Goal: Task Accomplishment & Management: Complete application form

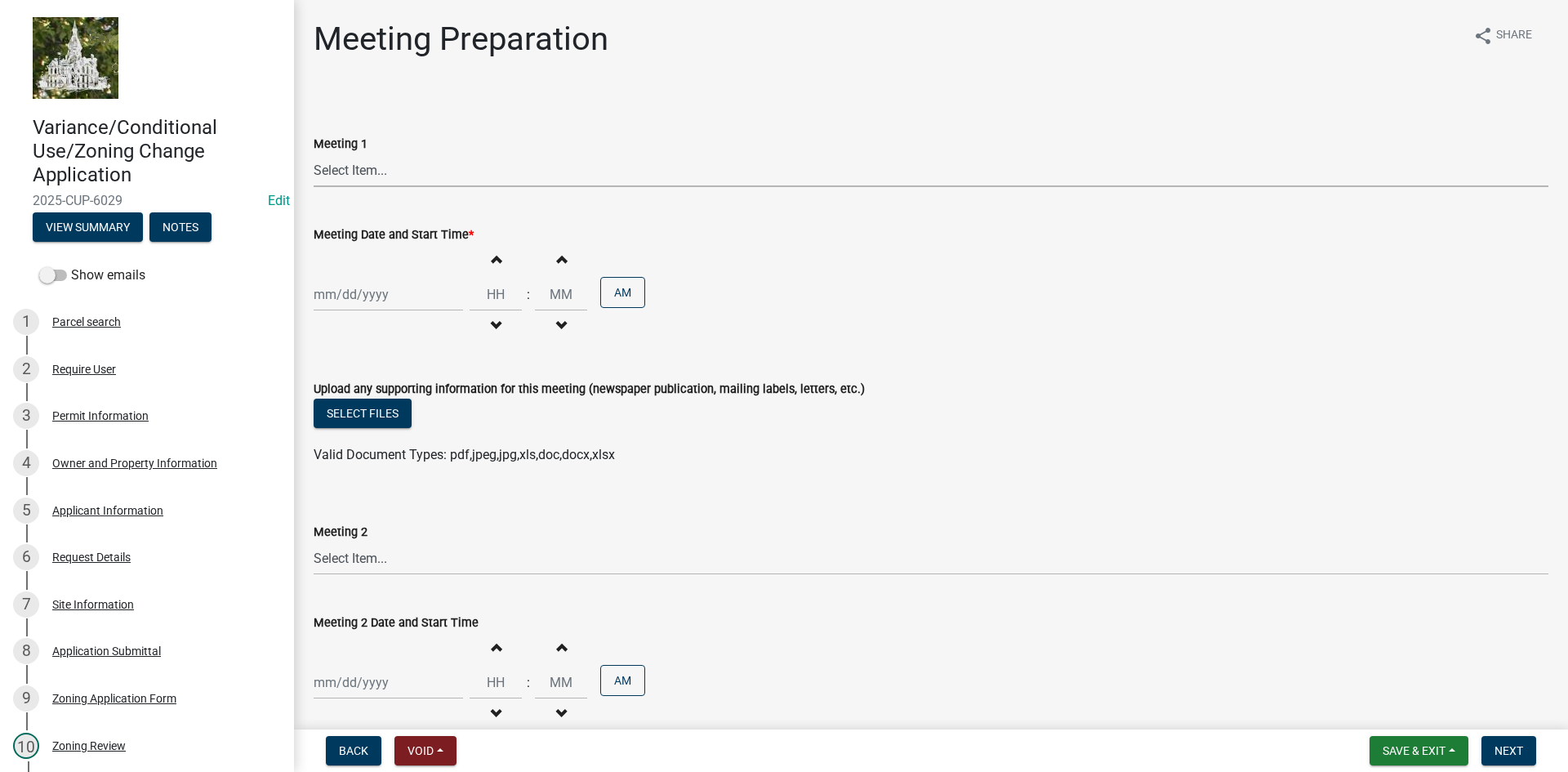
click at [381, 174] on select "Select Item... Board of Adjustment Planning and Zoning Commission Board of Supe…" at bounding box center [931, 170] width 1235 height 34
click at [314, 154] on select "Select Item... Board of Adjustment Planning and Zoning Commission Board of Supe…" at bounding box center [931, 170] width 1235 height 34
select select "12d0c022-df4a-4ac8-8fd9-384d4244f33e"
click at [351, 293] on div at bounding box center [388, 294] width 150 height 34
select select "9"
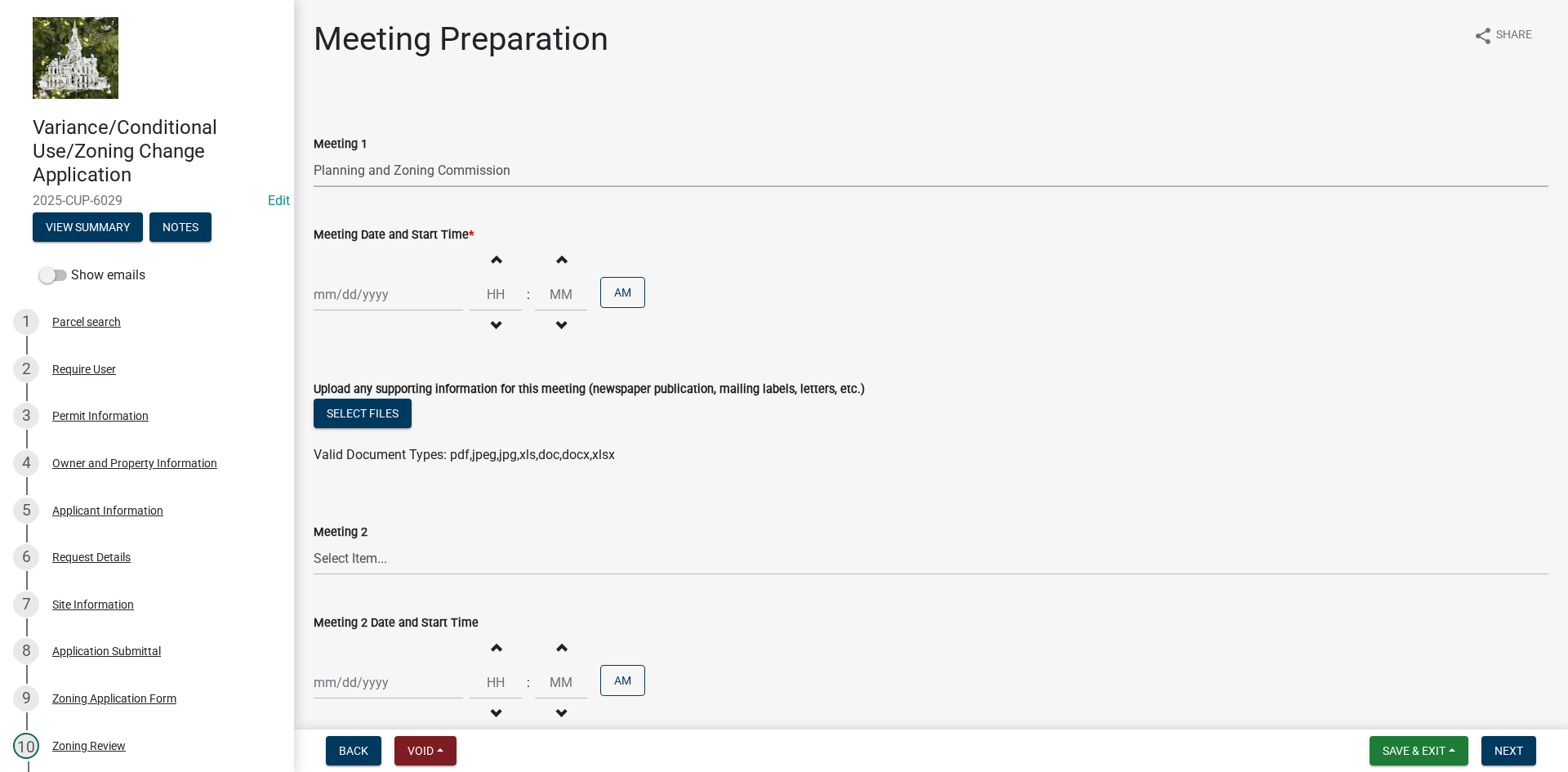
select select "2025"
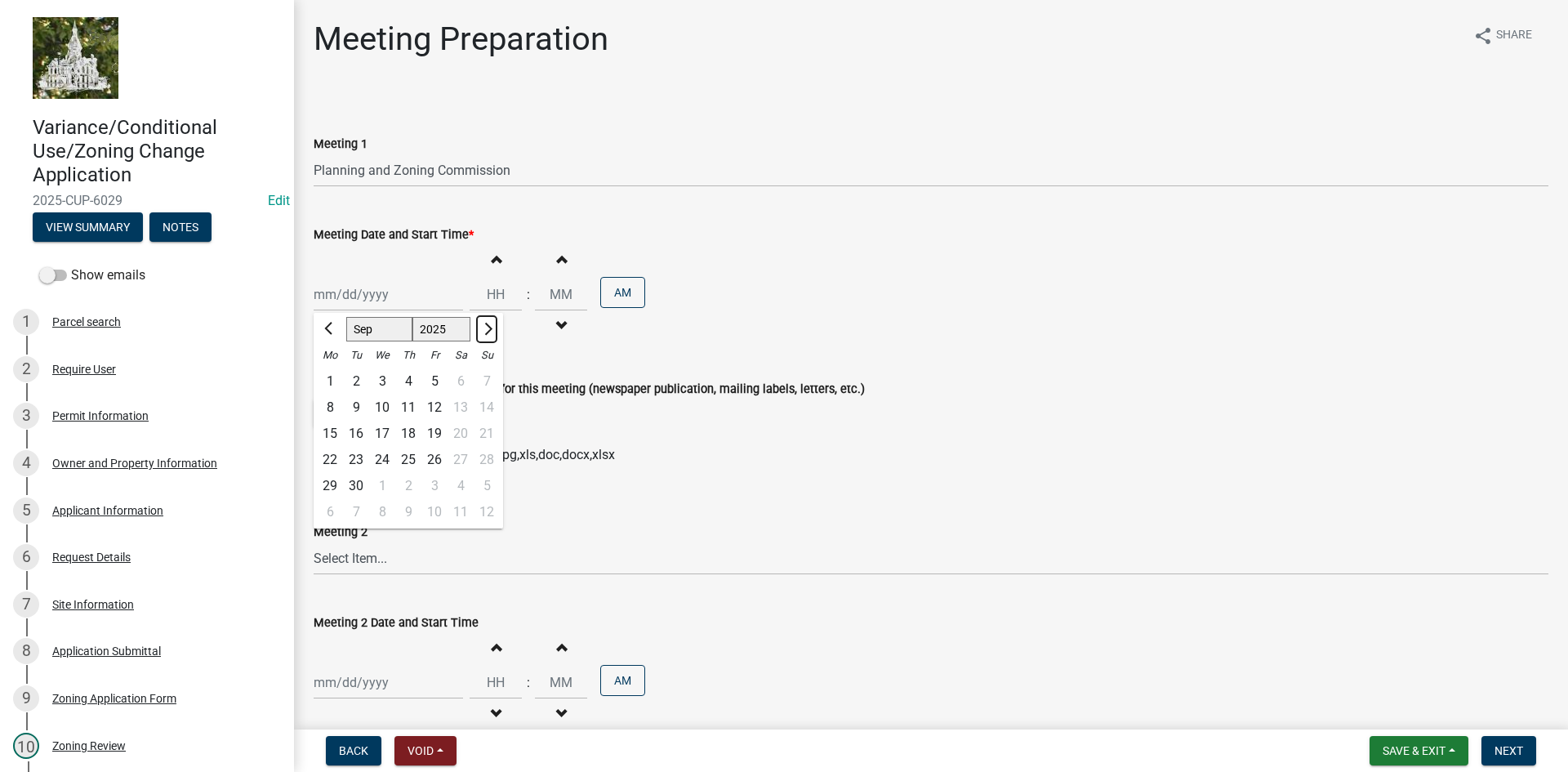
click at [478, 333] on button "Next month" at bounding box center [487, 329] width 19 height 26
select select "10"
click at [330, 407] on div "6" at bounding box center [329, 407] width 26 height 26
type input "10/06/2025"
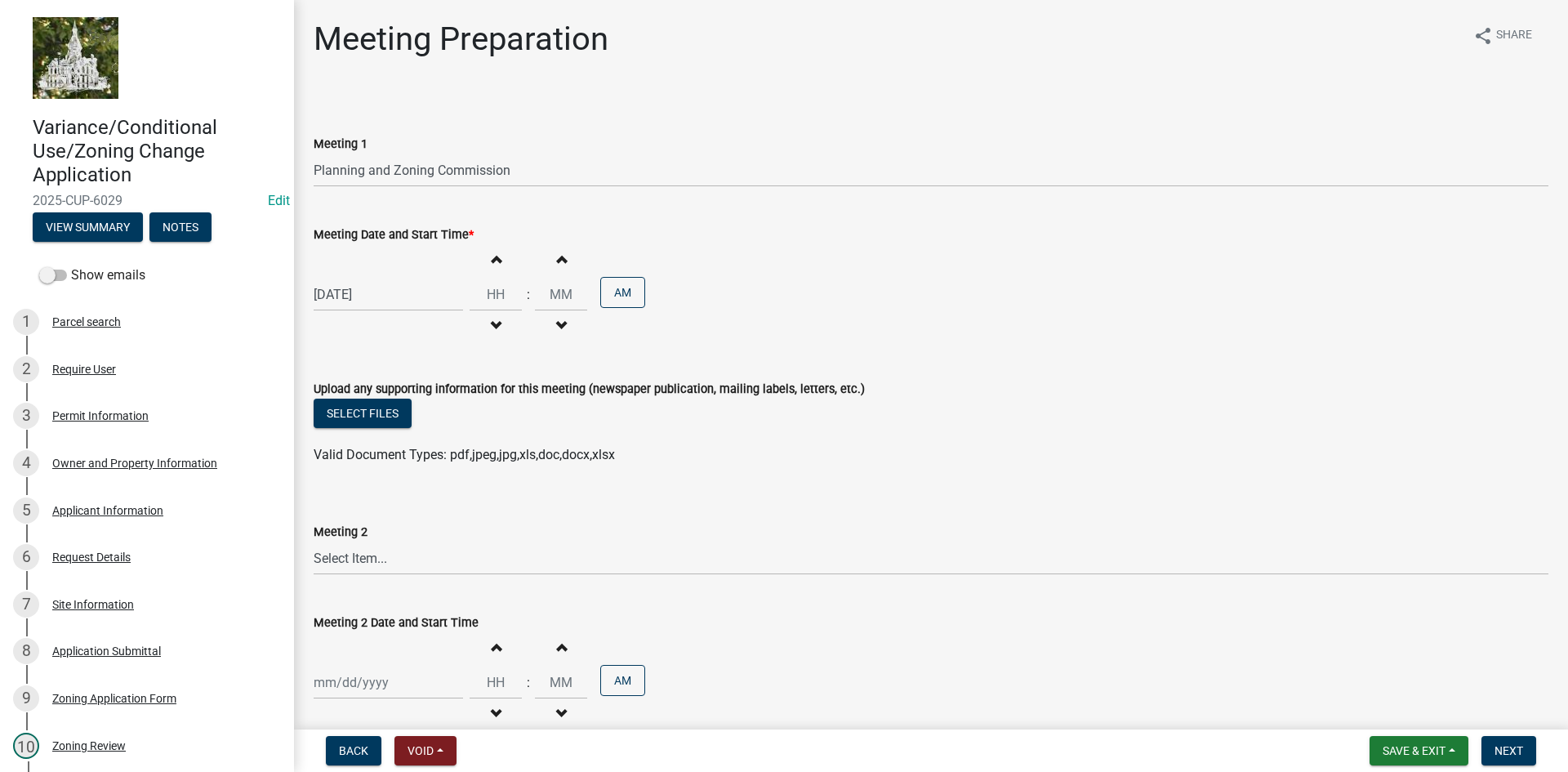
click at [492, 259] on span "button" at bounding box center [496, 259] width 8 height 14
type input "01"
type input "00"
click at [492, 259] on span "button" at bounding box center [496, 259] width 8 height 14
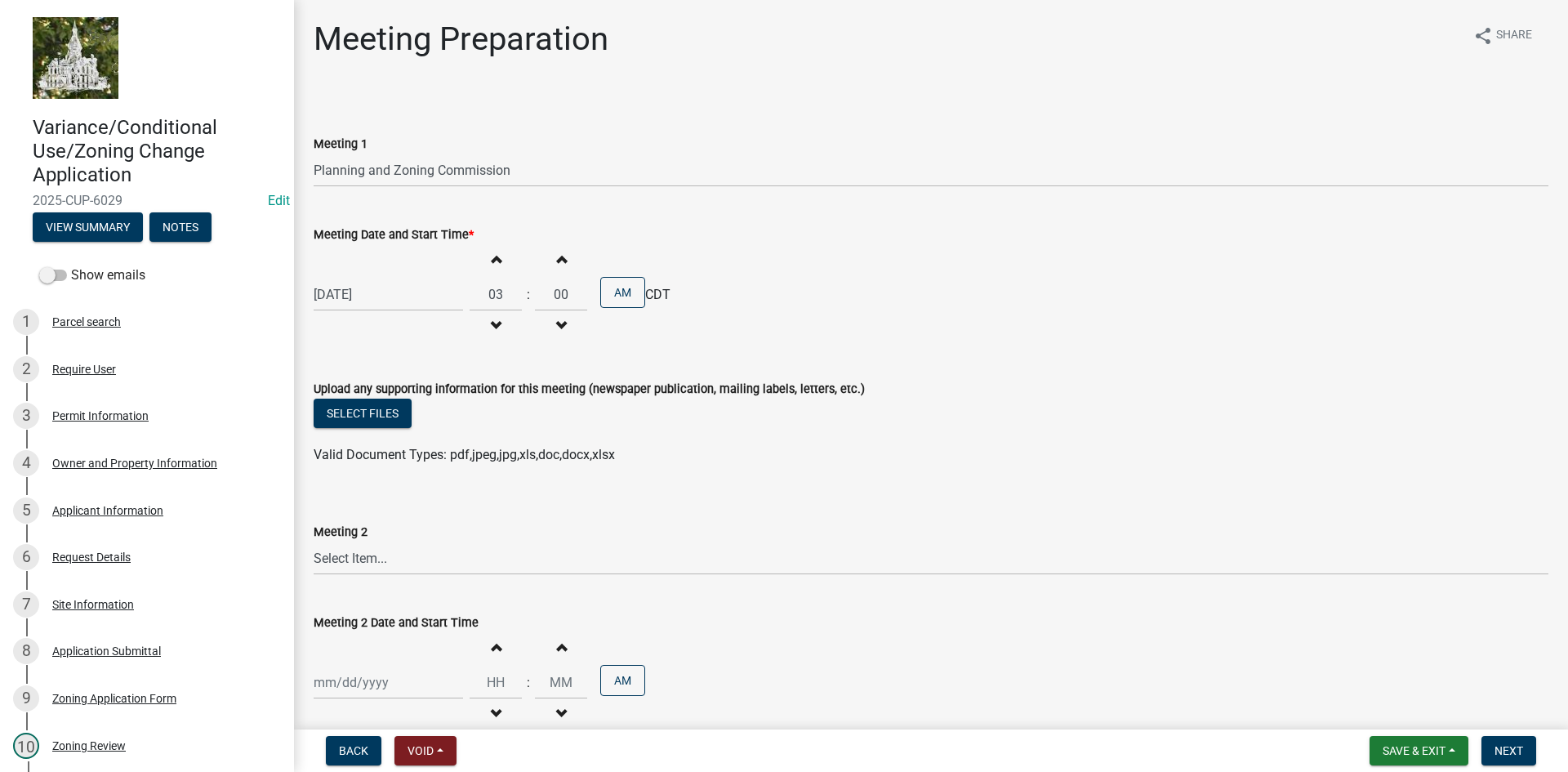
click at [492, 259] on span "button" at bounding box center [496, 259] width 8 height 14
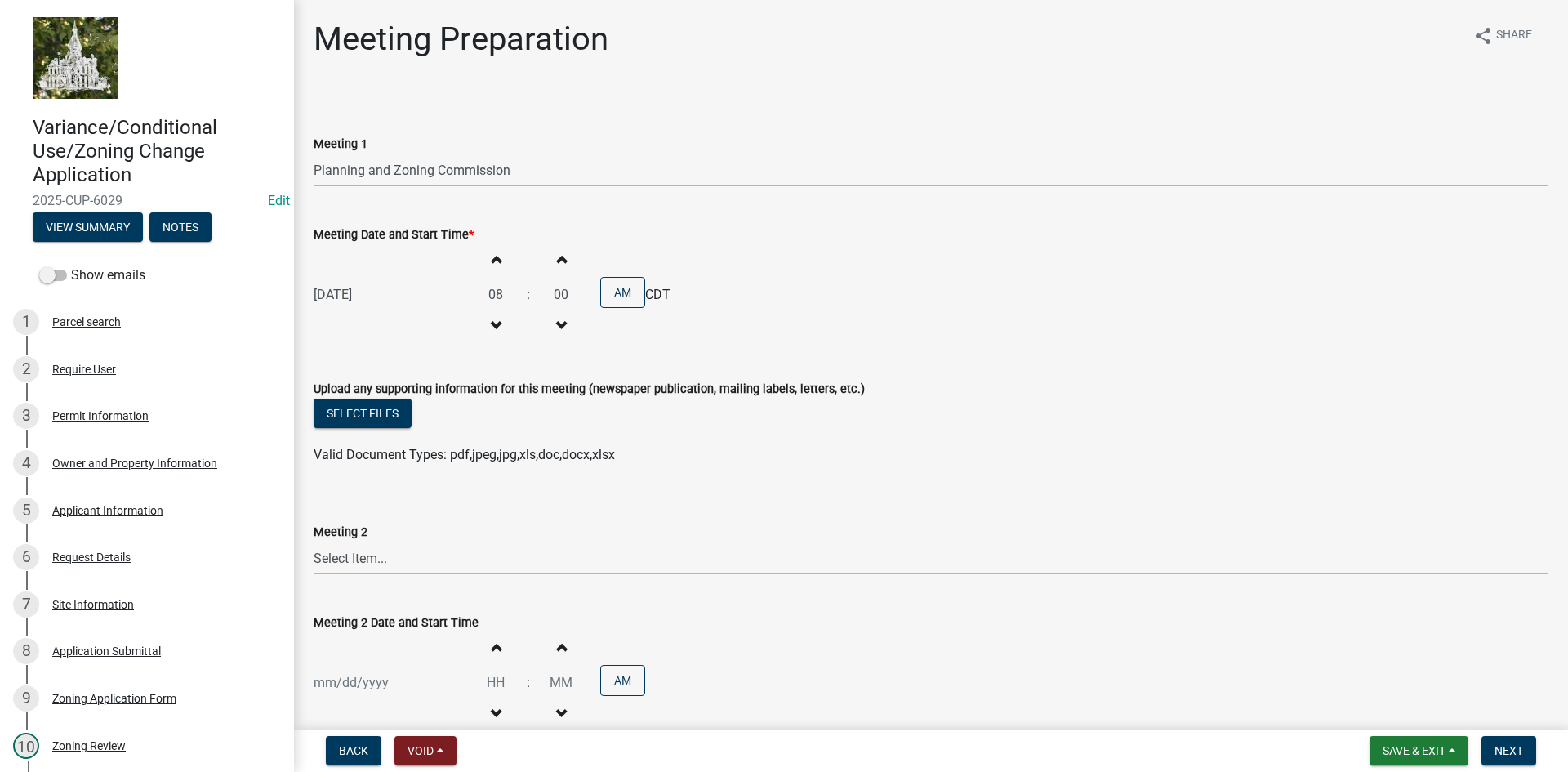
click at [492, 259] on span "button" at bounding box center [496, 259] width 8 height 14
type input "09"
click at [1413, 753] on span "Save & Exit" at bounding box center [1413, 751] width 63 height 14
click at [1400, 672] on button "Save" at bounding box center [1403, 669] width 130 height 40
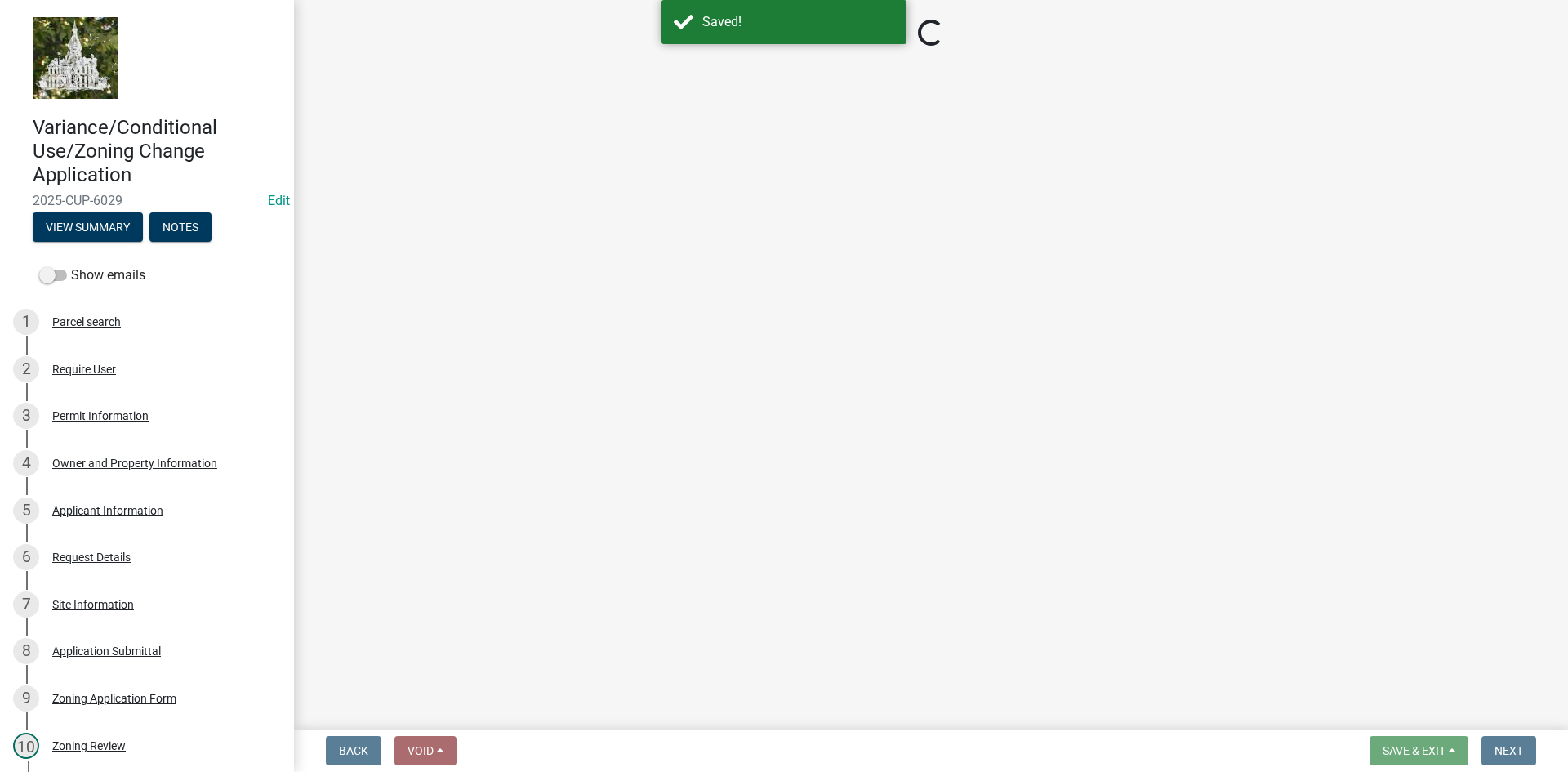
select select "12d0c022-df4a-4ac8-8fd9-384d4244f33e"
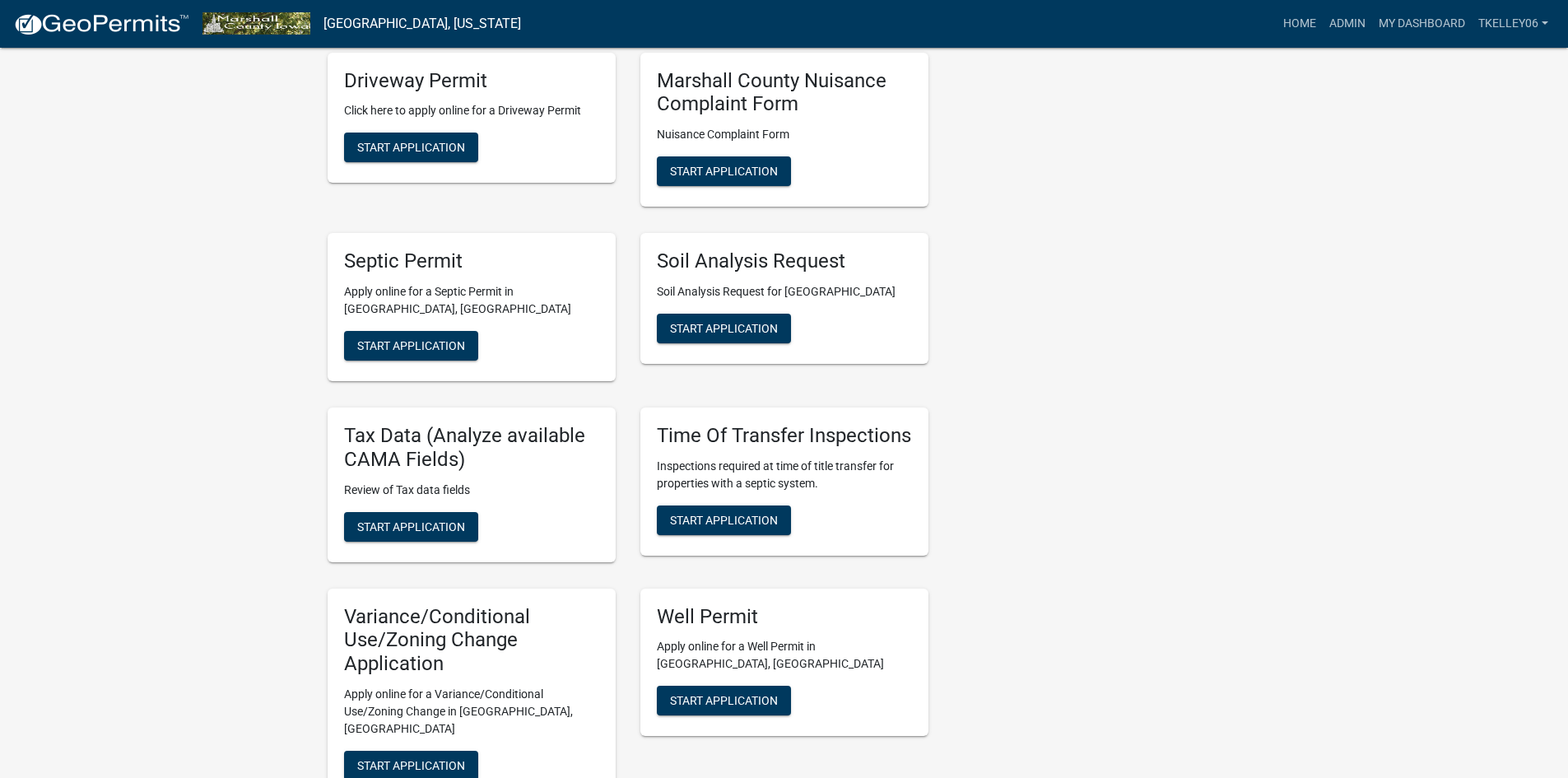
scroll to position [906, 0]
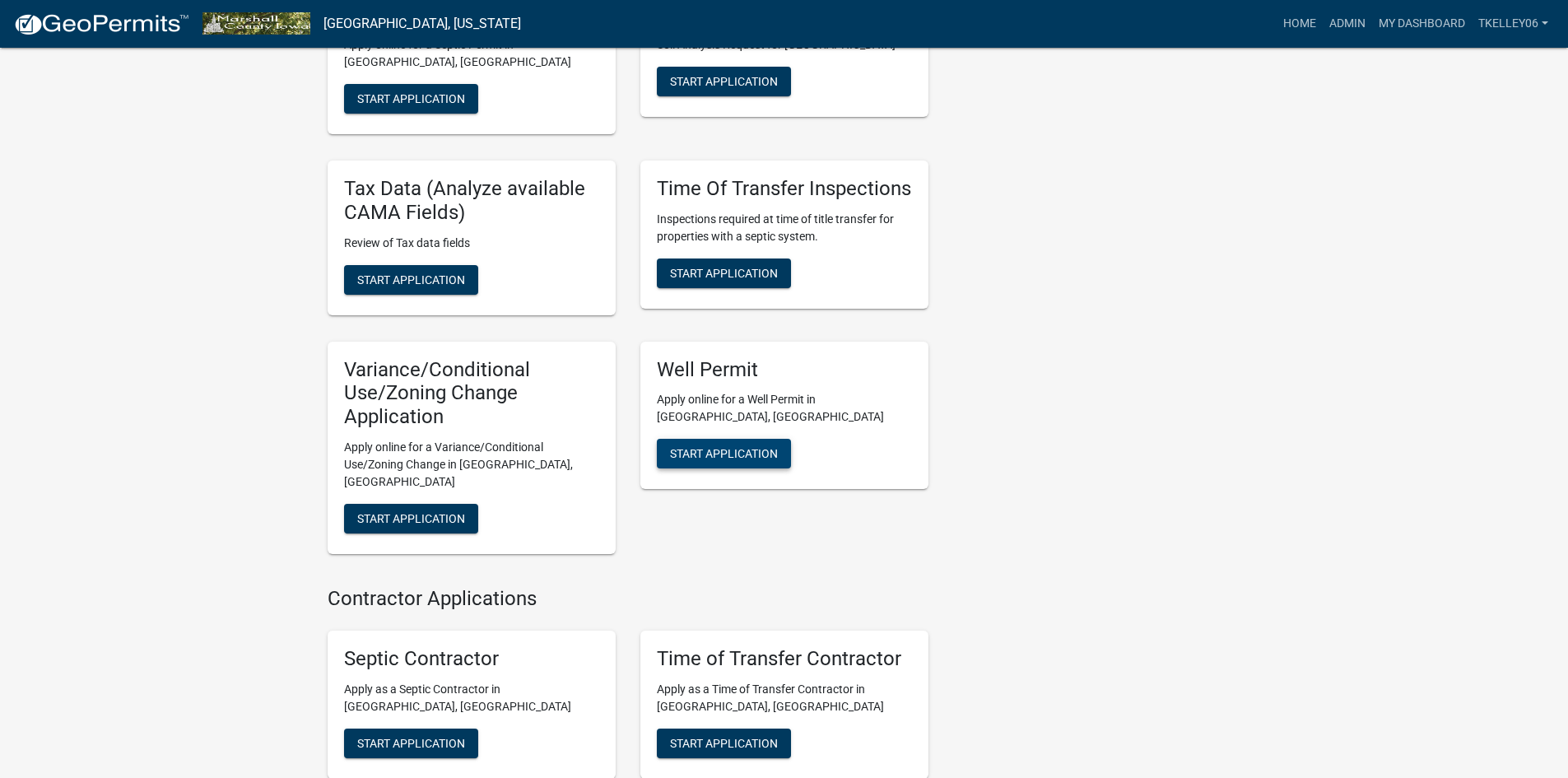
click at [702, 447] on span "Start Application" at bounding box center [724, 454] width 108 height 14
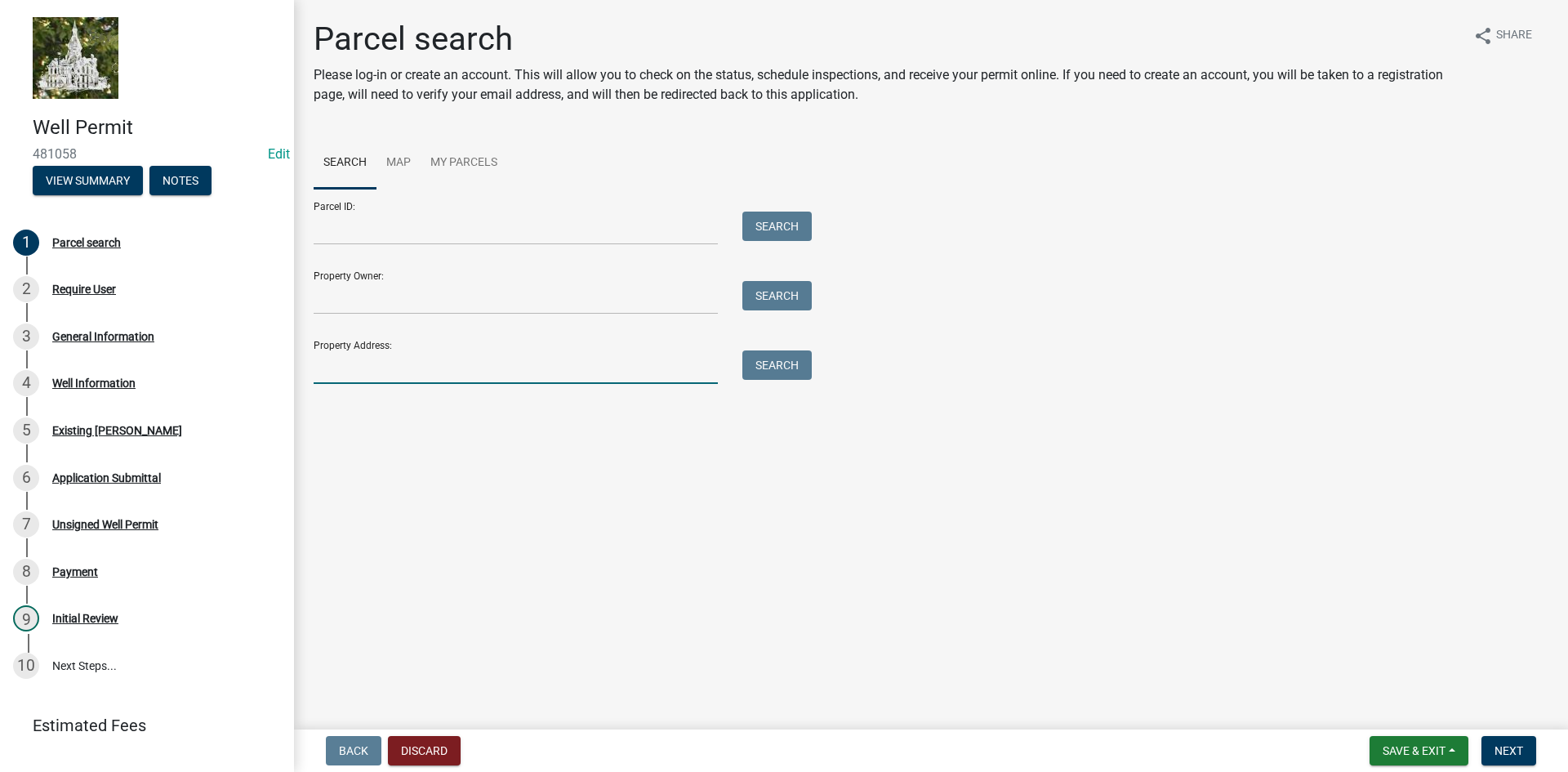
click at [397, 370] on input "Property Address:" at bounding box center [516, 367] width 404 height 34
type input "6"
click at [394, 304] on input "Property Owner:" at bounding box center [516, 298] width 404 height 34
type input "r"
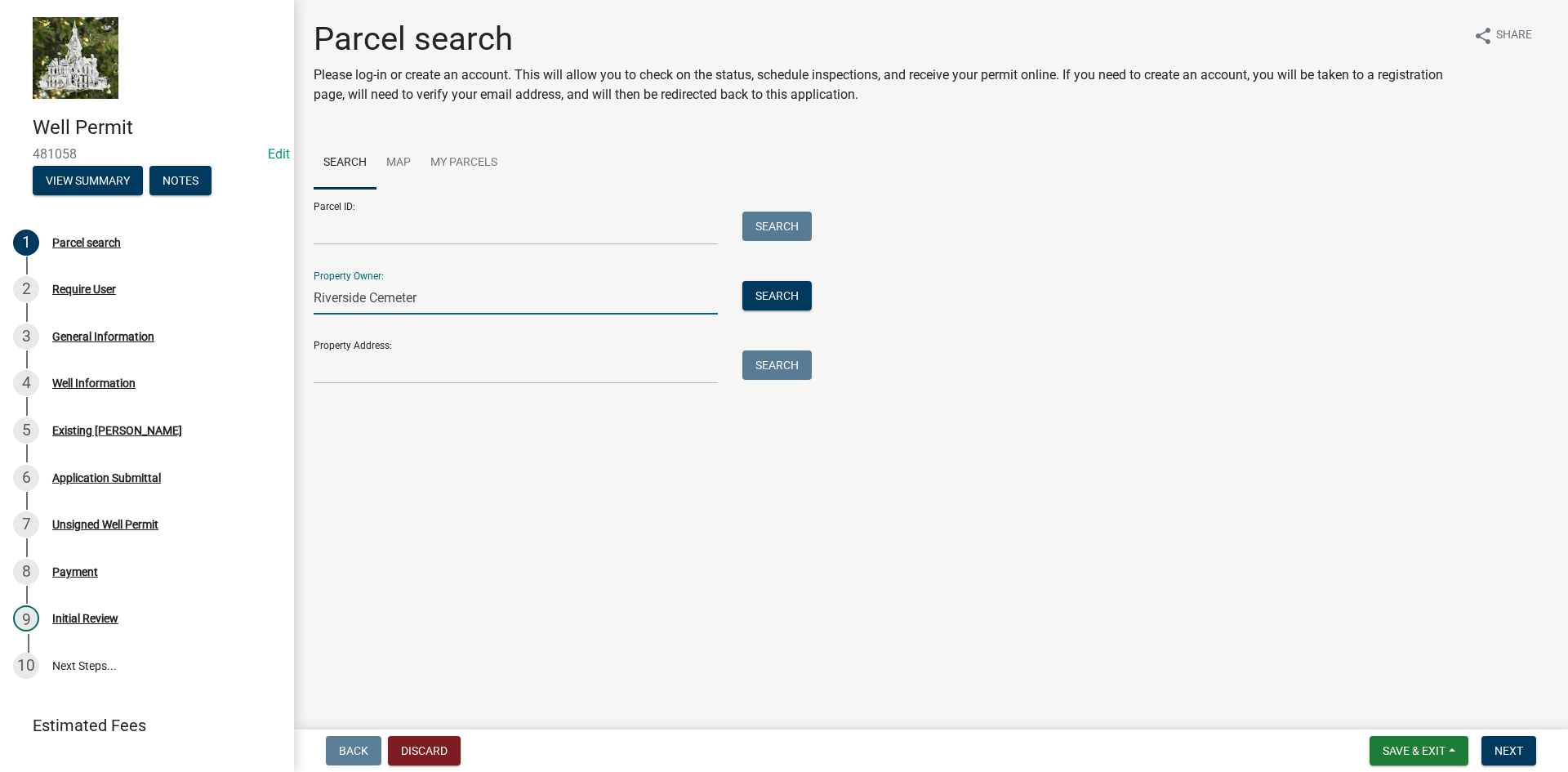
type input "[GEOGRAPHIC_DATA]"
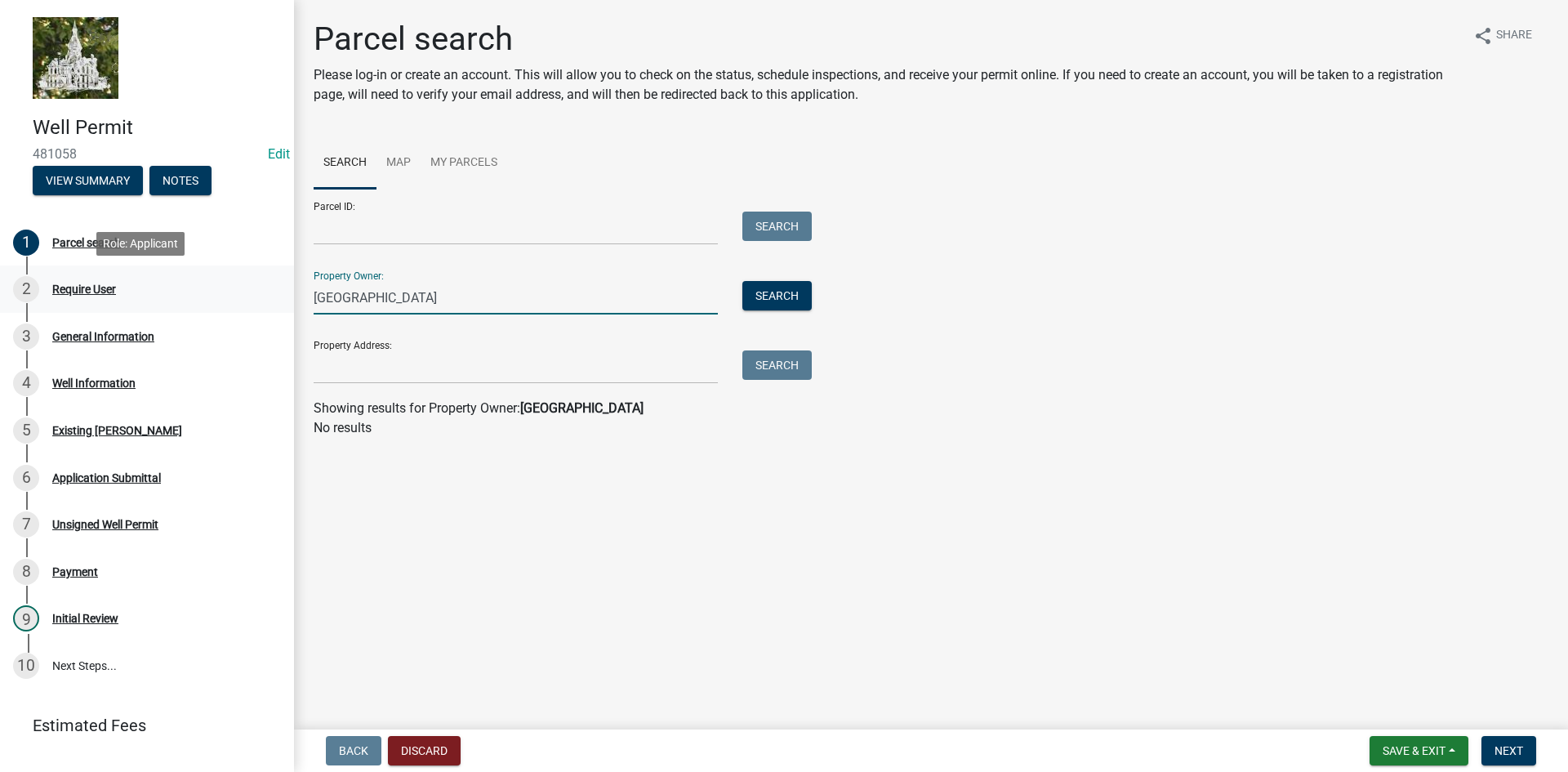
drag, startPoint x: 433, startPoint y: 293, endPoint x: 262, endPoint y: 286, distance: 171.1
click at [272, 293] on div "Well Permit 481058 Edit View Summary Notes 1 Parcel search 2 Require User 3 Gen…" at bounding box center [784, 386] width 1568 height 772
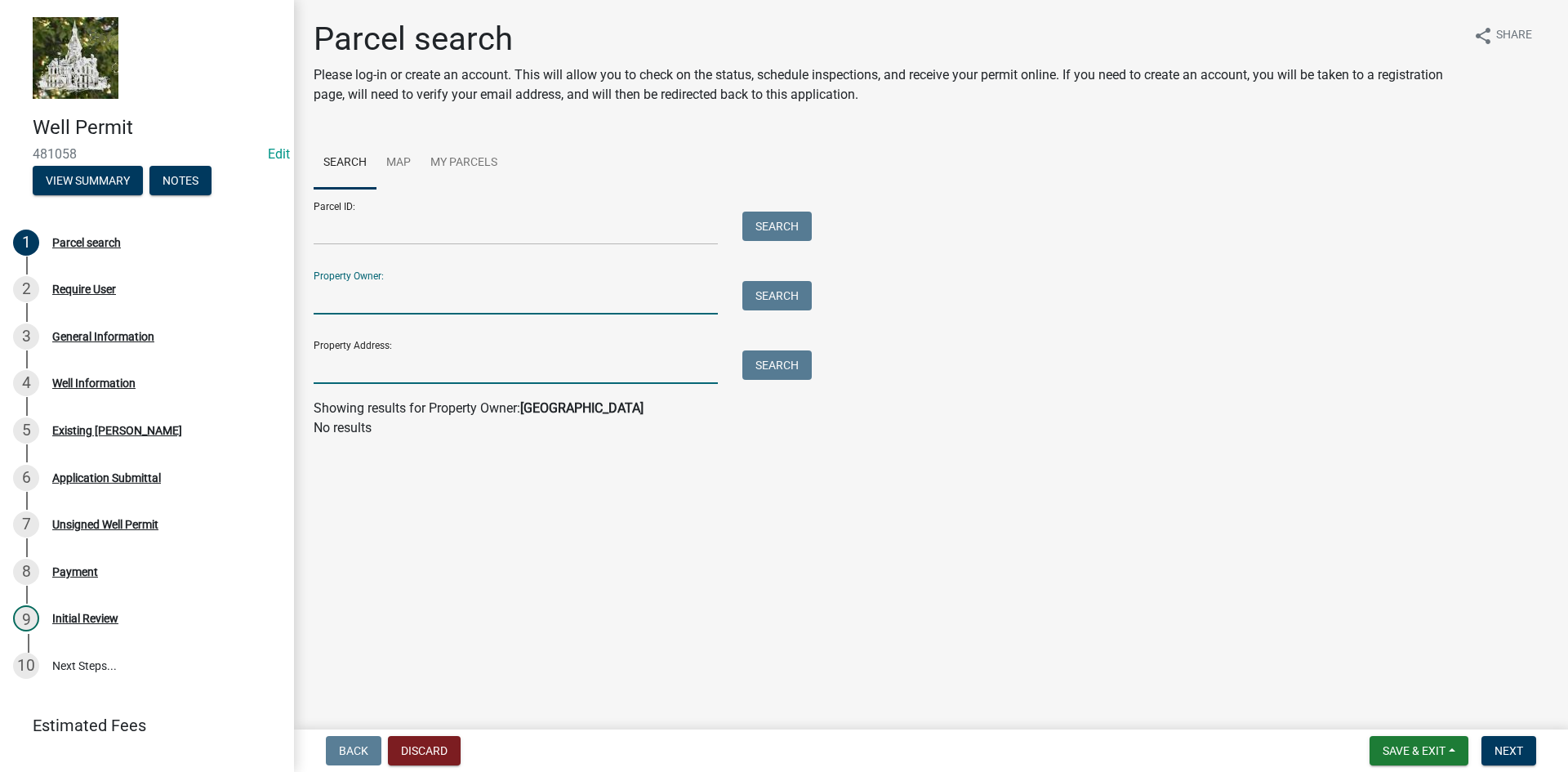
click at [325, 363] on input "Property Address:" at bounding box center [516, 367] width 404 height 34
type input "[STREET_ADDRESS]"
click at [784, 369] on button "Search" at bounding box center [777, 365] width 70 height 29
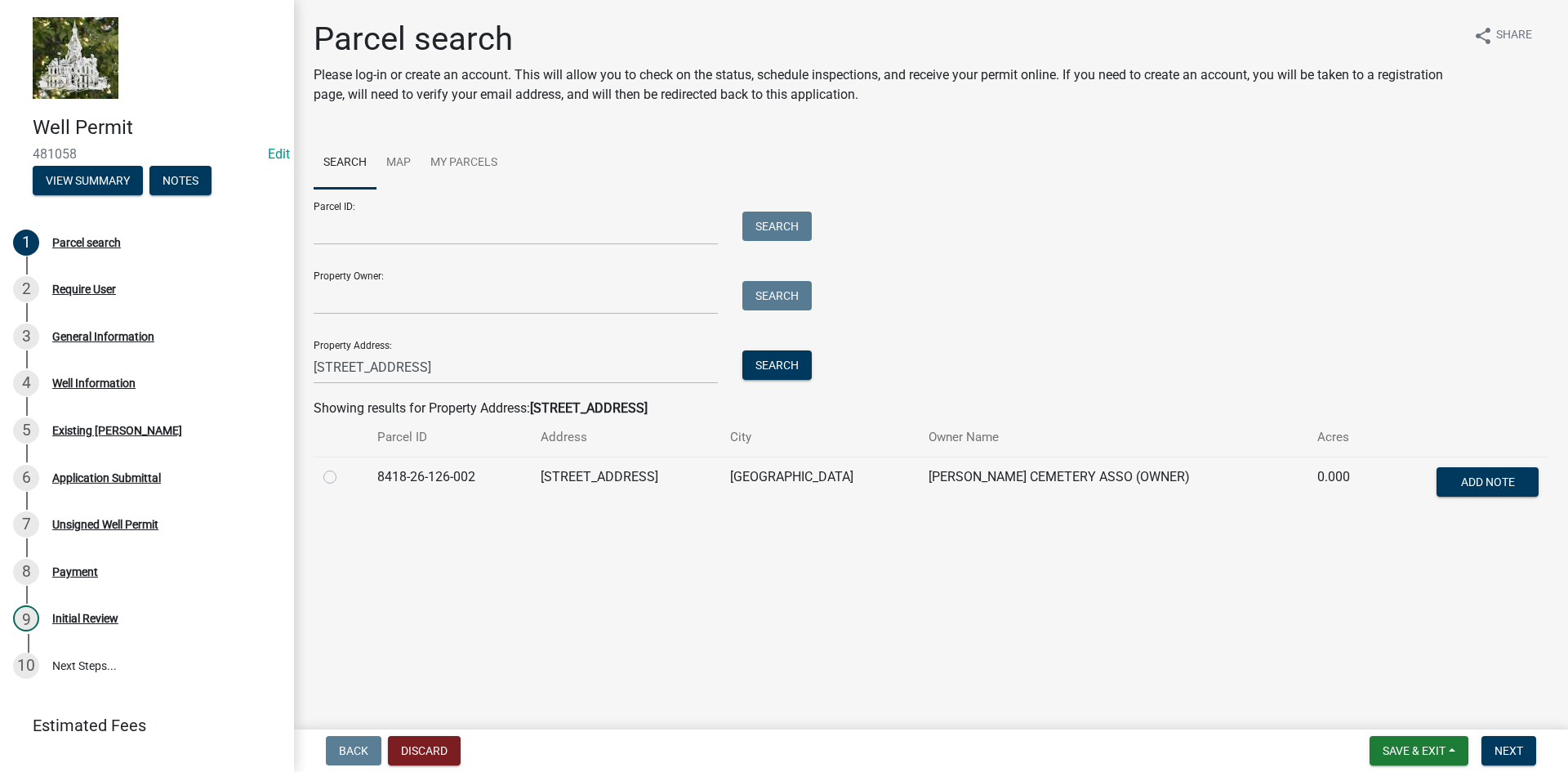
click at [343, 468] on label at bounding box center [343, 468] width 0 height 0
click at [343, 477] on input "radio" at bounding box center [348, 472] width 11 height 11
radio input "true"
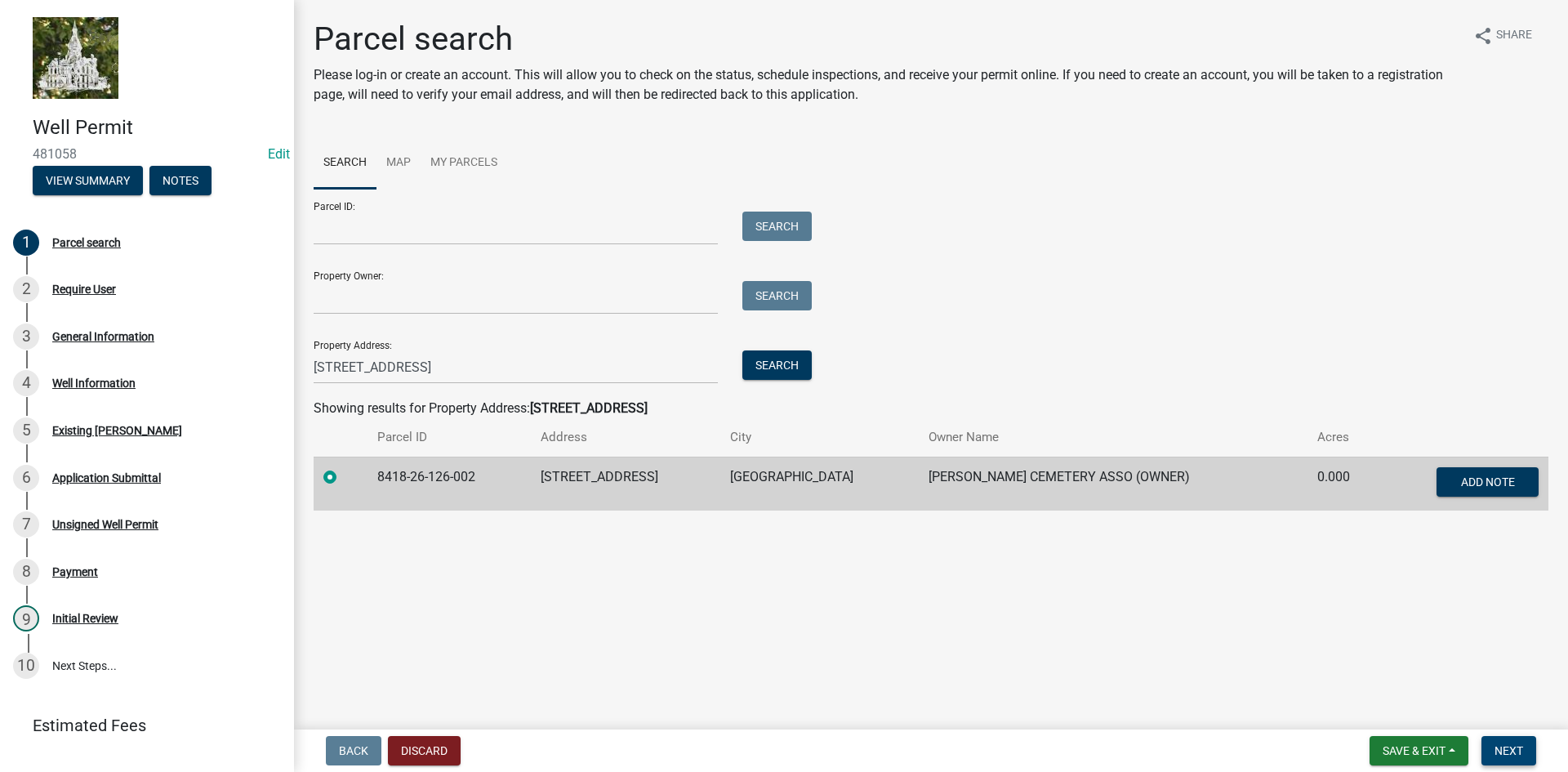
click at [1507, 747] on span "Next" at bounding box center [1509, 751] width 29 height 14
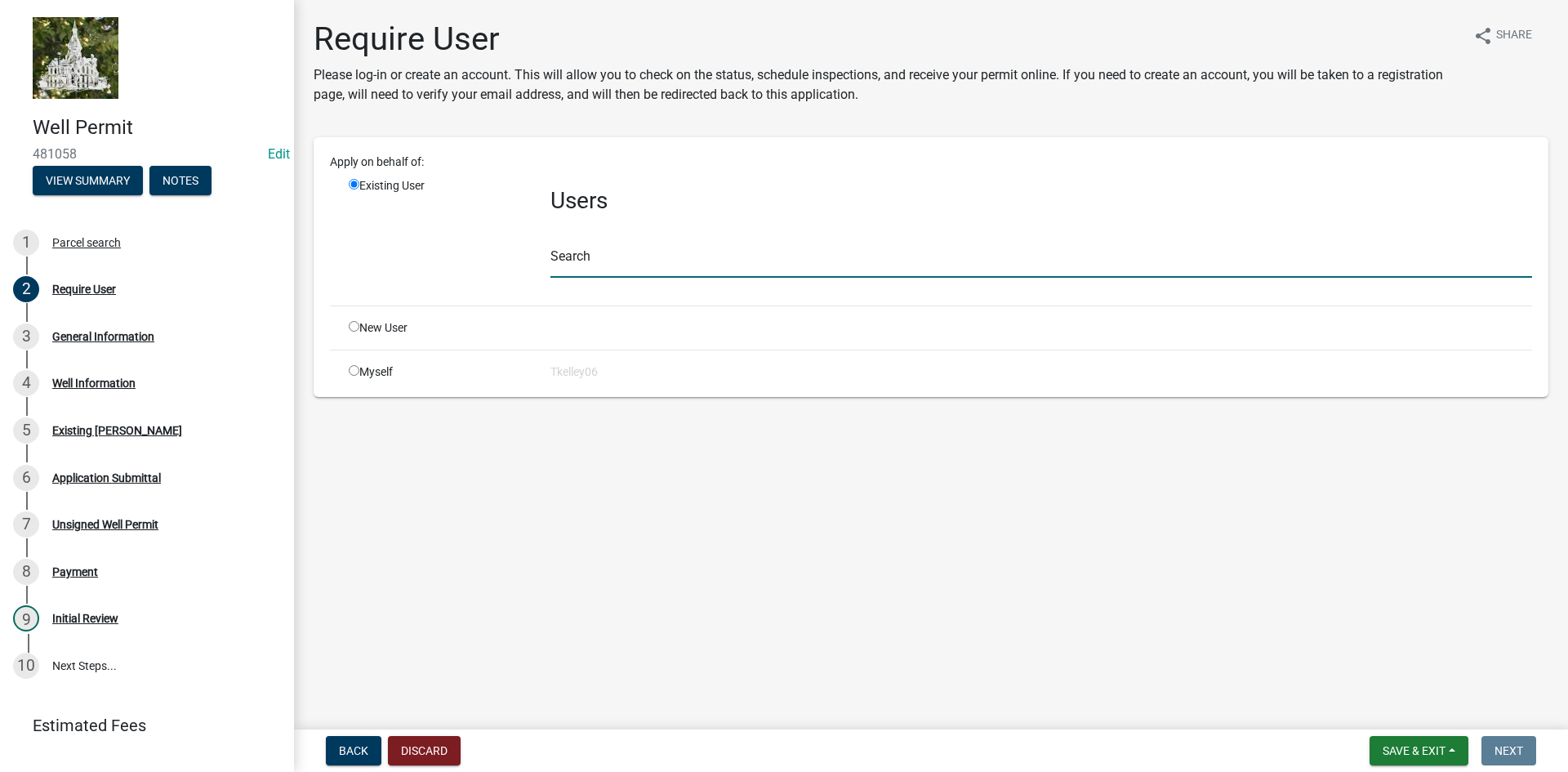
click at [581, 267] on input "text" at bounding box center [1041, 261] width 982 height 34
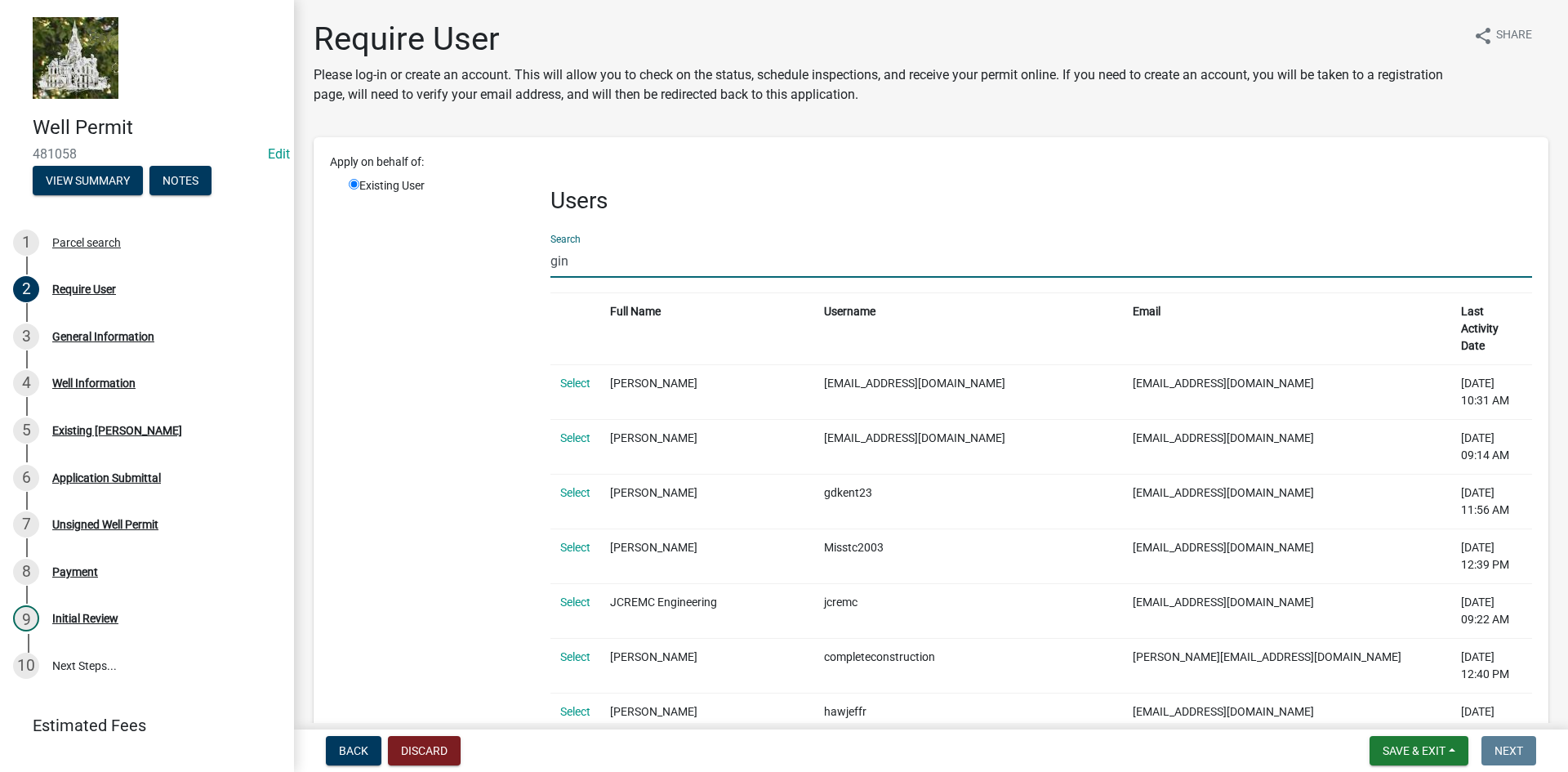
type input "[PERSON_NAME]"
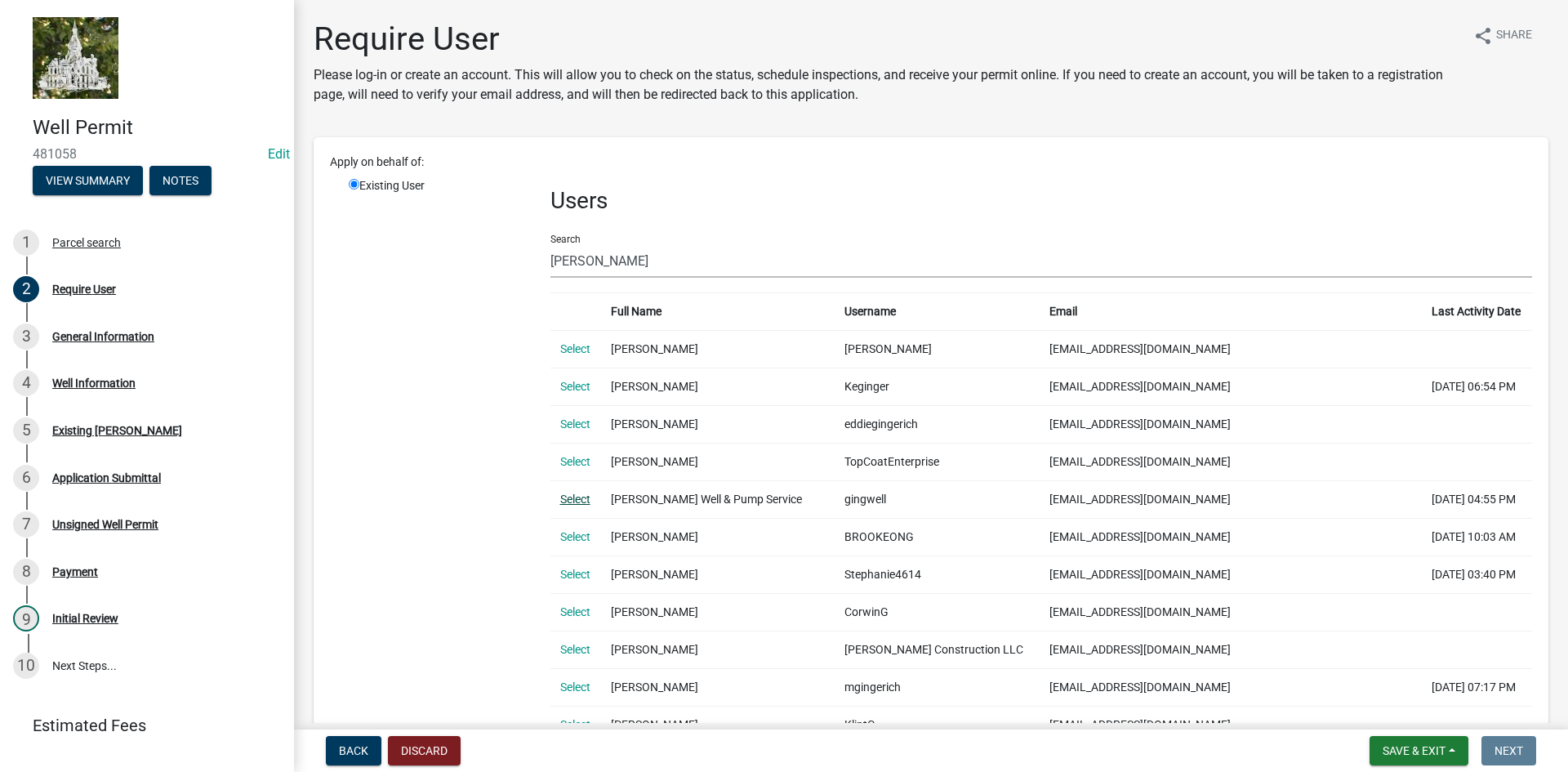
click at [574, 501] on link "Select" at bounding box center [575, 500] width 30 height 14
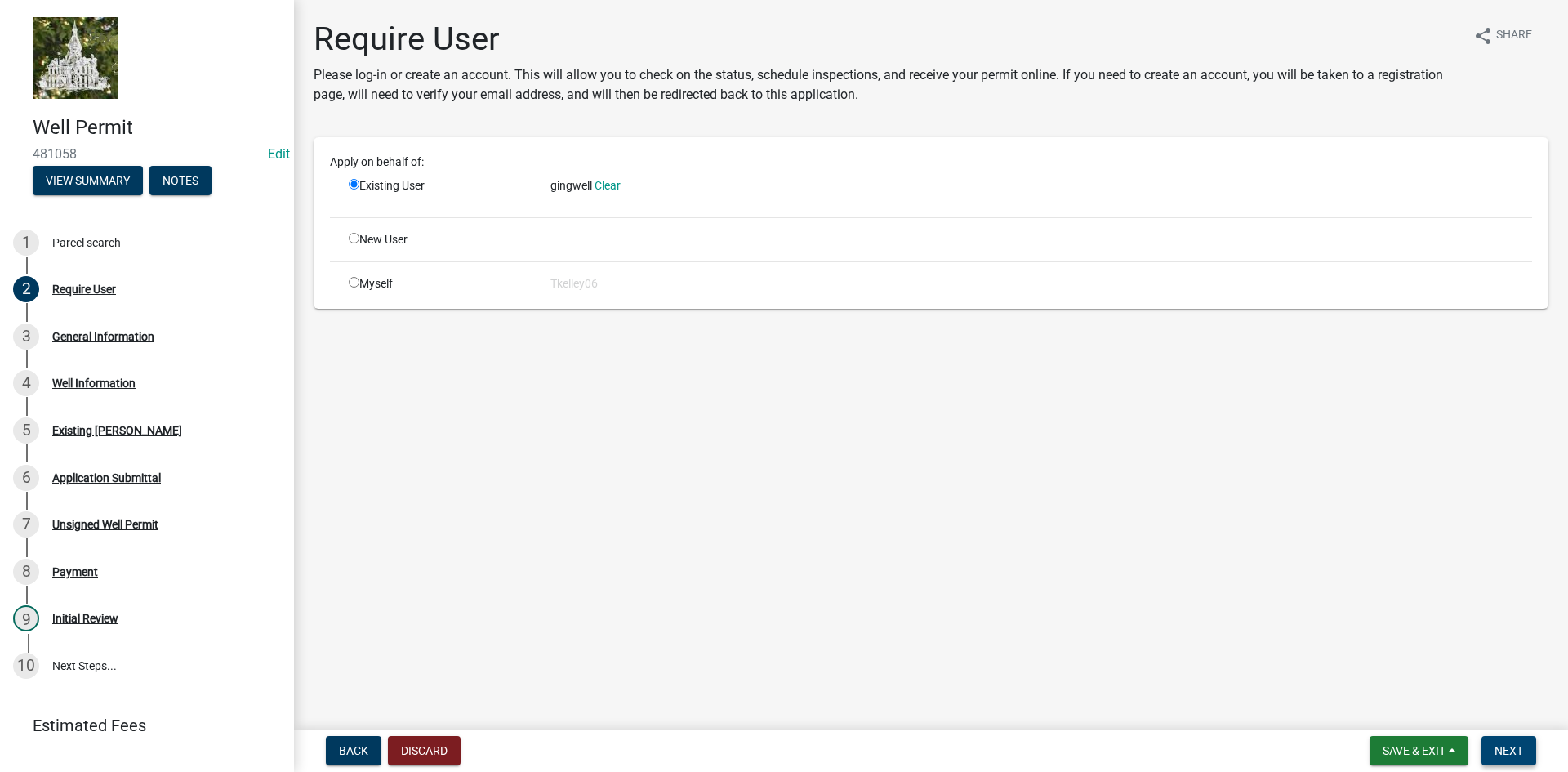
click at [1500, 749] on span "Next" at bounding box center [1509, 751] width 29 height 14
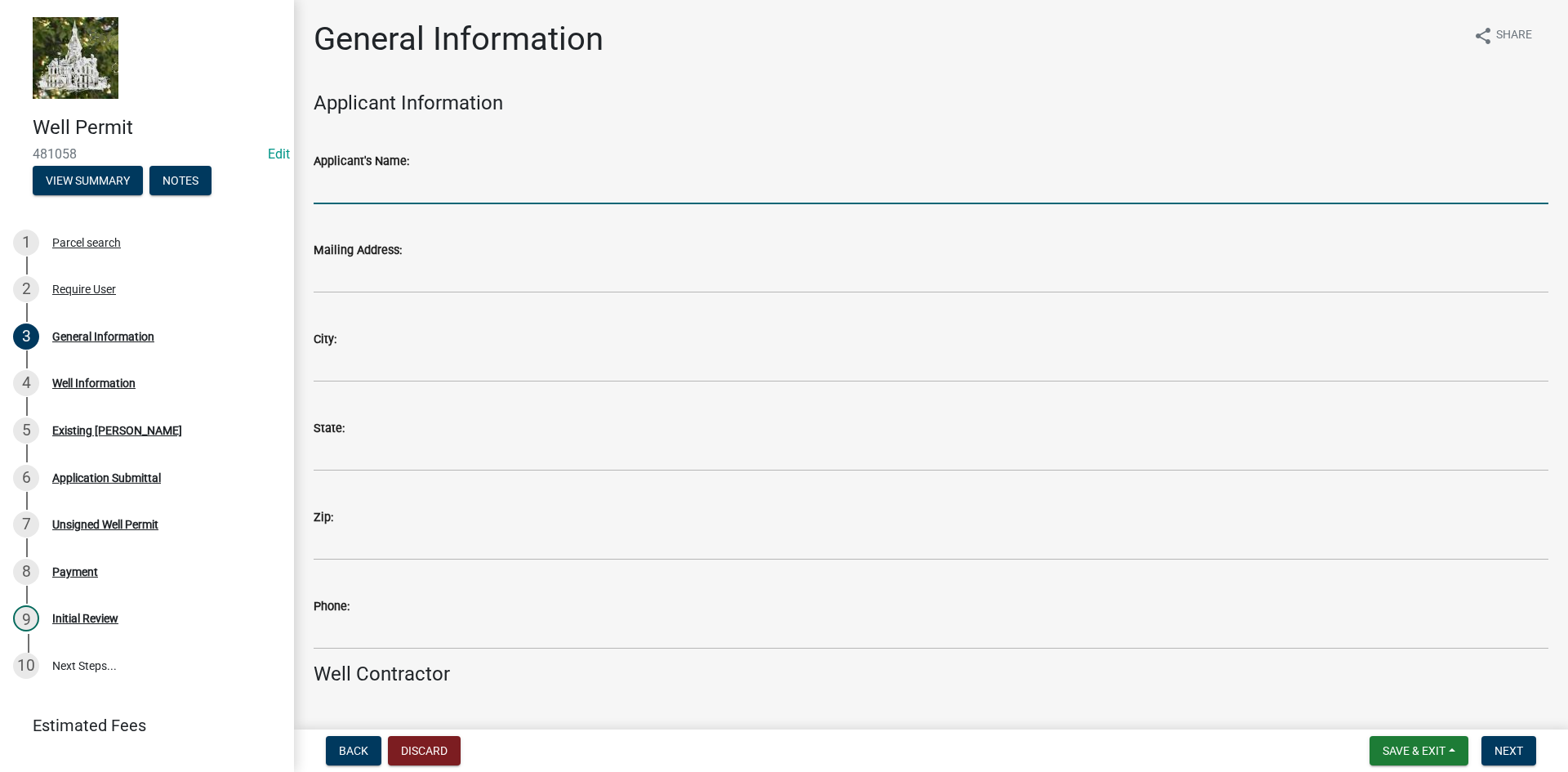
click at [372, 188] on input "Applicant's Name:" at bounding box center [931, 187] width 1235 height 34
type input "[PERSON_NAME] Well & Pump Services LLC"
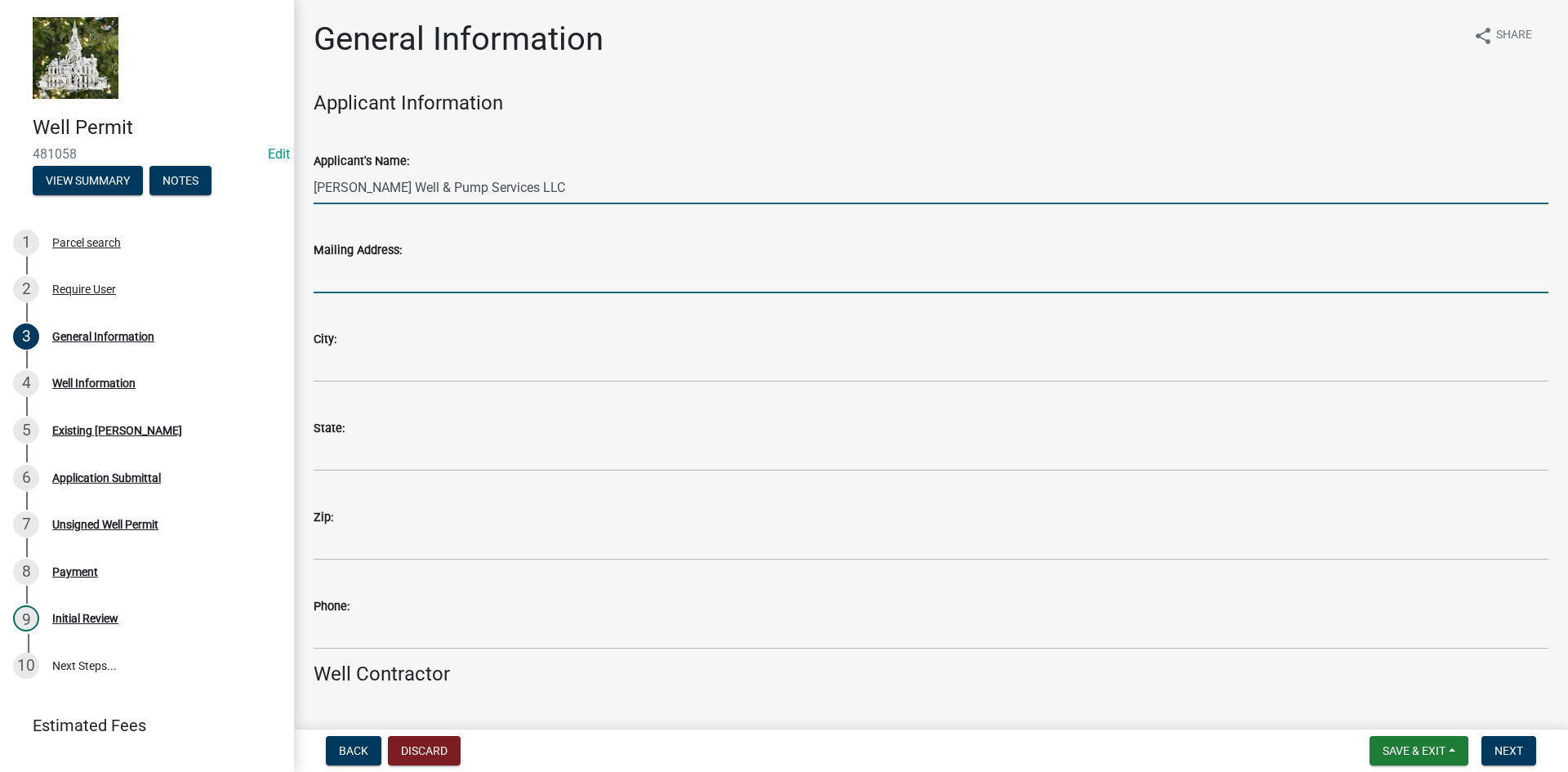
click at [372, 282] on input "Mailing Address:" at bounding box center [931, 276] width 1235 height 34
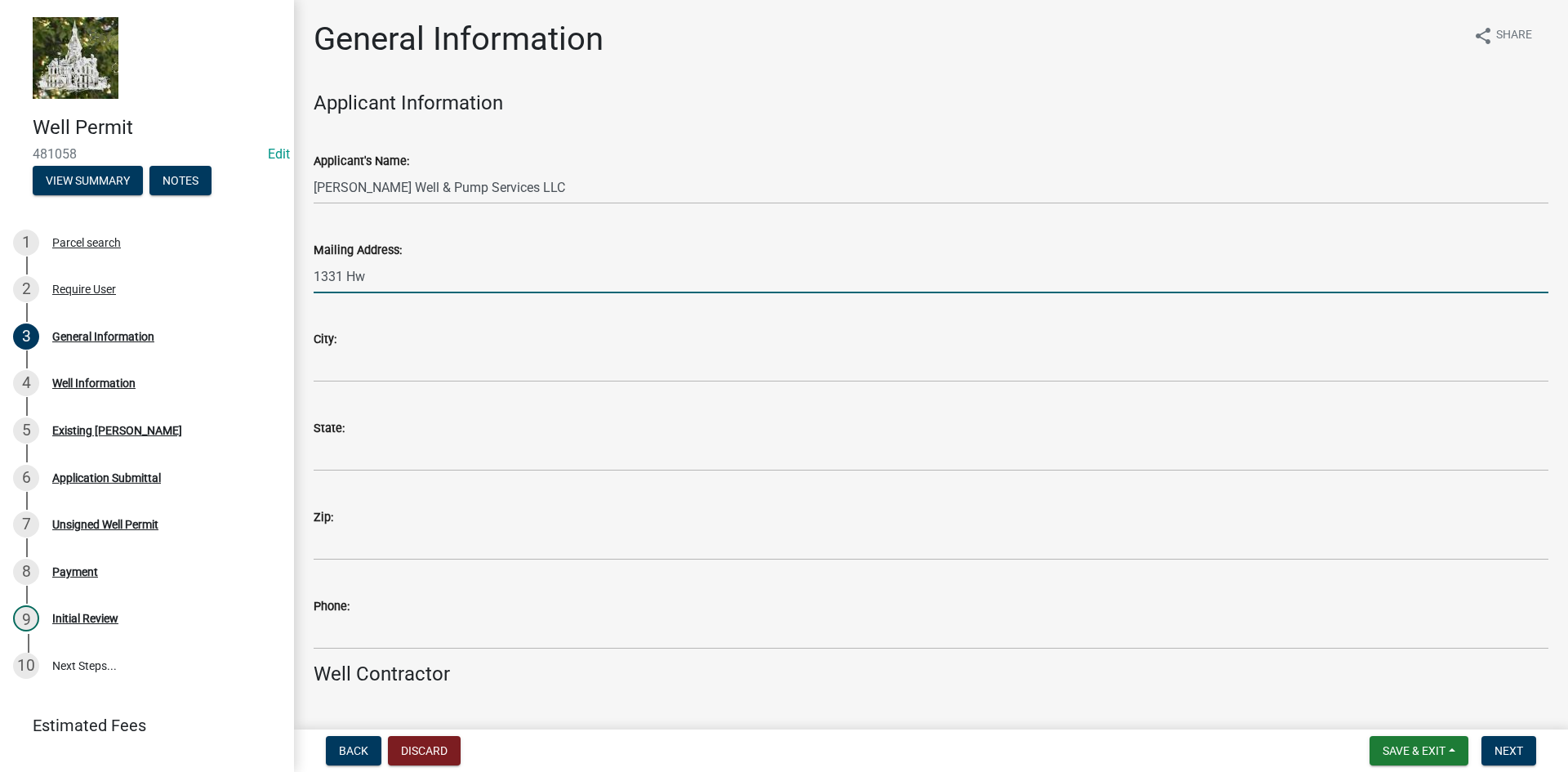
type input "[STREET_ADDRESS]"
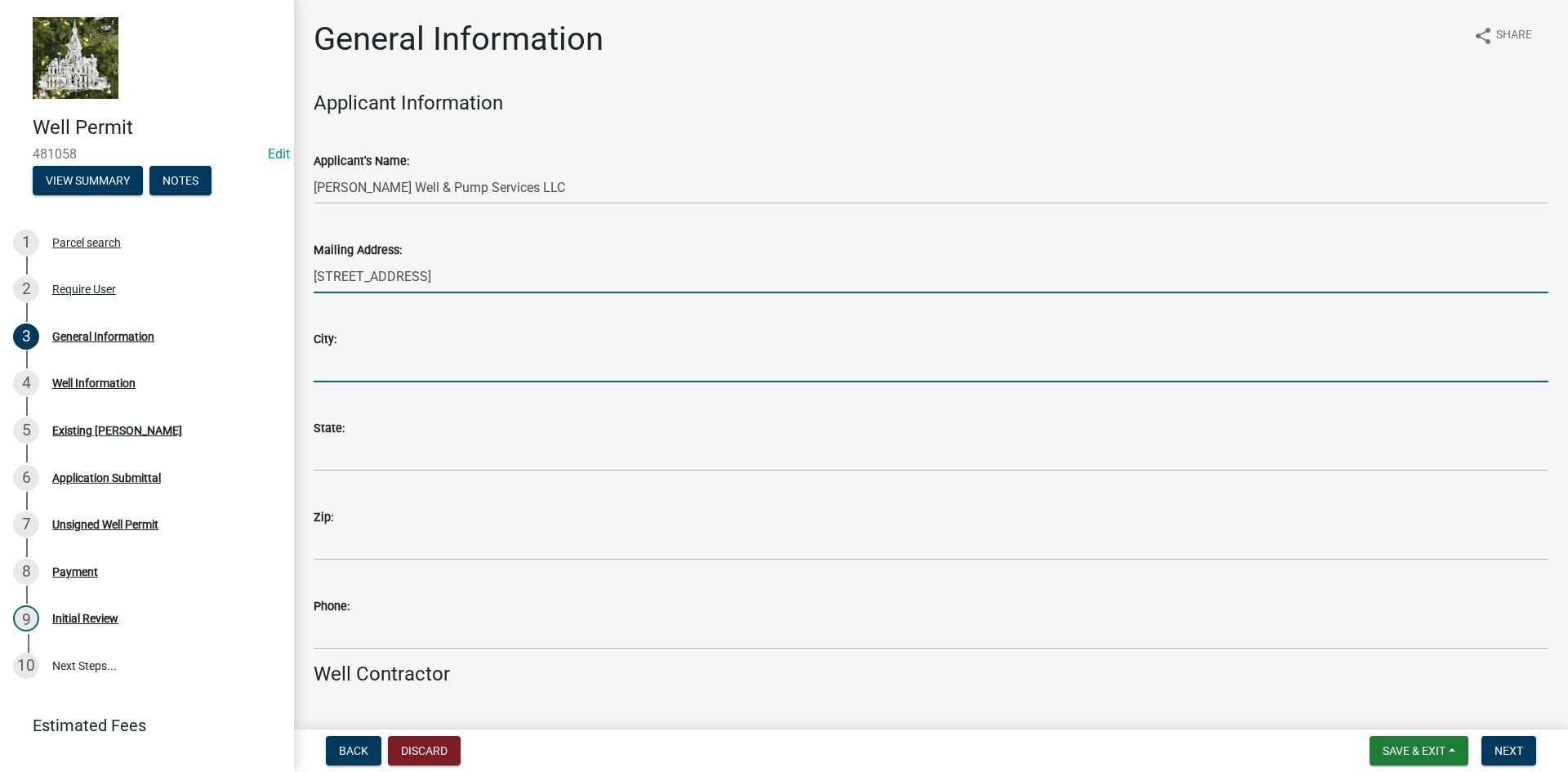
click at [386, 379] on input "City:" at bounding box center [931, 365] width 1235 height 34
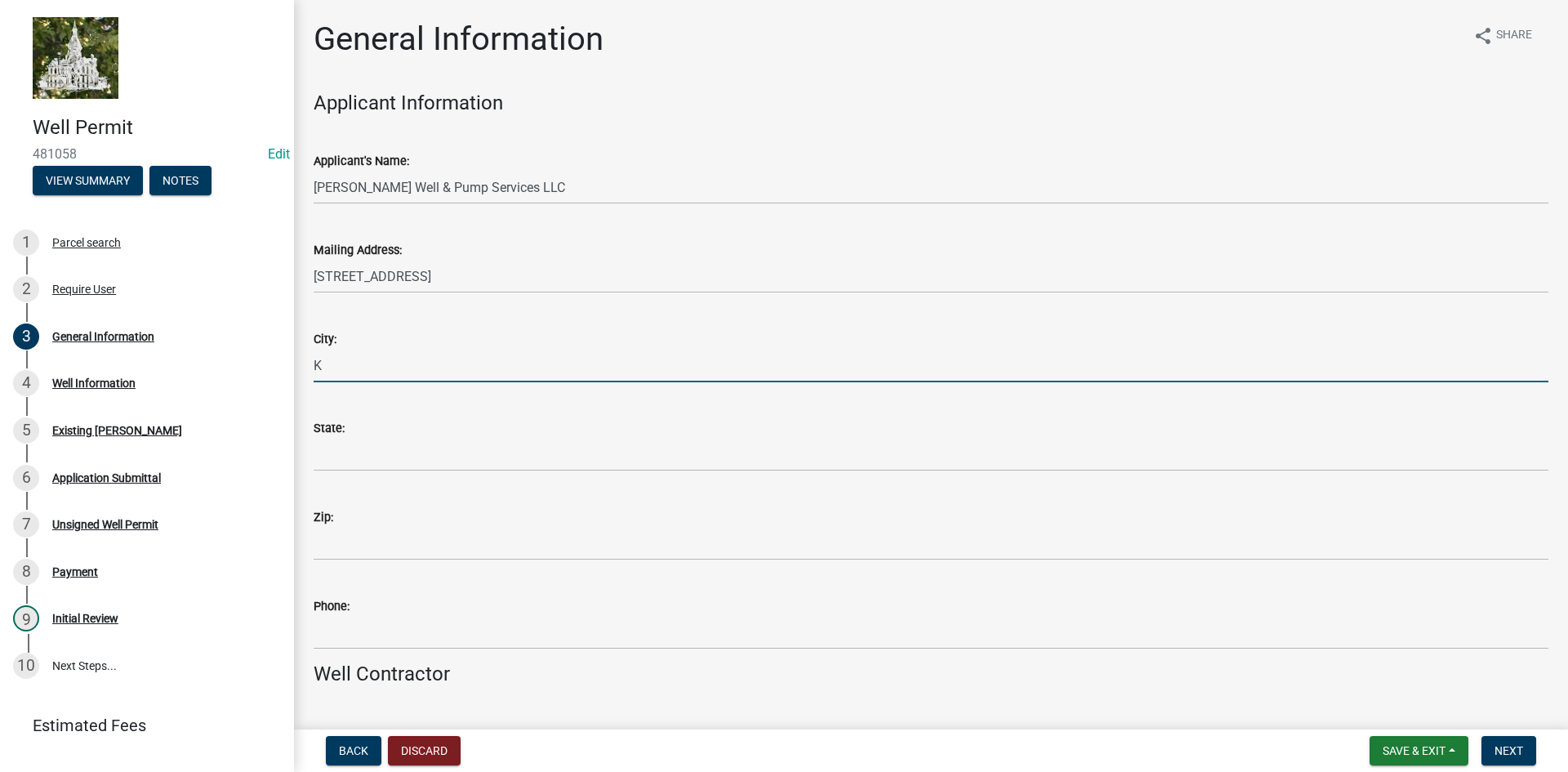
type input "Kalona"
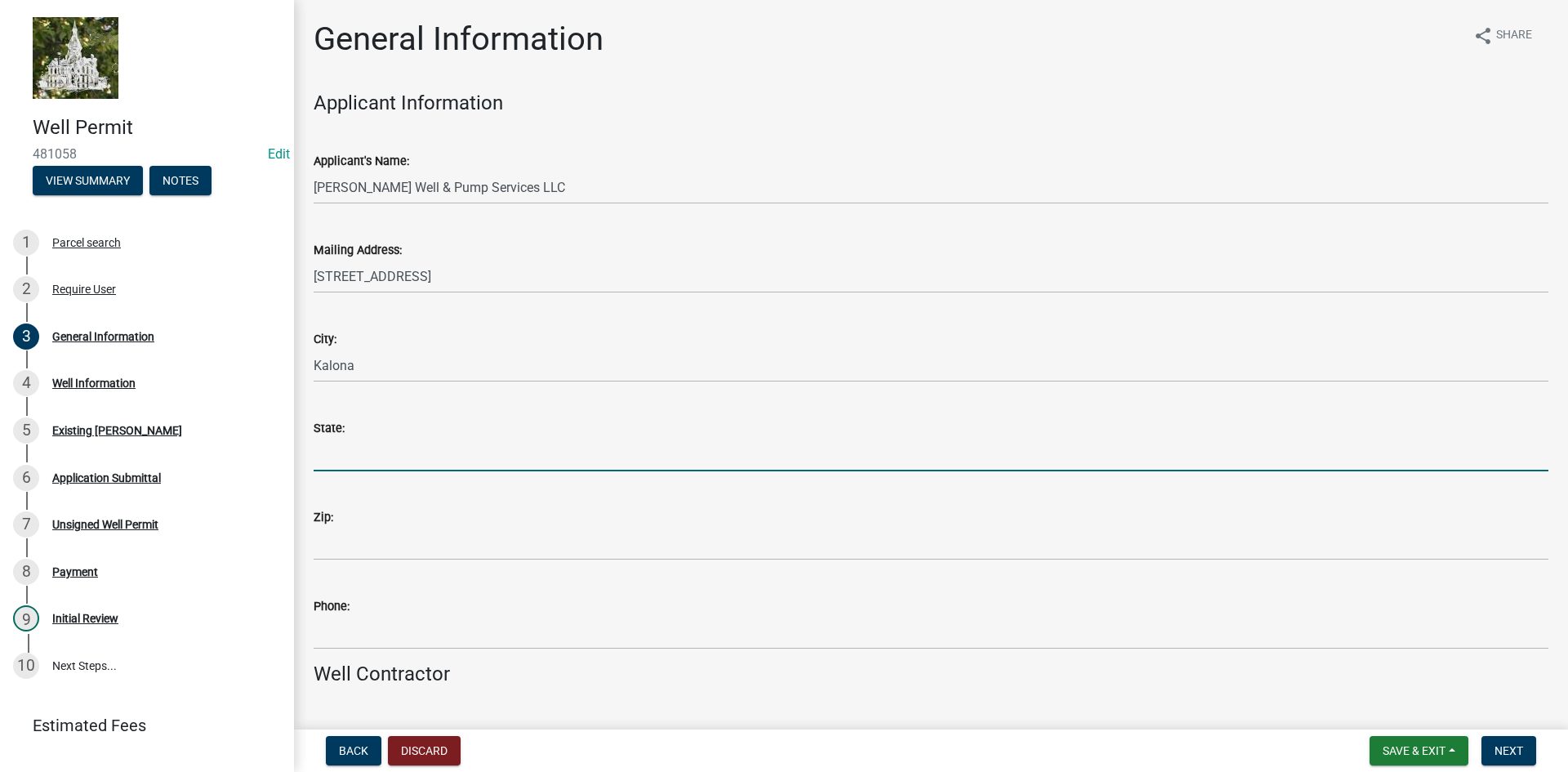
click at [346, 458] on input "State:" at bounding box center [931, 454] width 1235 height 34
click at [414, 449] on input "State:" at bounding box center [931, 454] width 1235 height 34
type input "i"
type input "IA"
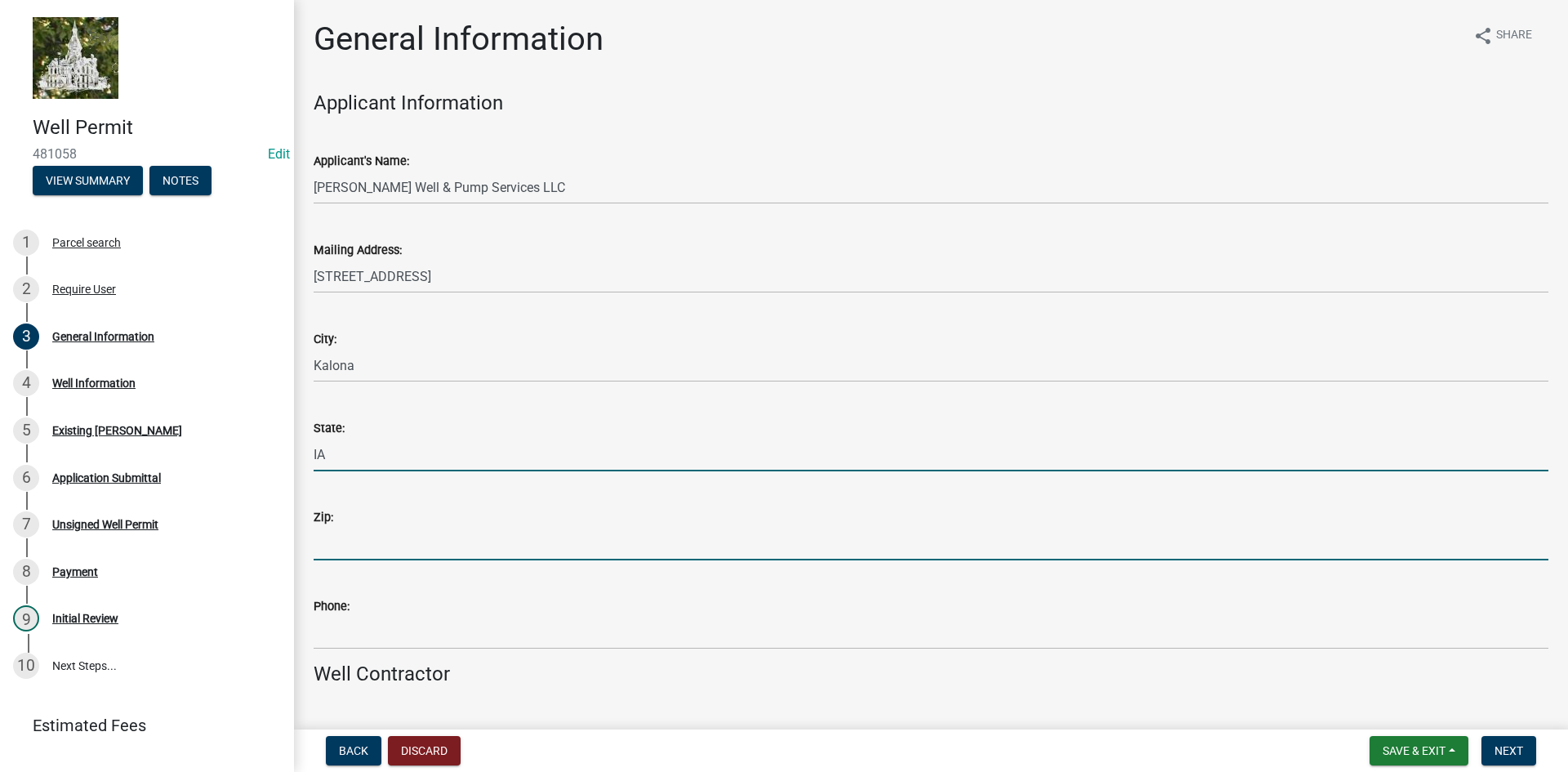
click at [356, 548] on input "Zip:" at bounding box center [931, 543] width 1235 height 34
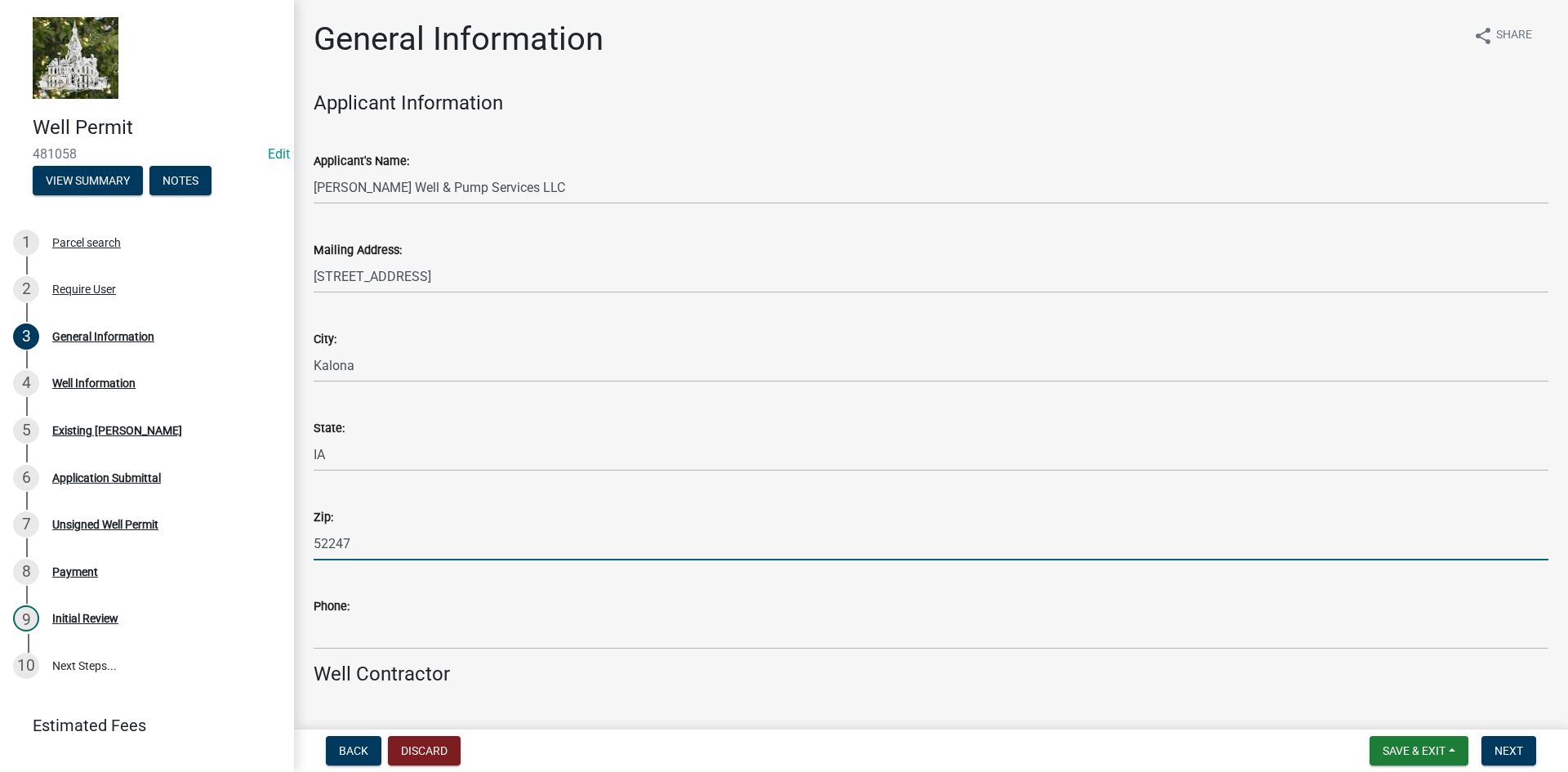
type input "52247"
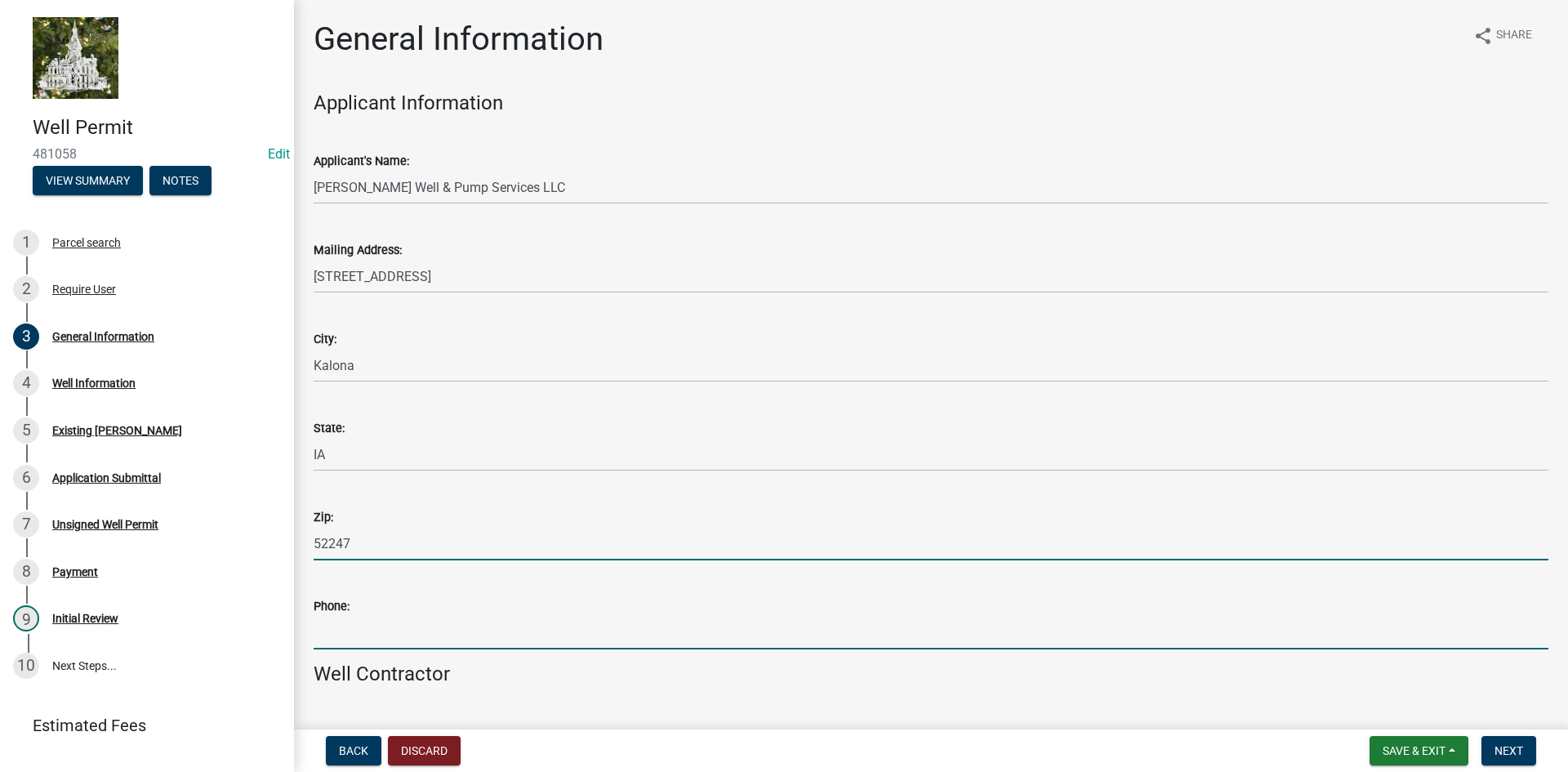
click at [343, 631] on input "Phone:" at bounding box center [931, 632] width 1235 height 34
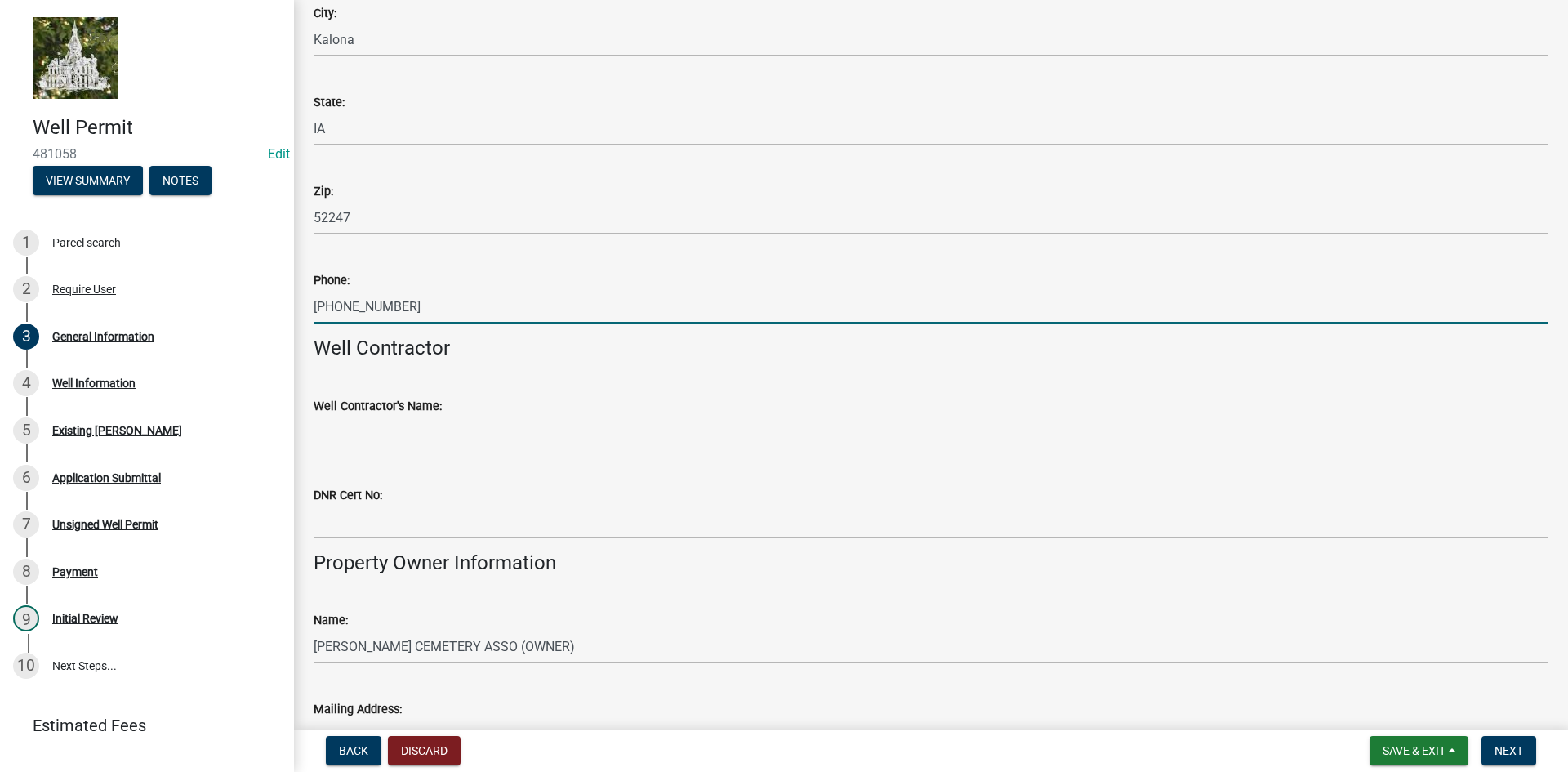
scroll to position [327, 0]
type input "[PHONE_NUMBER]"
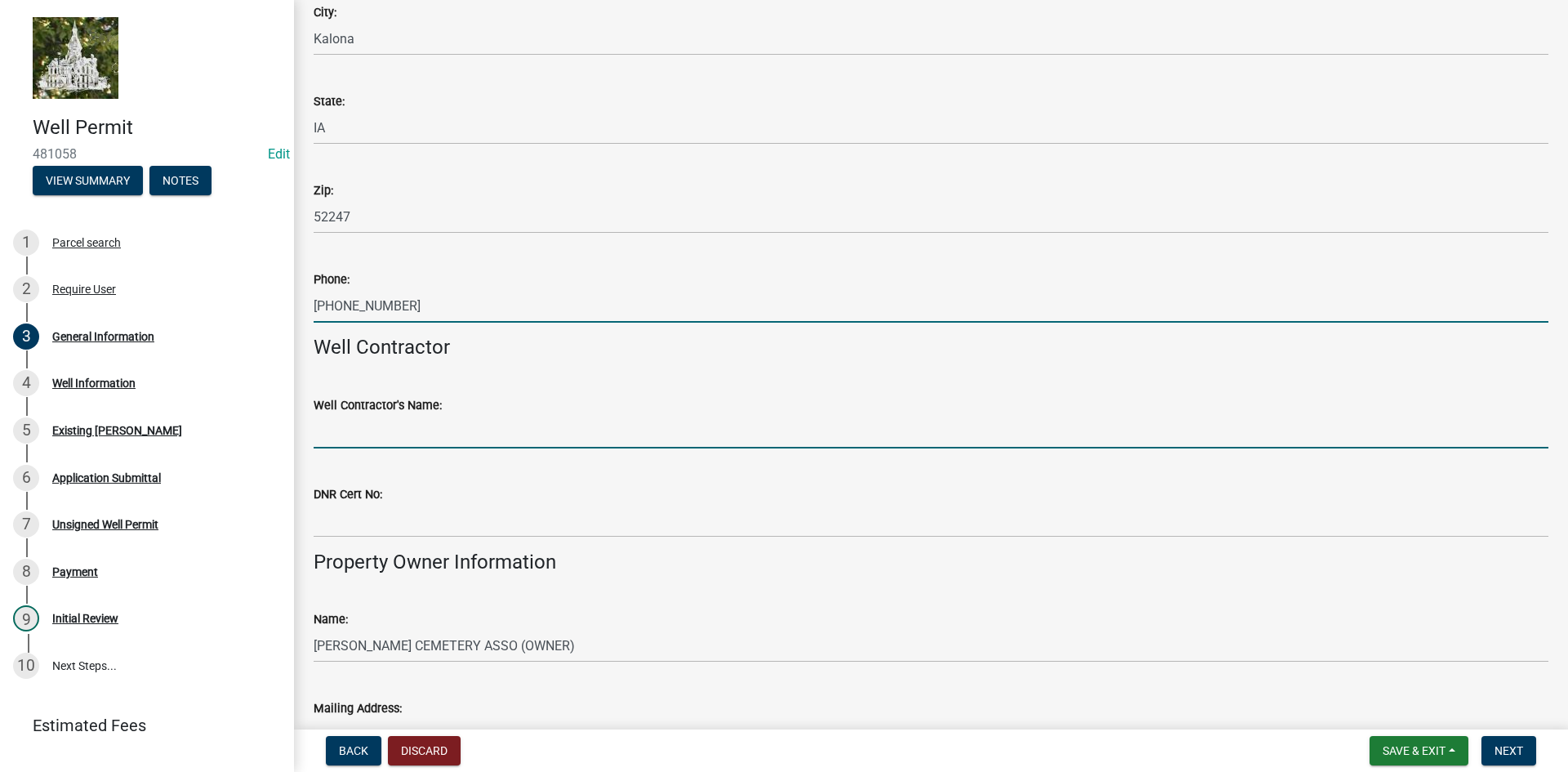
click at [437, 437] on input "Well Contractor's Name:" at bounding box center [931, 431] width 1235 height 34
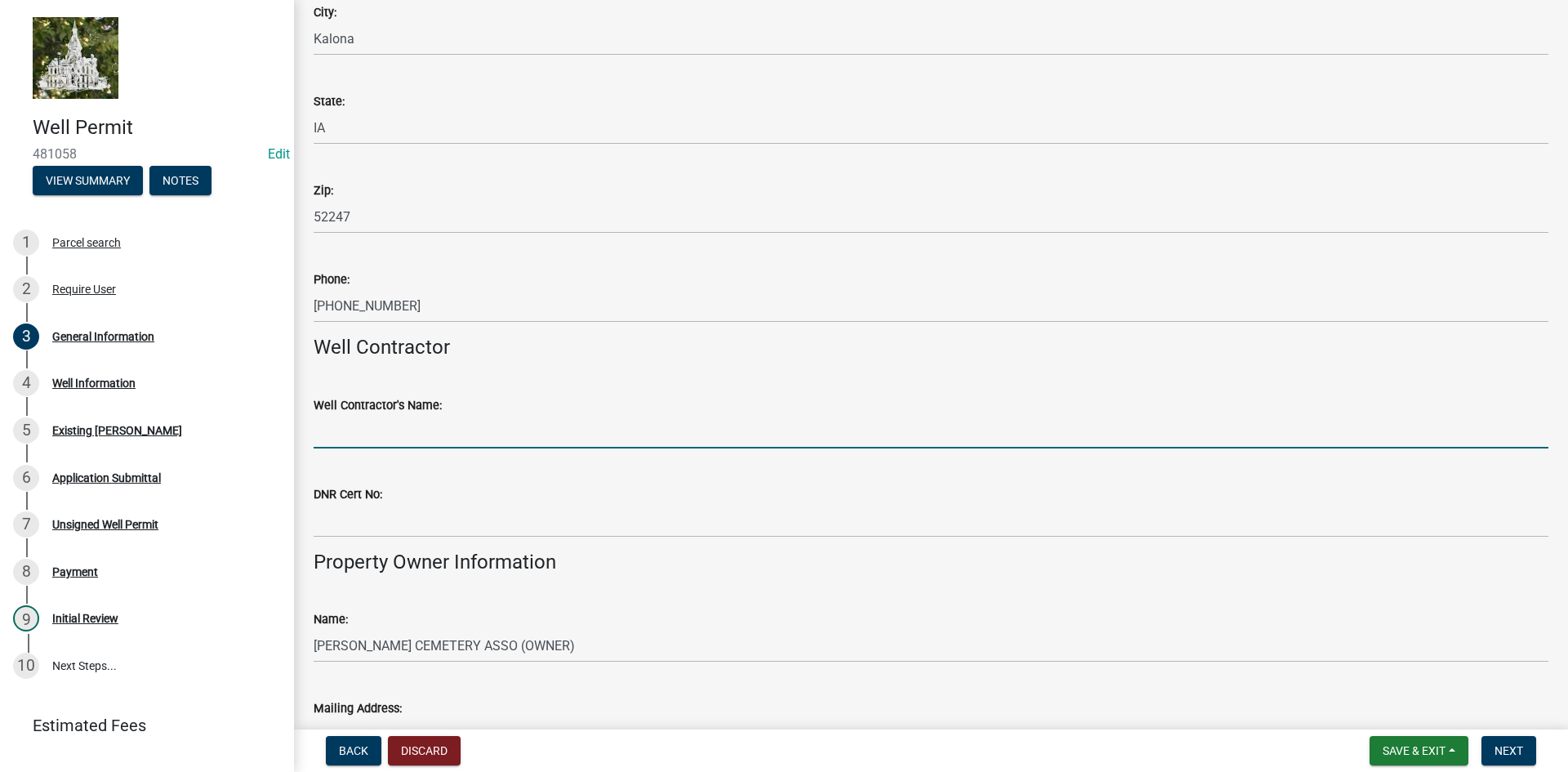
type input "[PERSON_NAME] Well & Pump Services"
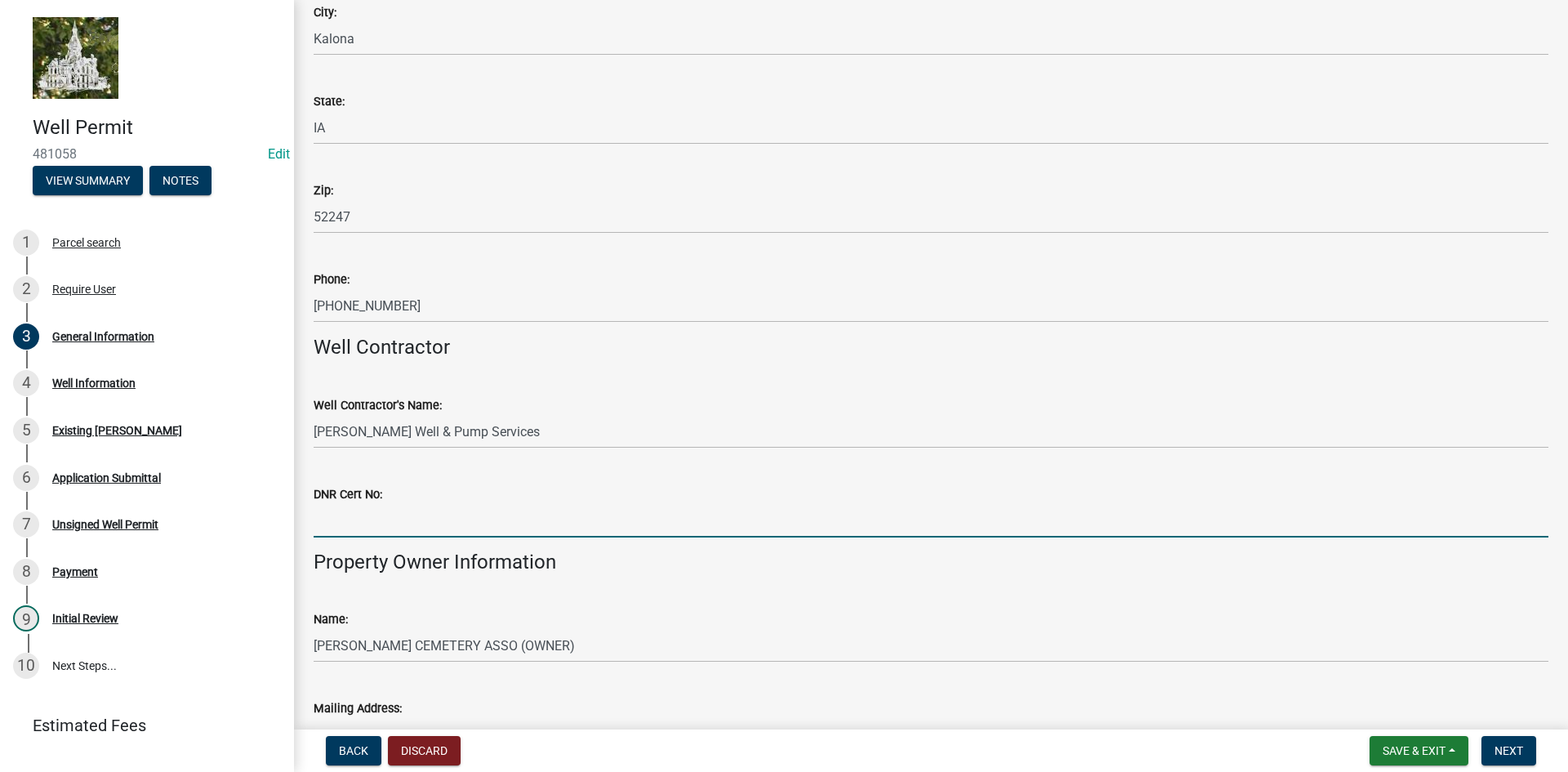
click at [385, 525] on input "DNR Cert No:" at bounding box center [931, 521] width 1235 height 34
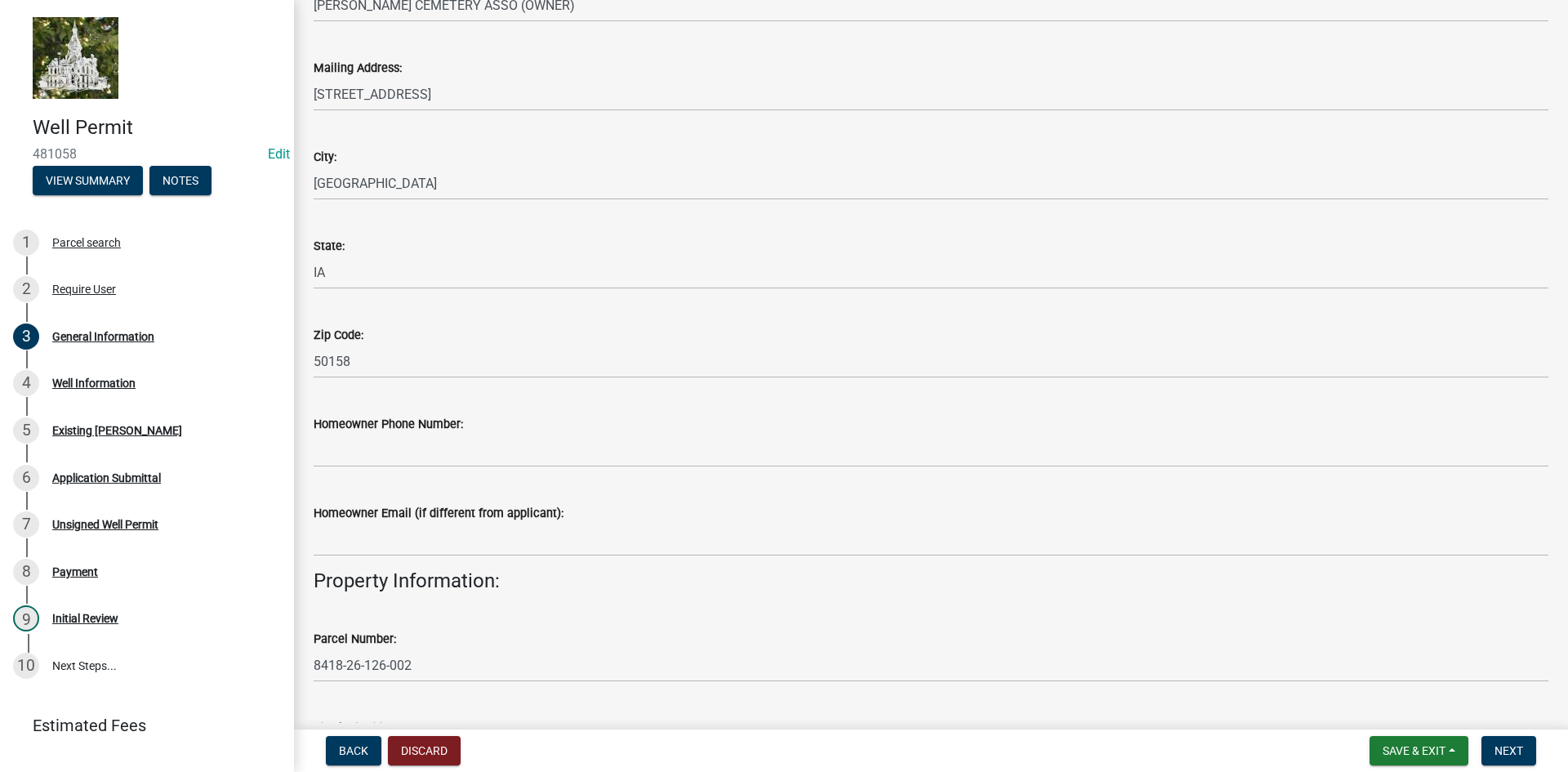
scroll to position [1062, 0]
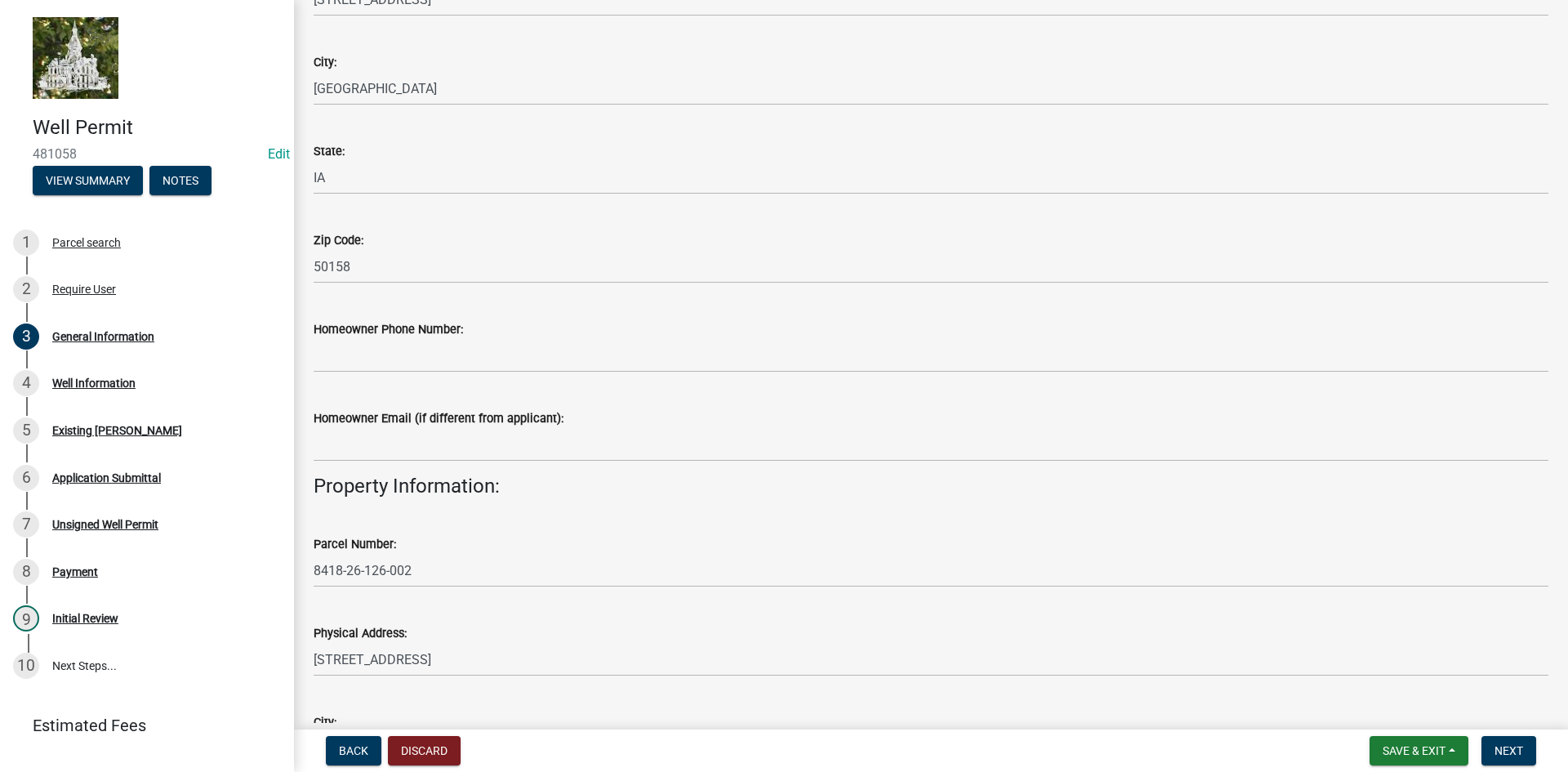
type input "2638"
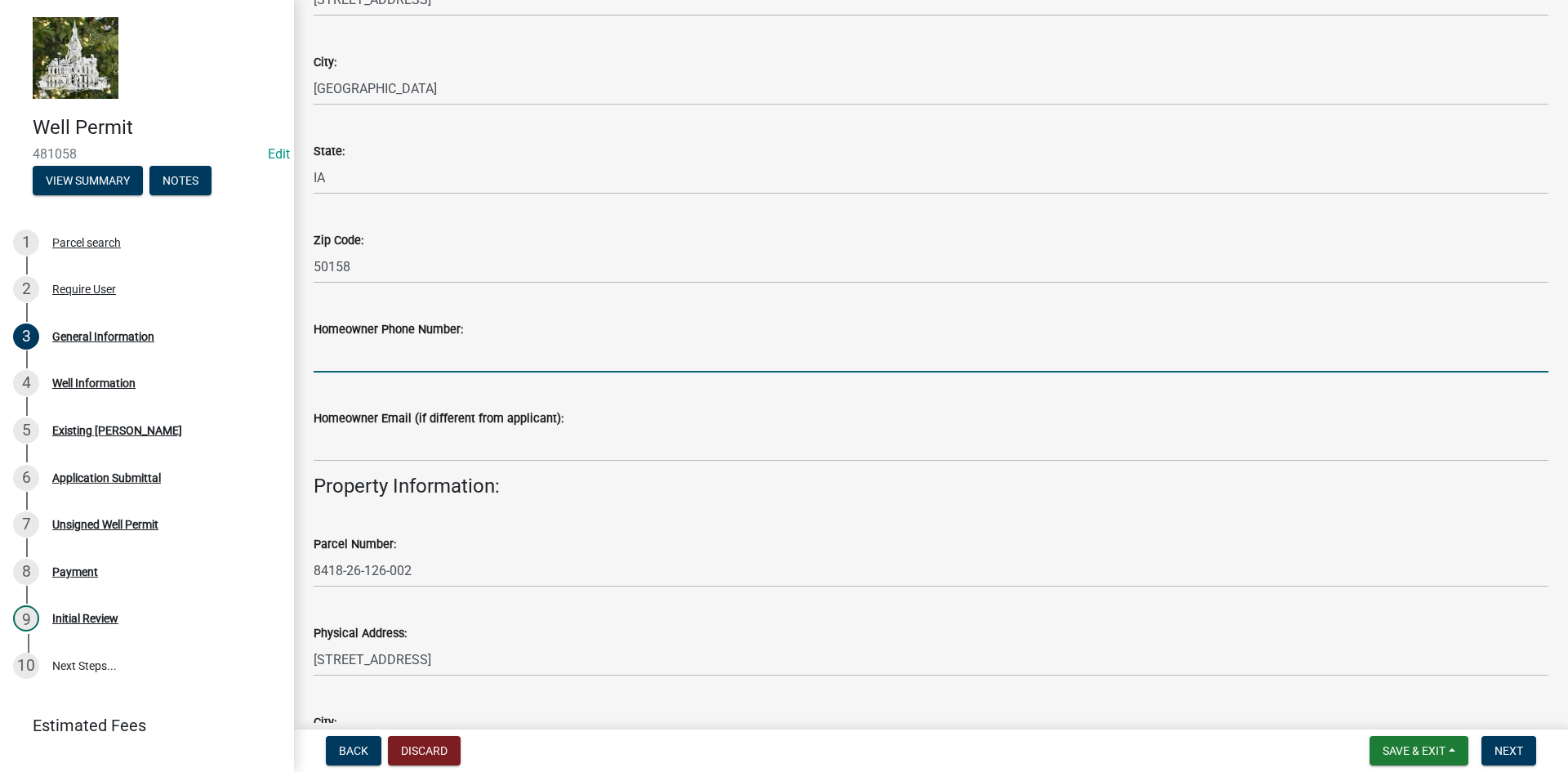
click at [380, 368] on input "Homeowner Phone Number:" at bounding box center [931, 356] width 1235 height 34
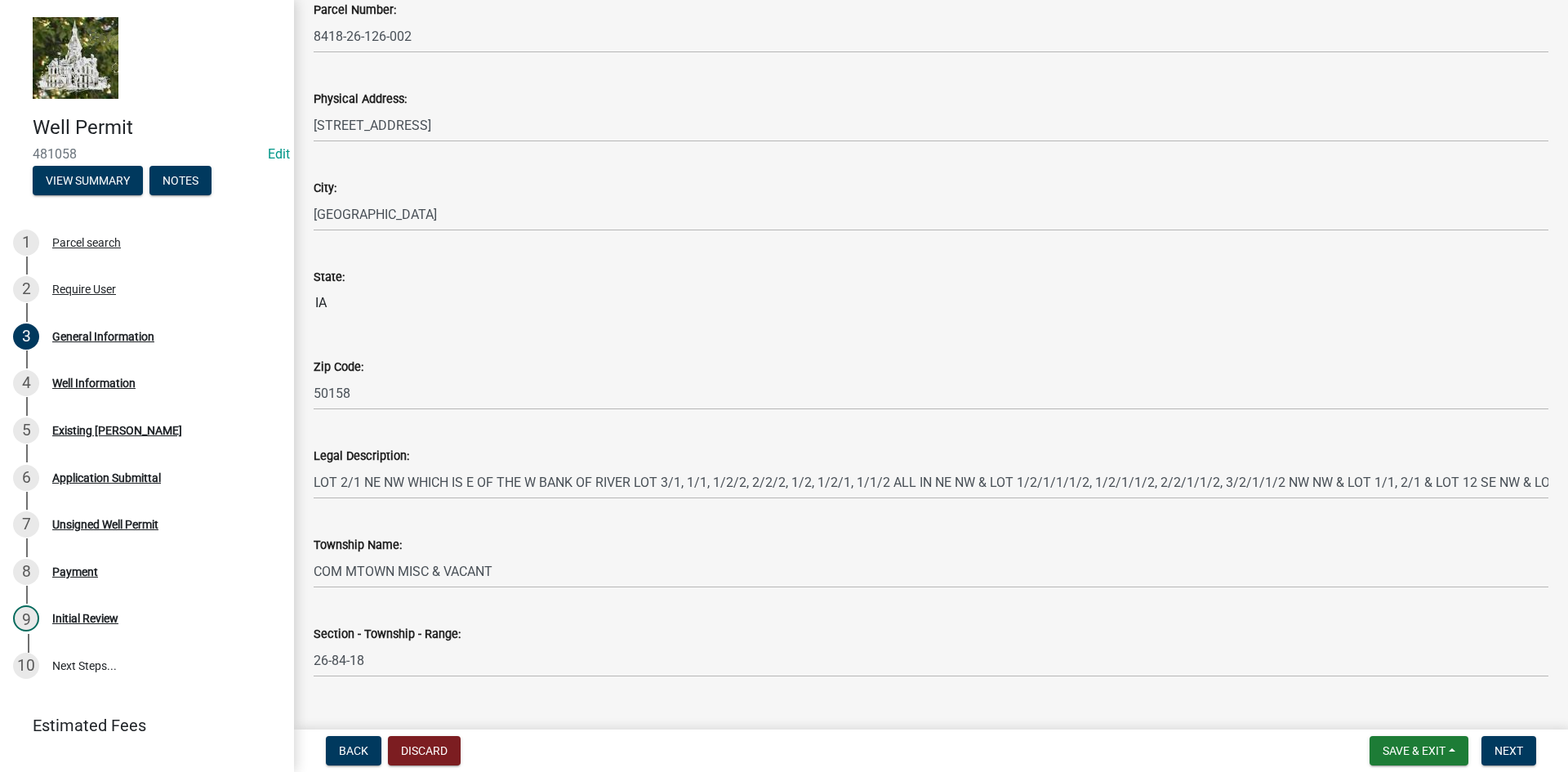
scroll to position [1627, 0]
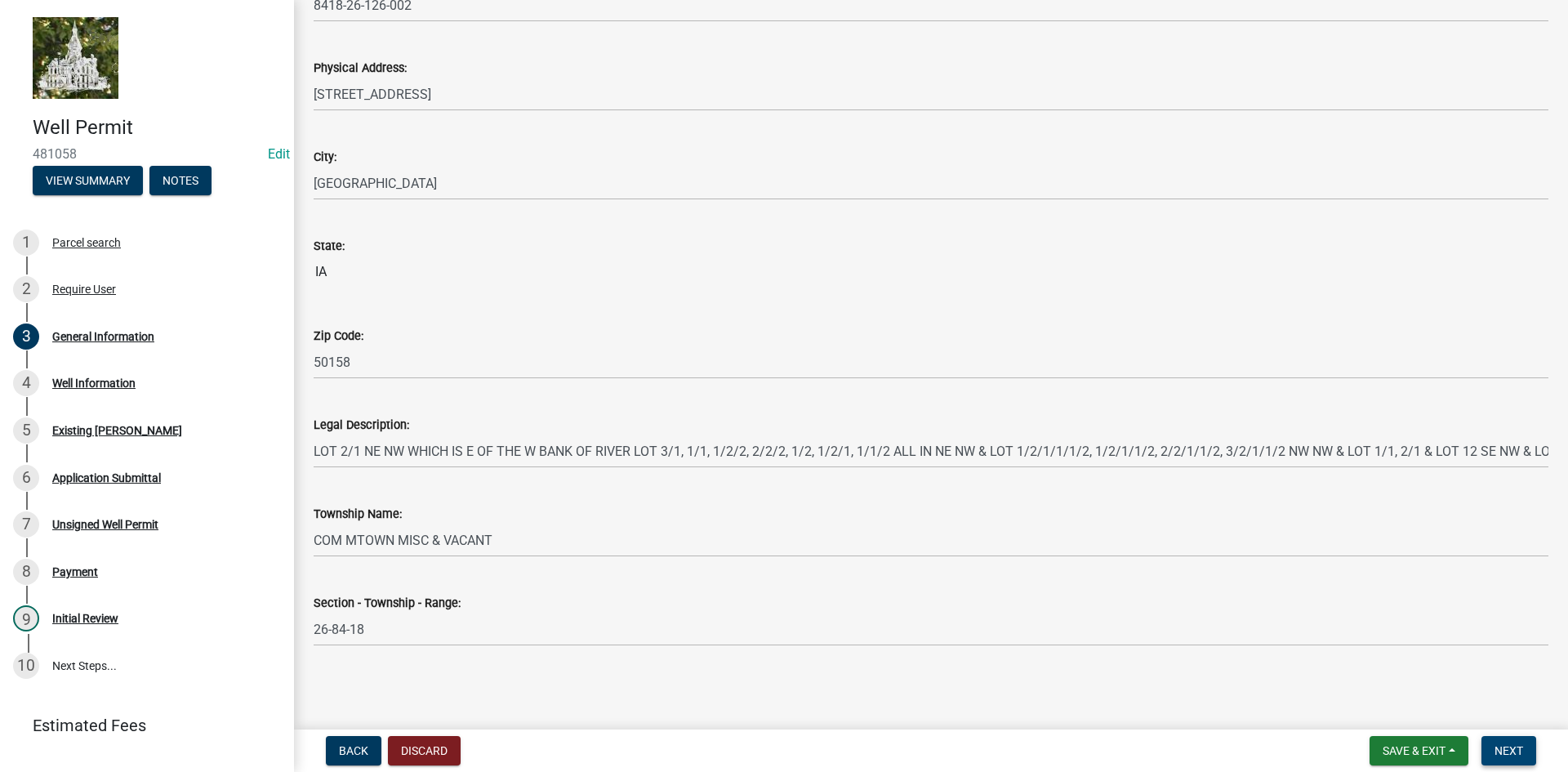
type input "[PHONE_NUMBER]"
click at [1508, 753] on span "Next" at bounding box center [1509, 751] width 29 height 14
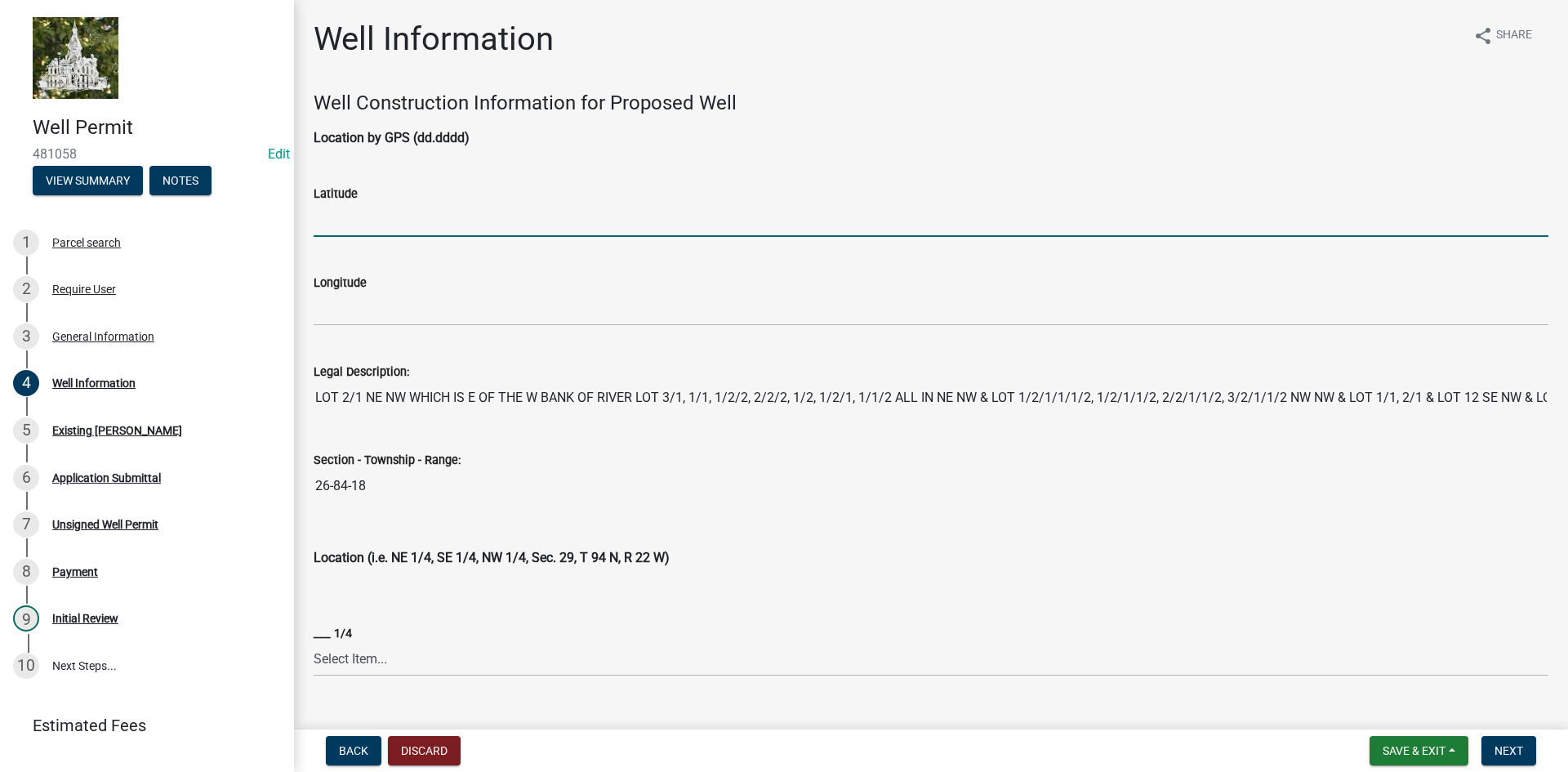
click at [384, 228] on input "Latitude" at bounding box center [931, 220] width 1235 height 34
type input "42.061686"
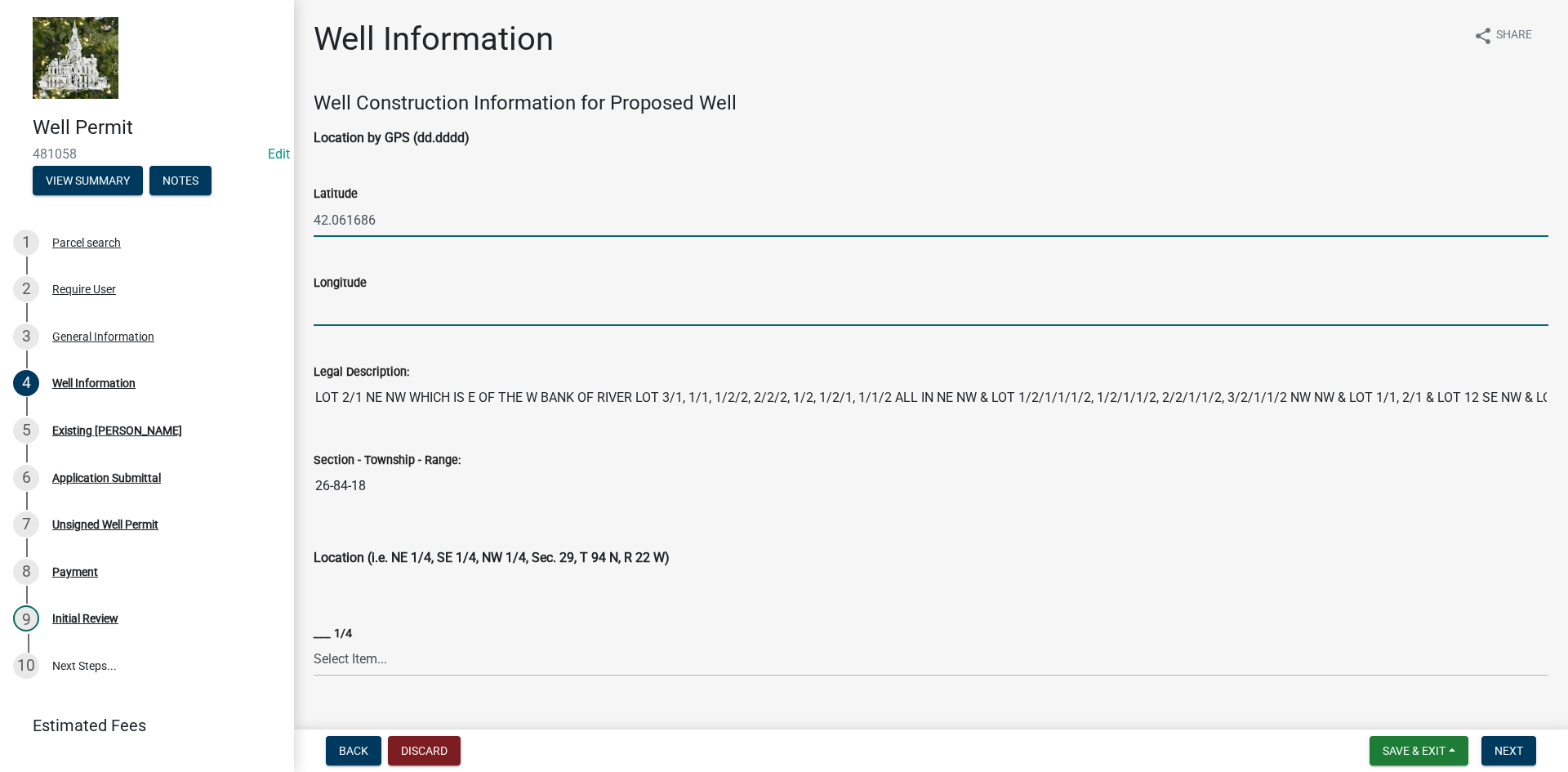
click at [373, 319] on input "Longitude" at bounding box center [931, 309] width 1235 height 34
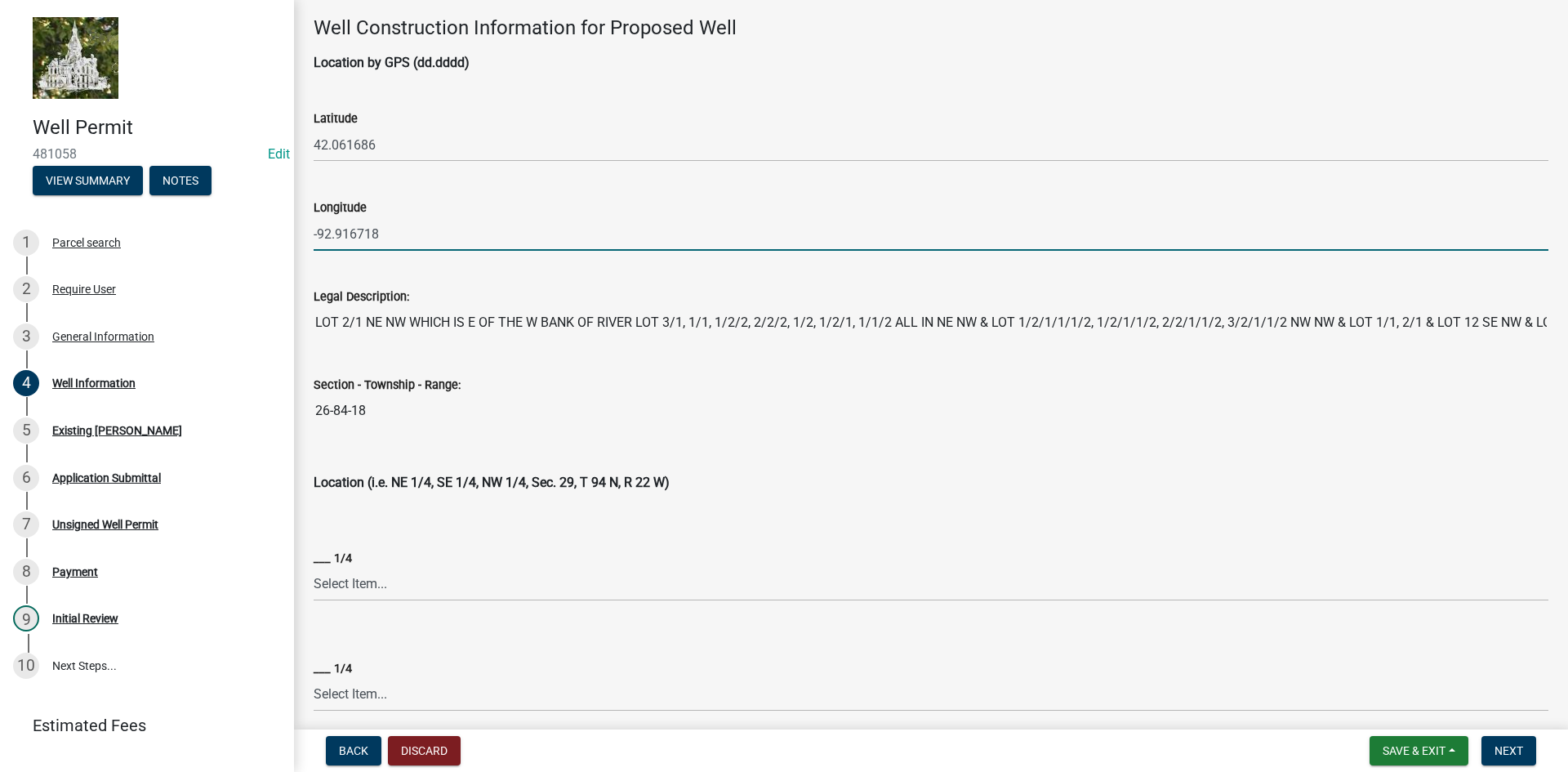
scroll to position [245, 0]
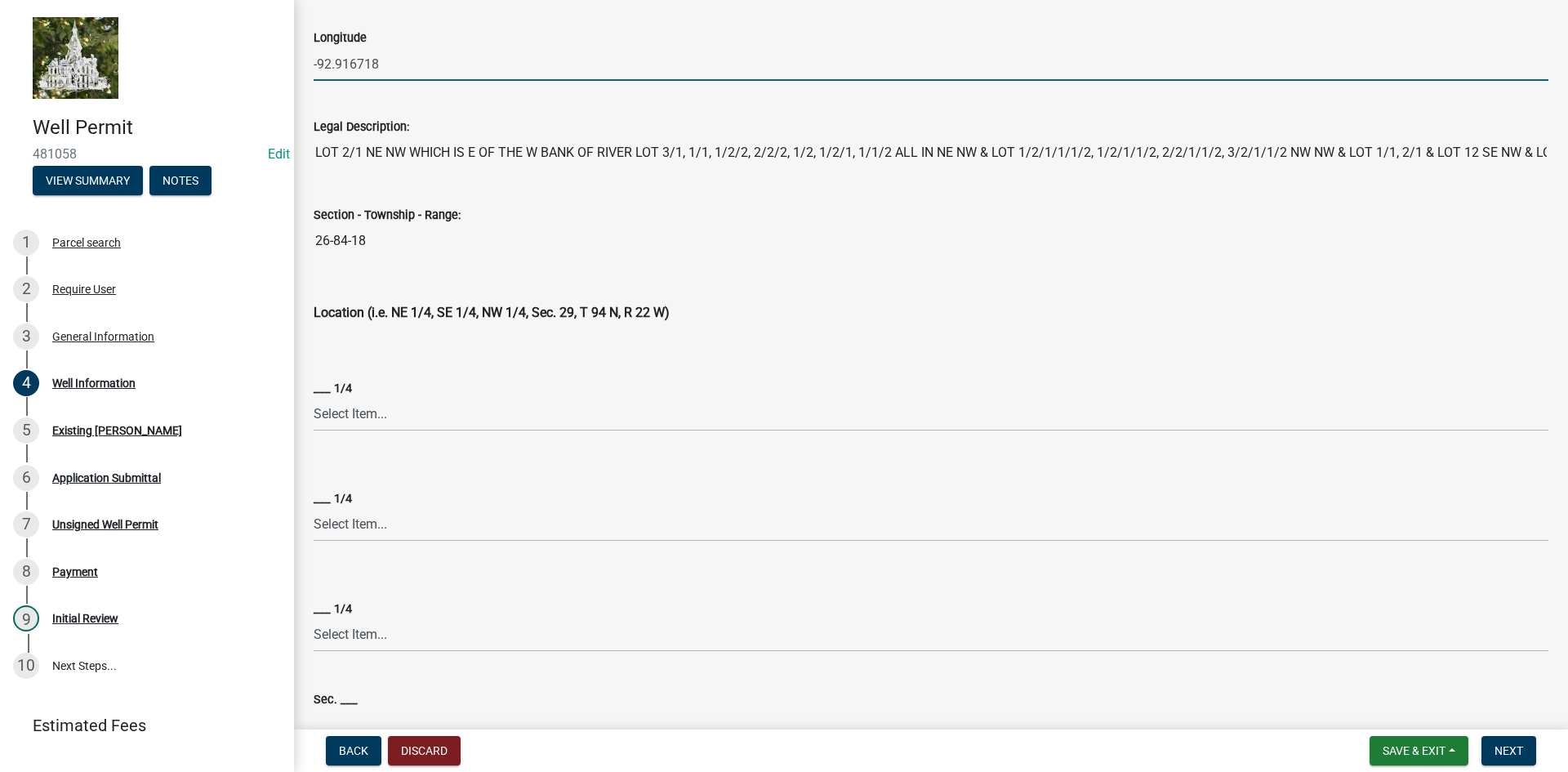
type input "-92.916718"
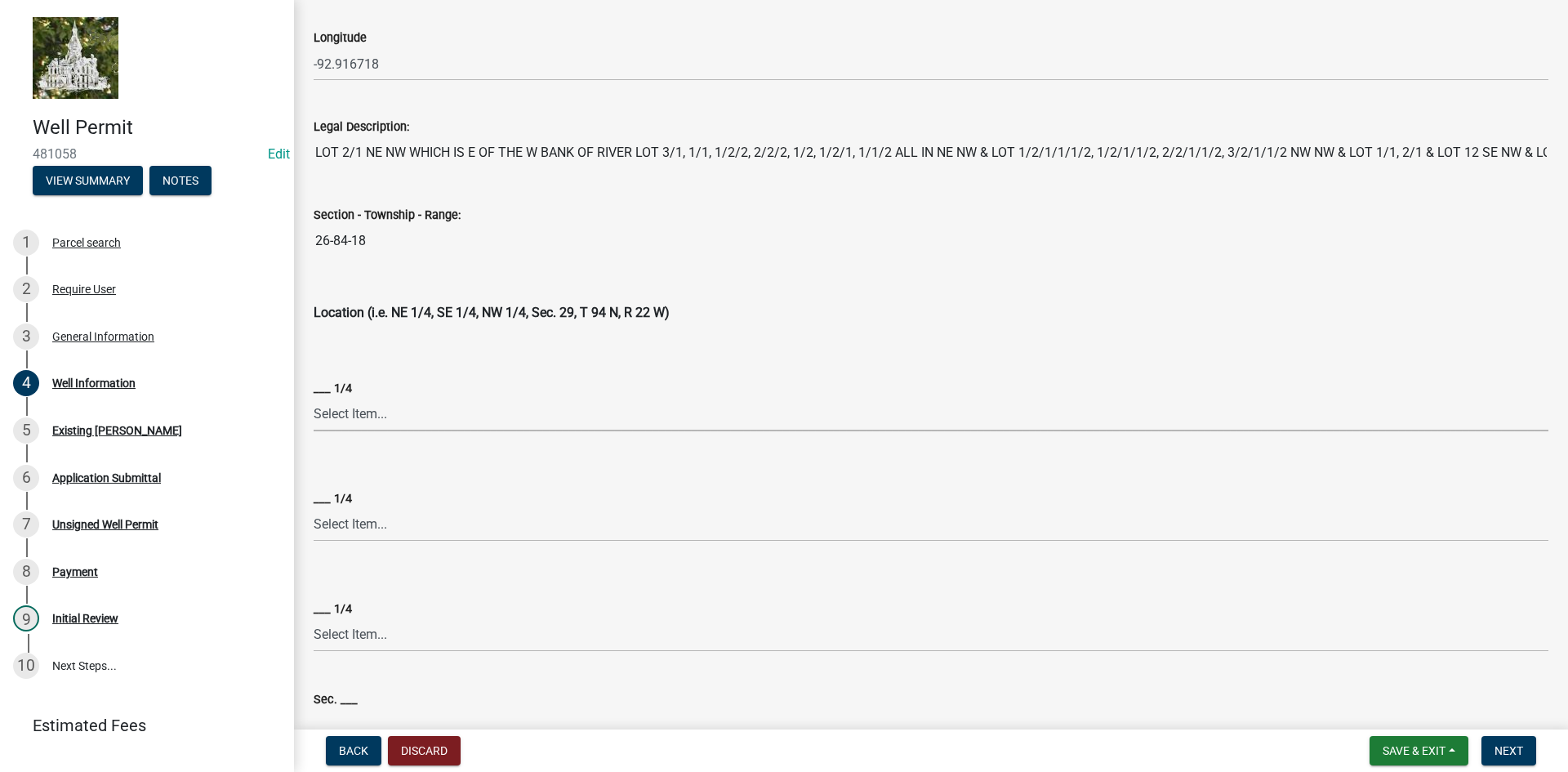
click at [372, 419] on select "Select Item... NE NW SE SW" at bounding box center [931, 415] width 1235 height 34
click at [342, 419] on select "Select Item... NE NW SE SW" at bounding box center [931, 415] width 1235 height 34
click at [314, 398] on select "Select Item... NE NW SE SW" at bounding box center [931, 415] width 1235 height 34
select select "6eeb732a-[DATE]-4c6e-b7ee-2ef88a18df78"
click at [352, 518] on select "Select Item... NE NW SE SW" at bounding box center [931, 525] width 1235 height 34
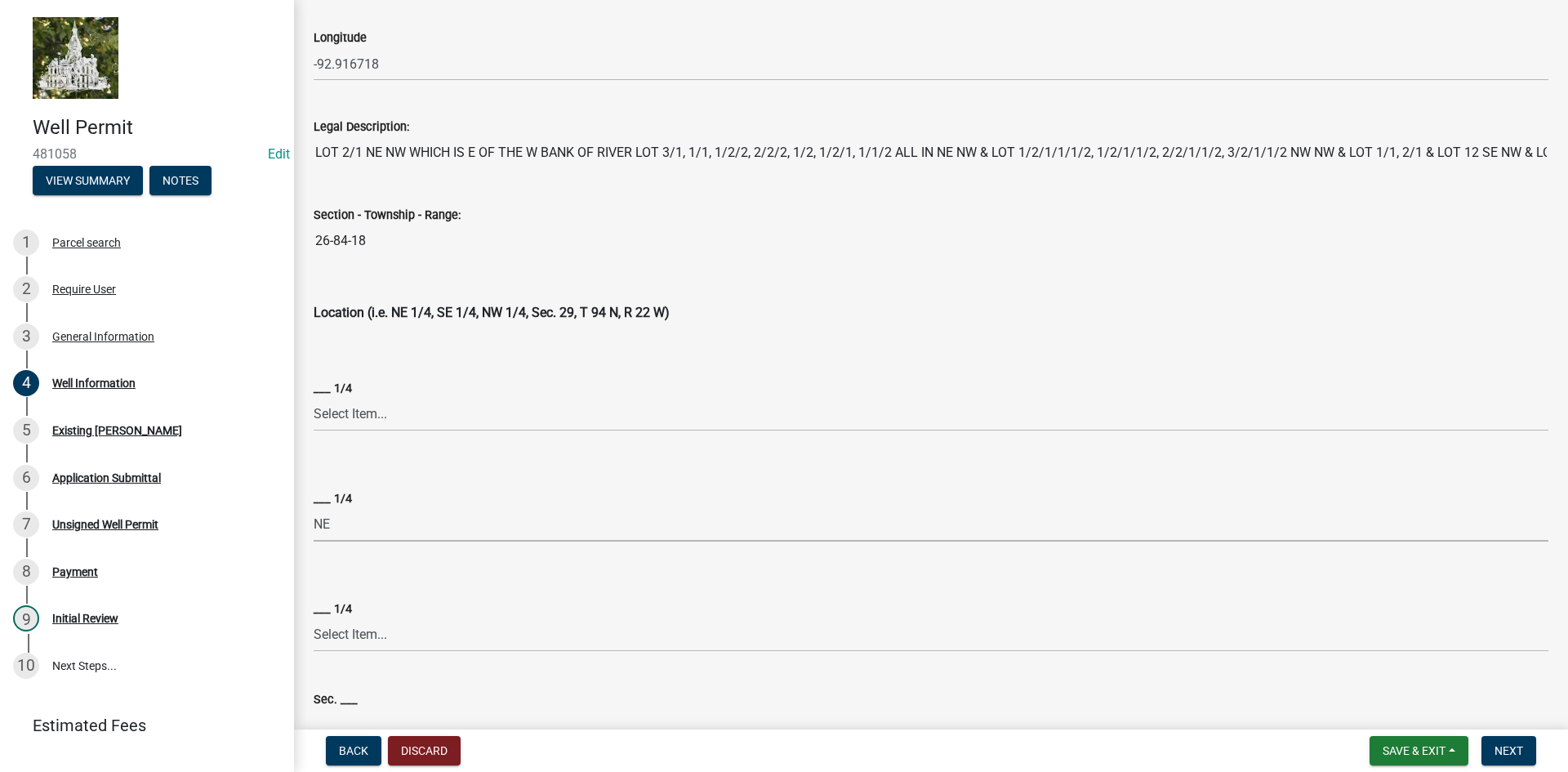
click at [314, 508] on select "Select Item... NE NW SE SW" at bounding box center [931, 525] width 1235 height 34
select select "a8d93194-468c-44f3-a5ca-6d66f72c60f7"
click at [367, 640] on select "Select Item... NE NW SE SW" at bounding box center [931, 635] width 1235 height 34
click at [314, 618] on select "Select Item... NE NW SE SW" at bounding box center [931, 635] width 1235 height 34
select select "47928c34-a89e-4382-b75f-dab4b5e96105"
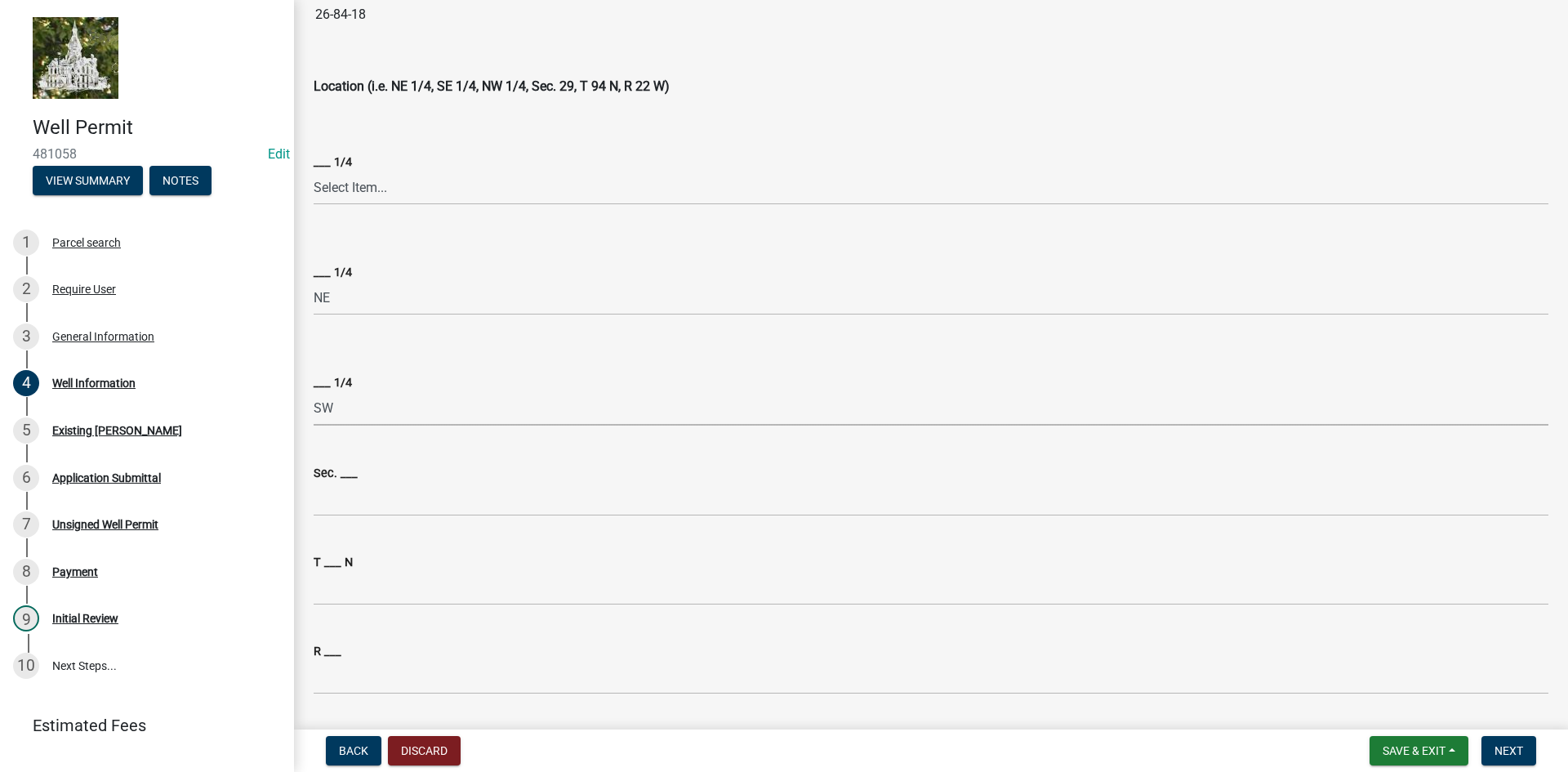
scroll to position [490, 0]
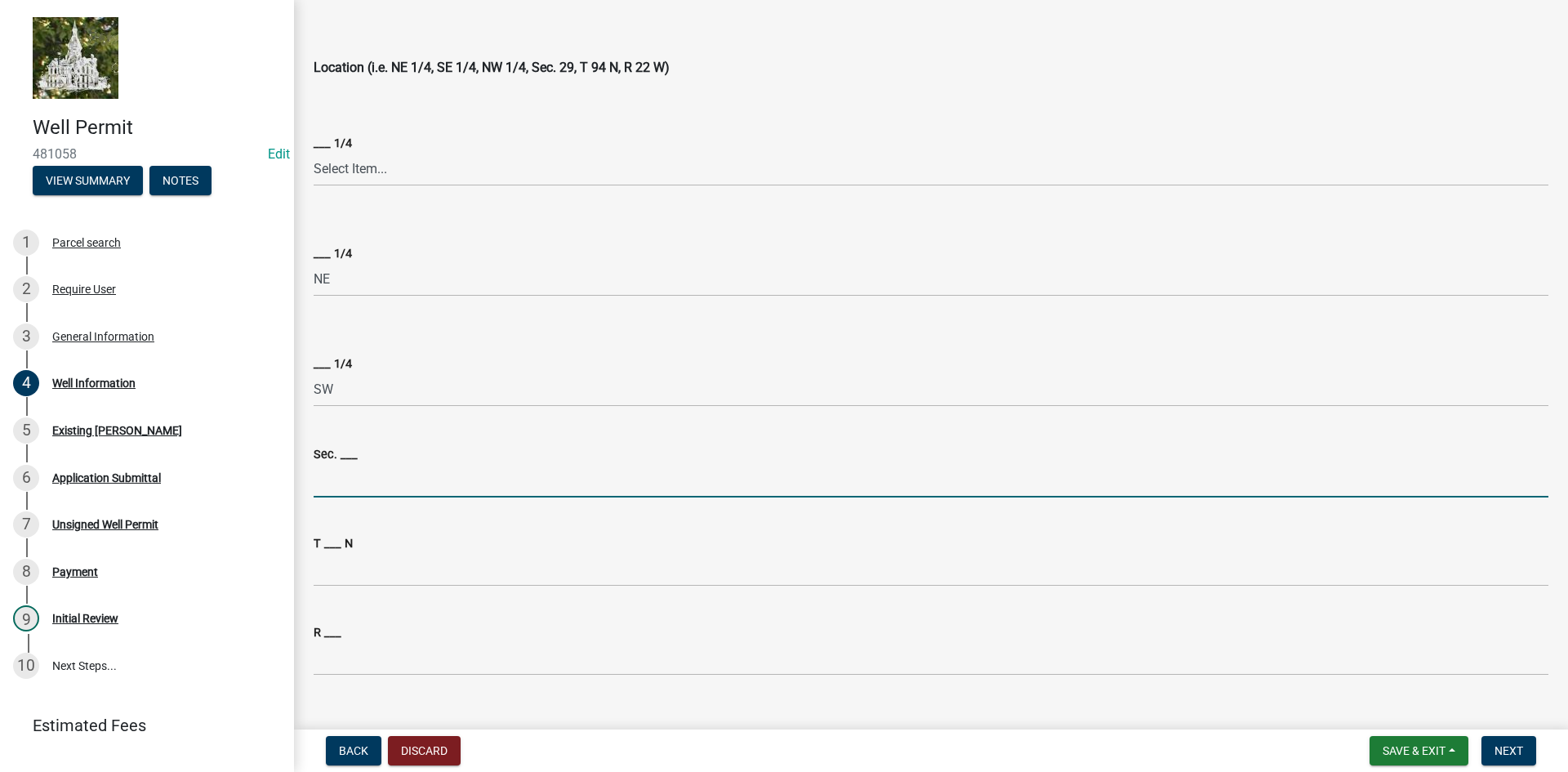
click at [359, 493] on input "Sec. ___" at bounding box center [931, 480] width 1235 height 34
type input "26"
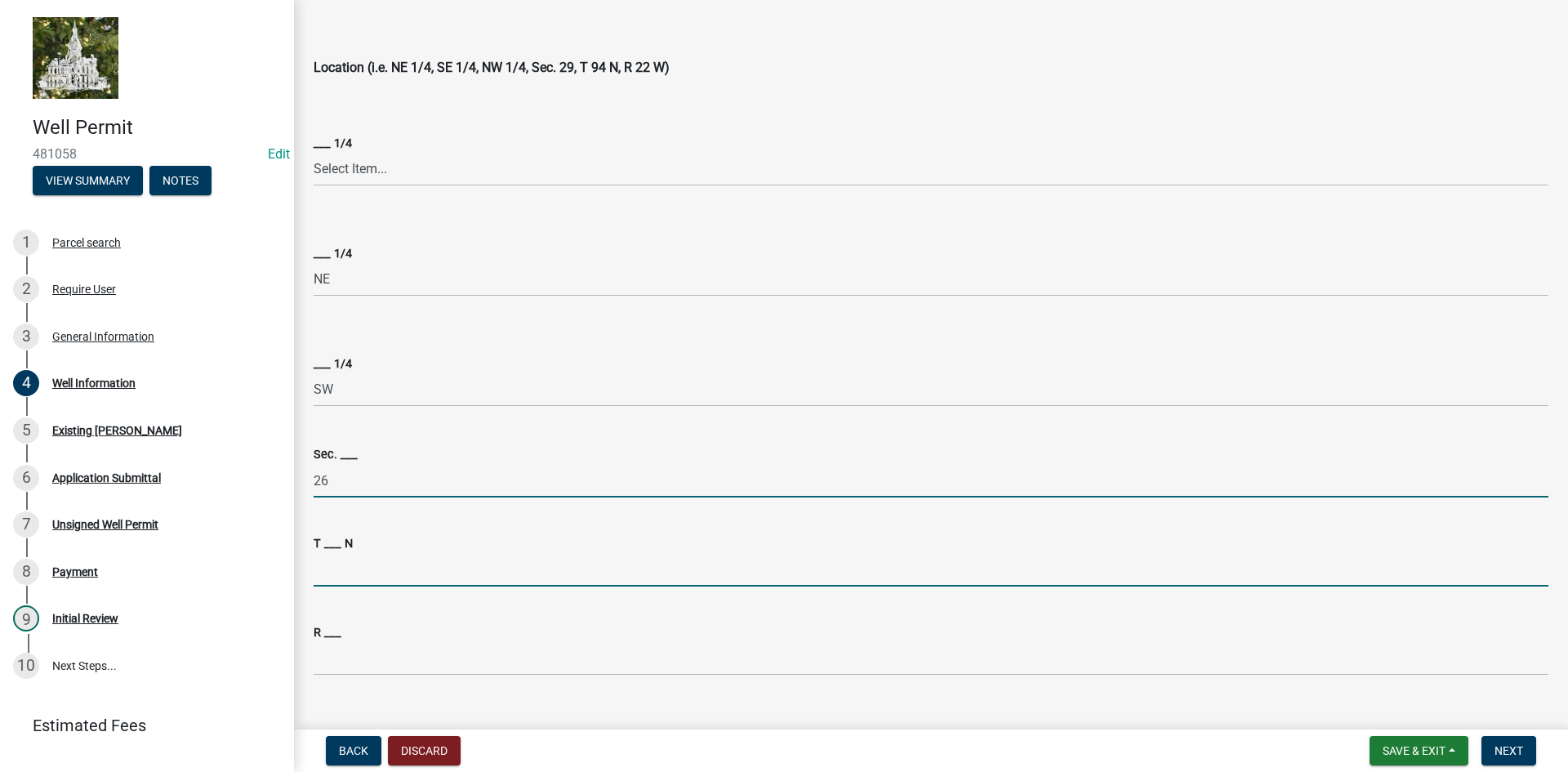
click at [339, 581] on input "T ___ N" at bounding box center [931, 569] width 1235 height 34
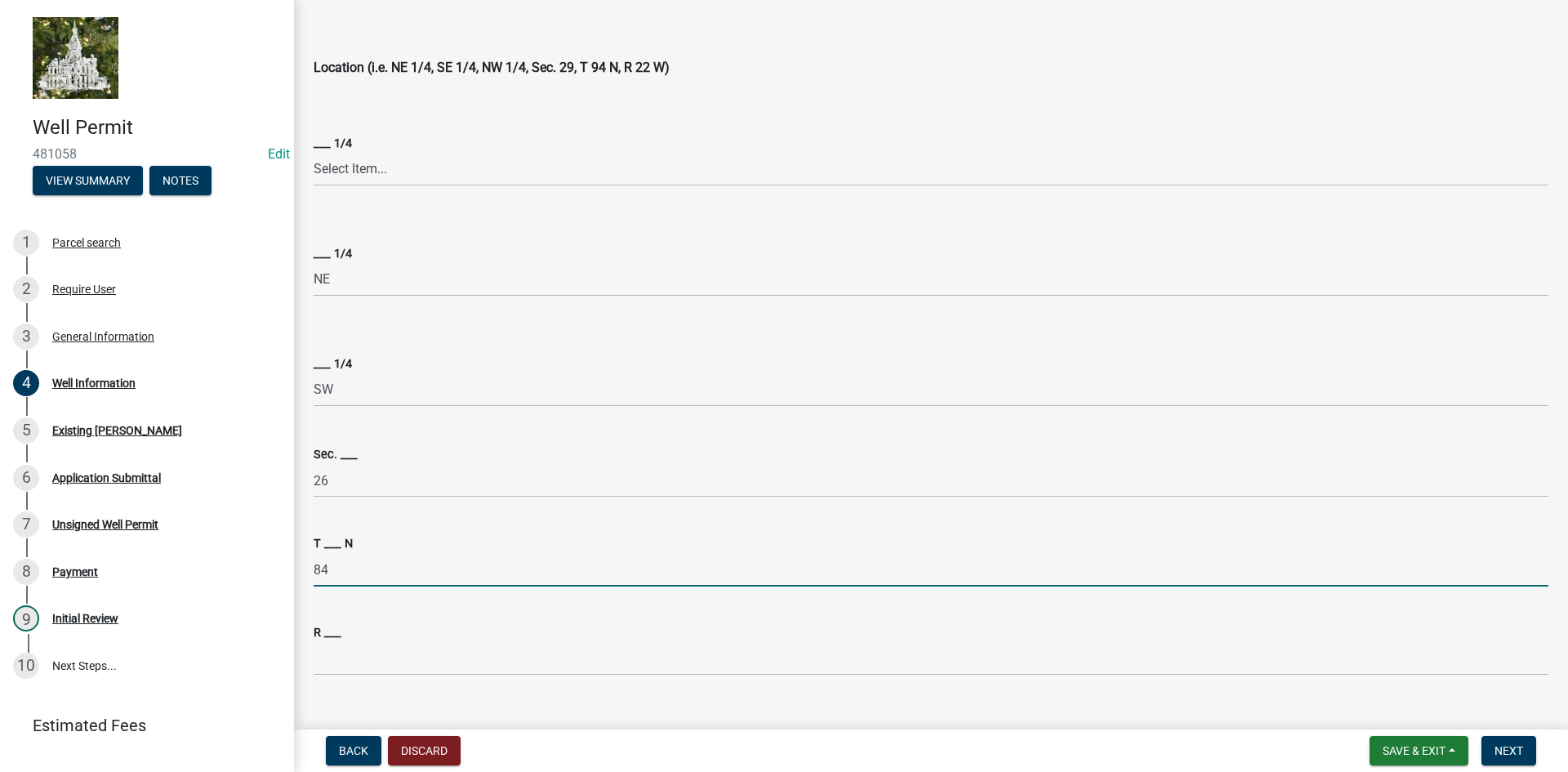
type input "84"
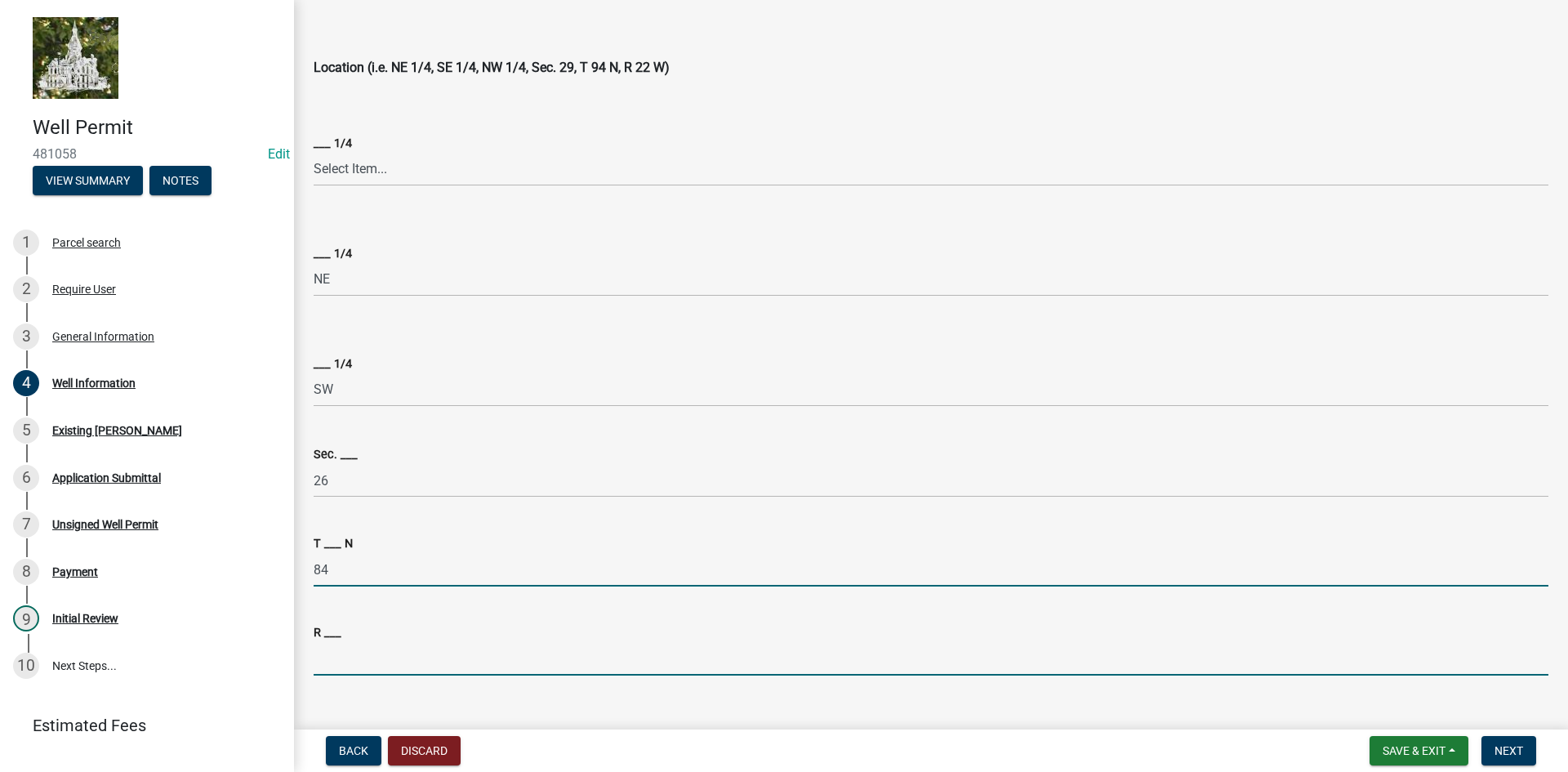
click at [371, 662] on input "R ___" at bounding box center [931, 658] width 1235 height 34
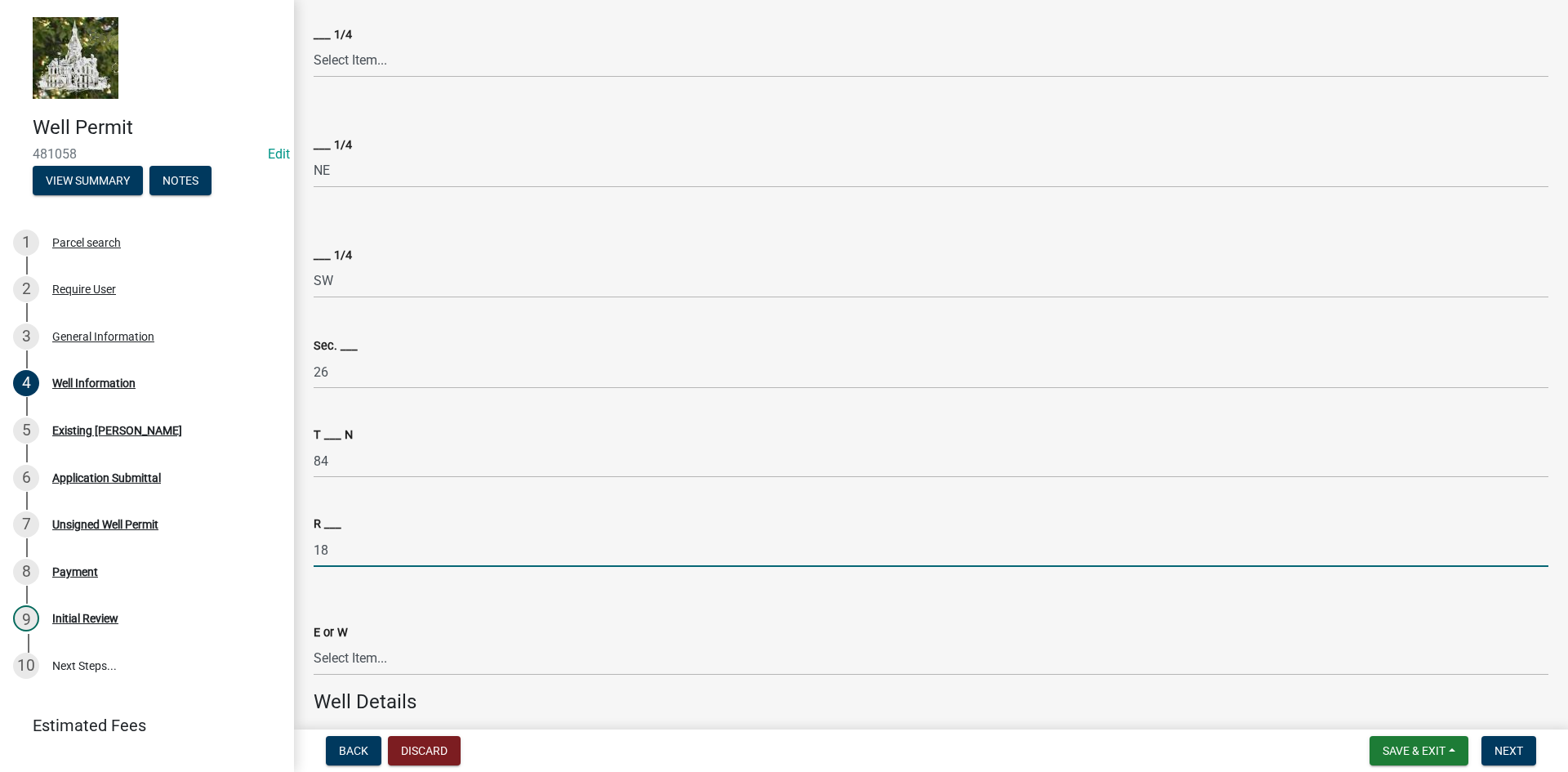
scroll to position [653, 0]
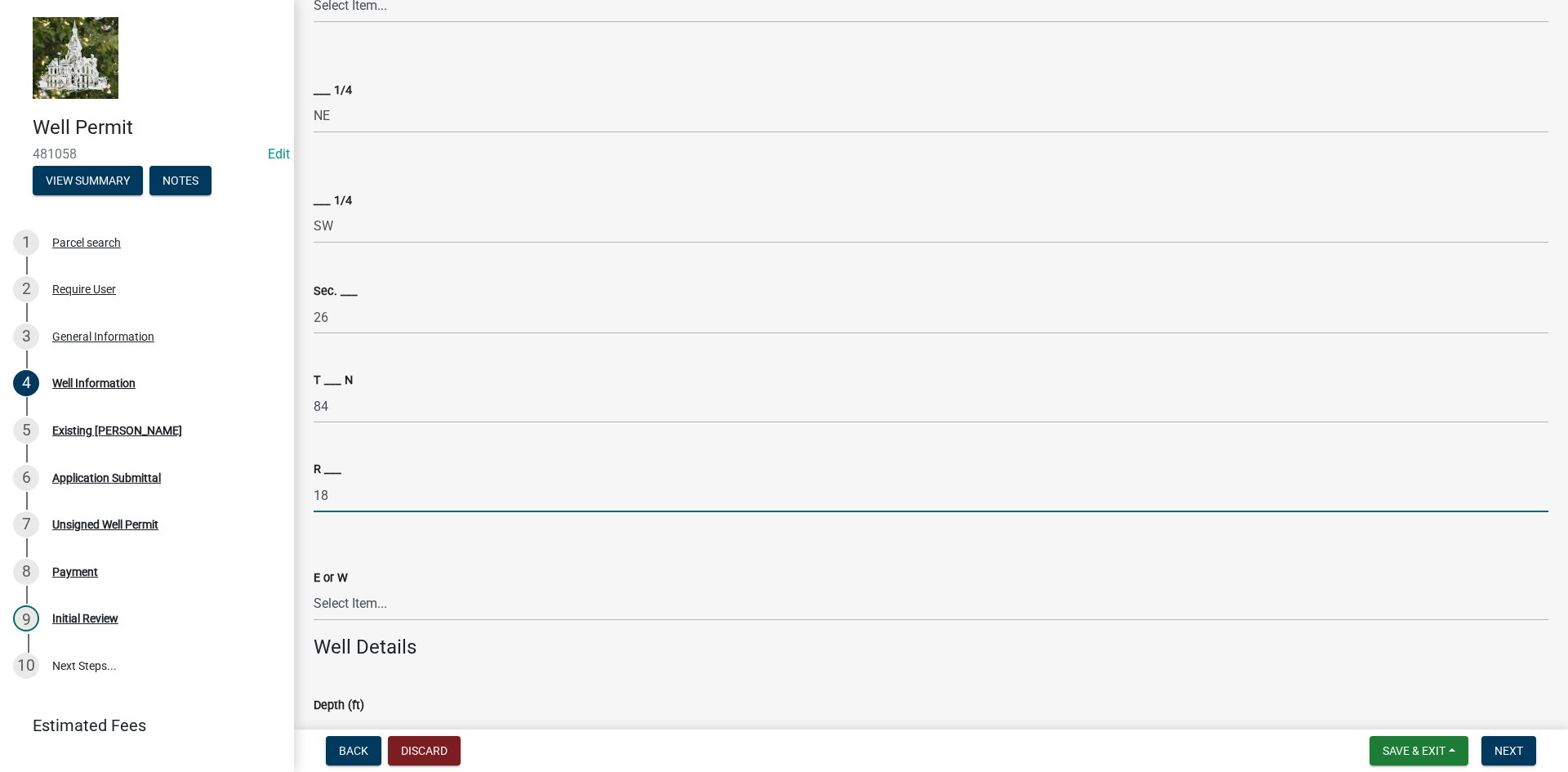
type input "18"
click at [373, 589] on select "Select Item... E W" at bounding box center [931, 604] width 1235 height 34
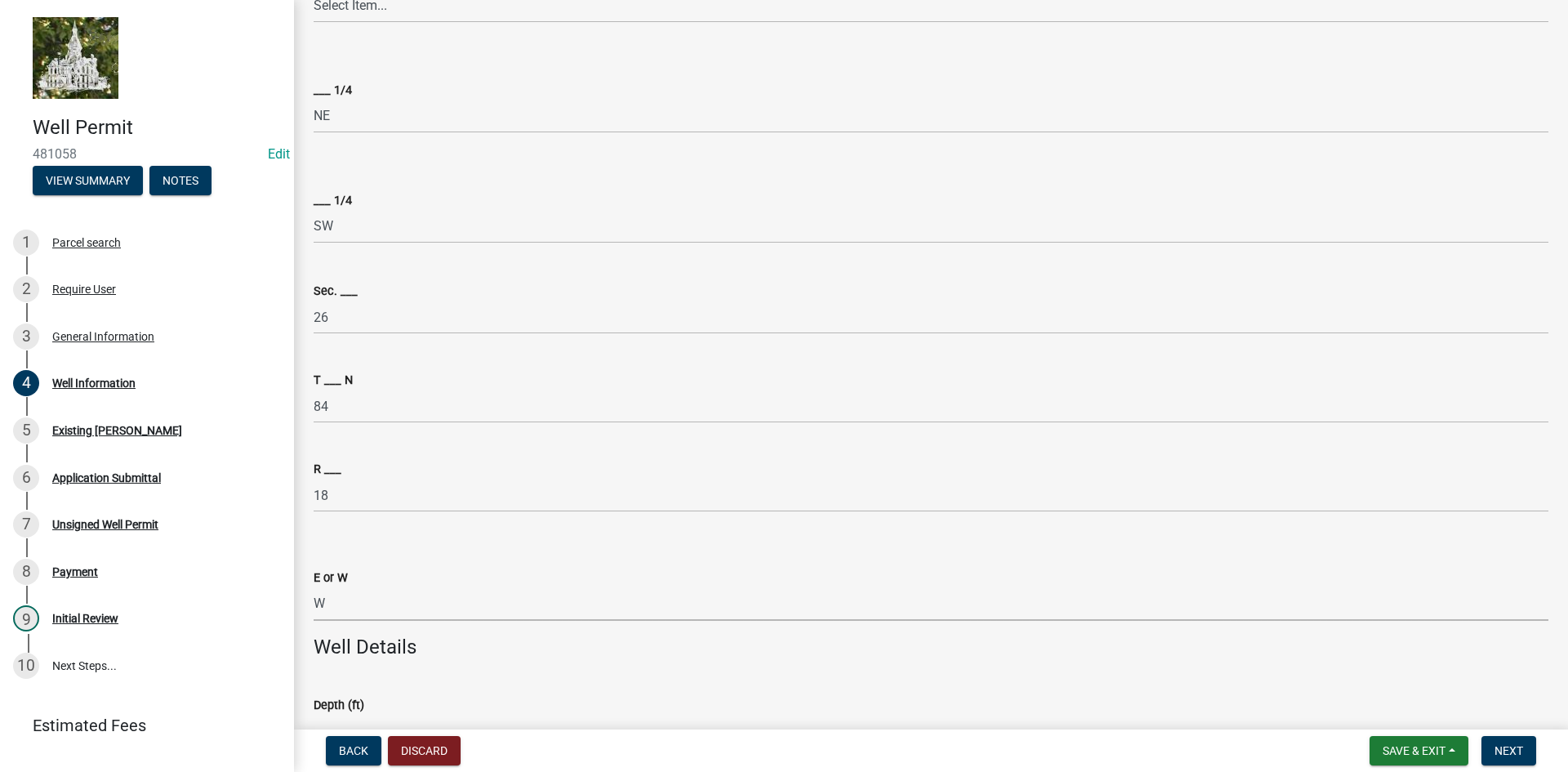
click at [314, 587] on select "Select Item... E W" at bounding box center [931, 604] width 1235 height 34
select select "71ef22f8-1ebd-48a6-adc0-e7d193120486"
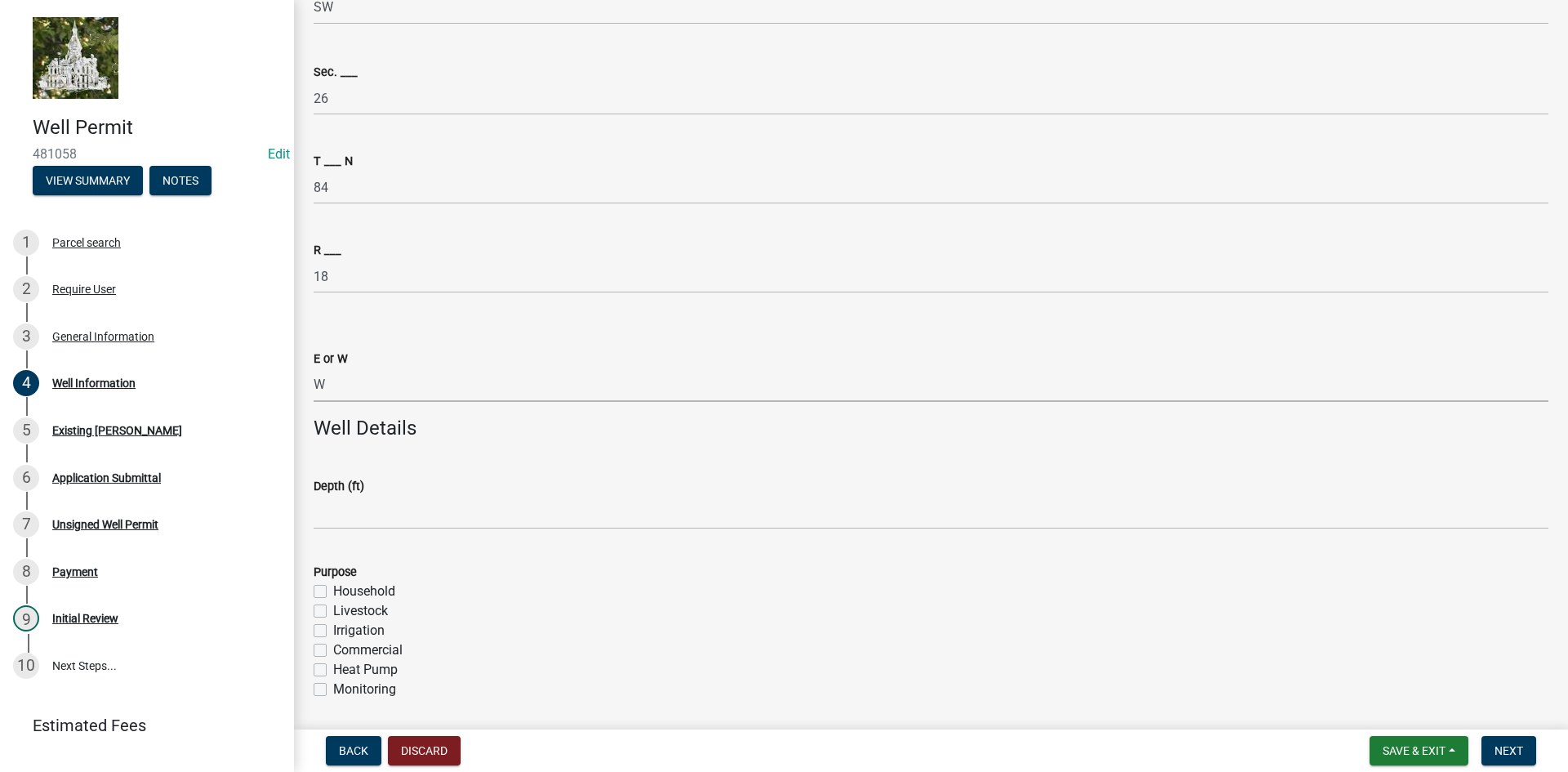
scroll to position [899, 0]
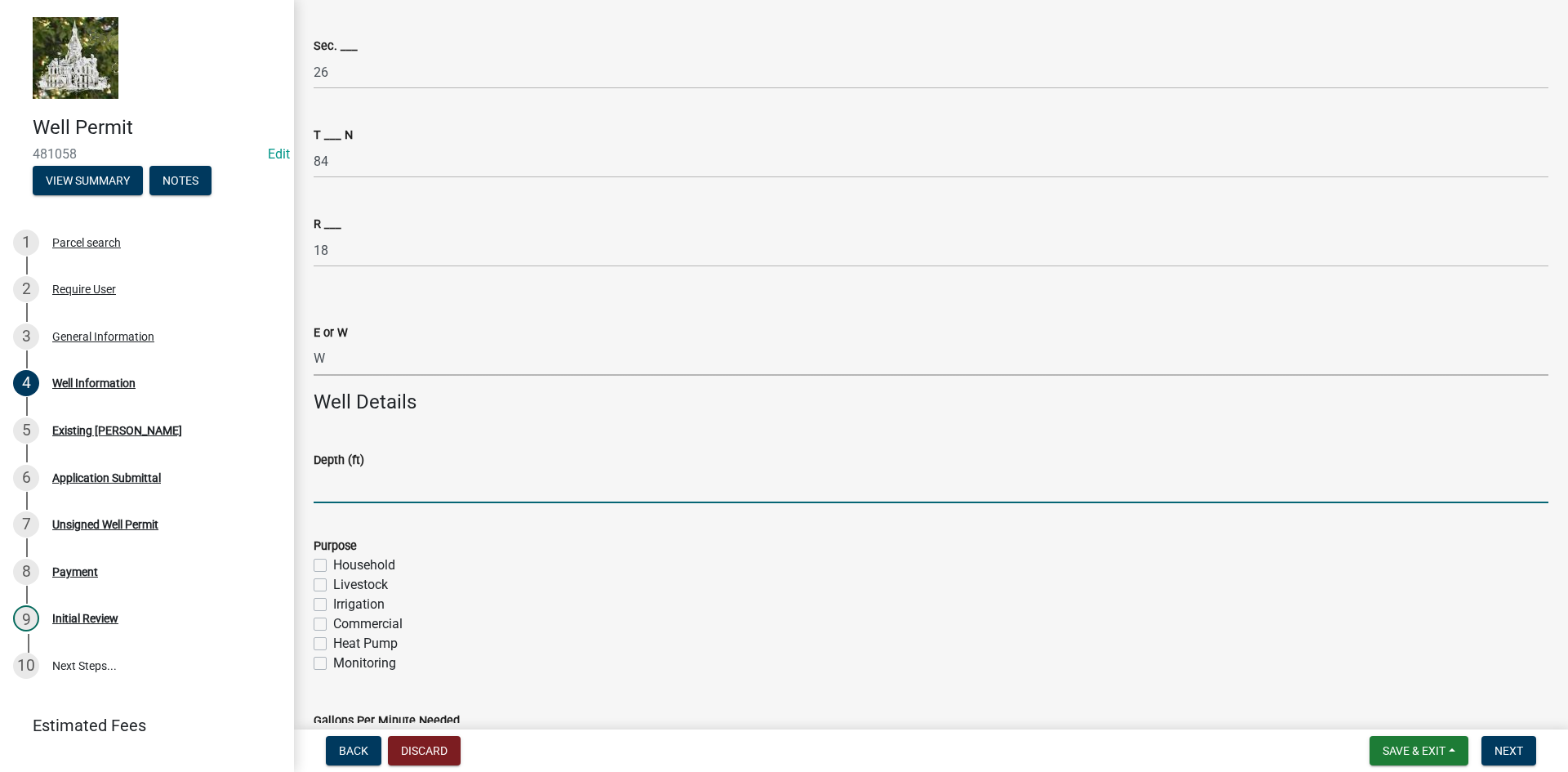
click at [401, 484] on input "Depth (ft)" at bounding box center [931, 486] width 1235 height 34
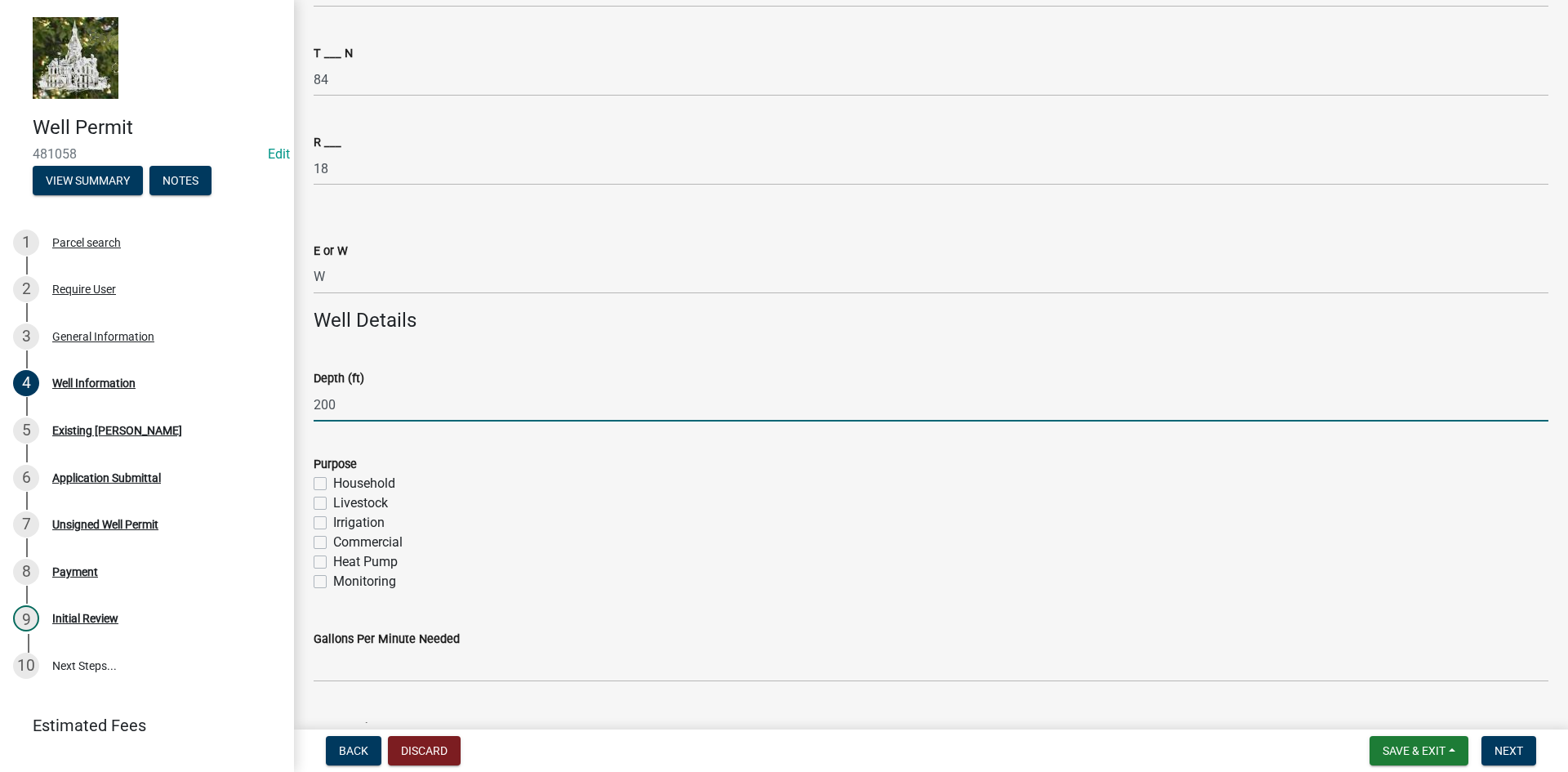
type input "200"
click at [333, 543] on label "Commercial" at bounding box center [368, 542] width 70 height 19
click at [333, 543] on input "Commercial" at bounding box center [338, 537] width 11 height 11
checkbox input "true"
checkbox input "false"
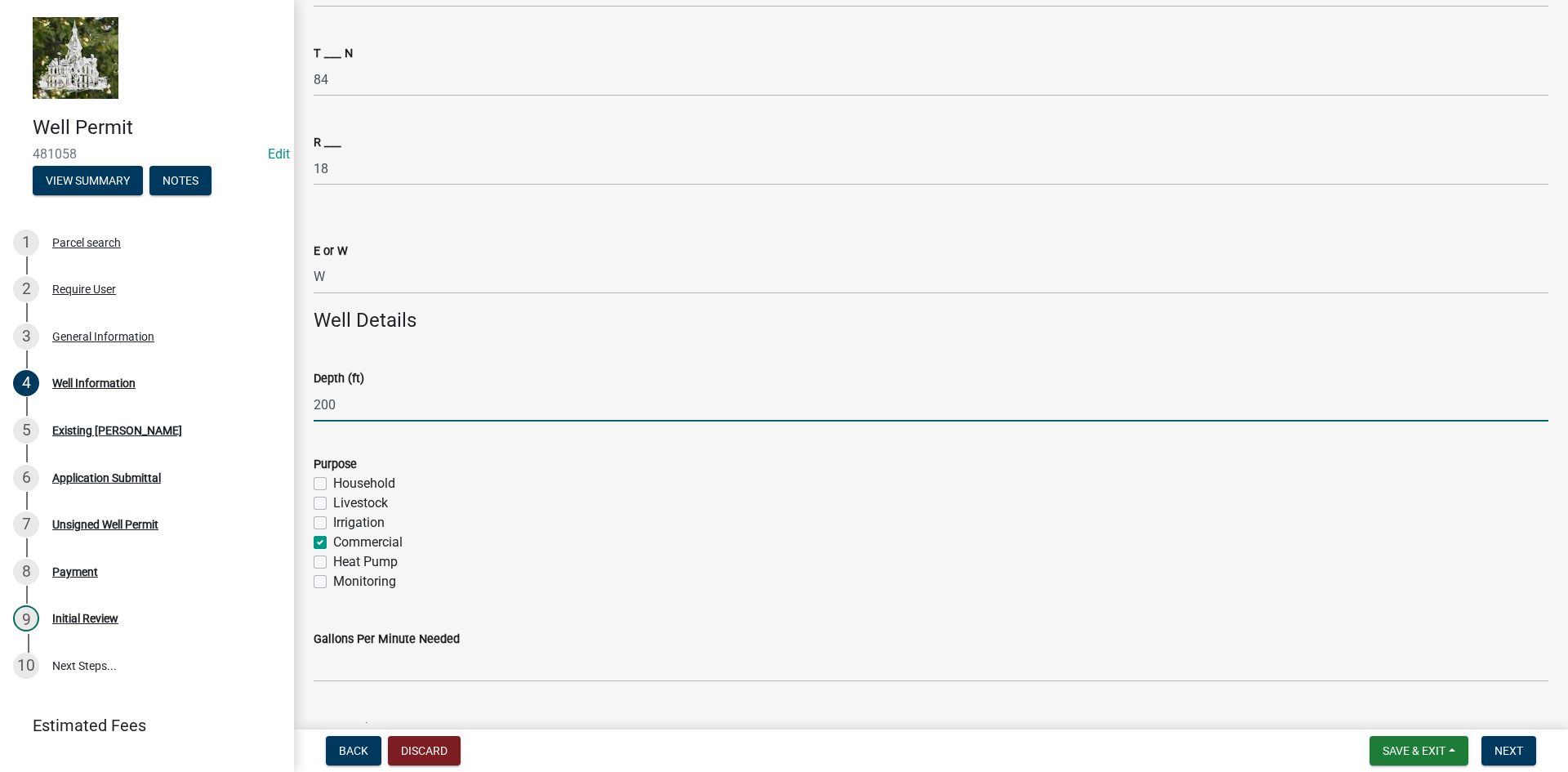
checkbox input "false"
checkbox input "true"
checkbox input "false"
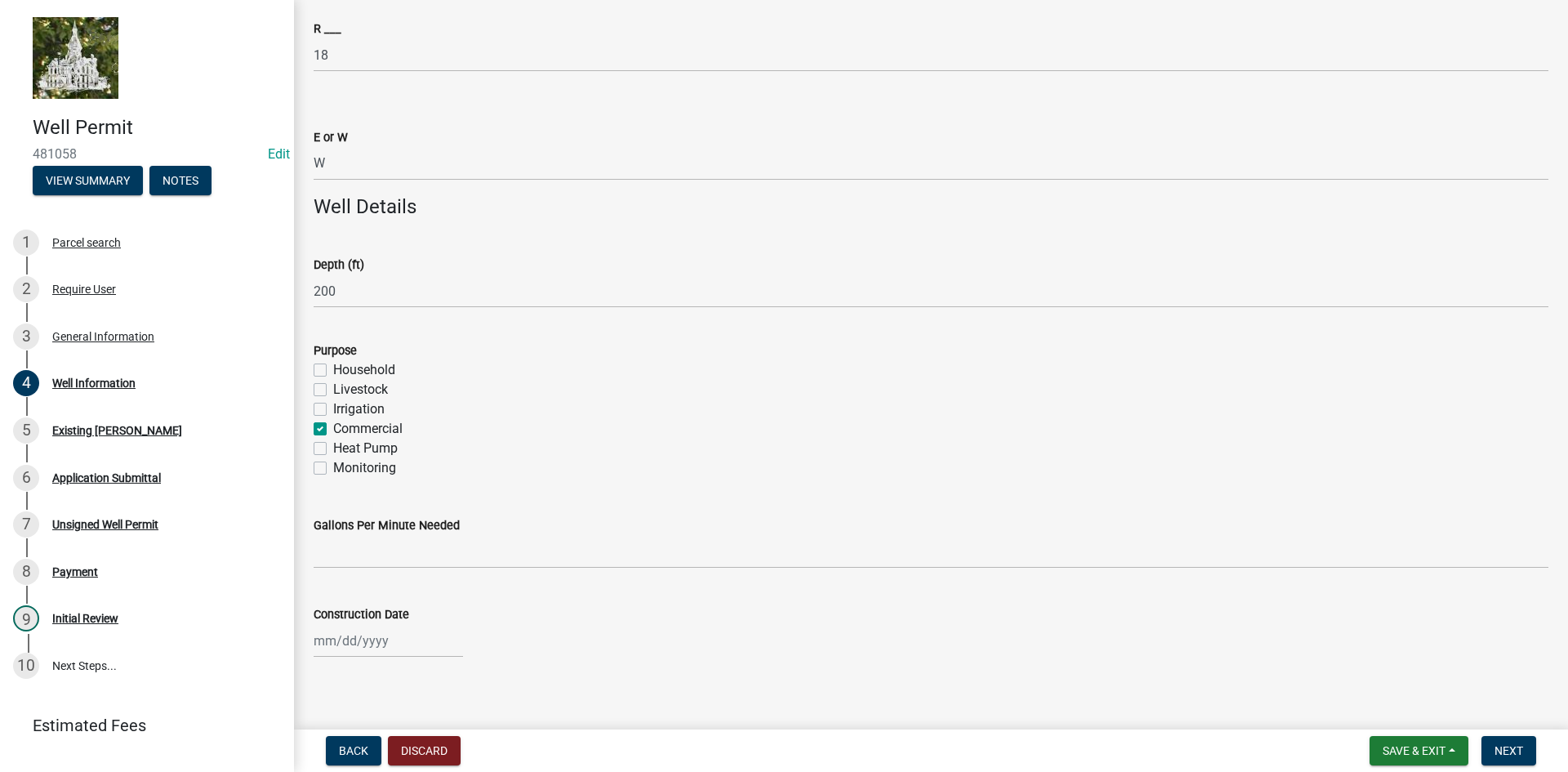
scroll to position [1107, 0]
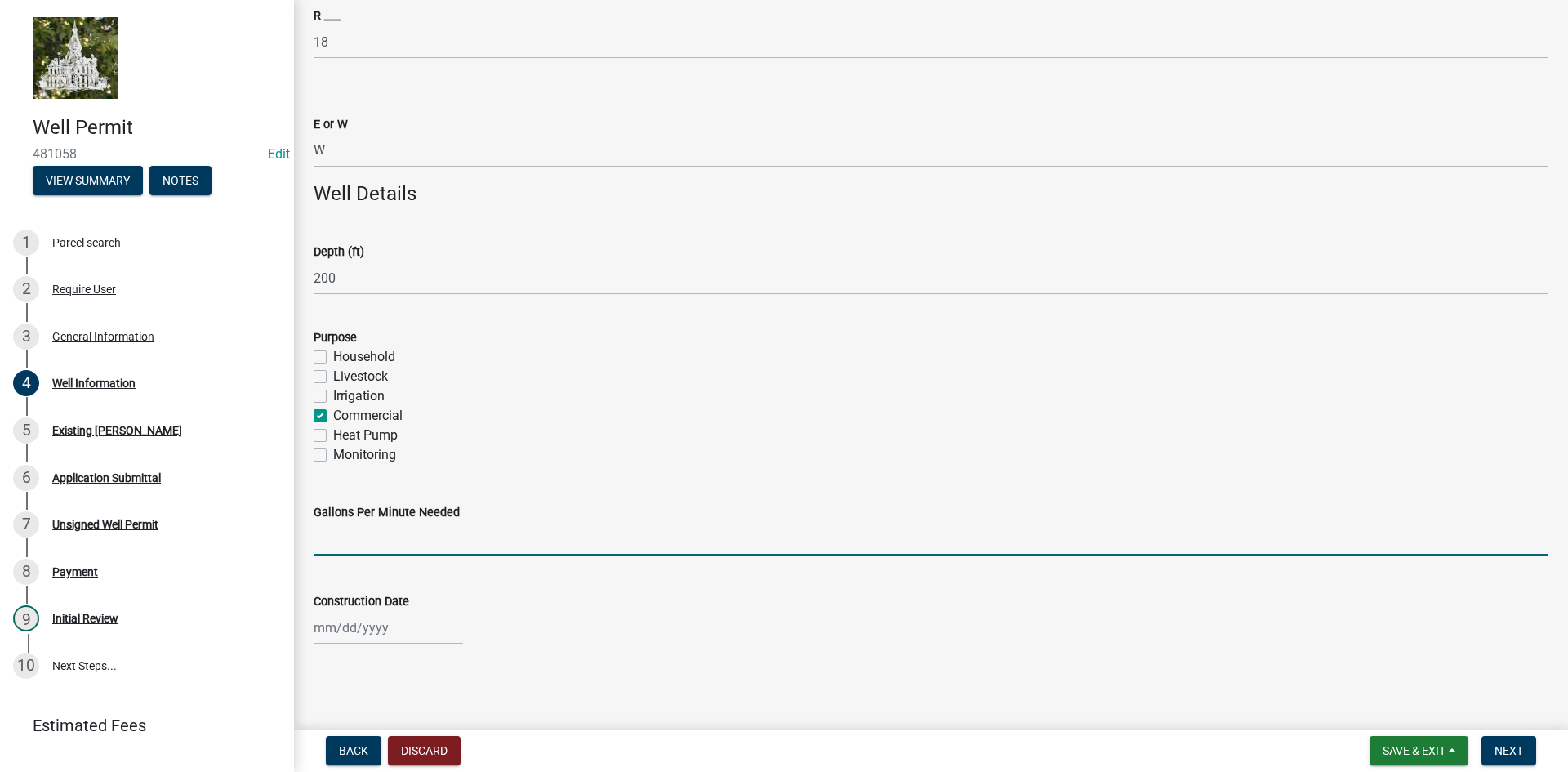
click at [512, 541] on input "Gallons Per Minute Needed" at bounding box center [931, 538] width 1235 height 34
type input "17"
click at [340, 627] on div at bounding box center [388, 627] width 150 height 34
select select "9"
select select "2025"
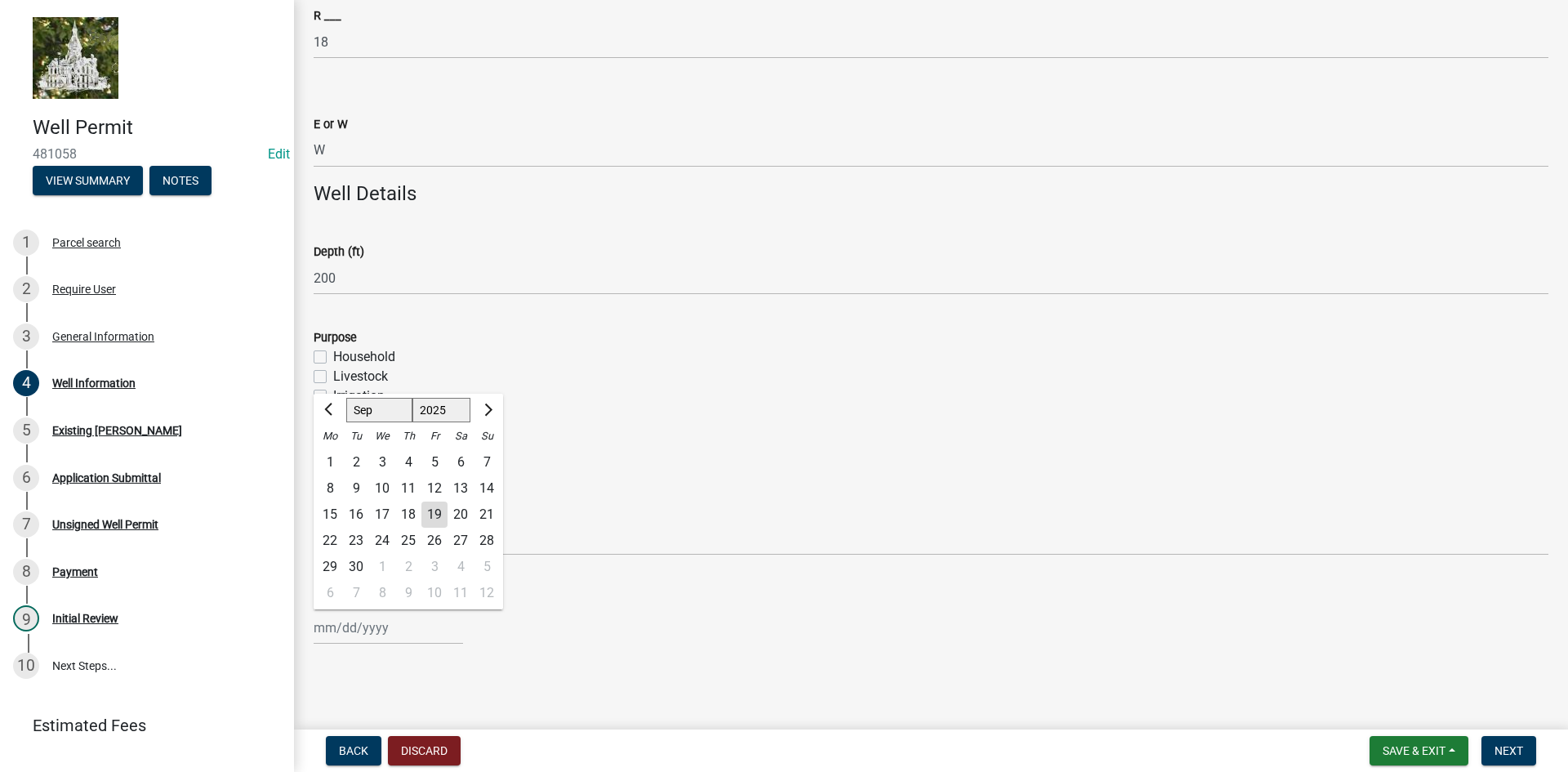
click at [436, 513] on div "19" at bounding box center [434, 514] width 26 height 26
type input "[DATE]"
click at [1514, 735] on nav "Back Discard Save & Exit Save Save & Exit Next" at bounding box center [930, 751] width 1274 height 43
click at [1505, 748] on span "Next" at bounding box center [1509, 751] width 29 height 14
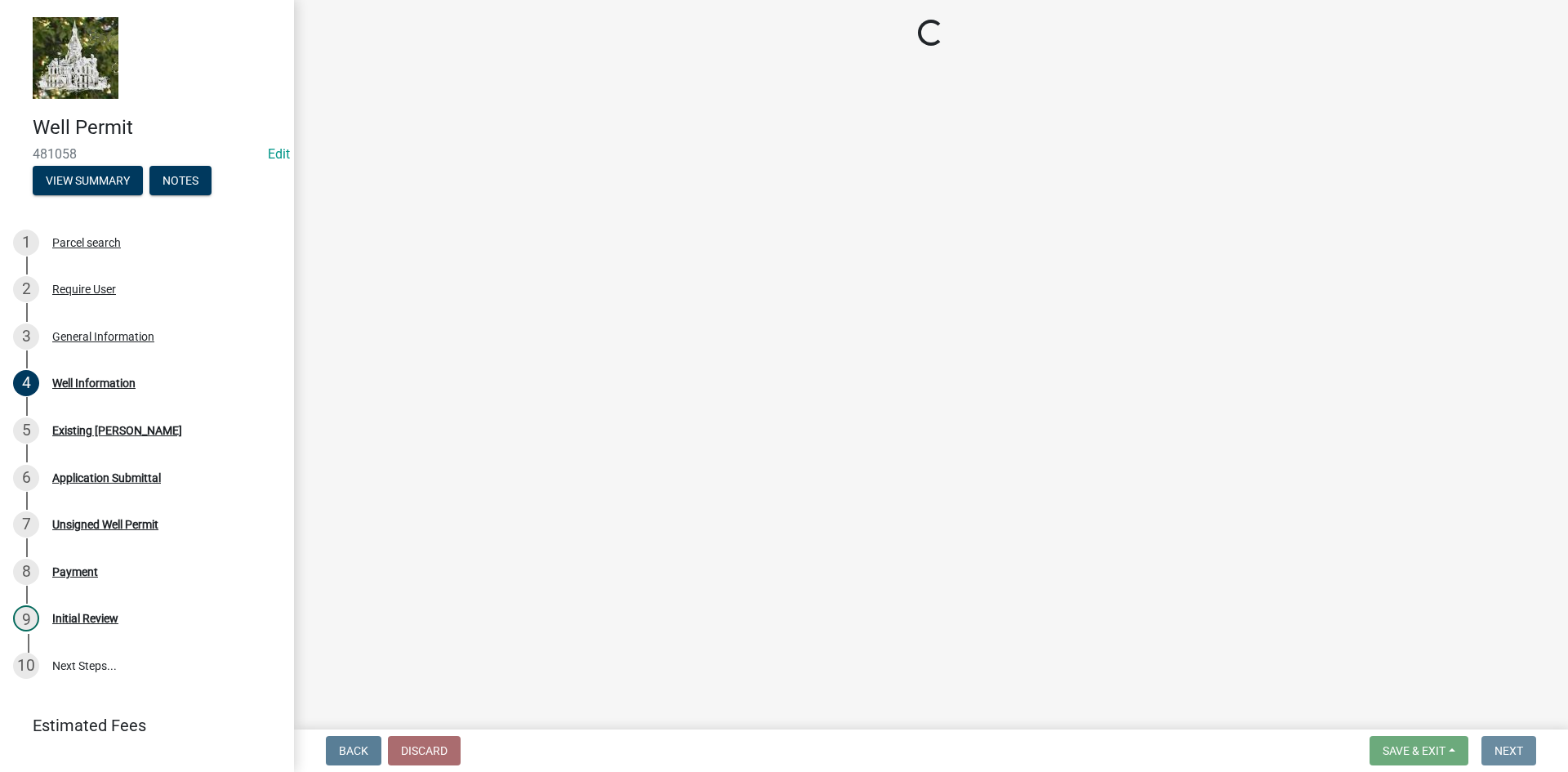
scroll to position [0, 0]
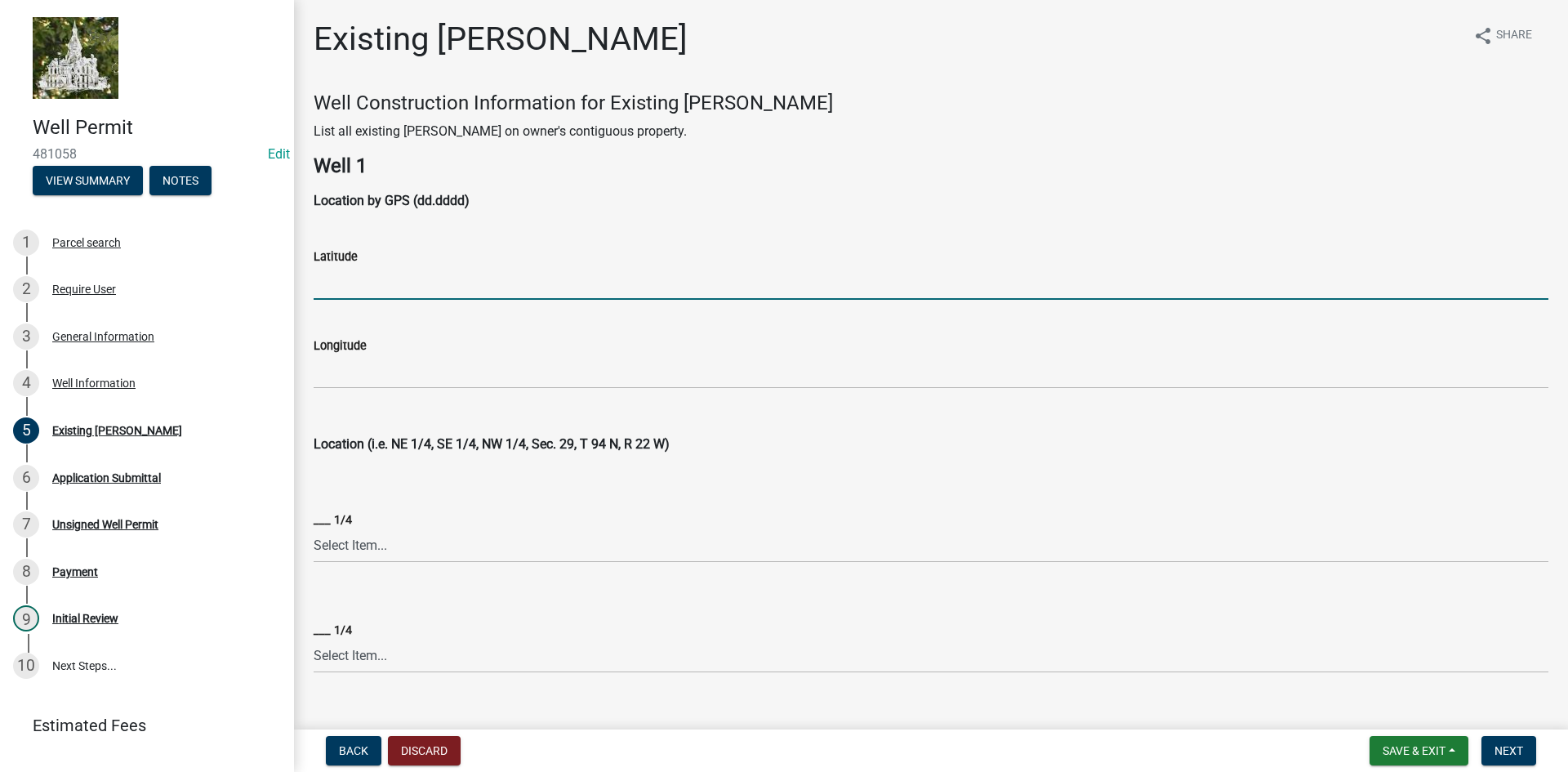
click at [410, 283] on input "Latitude" at bounding box center [931, 283] width 1235 height 34
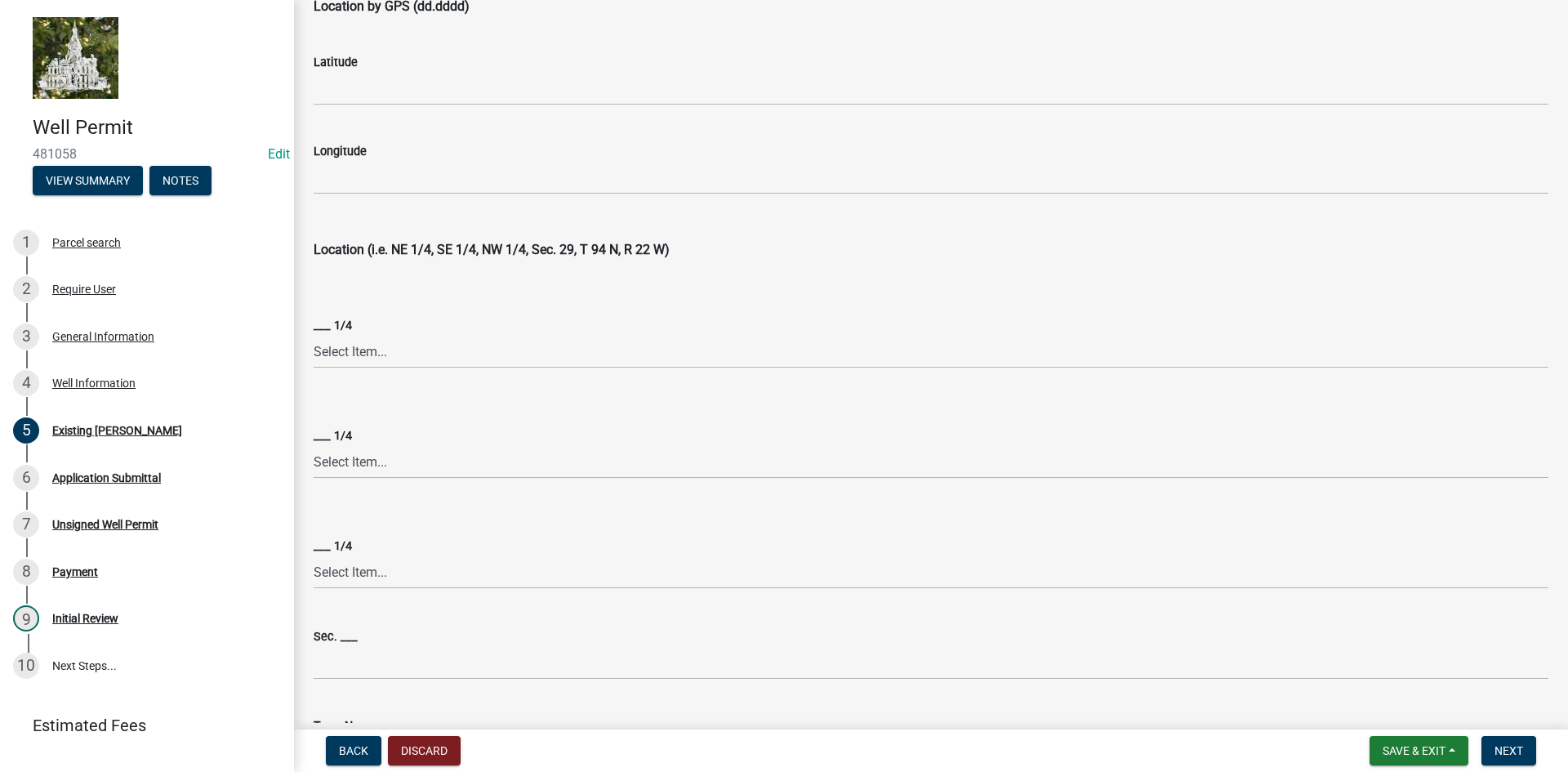
scroll to position [1715, 0]
click at [1522, 742] on button "Next" at bounding box center [1509, 751] width 55 height 29
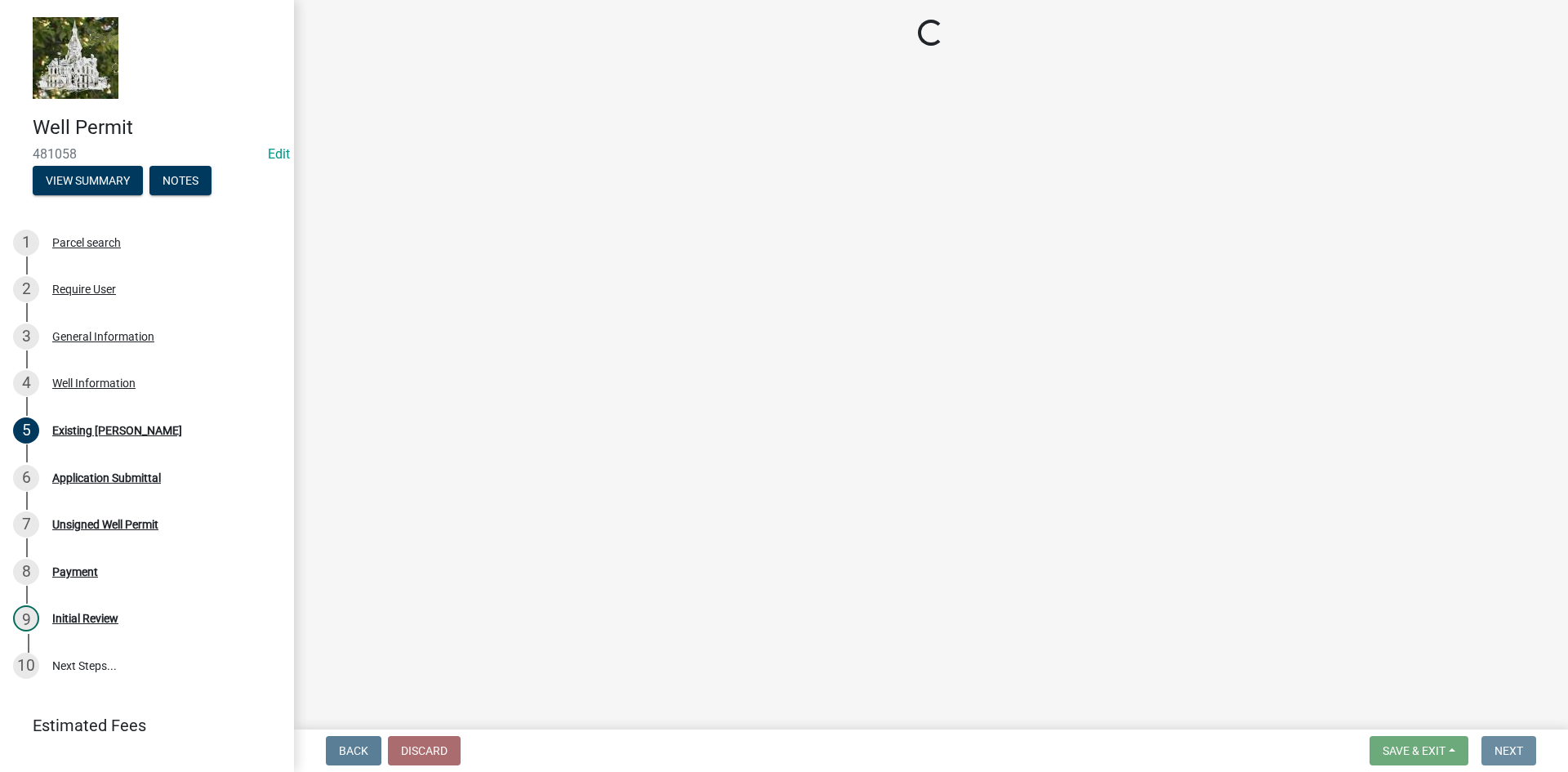
scroll to position [0, 0]
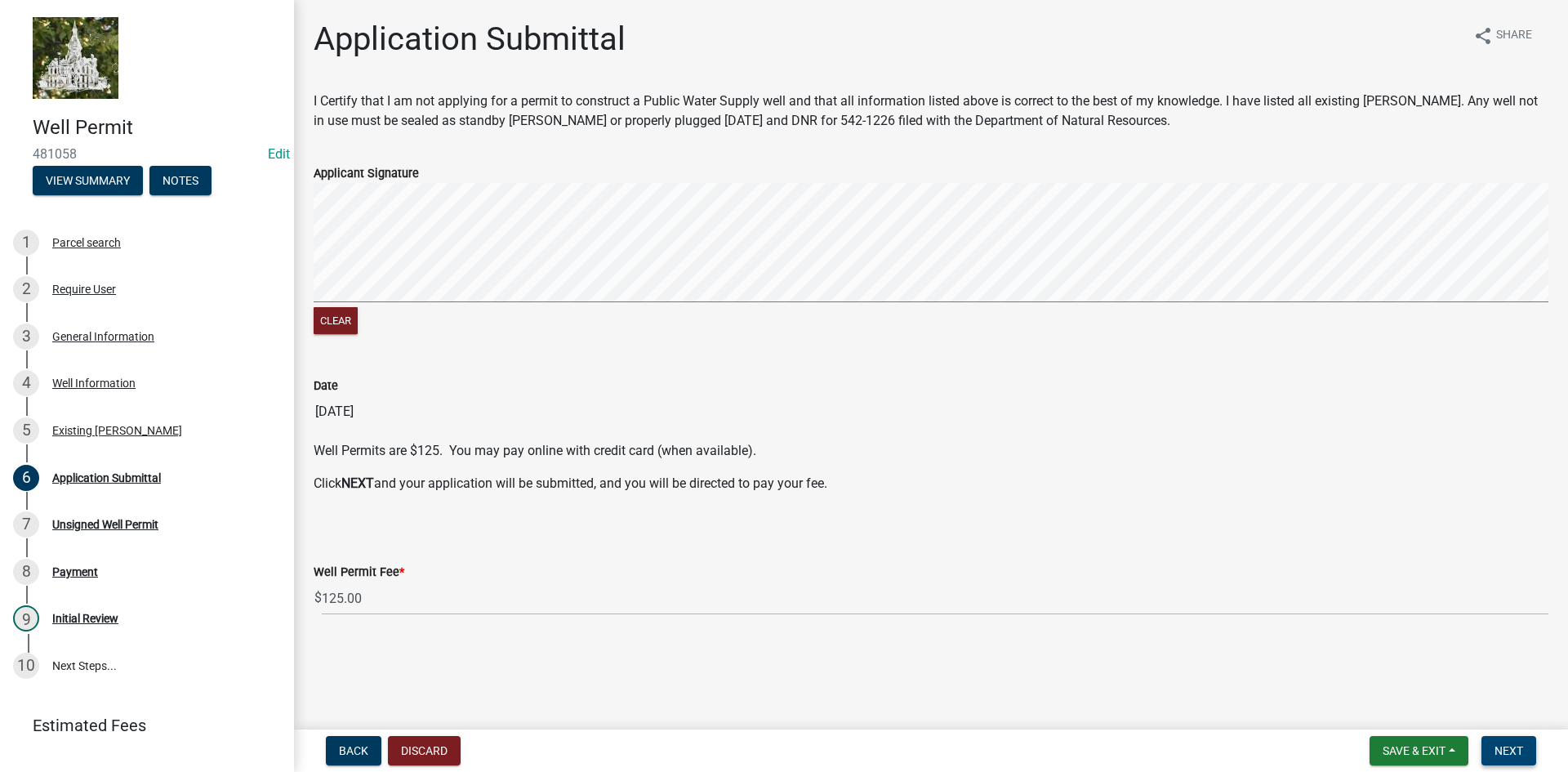
click at [1504, 746] on span "Next" at bounding box center [1509, 751] width 29 height 14
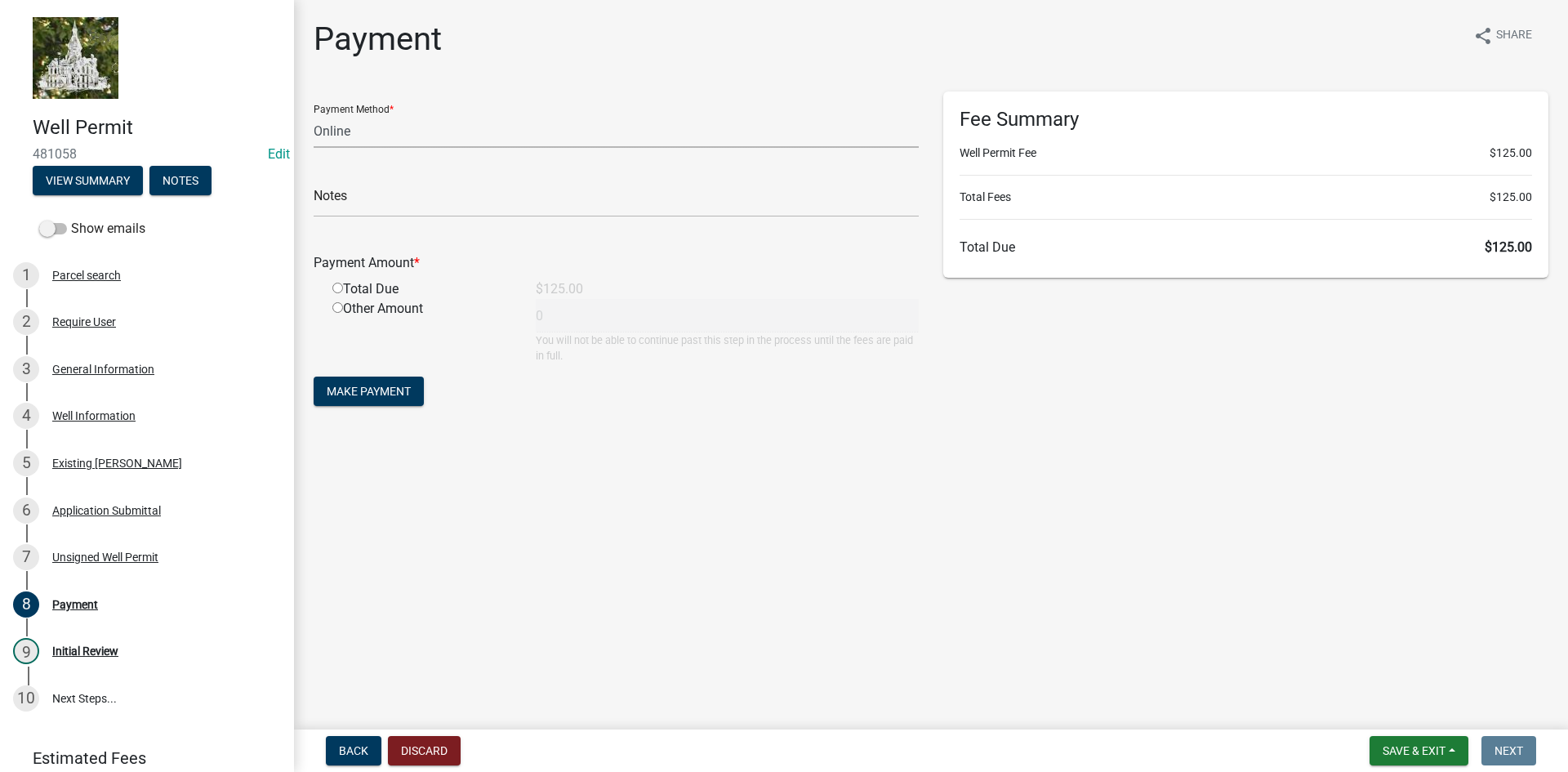
click at [383, 140] on select "Credit Card POS Check Cash Online" at bounding box center [616, 130] width 605 height 34
select select "1: 0"
click at [314, 114] on select "Credit Card POS Check Cash Online" at bounding box center [616, 130] width 605 height 34
click at [360, 217] on form "Payment Method * Credit Card POS Check Cash Online Check # Payment Amount * Tot…" at bounding box center [616, 251] width 605 height 319
click at [362, 214] on input "text" at bounding box center [616, 200] width 605 height 34
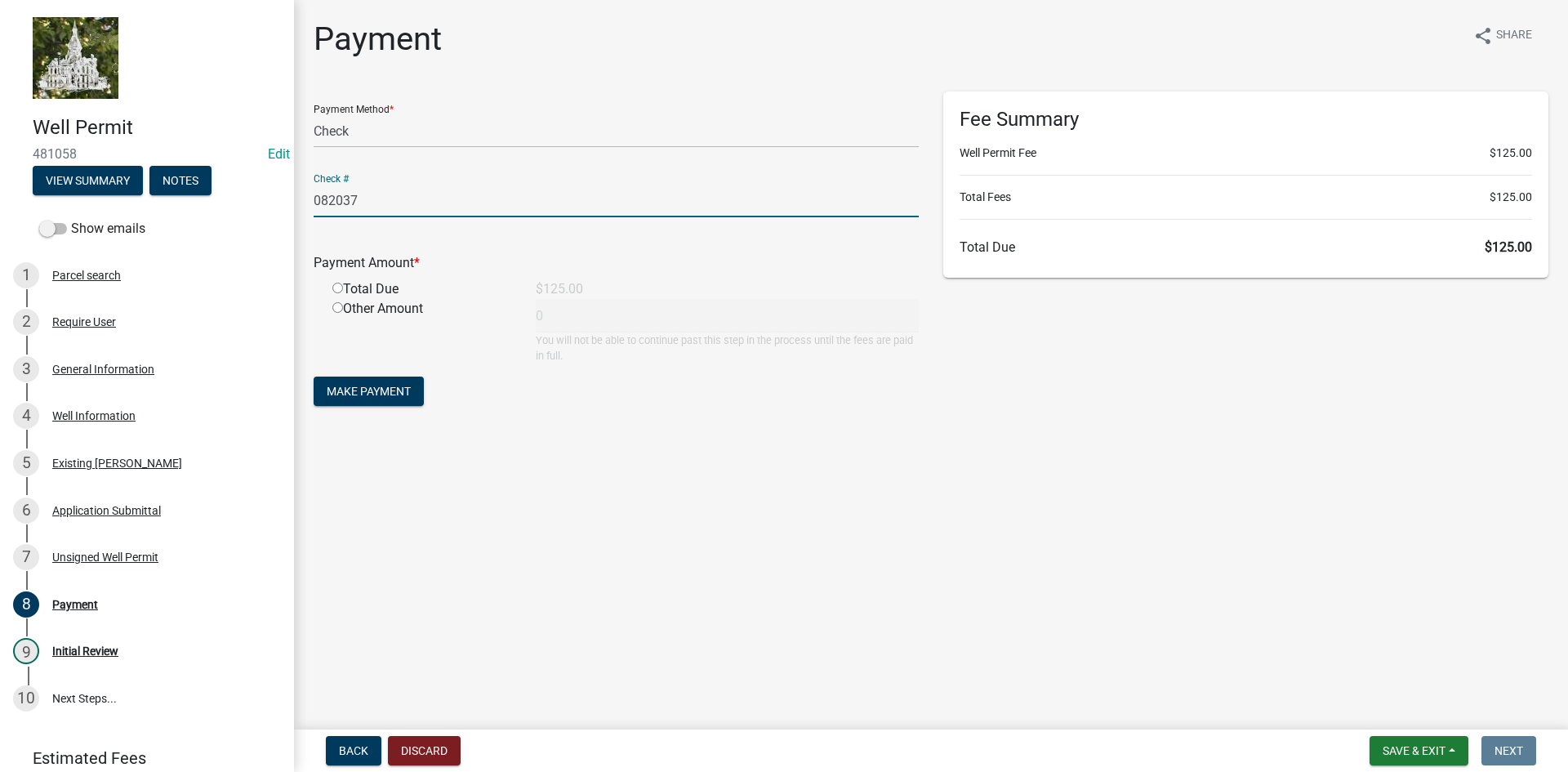
type input "082037"
click at [338, 290] on input "radio" at bounding box center [337, 288] width 11 height 11
radio input "true"
type input "125"
click at [362, 398] on span "Make Payment" at bounding box center [368, 391] width 84 height 14
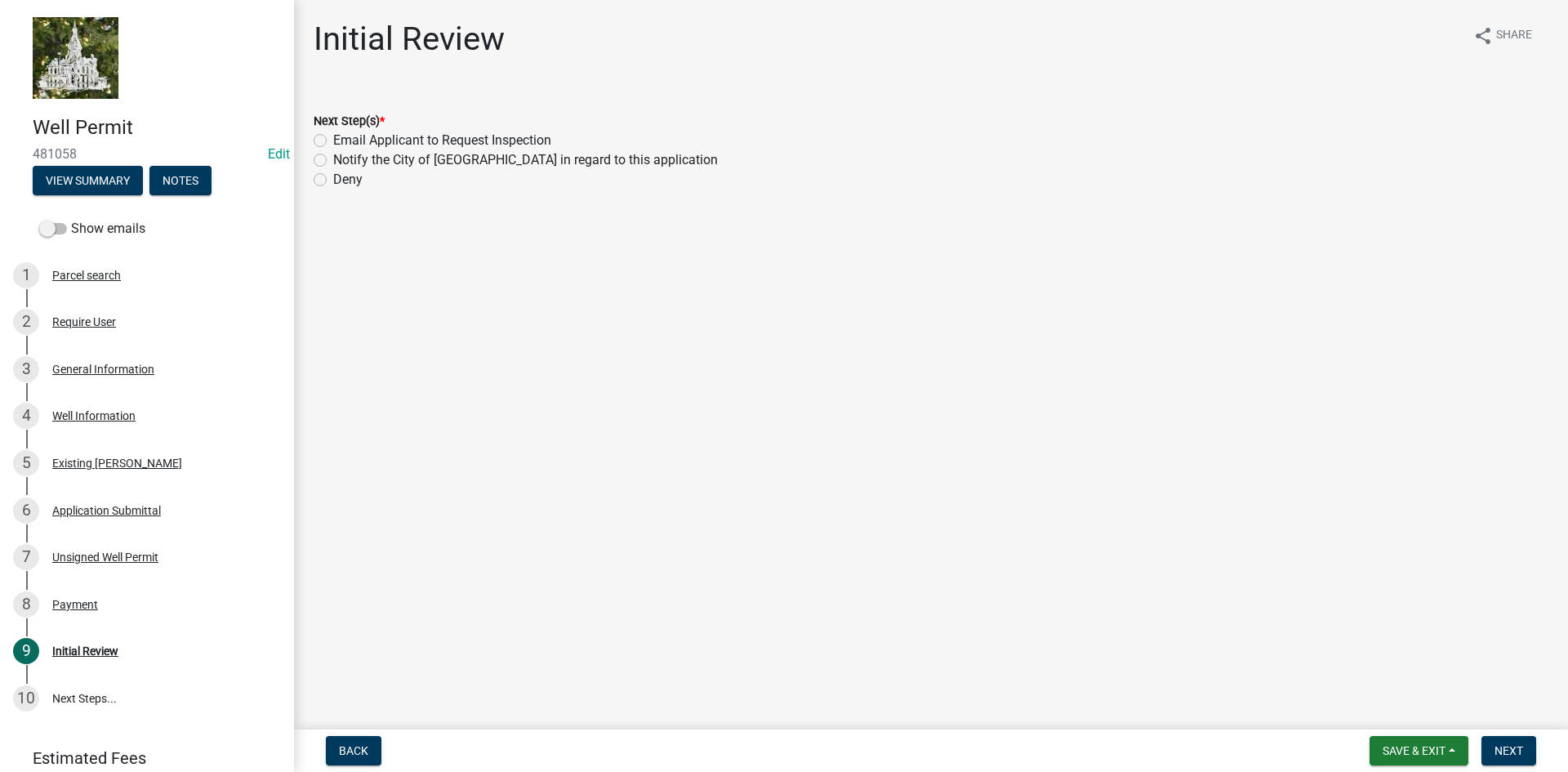
click at [333, 145] on label "Email Applicant to Request Inspection" at bounding box center [442, 140] width 218 height 19
click at [333, 141] on input "Email Applicant to Request Inspection" at bounding box center [338, 135] width 11 height 11
radio input "true"
click at [1499, 752] on span "Next" at bounding box center [1509, 751] width 29 height 14
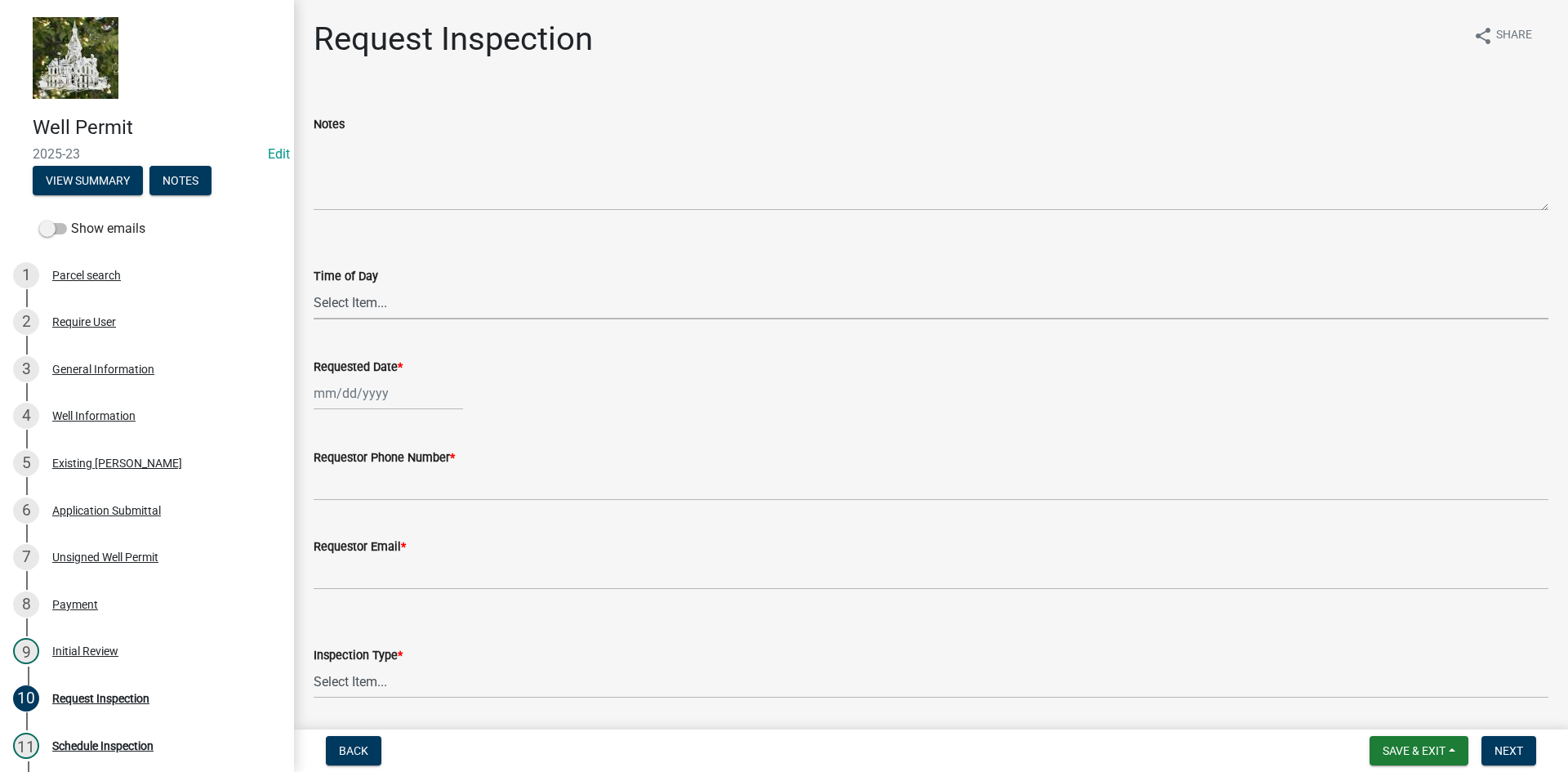
click at [401, 306] on select "Select Item... AM PM" at bounding box center [931, 302] width 1235 height 34
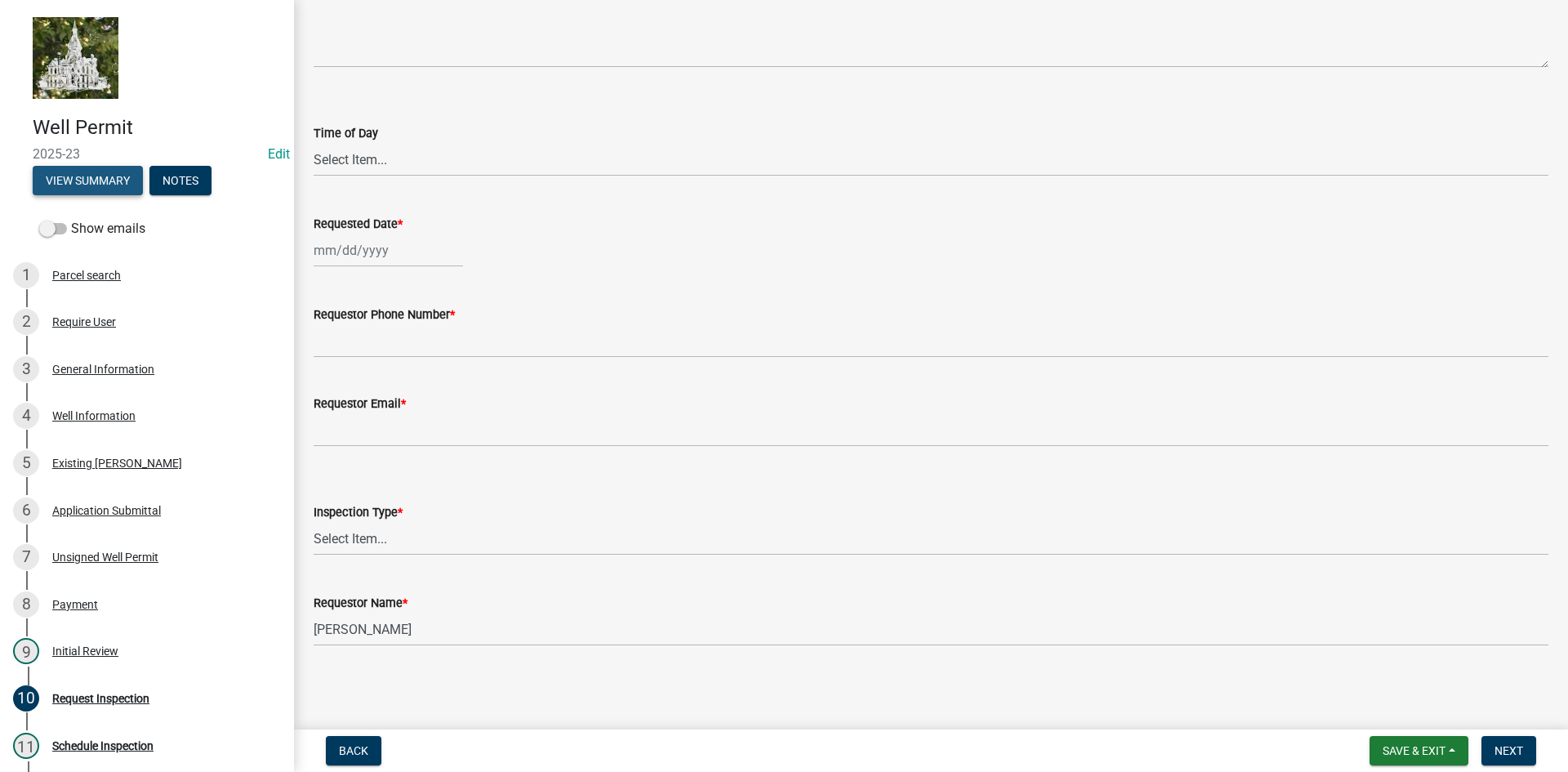
click at [103, 181] on button "View Summary" at bounding box center [88, 181] width 110 height 29
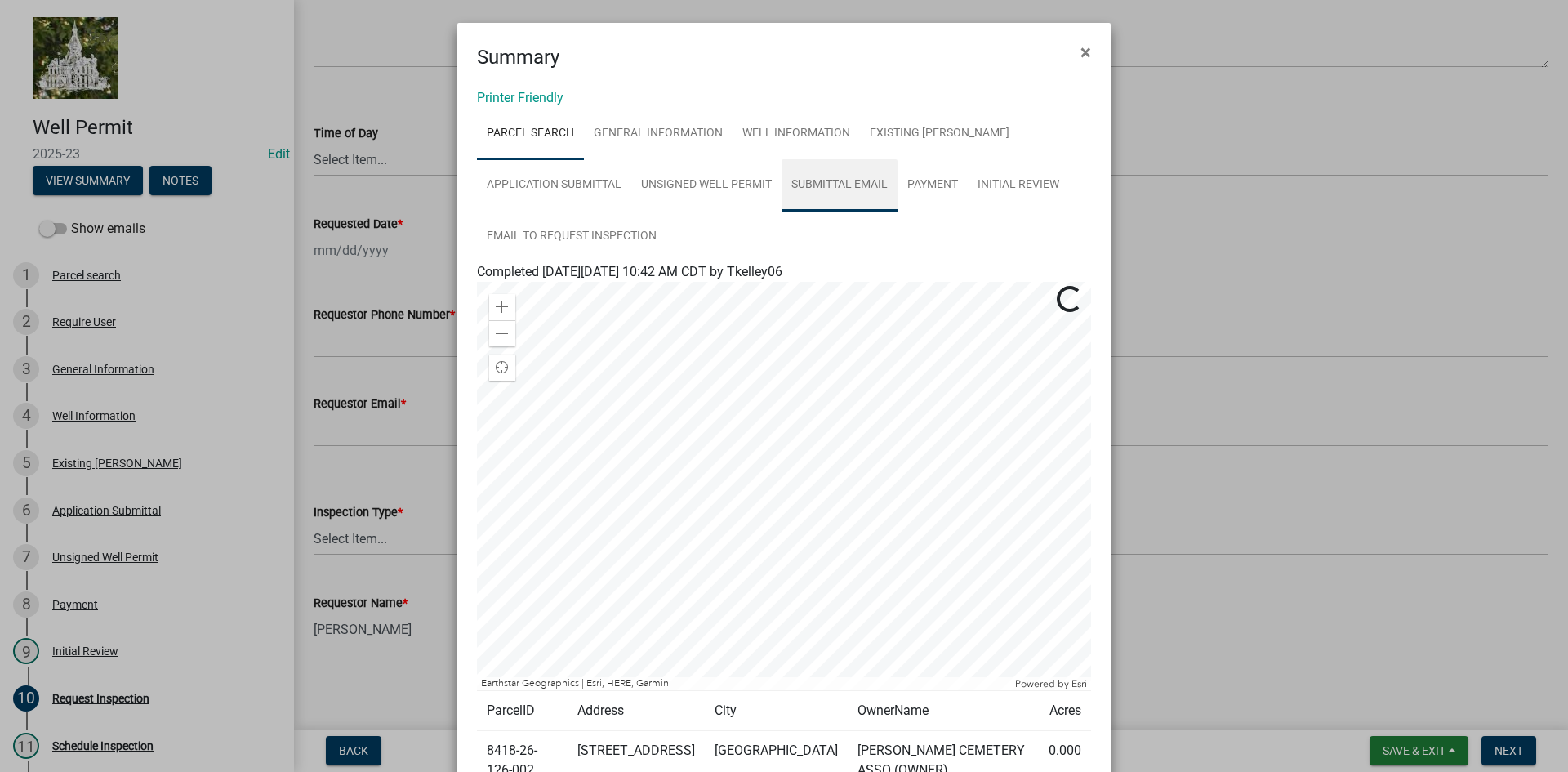
click at [859, 176] on link "Submittal Email" at bounding box center [840, 186] width 116 height 52
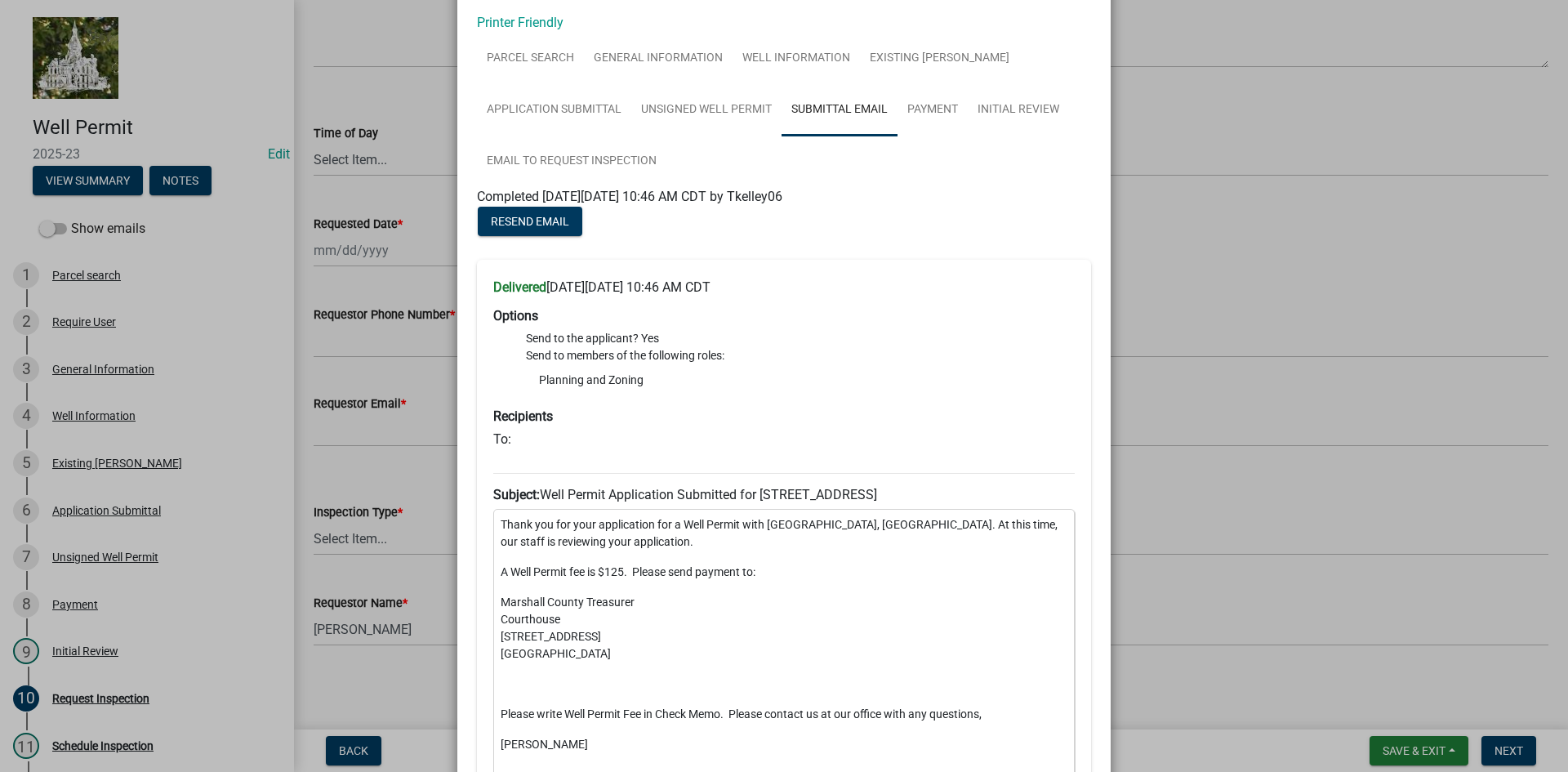
scroll to position [82, 0]
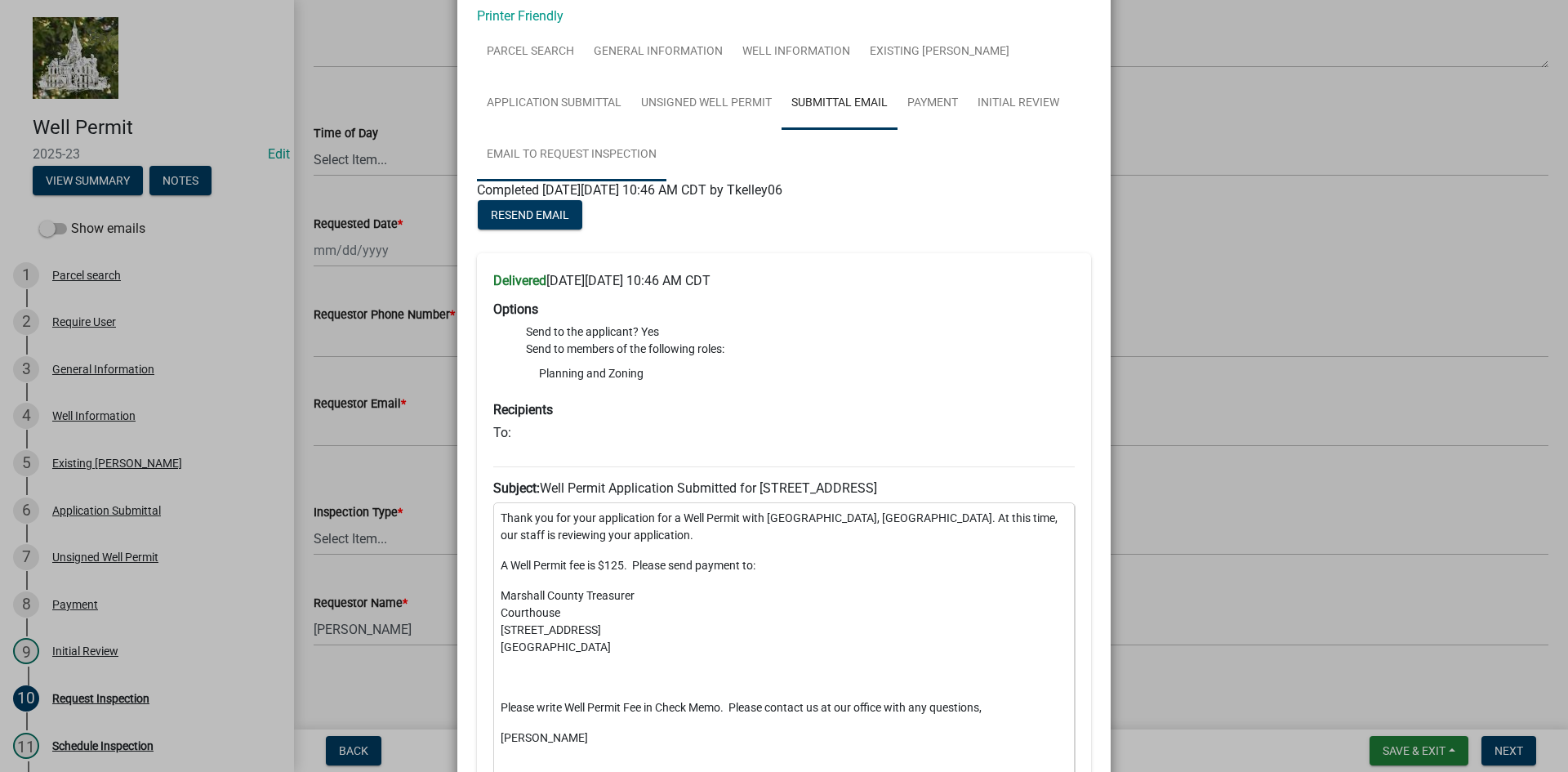
click at [507, 150] on link "Email to Request Inspection" at bounding box center [572, 156] width 189 height 52
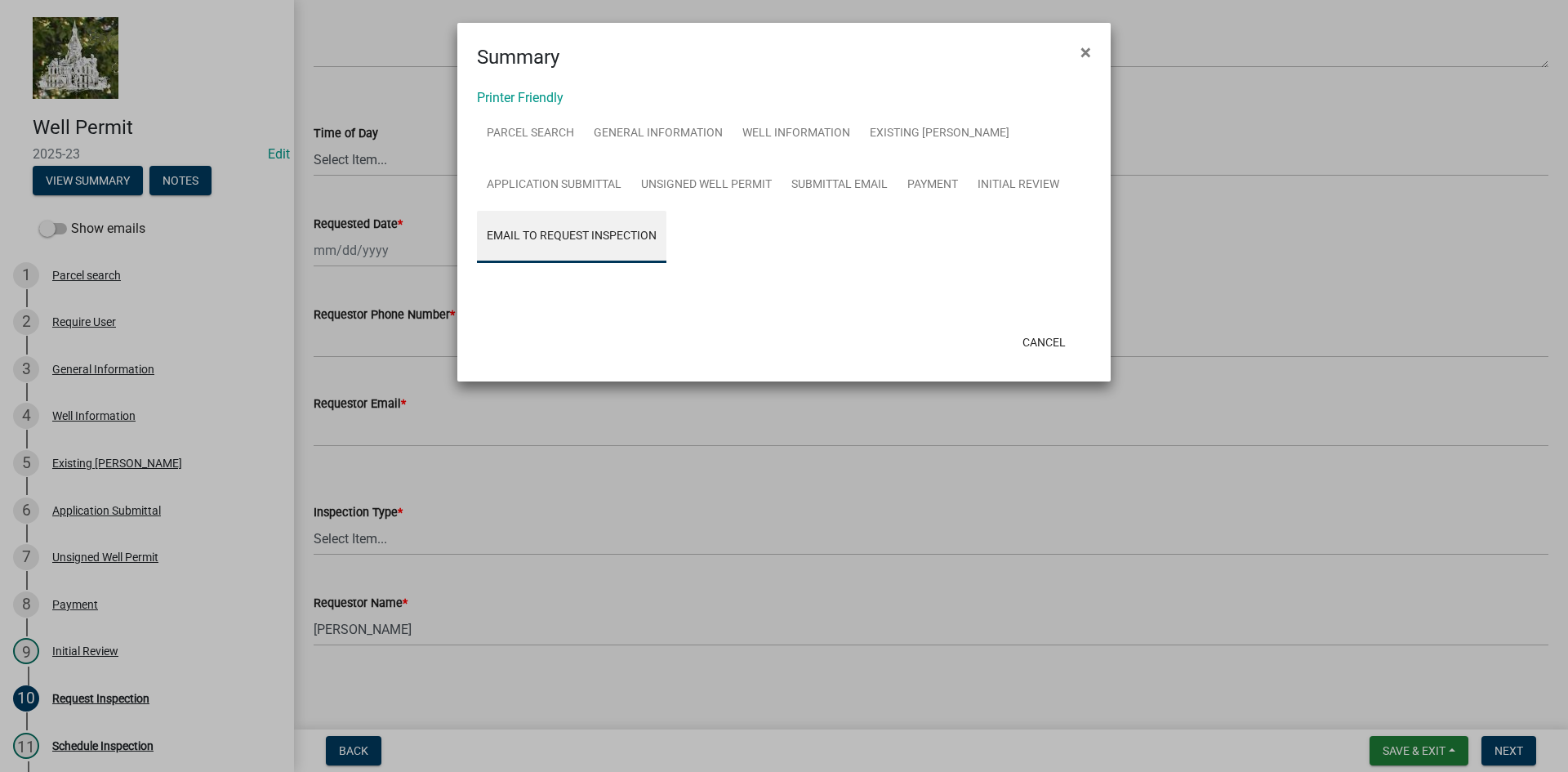
scroll to position [0, 0]
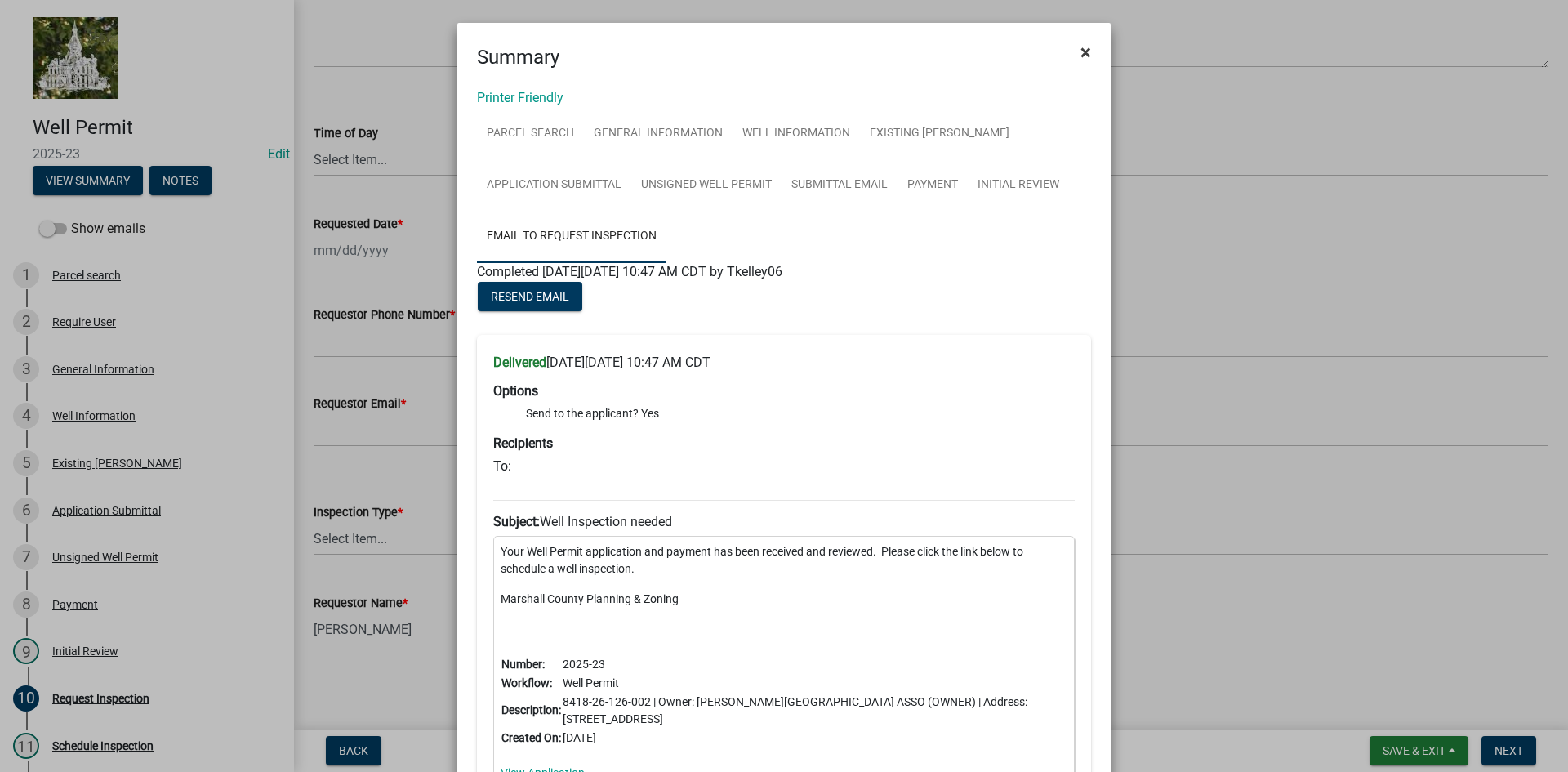
click at [1080, 51] on span "×" at bounding box center [1085, 52] width 11 height 23
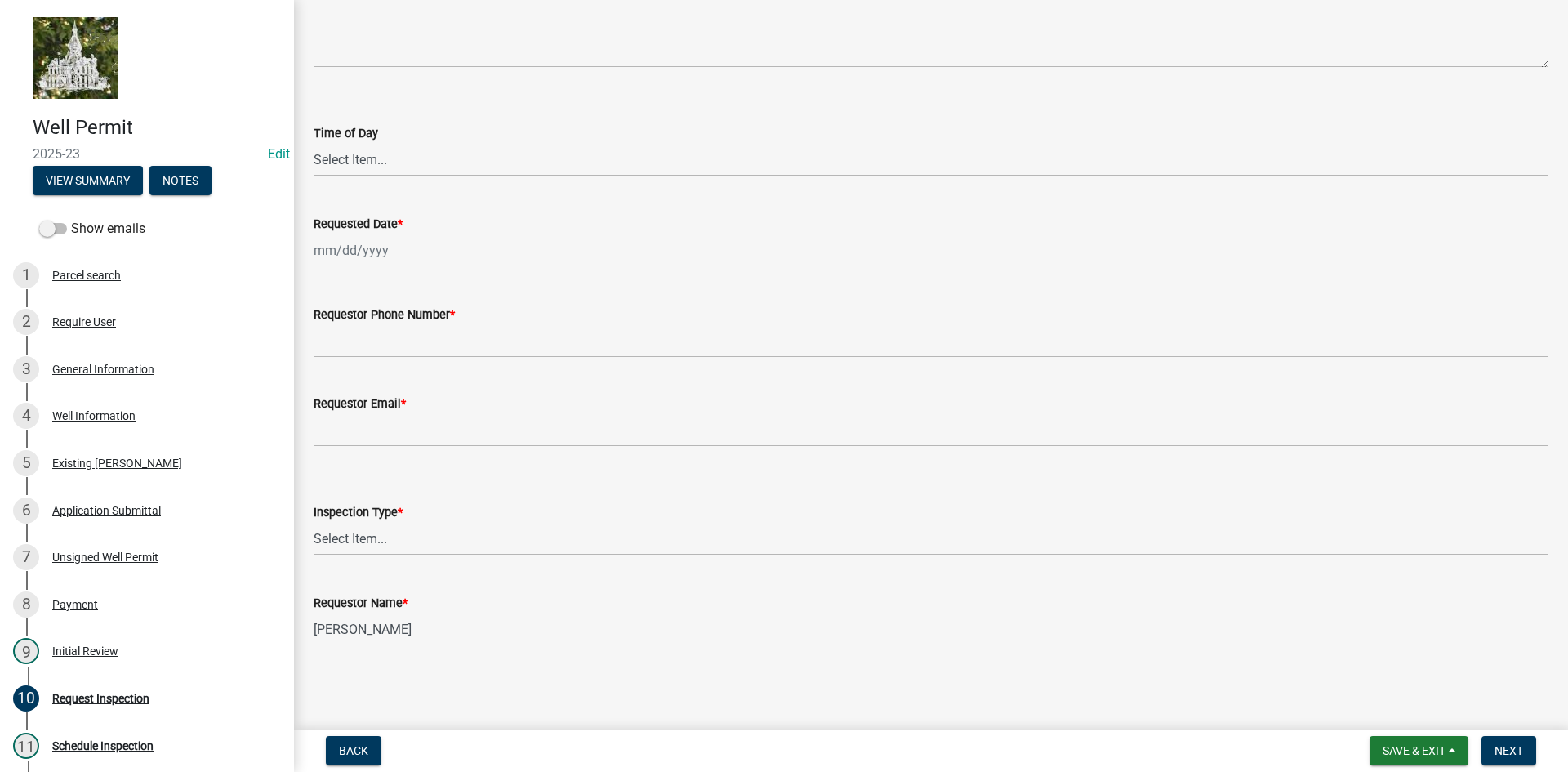
click at [332, 158] on select "Select Item... AM PM" at bounding box center [931, 159] width 1235 height 34
click at [314, 143] on select "Select Item... AM PM" at bounding box center [931, 159] width 1235 height 34
select select "c7fe4949-64ea-4cf2-b0eb-aabea36fa2b7"
click at [325, 241] on div at bounding box center [388, 250] width 150 height 34
select select "9"
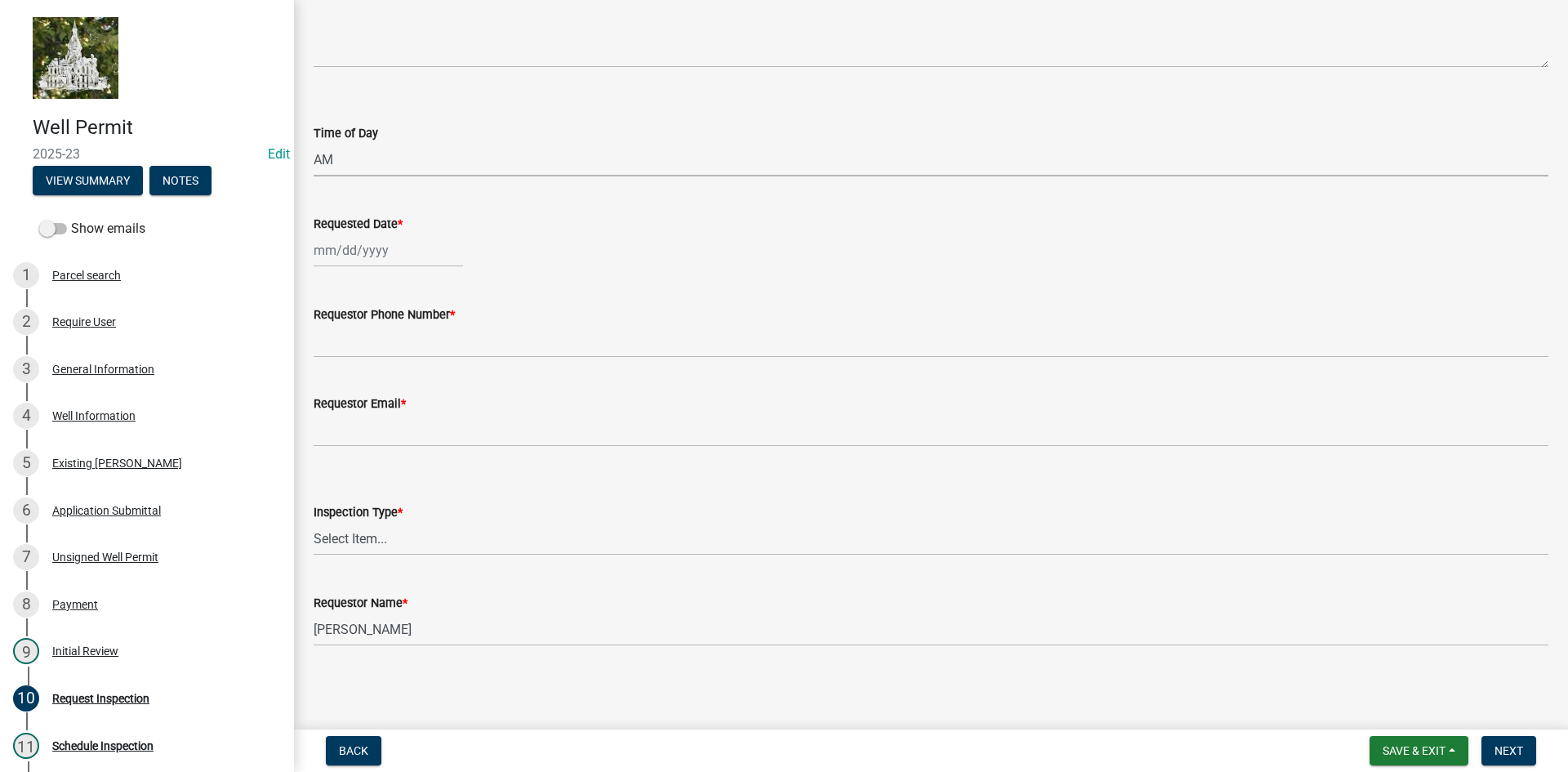
select select "2025"
click at [332, 413] on div "22" at bounding box center [329, 415] width 26 height 26
type input "[DATE]"
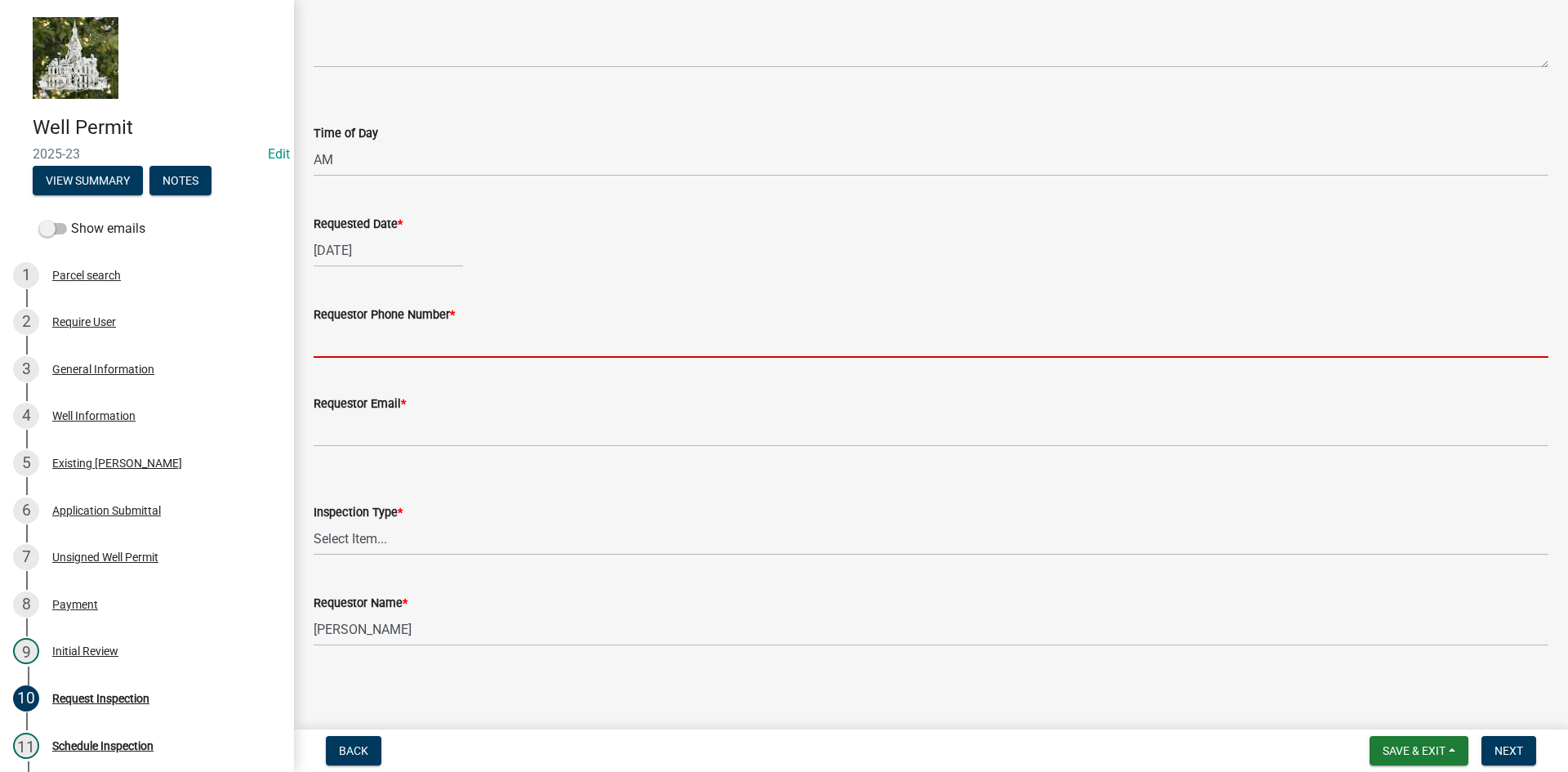
click at [358, 340] on input "Requestor Phone Number *" at bounding box center [931, 341] width 1235 height 34
type input "[PHONE_NUMBER]"
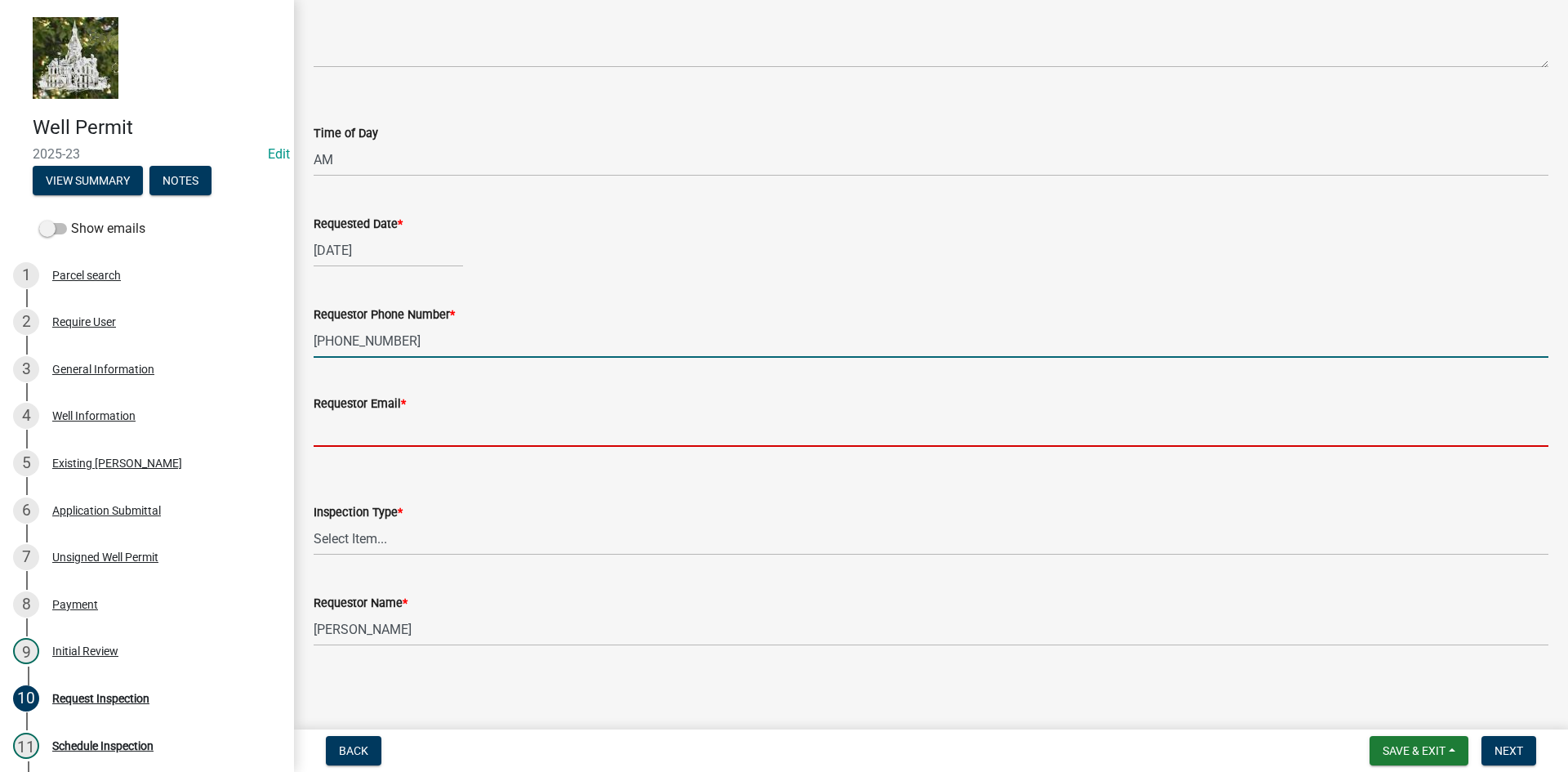
click at [366, 433] on input "Requestor Email *" at bounding box center [931, 430] width 1235 height 34
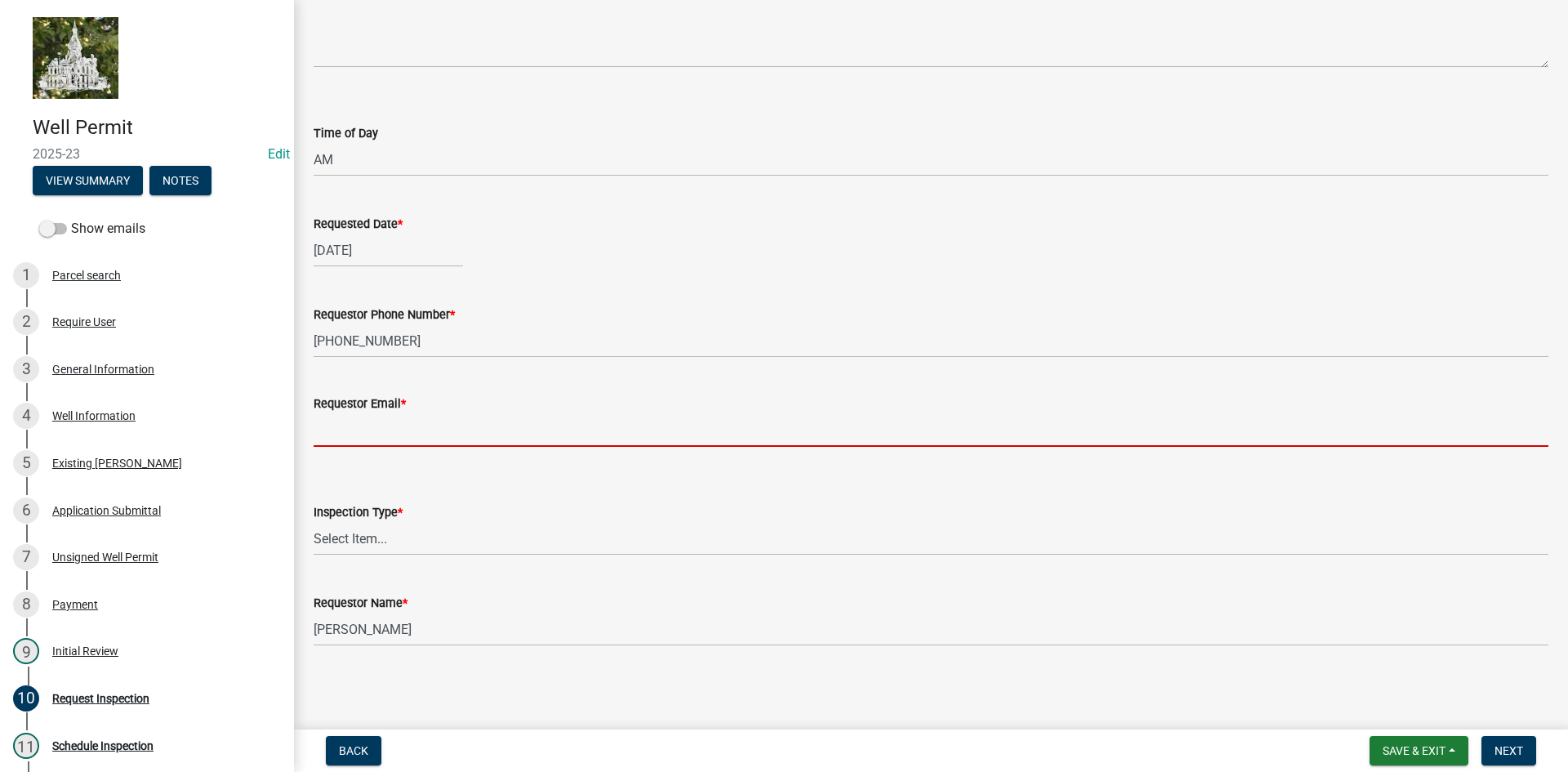
type input "[EMAIL_ADDRESS][DOMAIN_NAME]"
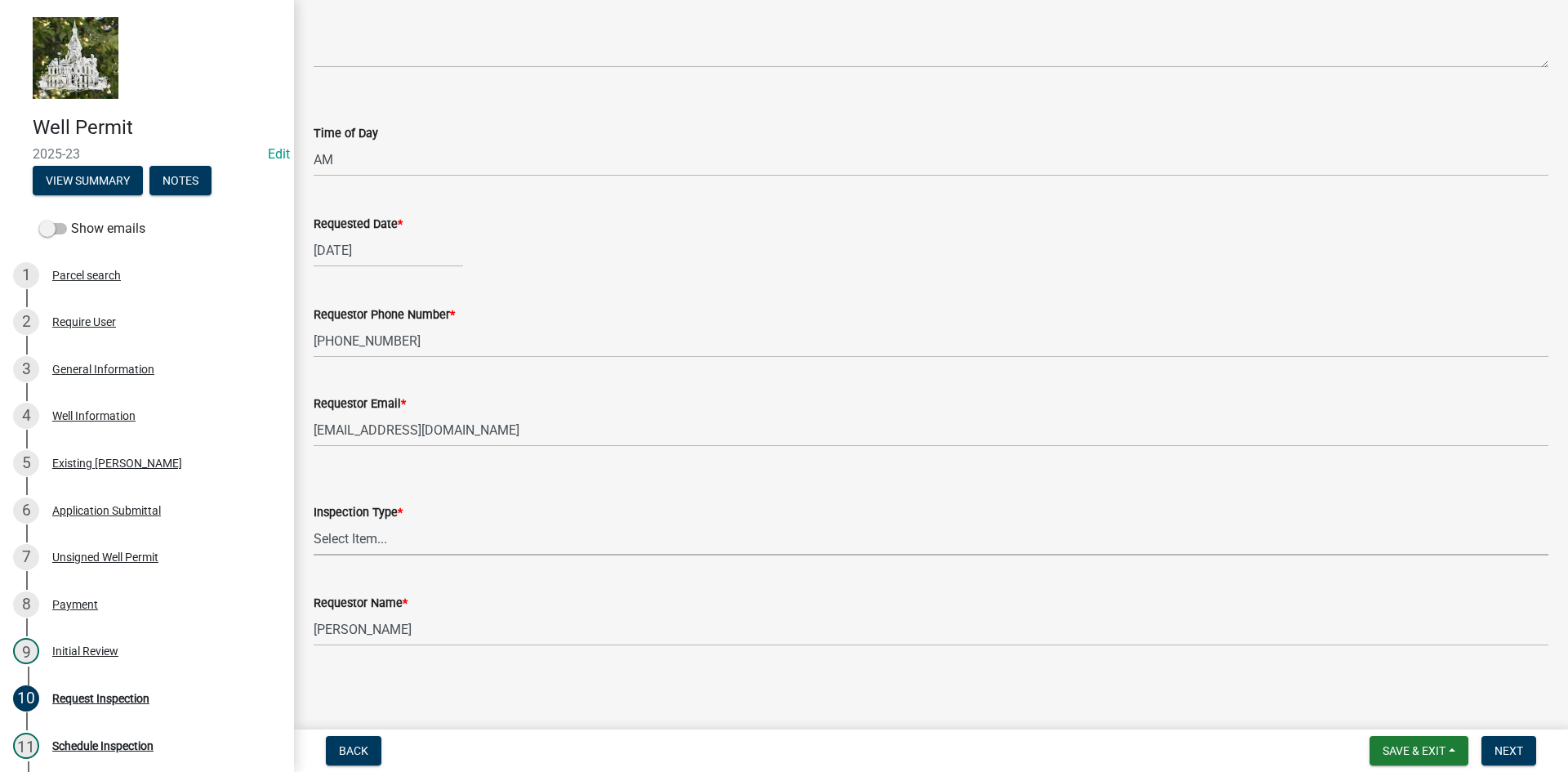
click at [325, 529] on select "Select Item... Well Inspection" at bounding box center [931, 538] width 1235 height 34
click at [314, 522] on select "Select Item... Well Inspection" at bounding box center [931, 538] width 1235 height 34
select select "9b49750f-c865-4ccd-8c2b-0c6ace406785"
click at [1512, 754] on span "Next" at bounding box center [1509, 751] width 29 height 14
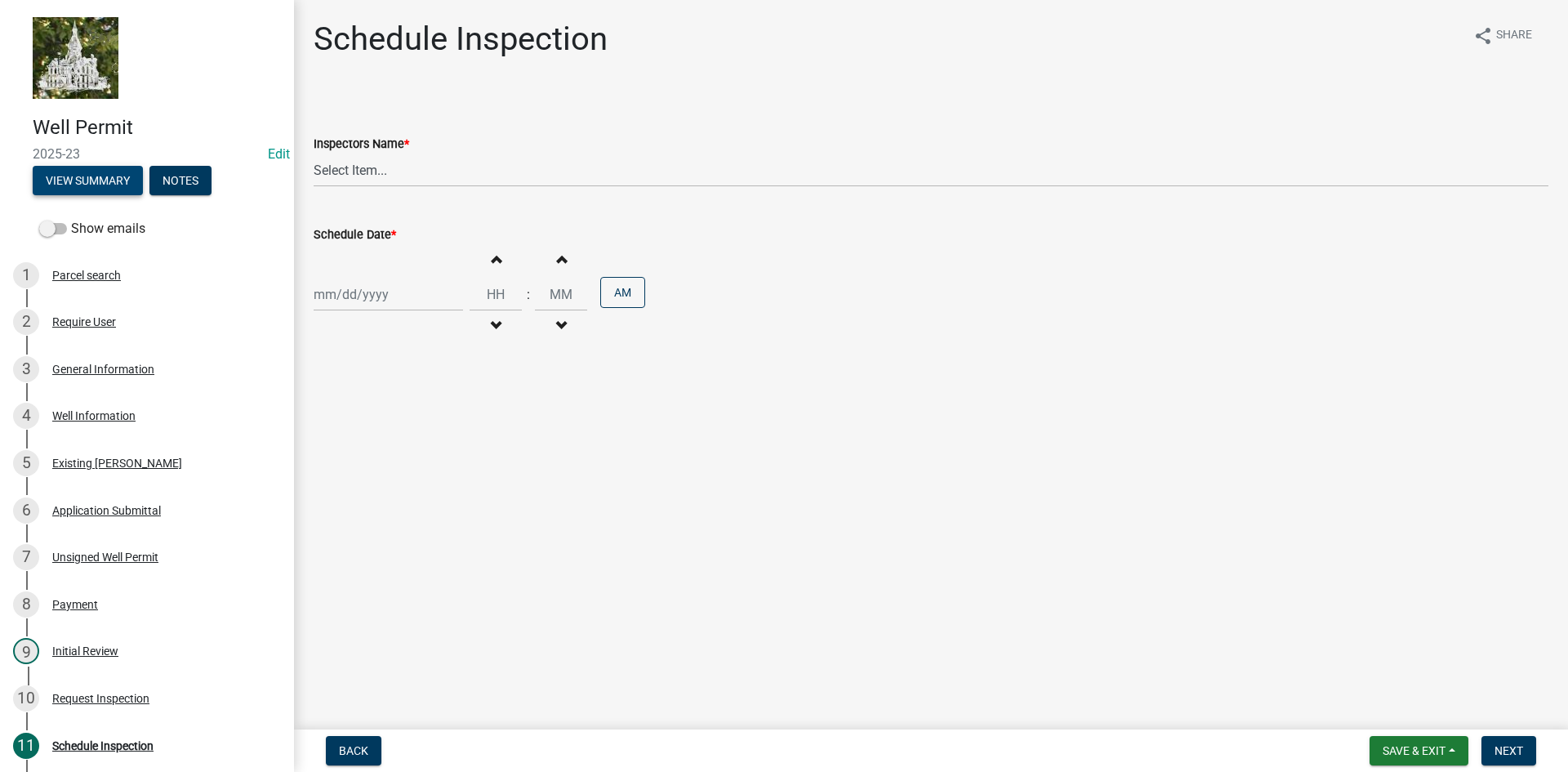
click at [74, 176] on button "View Summary" at bounding box center [88, 181] width 110 height 29
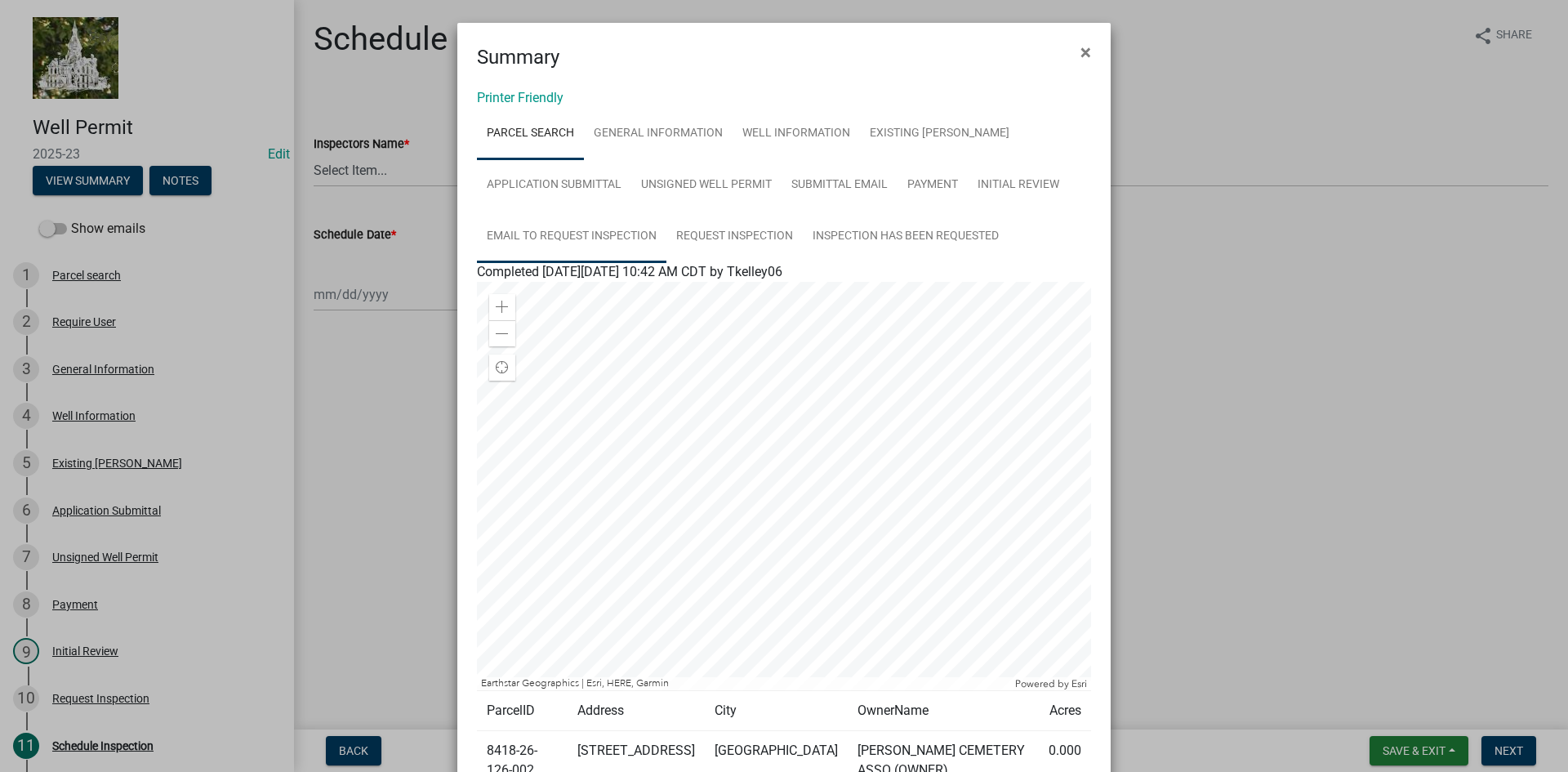
click at [588, 234] on link "Email to Request Inspection" at bounding box center [572, 237] width 189 height 52
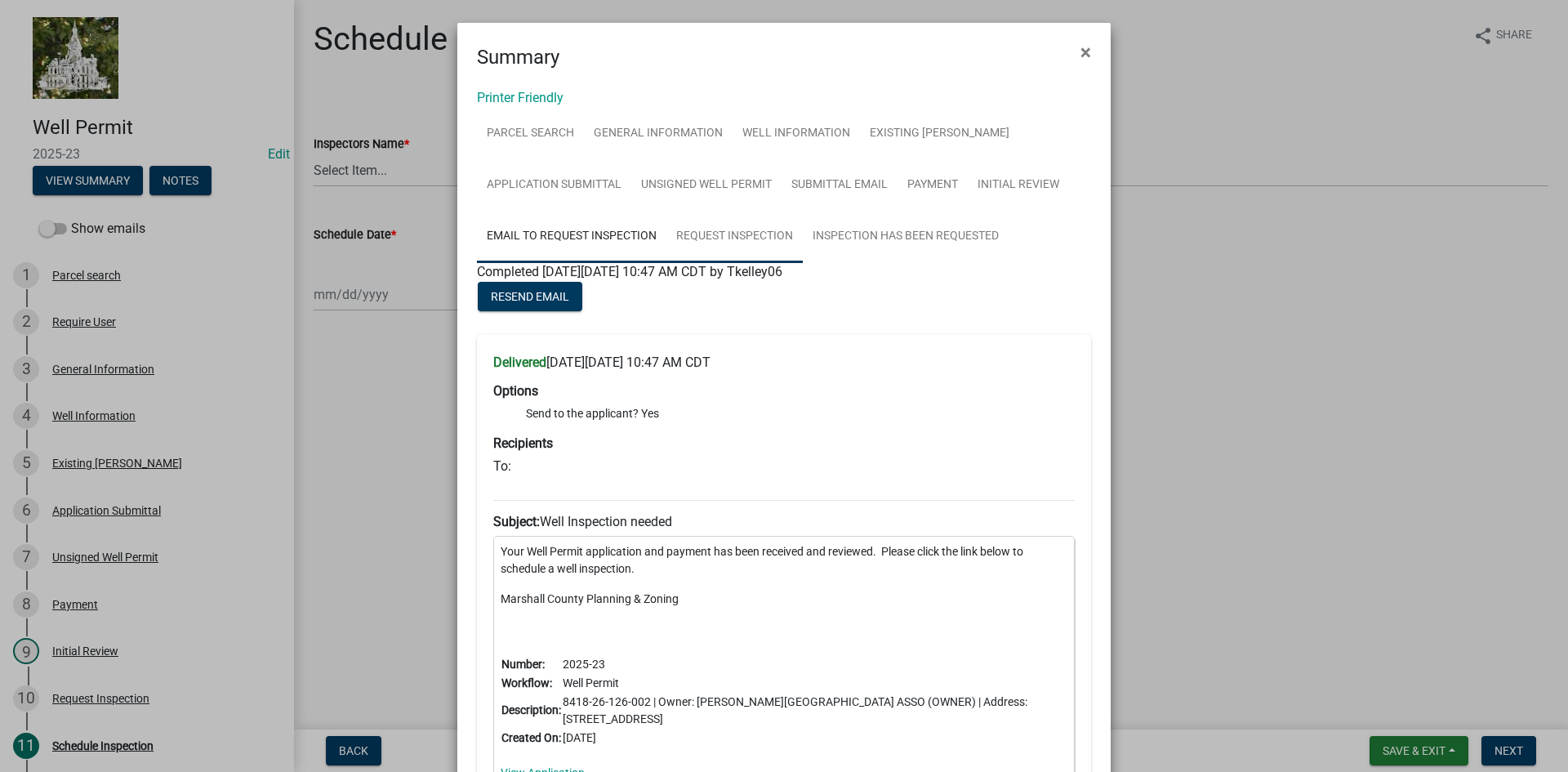
click at [704, 230] on link "Request Inspection" at bounding box center [734, 237] width 136 height 52
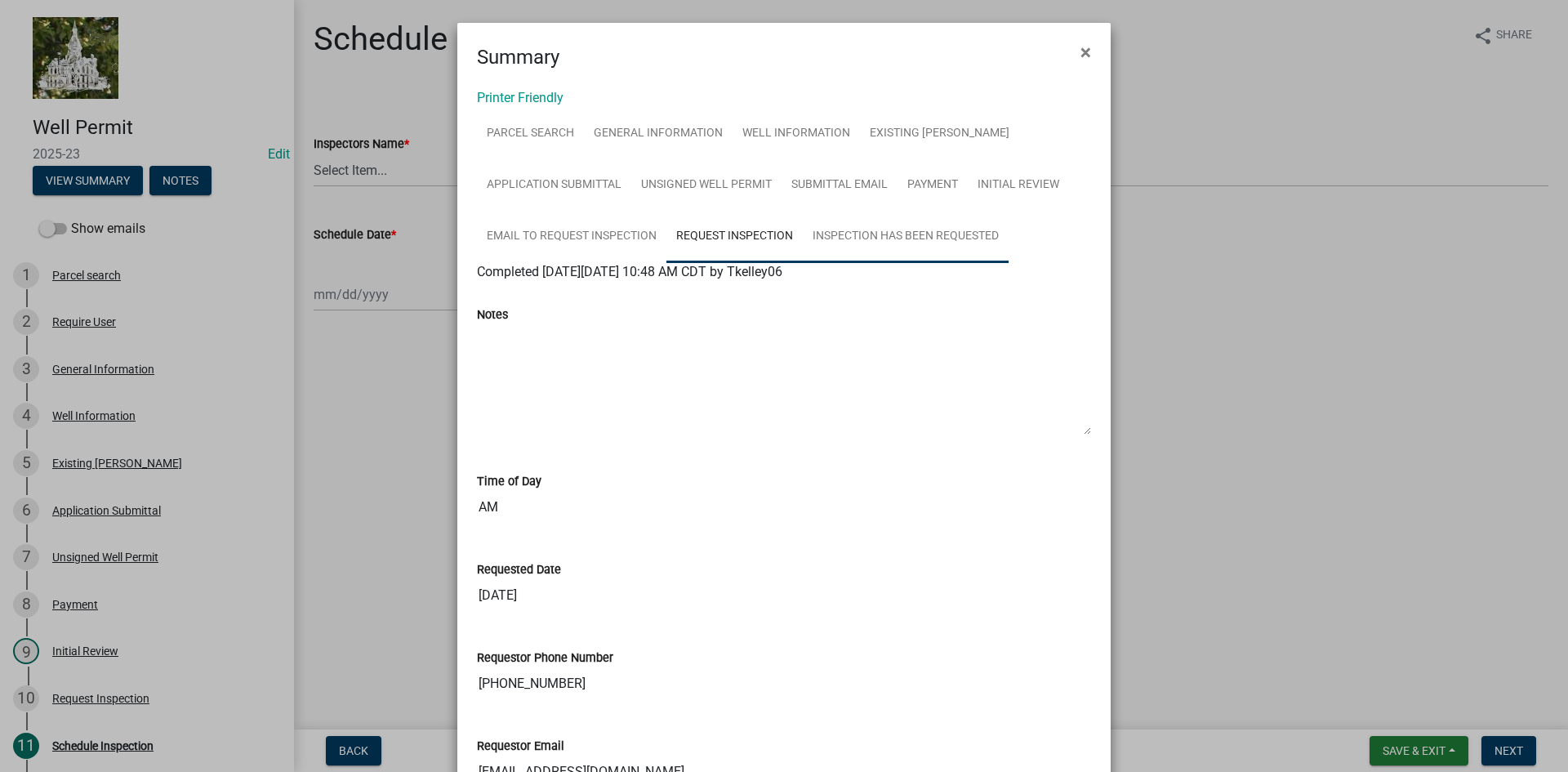
click at [832, 235] on link "Inspection has been requested" at bounding box center [905, 237] width 206 height 52
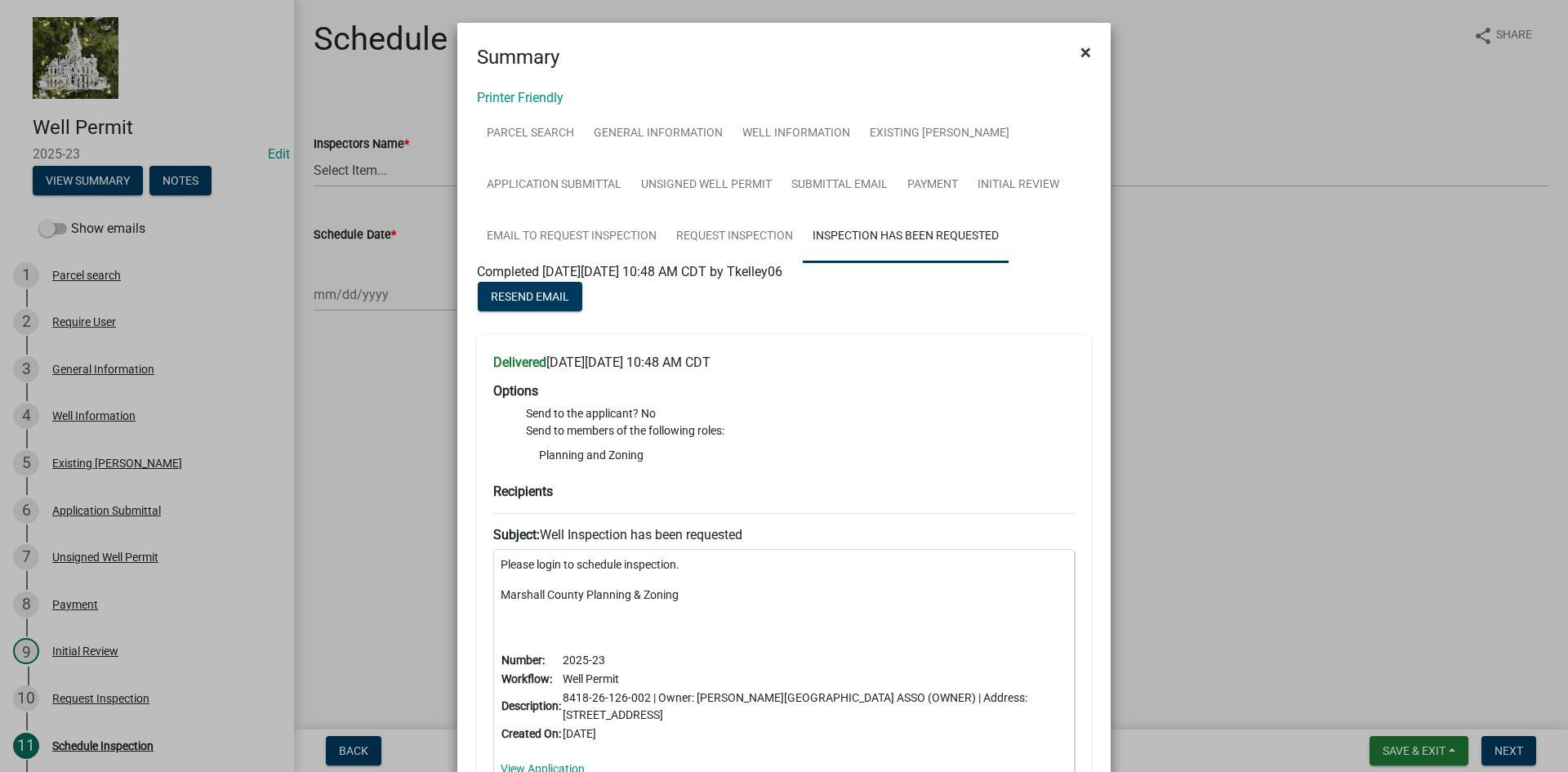
click at [1080, 41] on span "×" at bounding box center [1085, 52] width 11 height 23
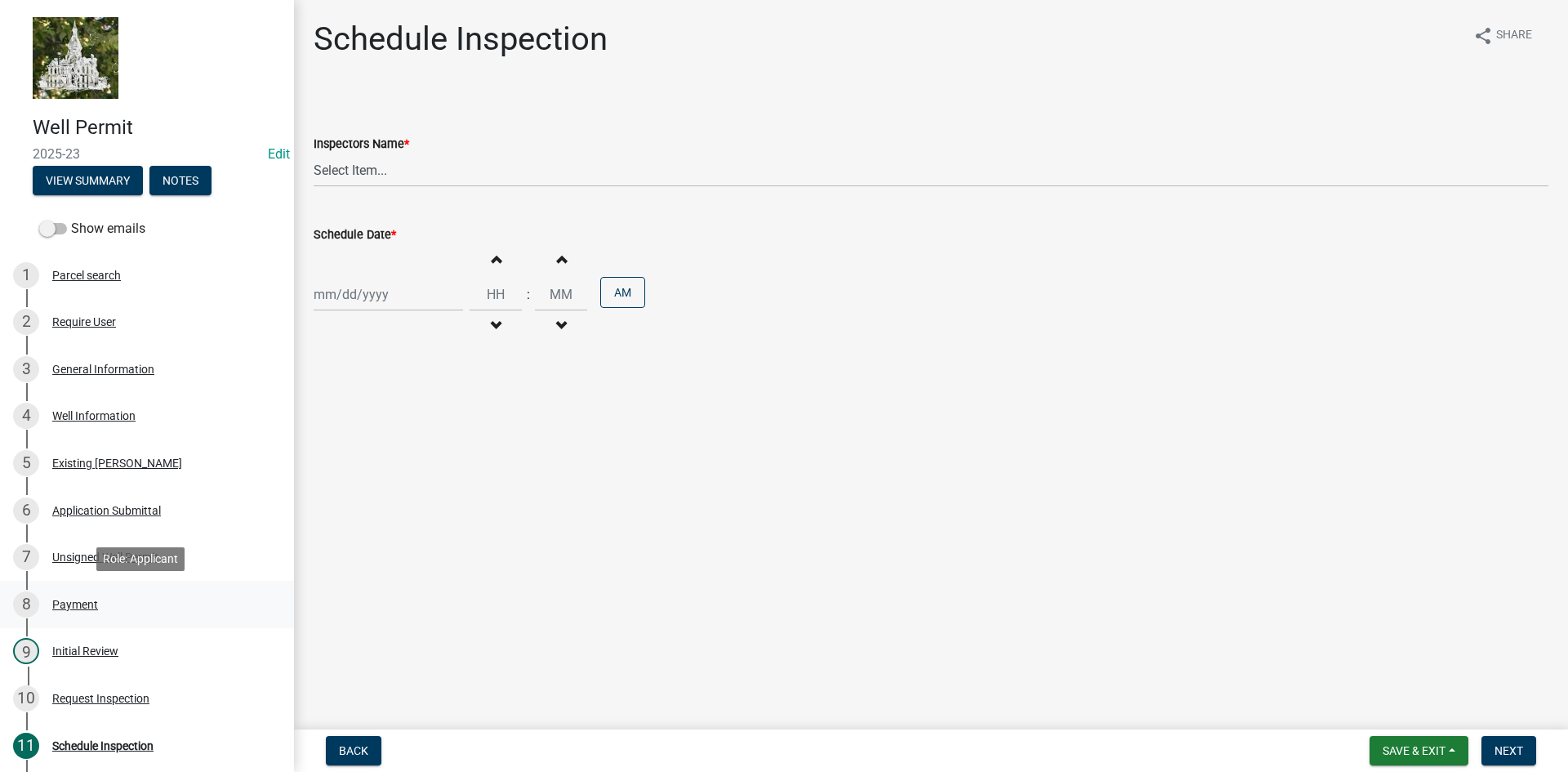
click at [80, 607] on div "Payment" at bounding box center [74, 605] width 45 height 12
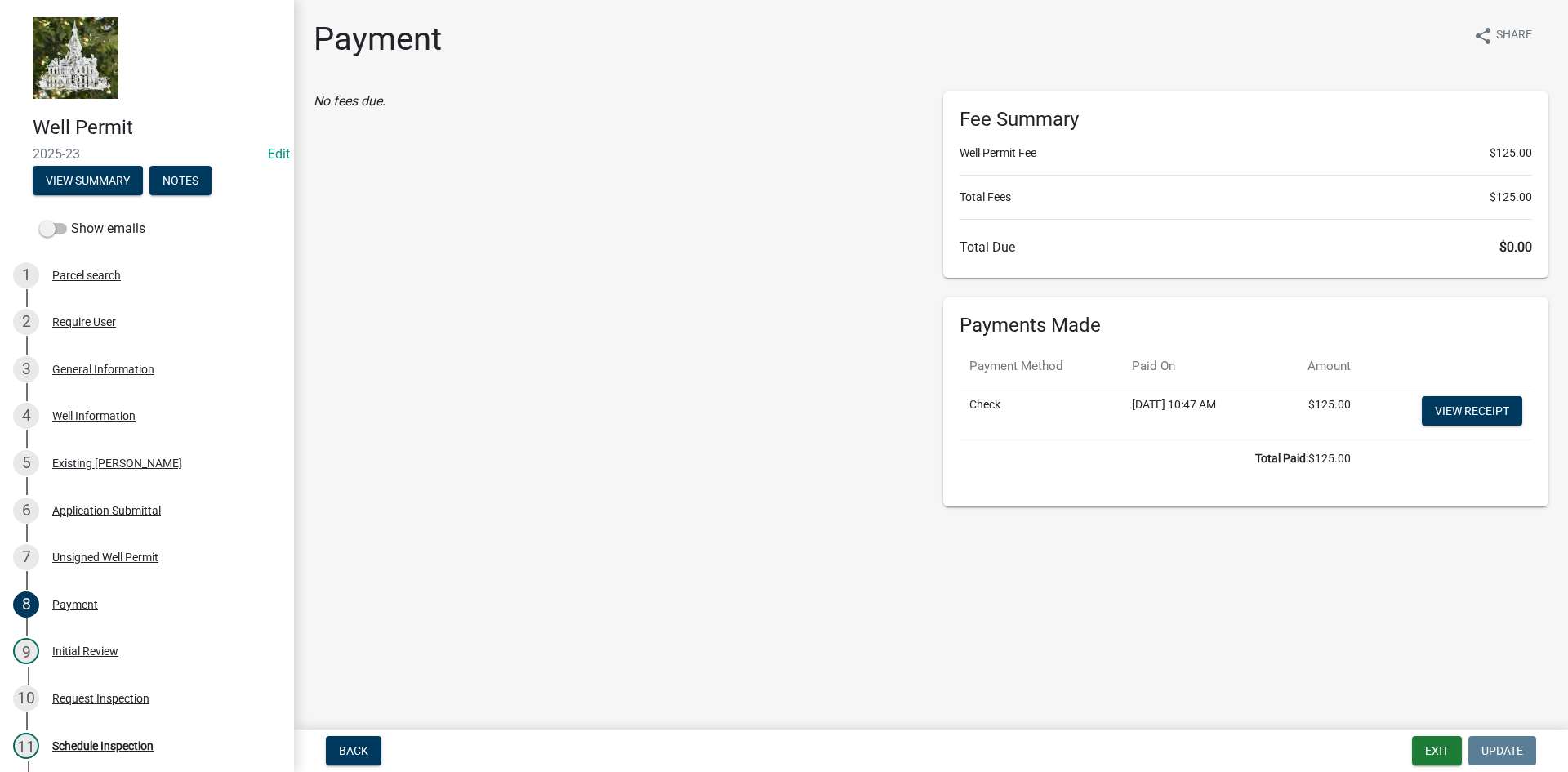
click at [98, 554] on div "Unsigned Well Permit" at bounding box center [105, 558] width 106 height 12
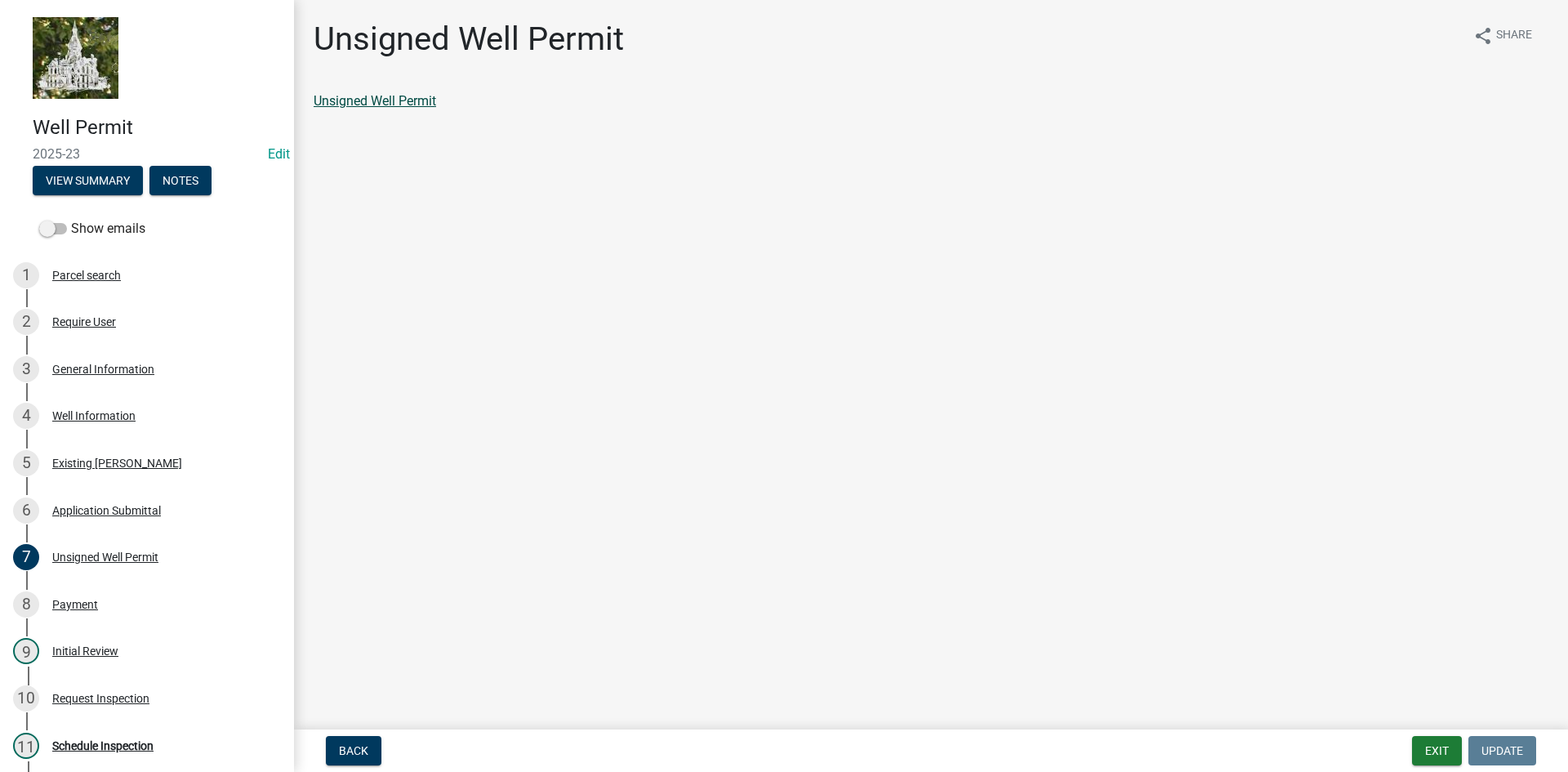
click at [397, 96] on link "Unsigned Well Permit" at bounding box center [375, 100] width 123 height 15
click at [93, 603] on div "Payment" at bounding box center [74, 605] width 45 height 12
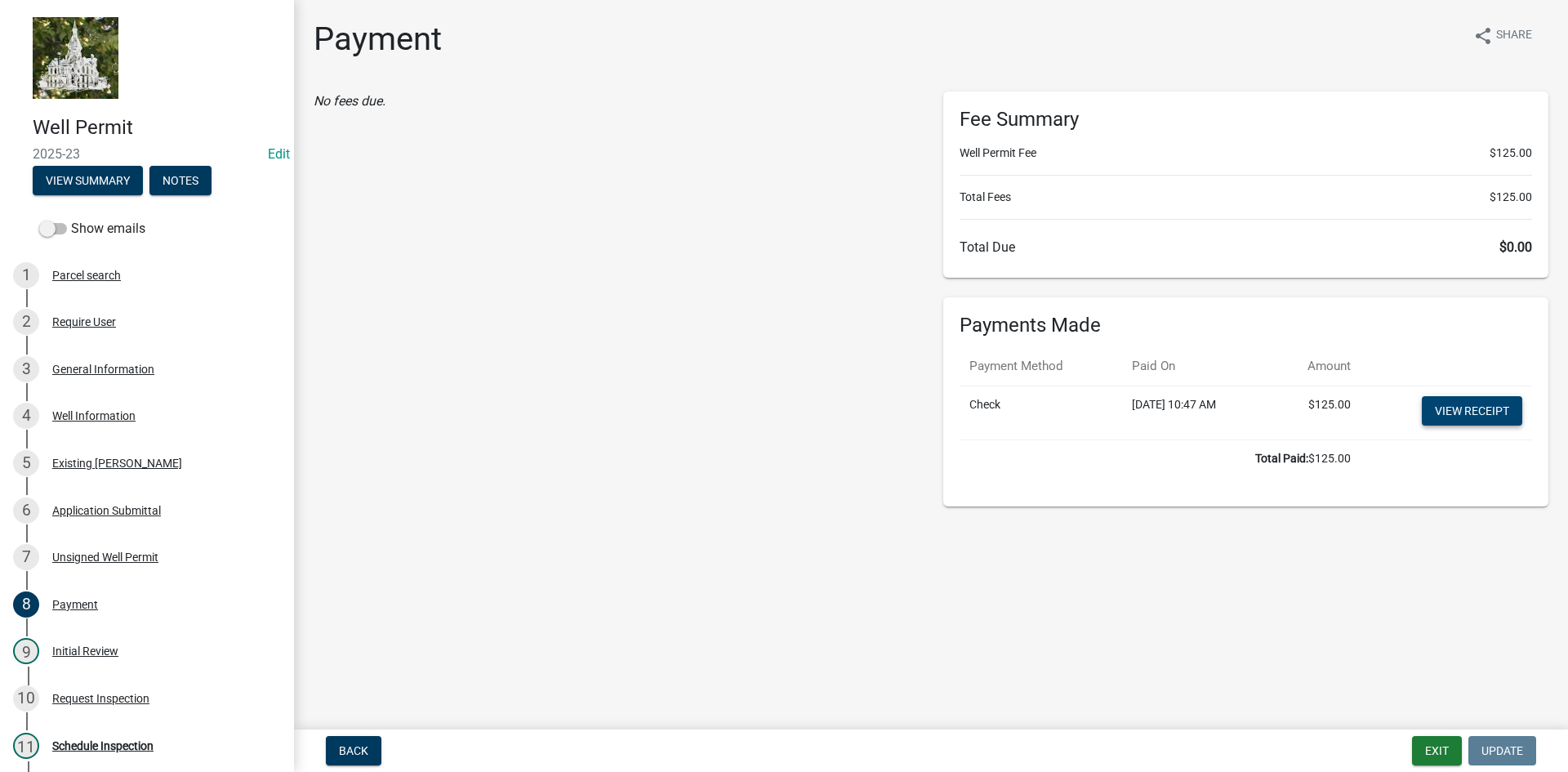
click at [1436, 406] on link "View receipt" at bounding box center [1472, 411] width 100 height 29
click at [81, 277] on div "Parcel search" at bounding box center [86, 275] width 69 height 12
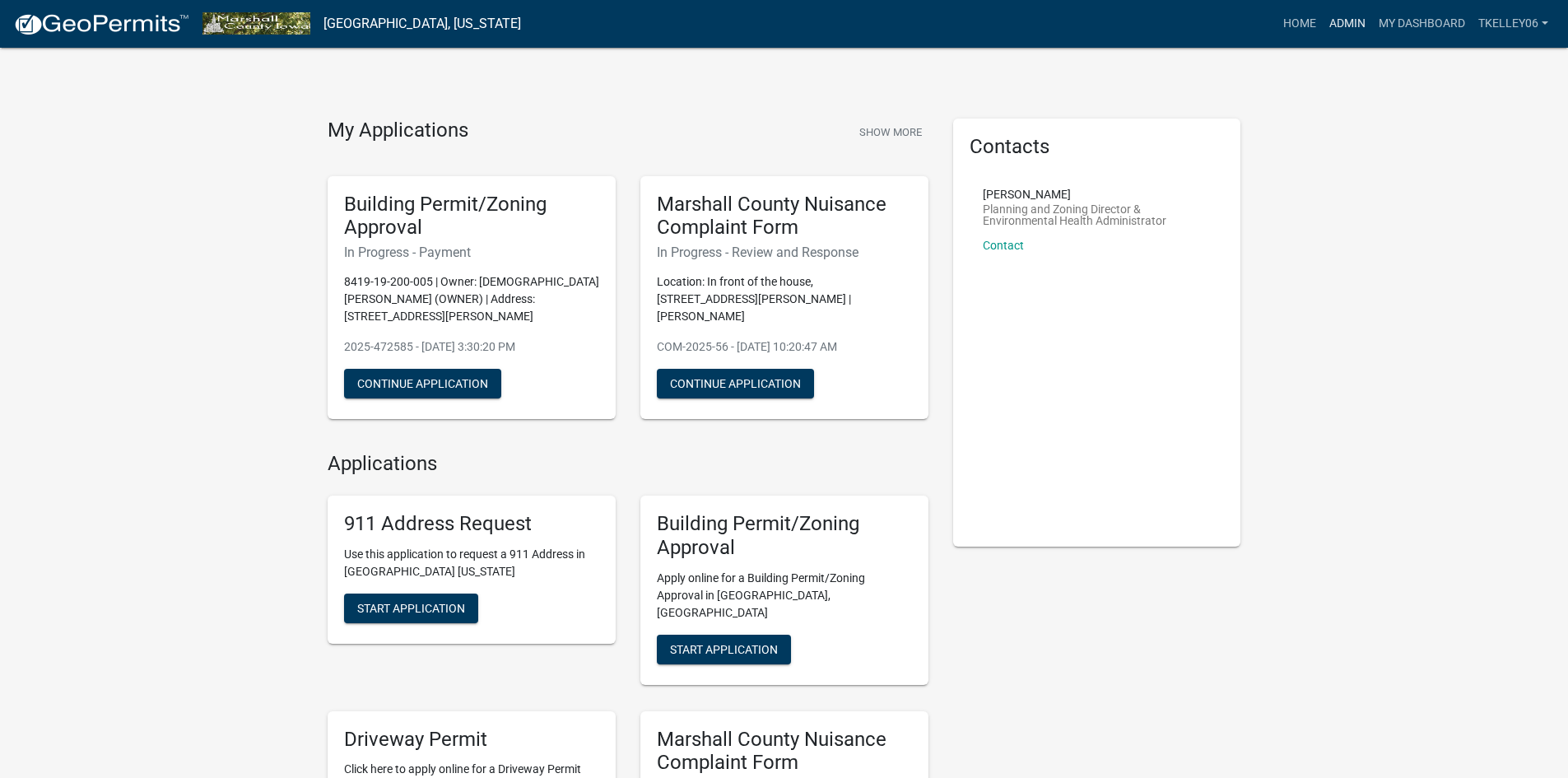
click at [1343, 25] on link "Admin" at bounding box center [1348, 23] width 50 height 31
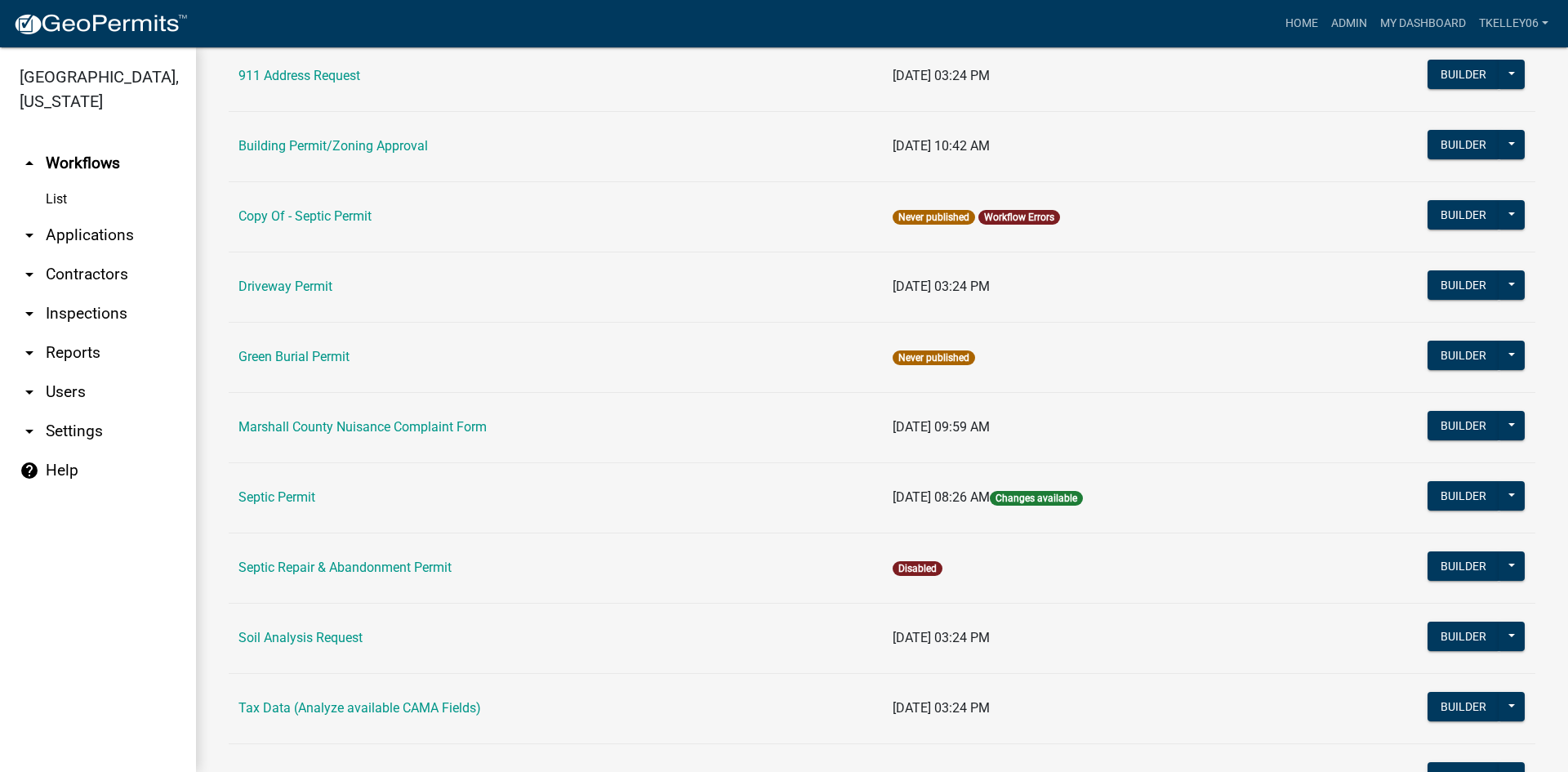
scroll to position [245, 0]
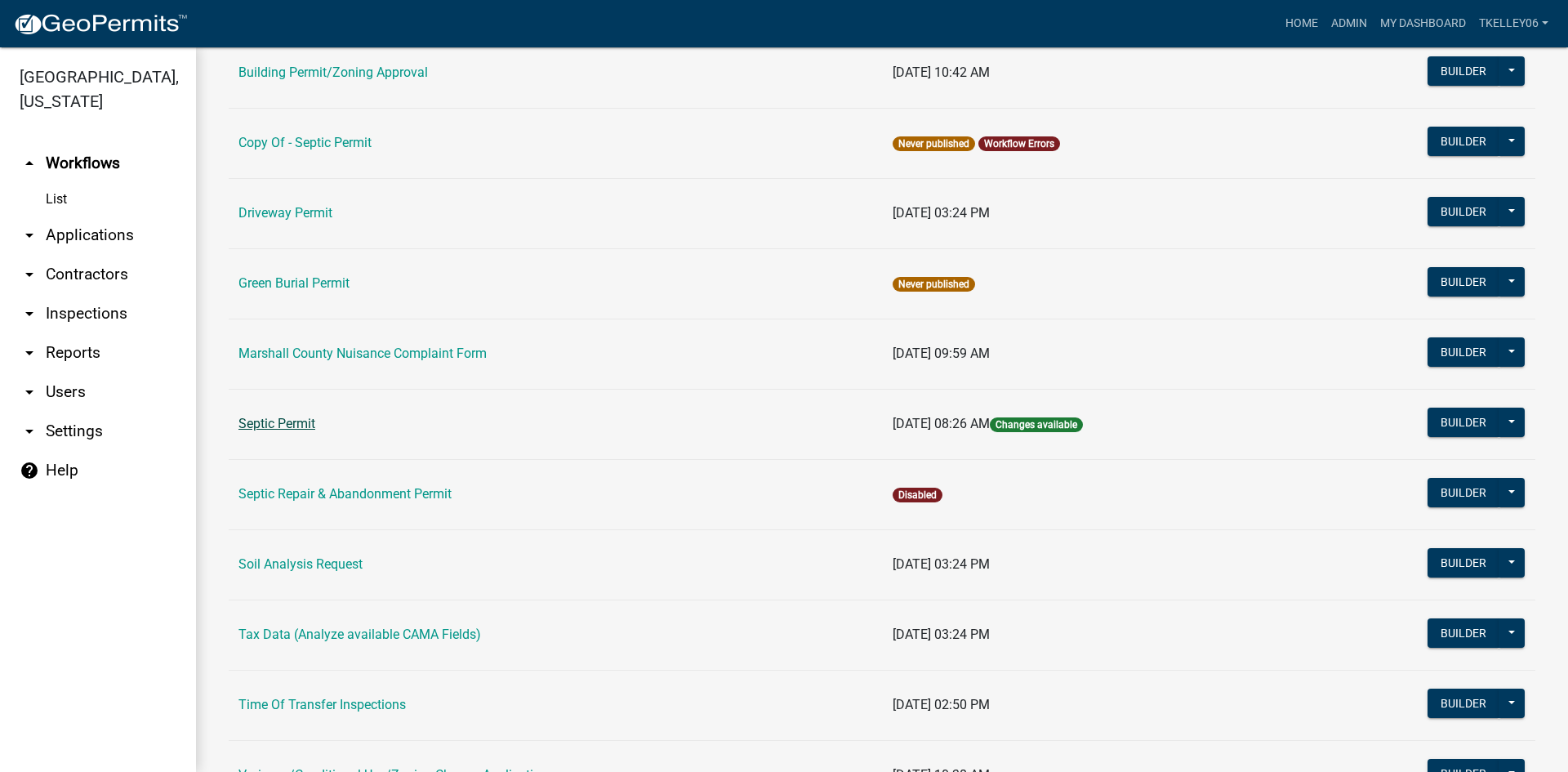
click at [296, 425] on link "Septic Permit" at bounding box center [276, 423] width 76 height 15
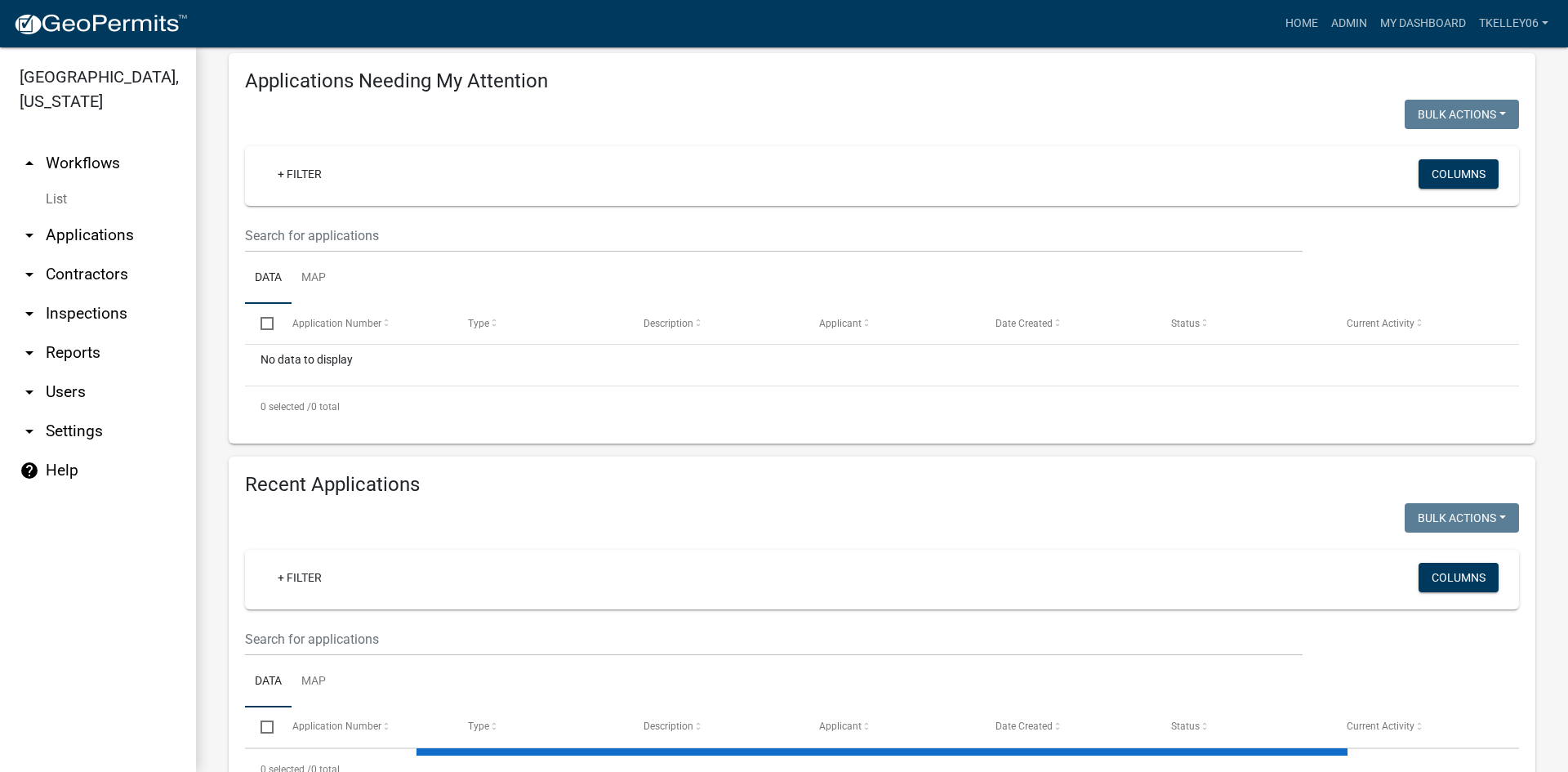
select select "3: 100"
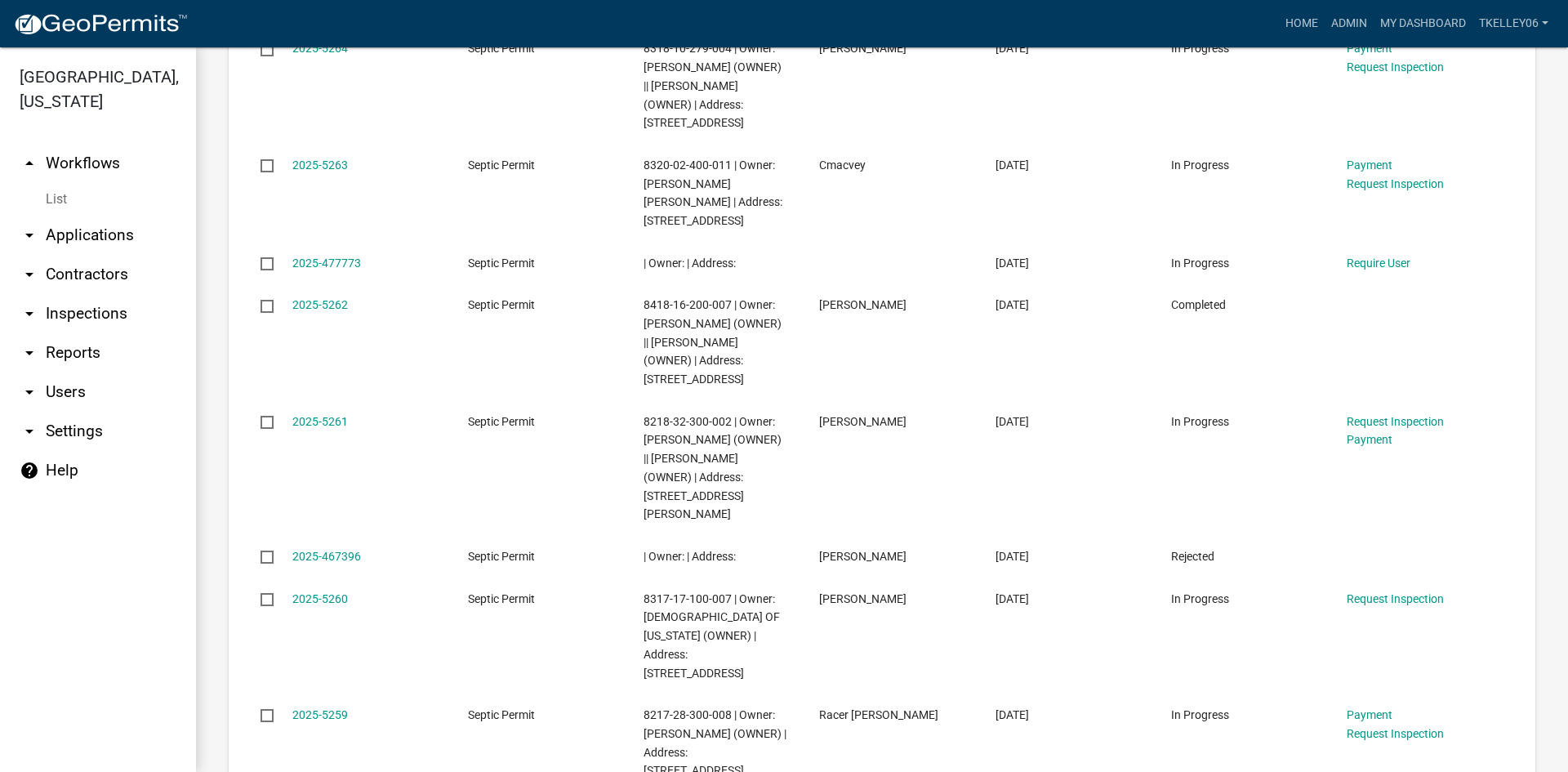
scroll to position [1005, 0]
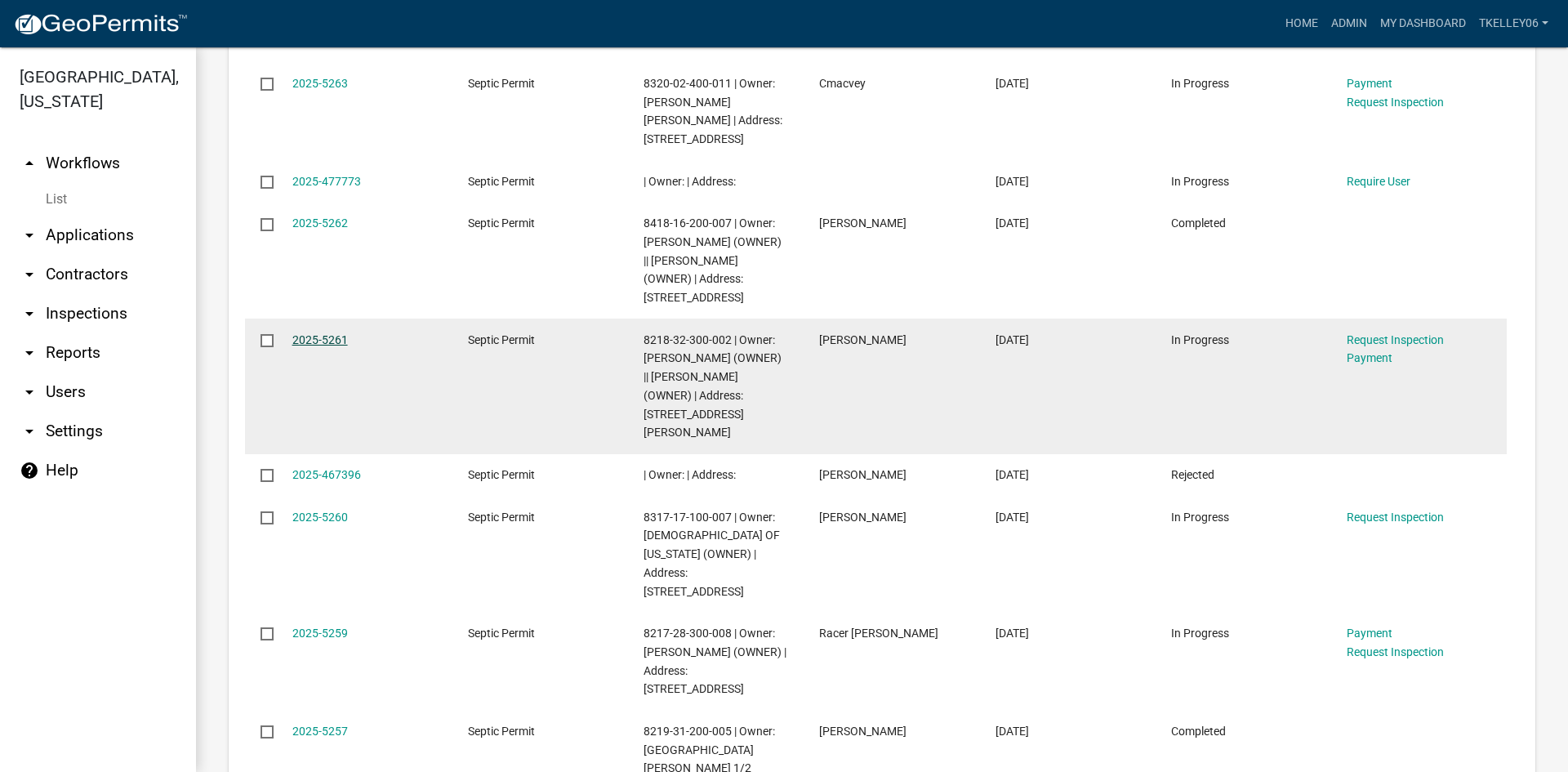
click at [318, 333] on link "2025-5261" at bounding box center [320, 340] width 55 height 14
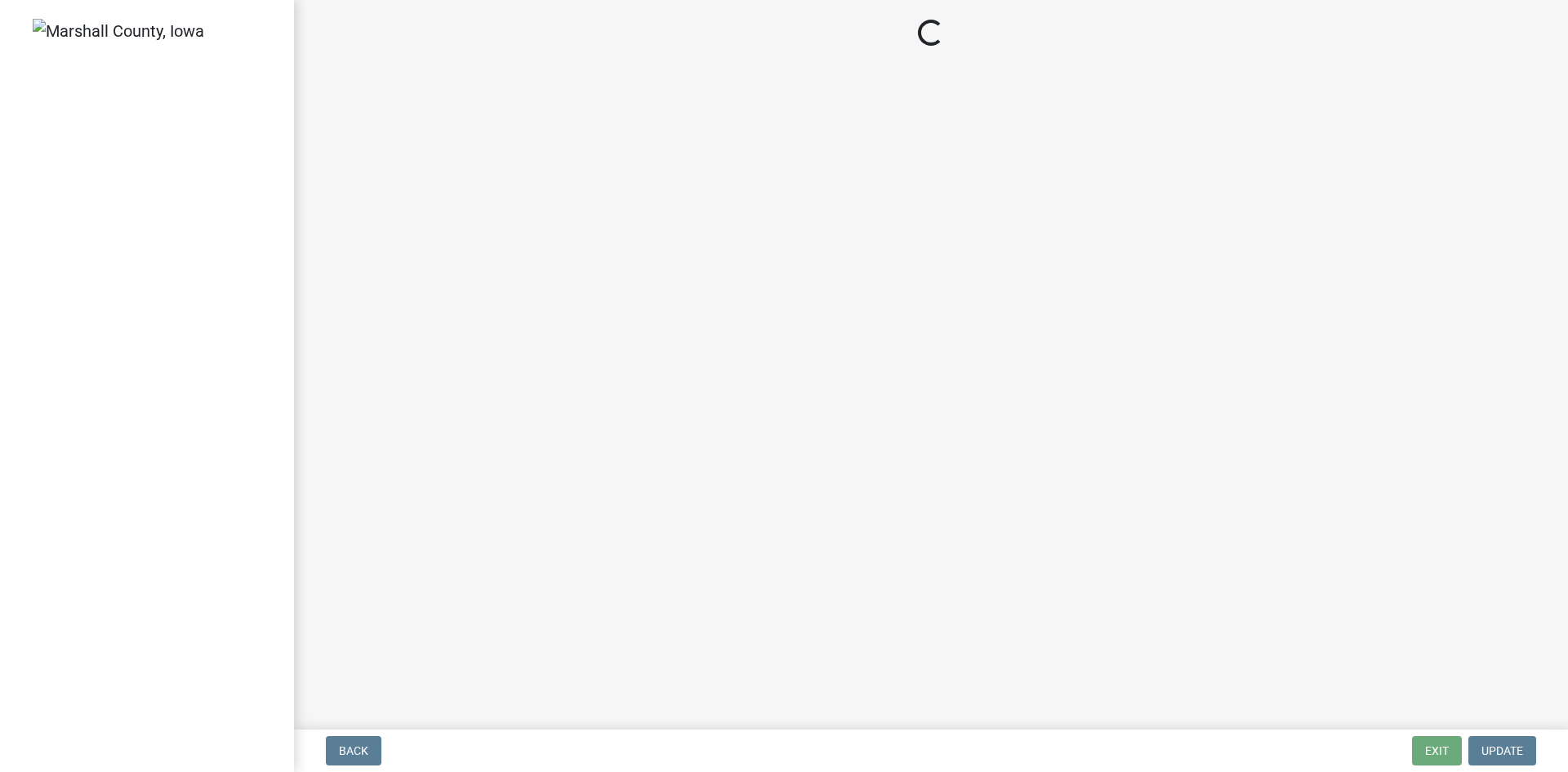
select select "3: 3"
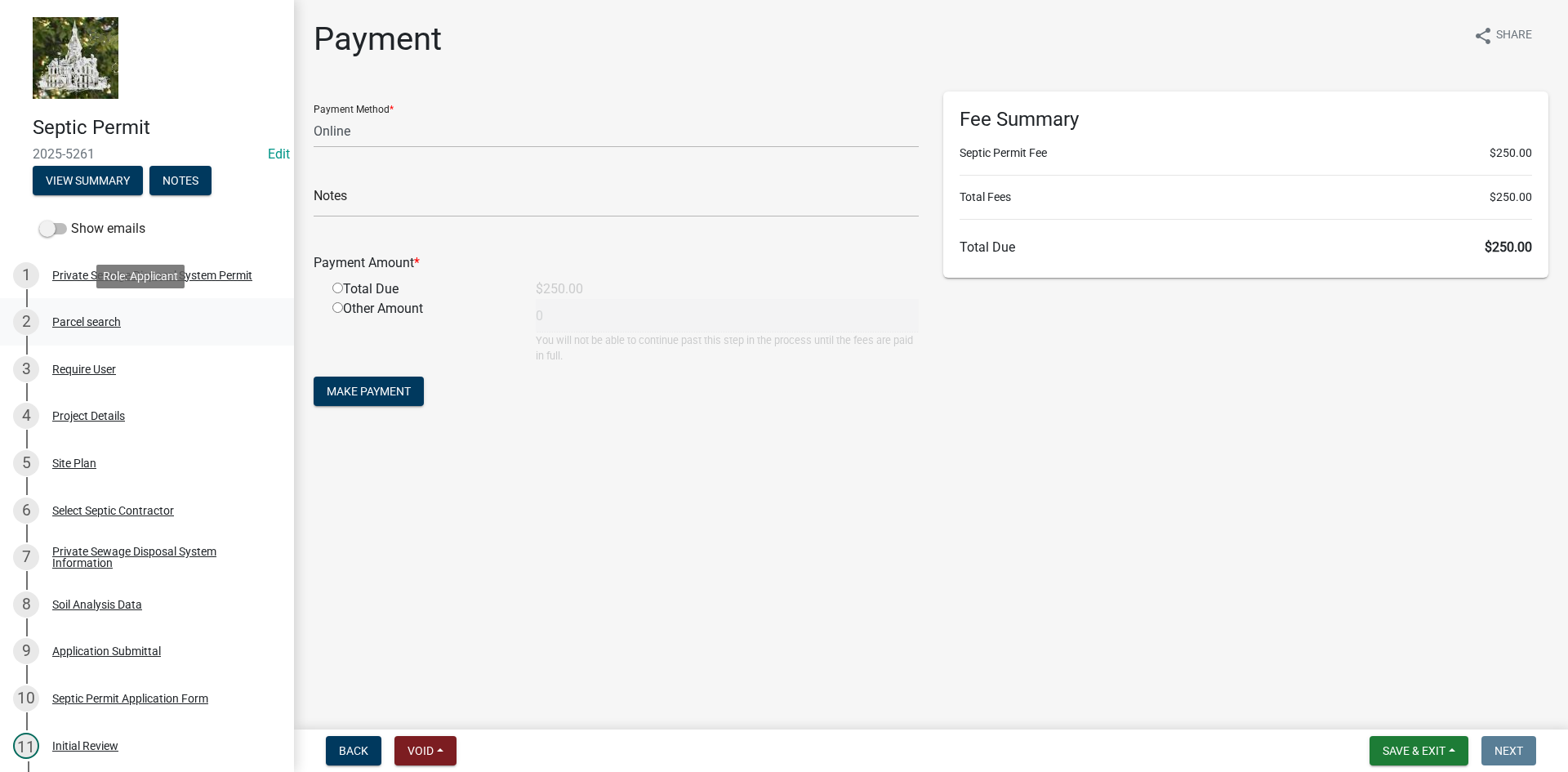
click at [119, 325] on div "Parcel search" at bounding box center [86, 322] width 69 height 12
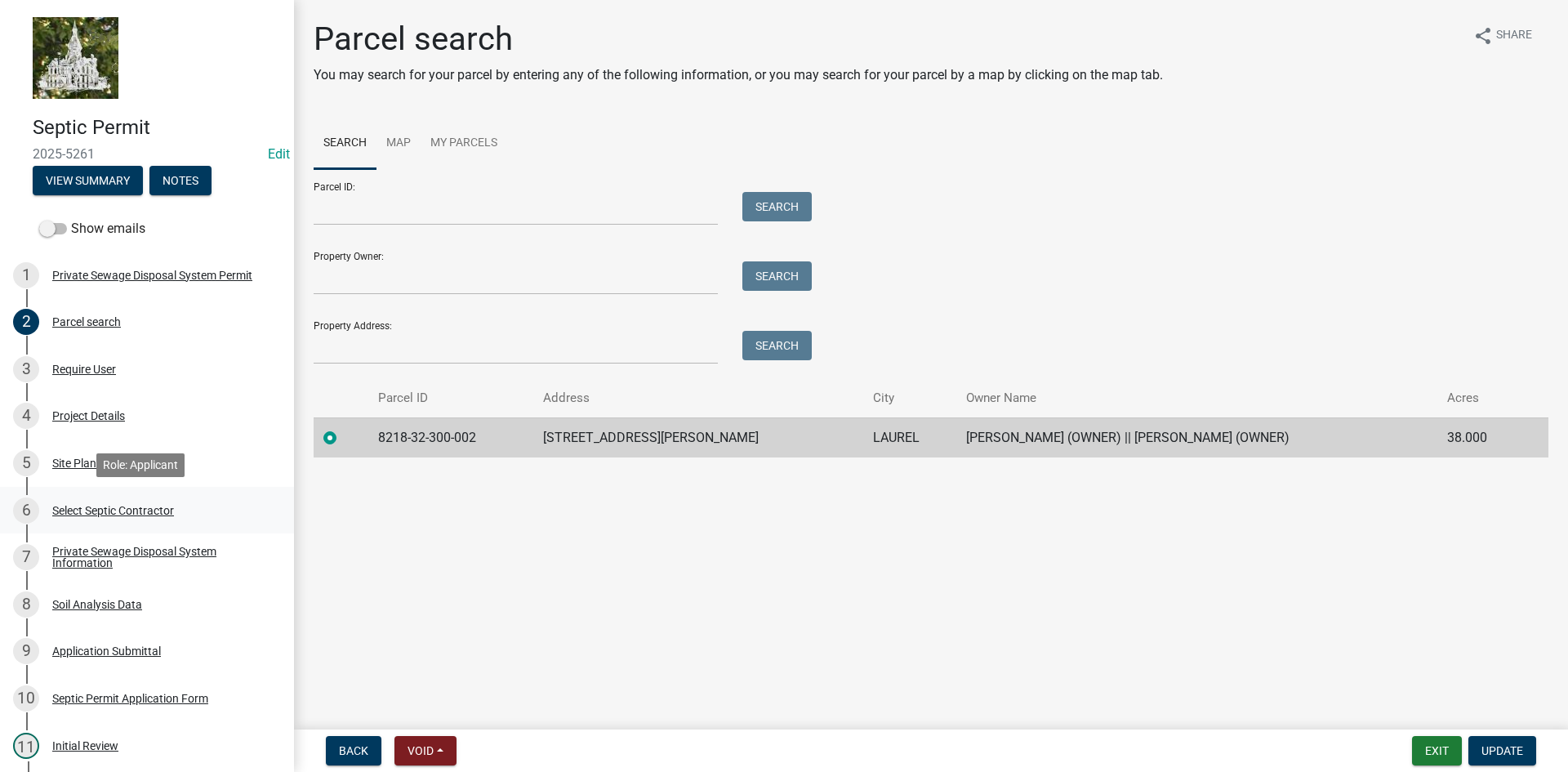
click at [91, 509] on div "Select Septic Contractor" at bounding box center [113, 510] width 122 height 12
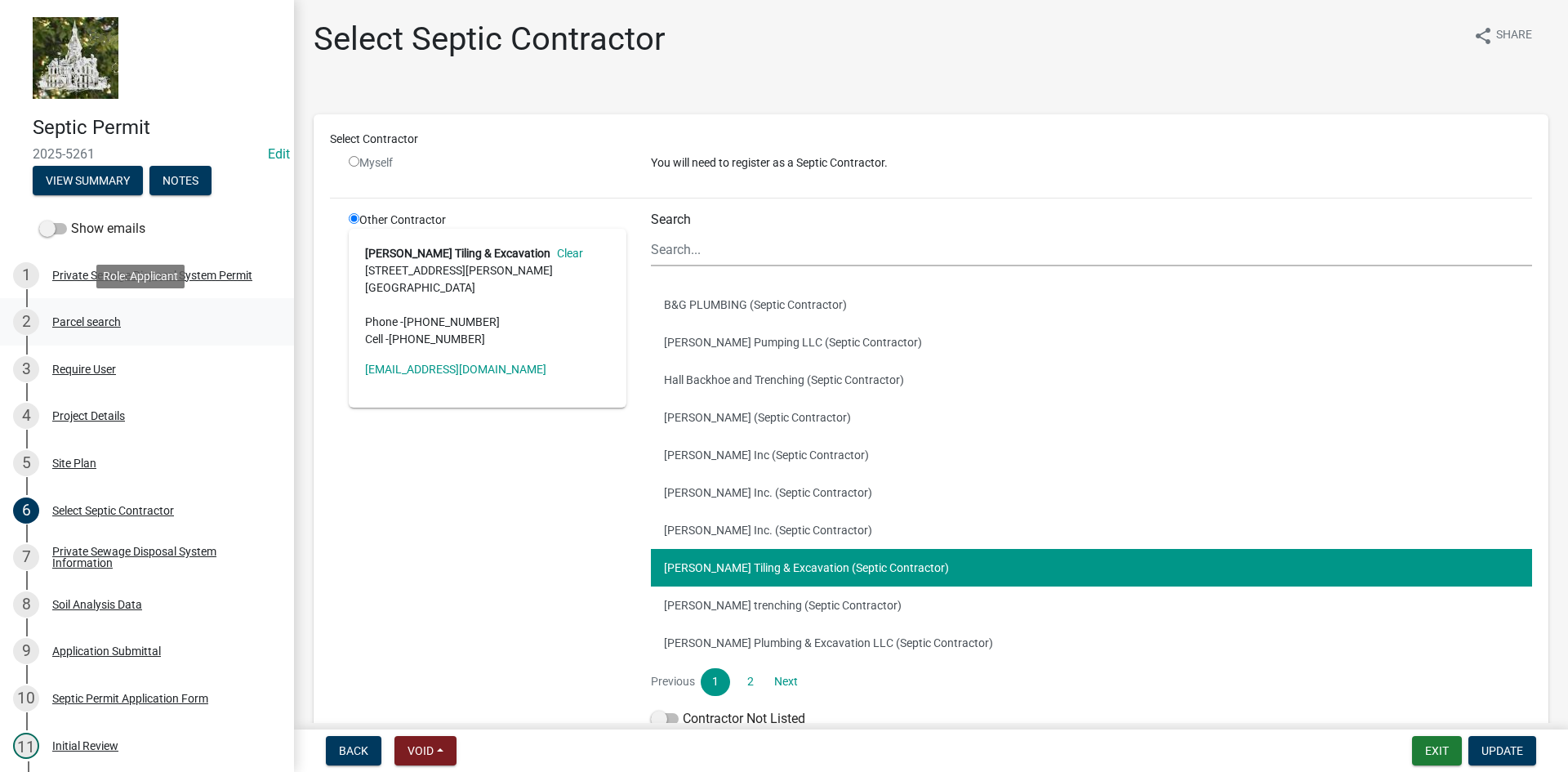
click at [92, 310] on div "2 Parcel search" at bounding box center [141, 322] width 255 height 26
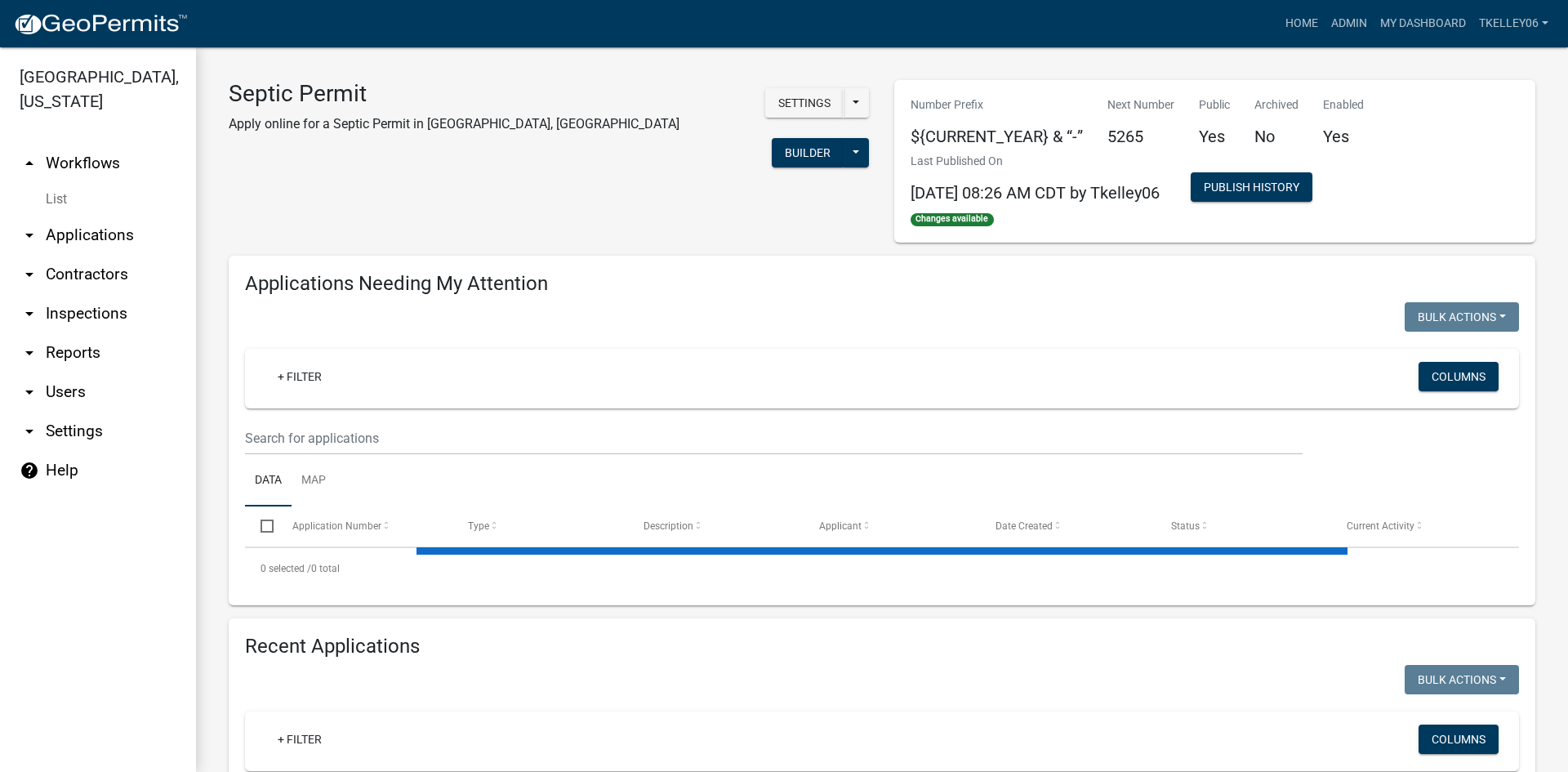
click at [91, 215] on link "arrow_drop_down Applications" at bounding box center [98, 235] width 196 height 40
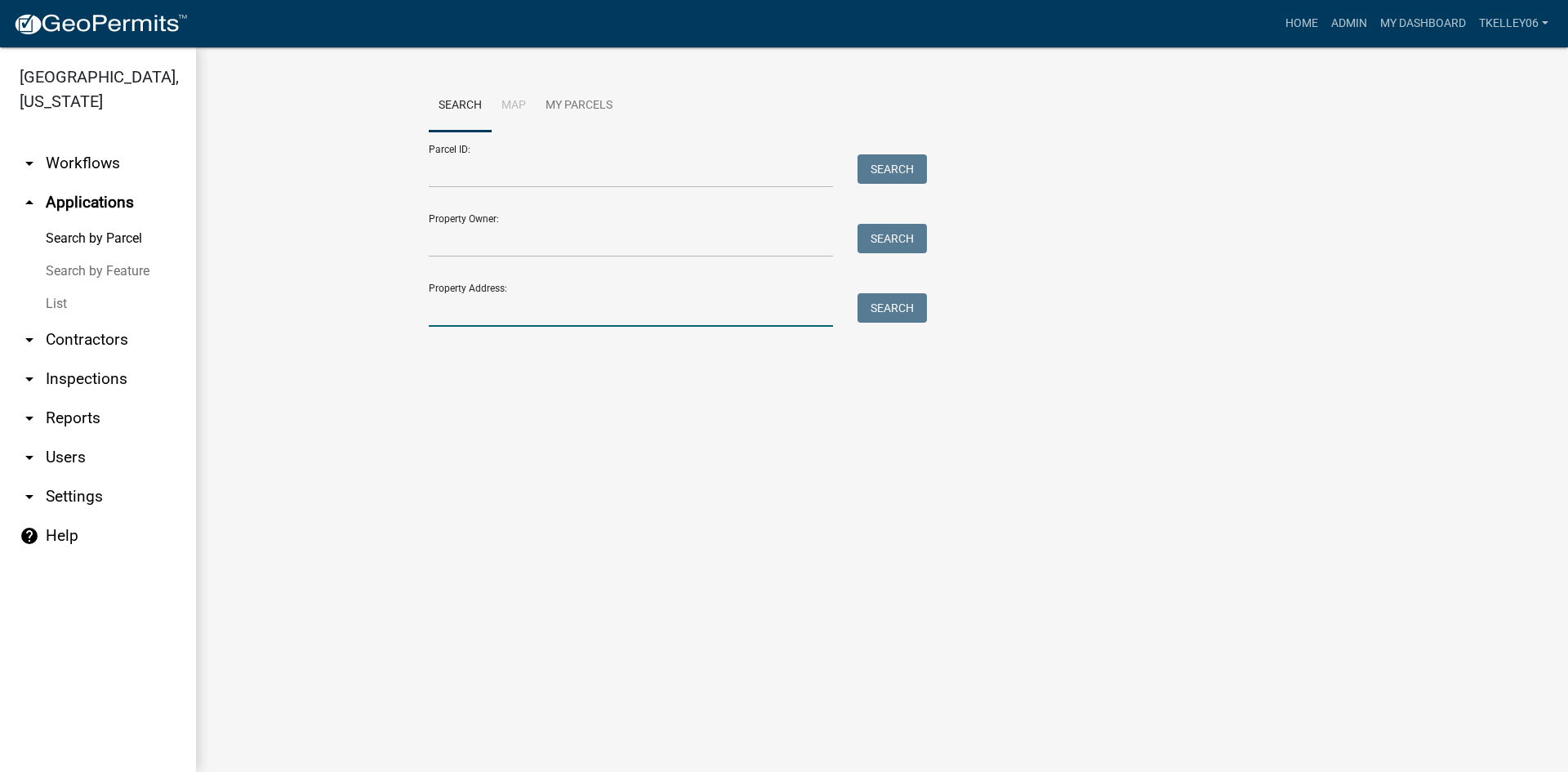
click at [538, 319] on input "Property Address:" at bounding box center [631, 309] width 404 height 34
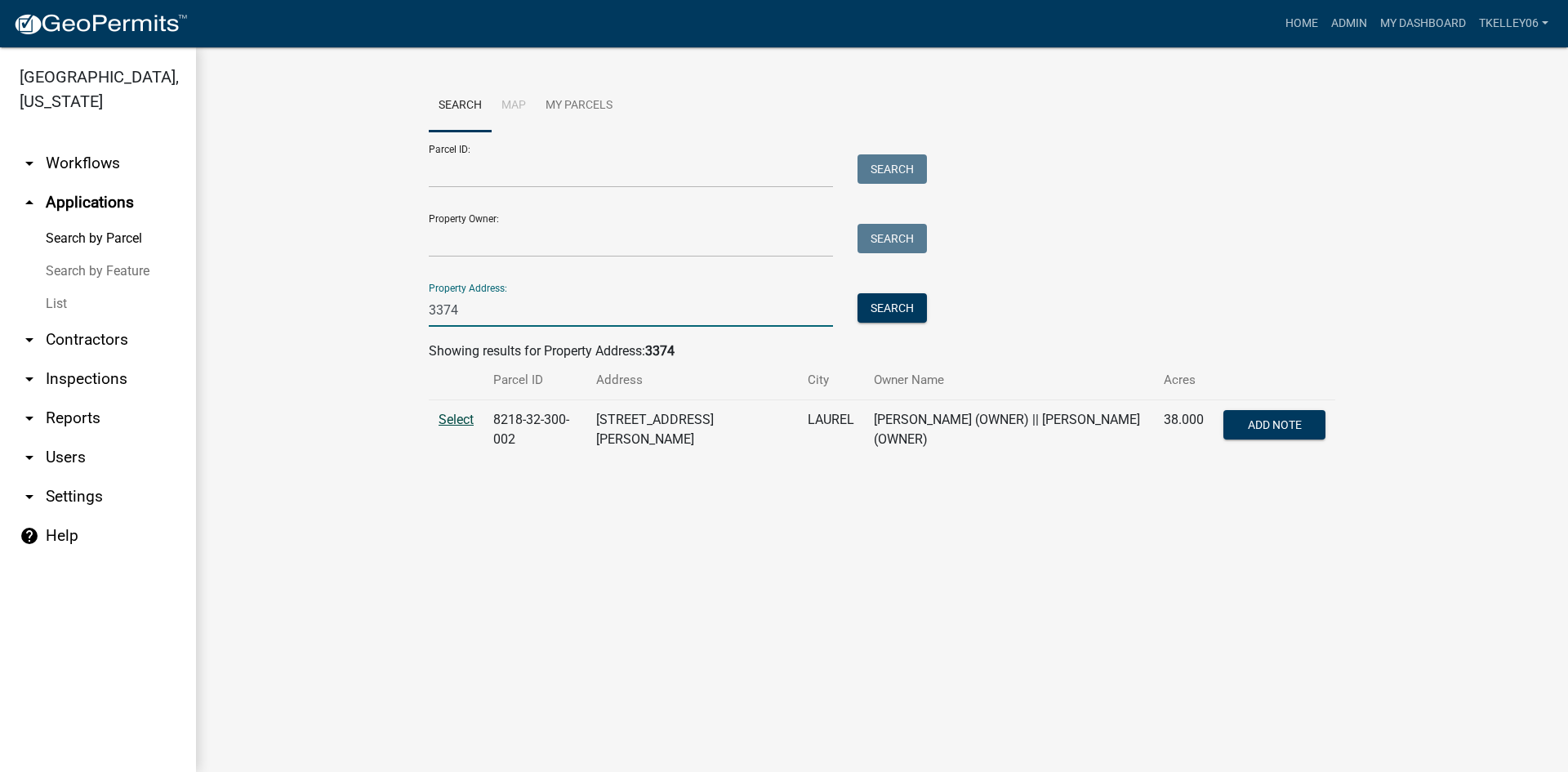
type input "3374"
click at [466, 420] on span "Select" at bounding box center [456, 419] width 35 height 15
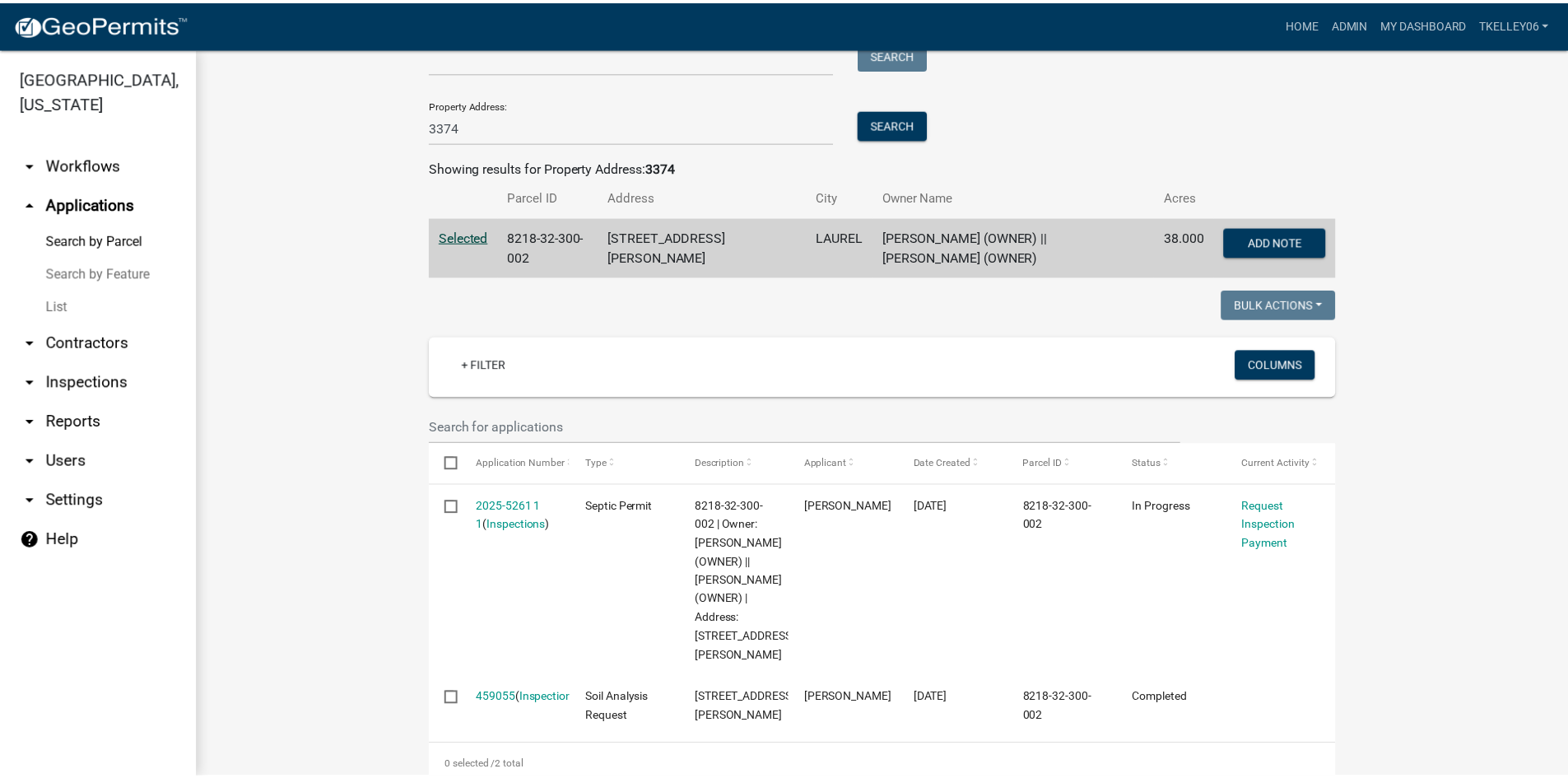
scroll to position [203, 0]
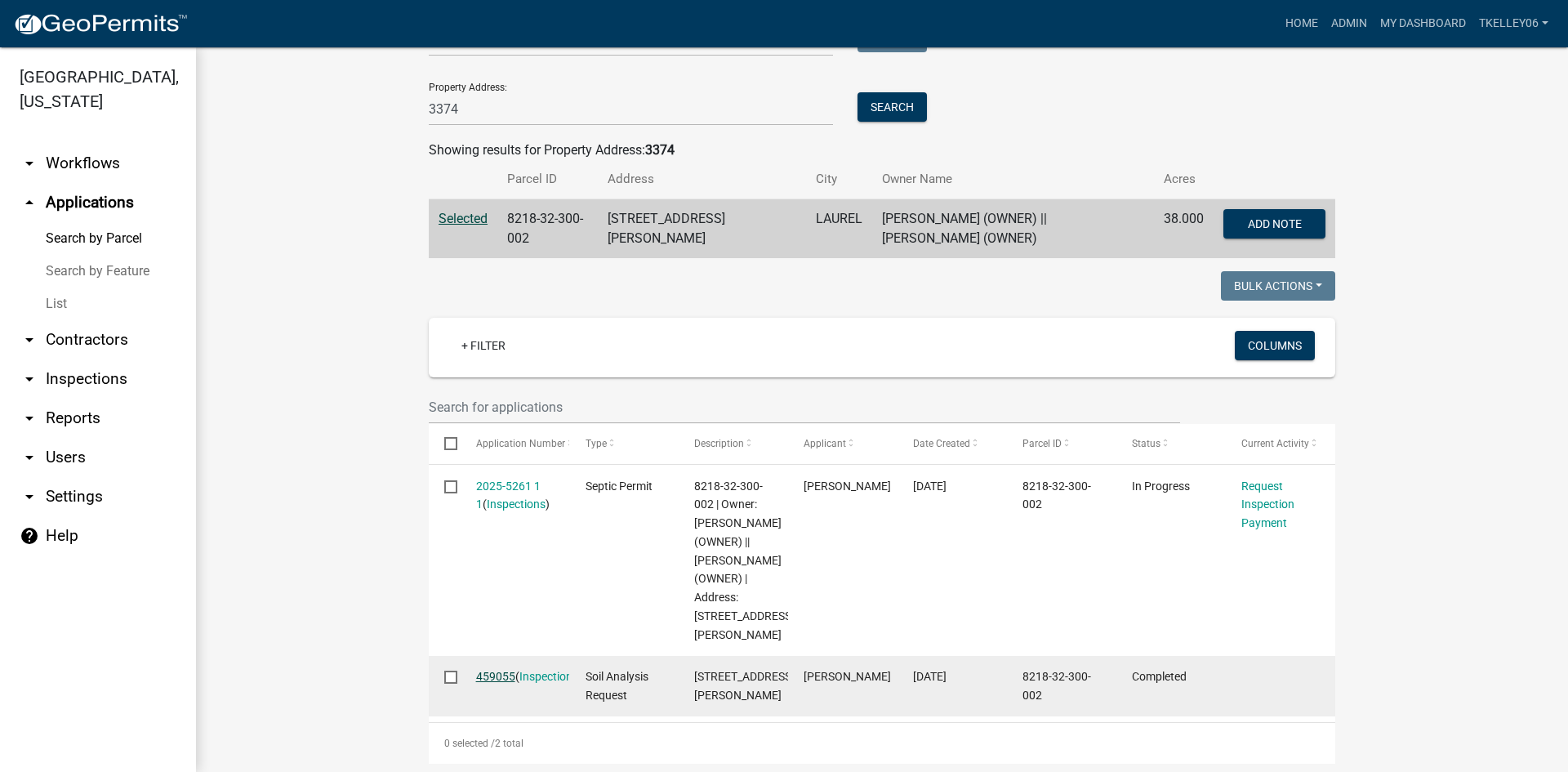
click at [497, 670] on link "459055" at bounding box center [496, 676] width 40 height 14
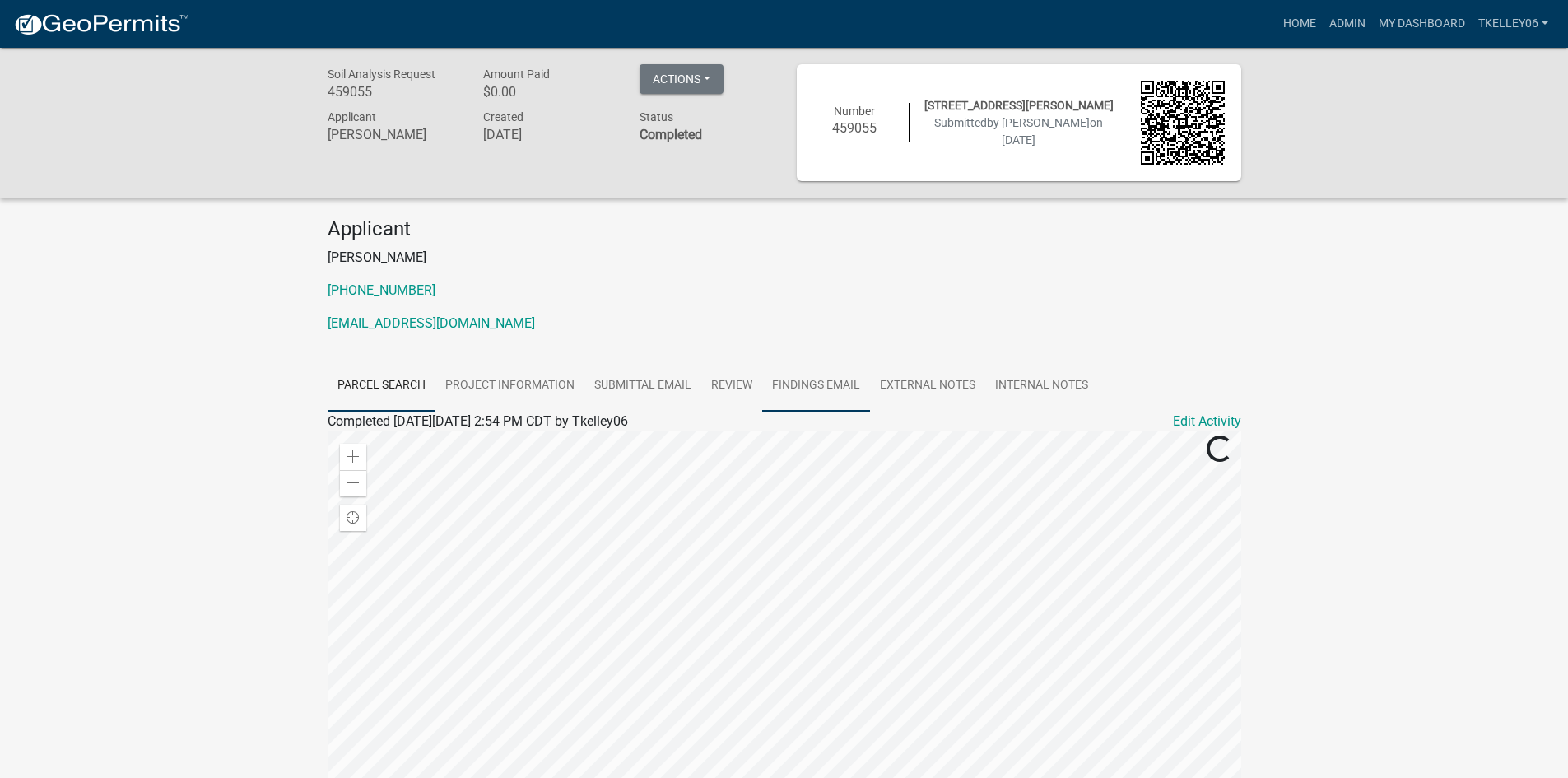
click at [823, 391] on link "Findings Email" at bounding box center [816, 386] width 108 height 53
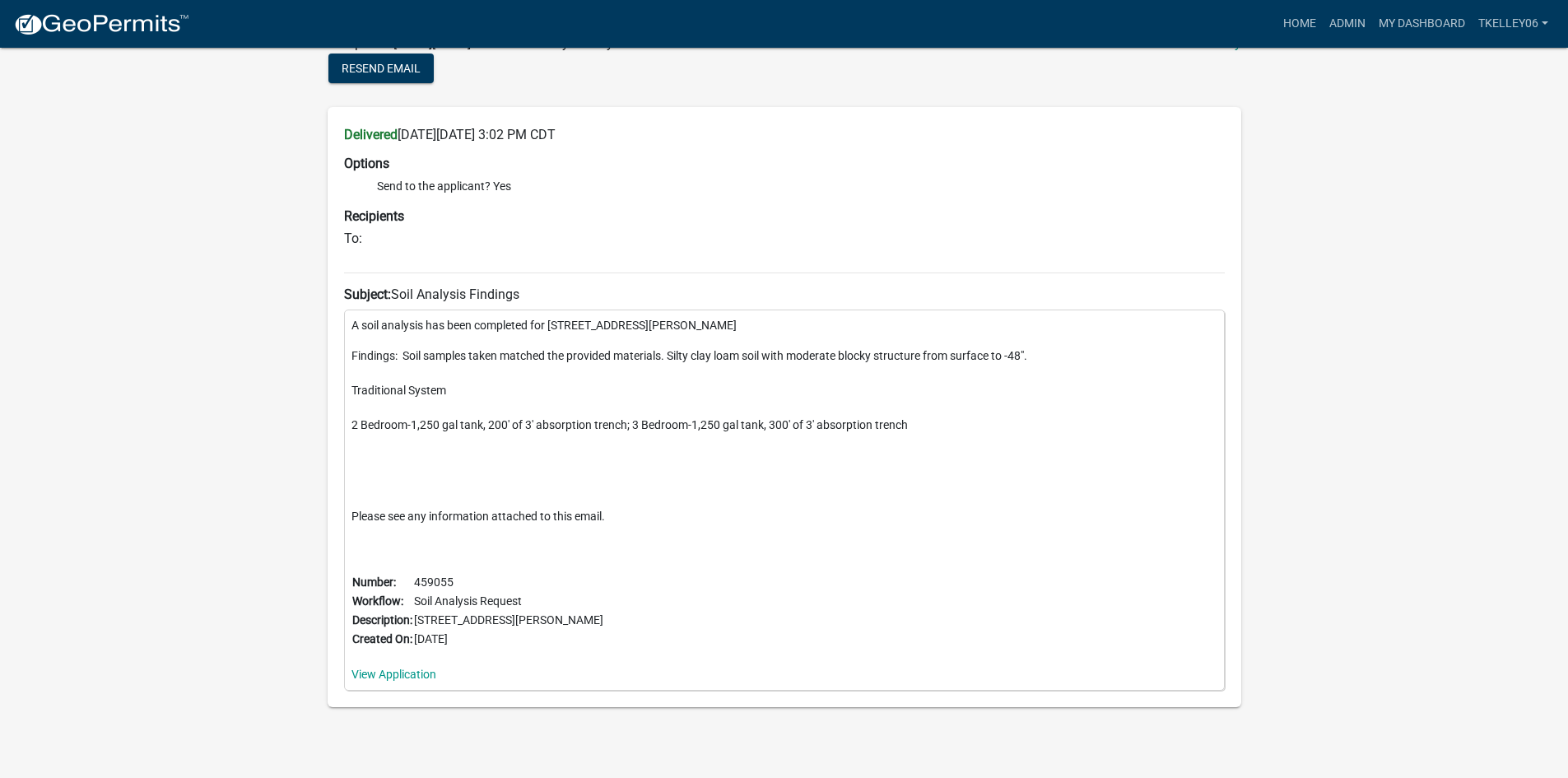
scroll to position [396, 0]
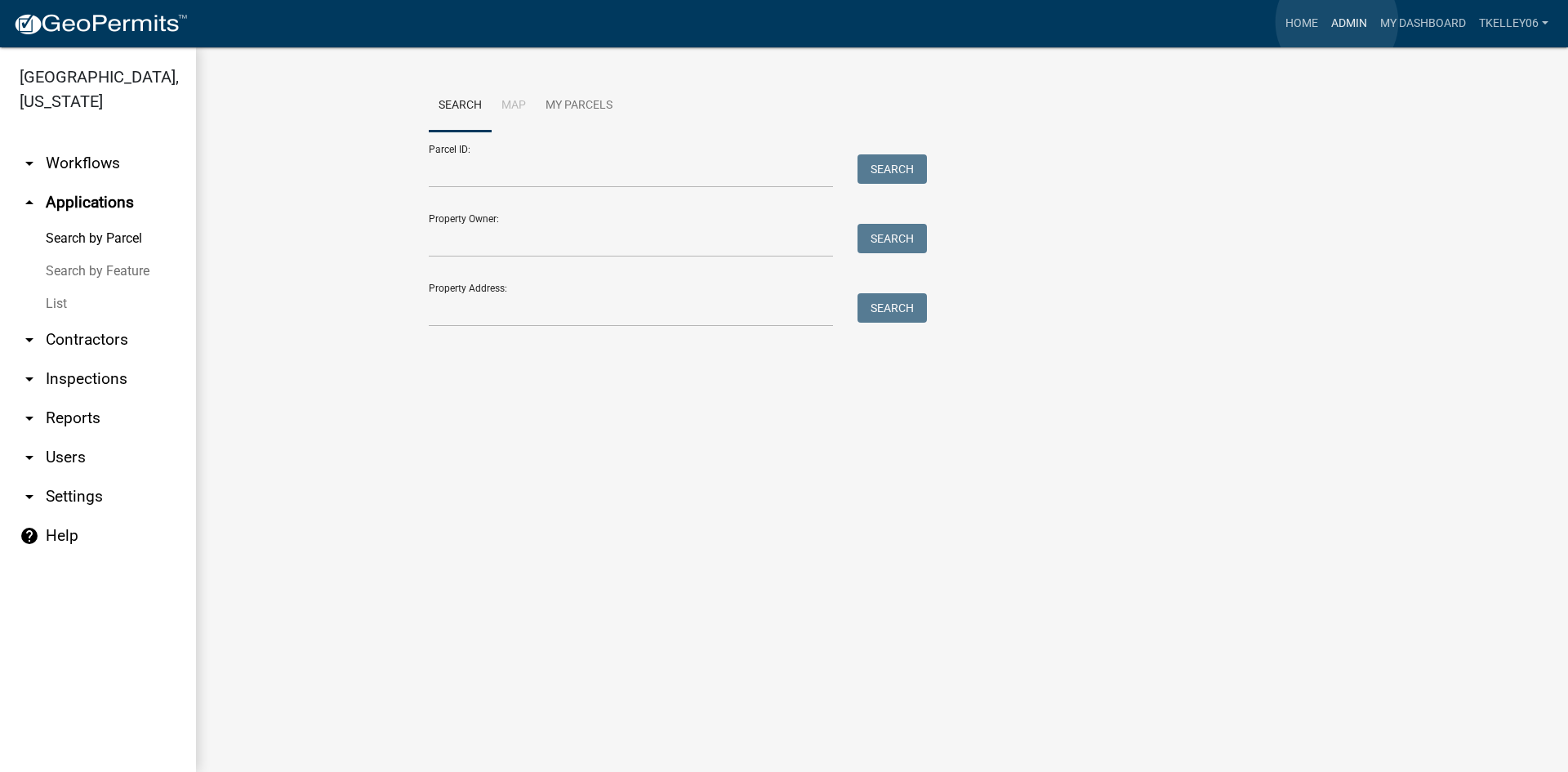
click at [1337, 22] on link "Admin" at bounding box center [1349, 23] width 49 height 31
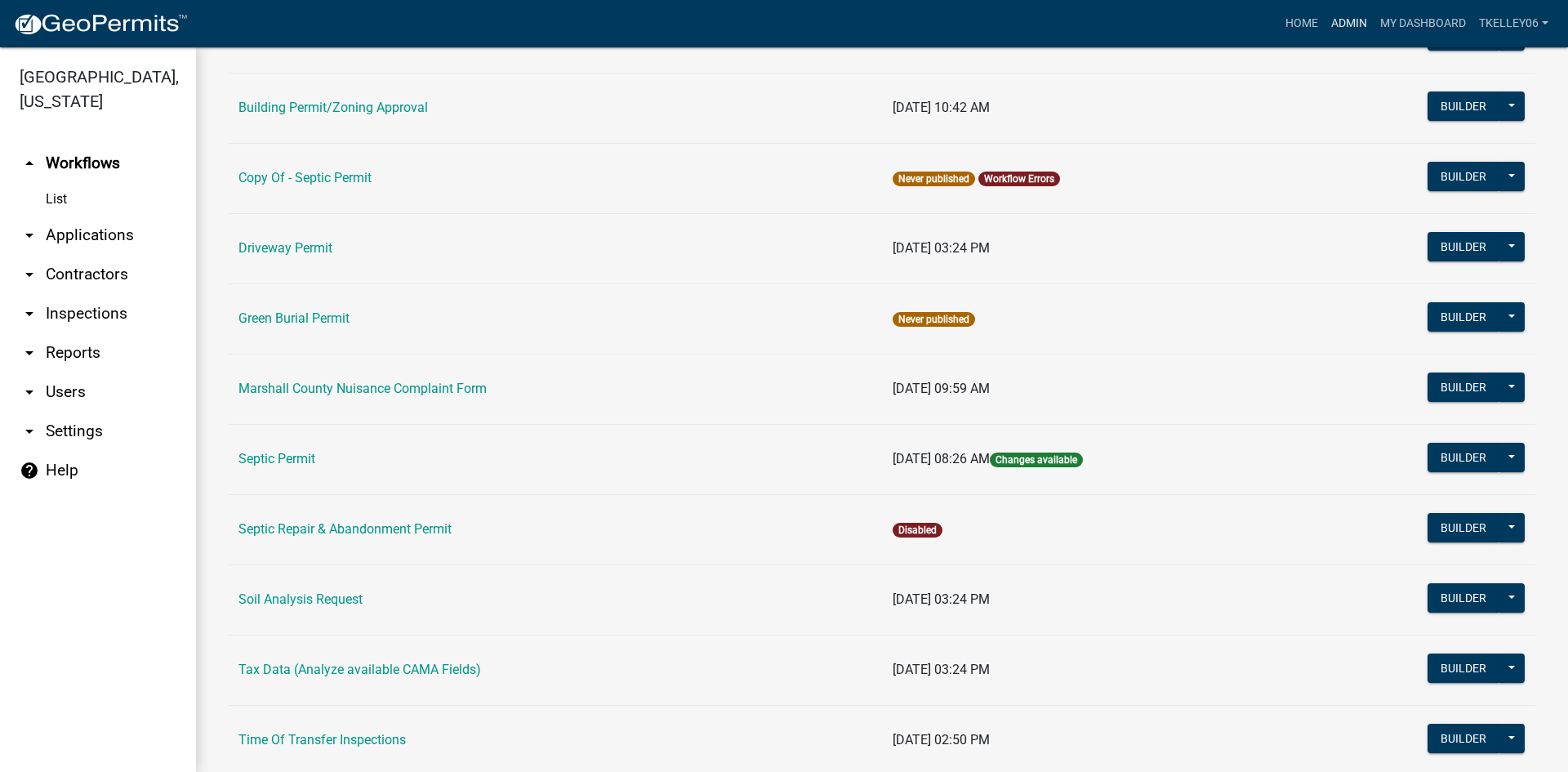
scroll to position [327, 0]
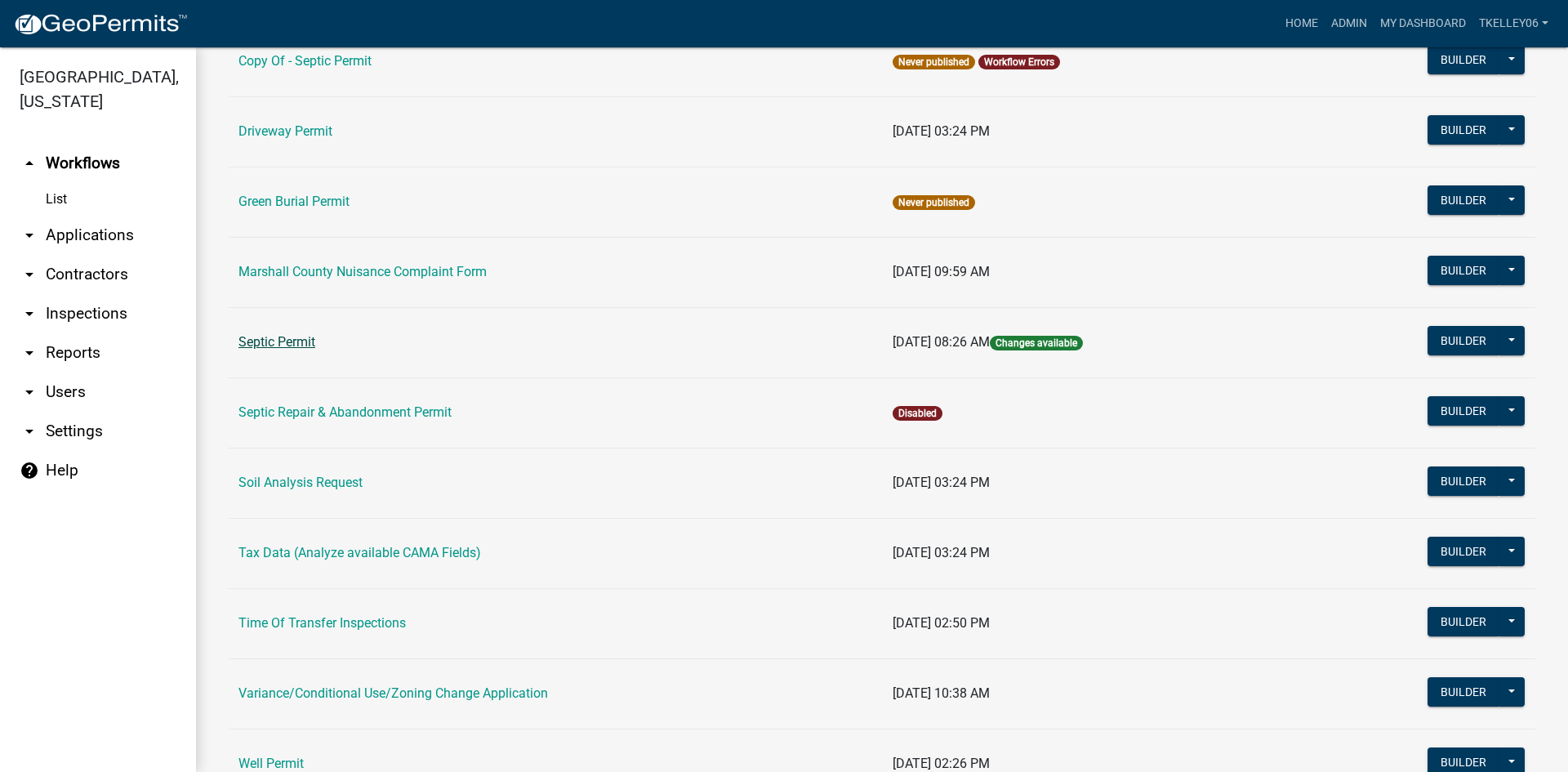
click at [270, 339] on link "Septic Permit" at bounding box center [276, 342] width 76 height 15
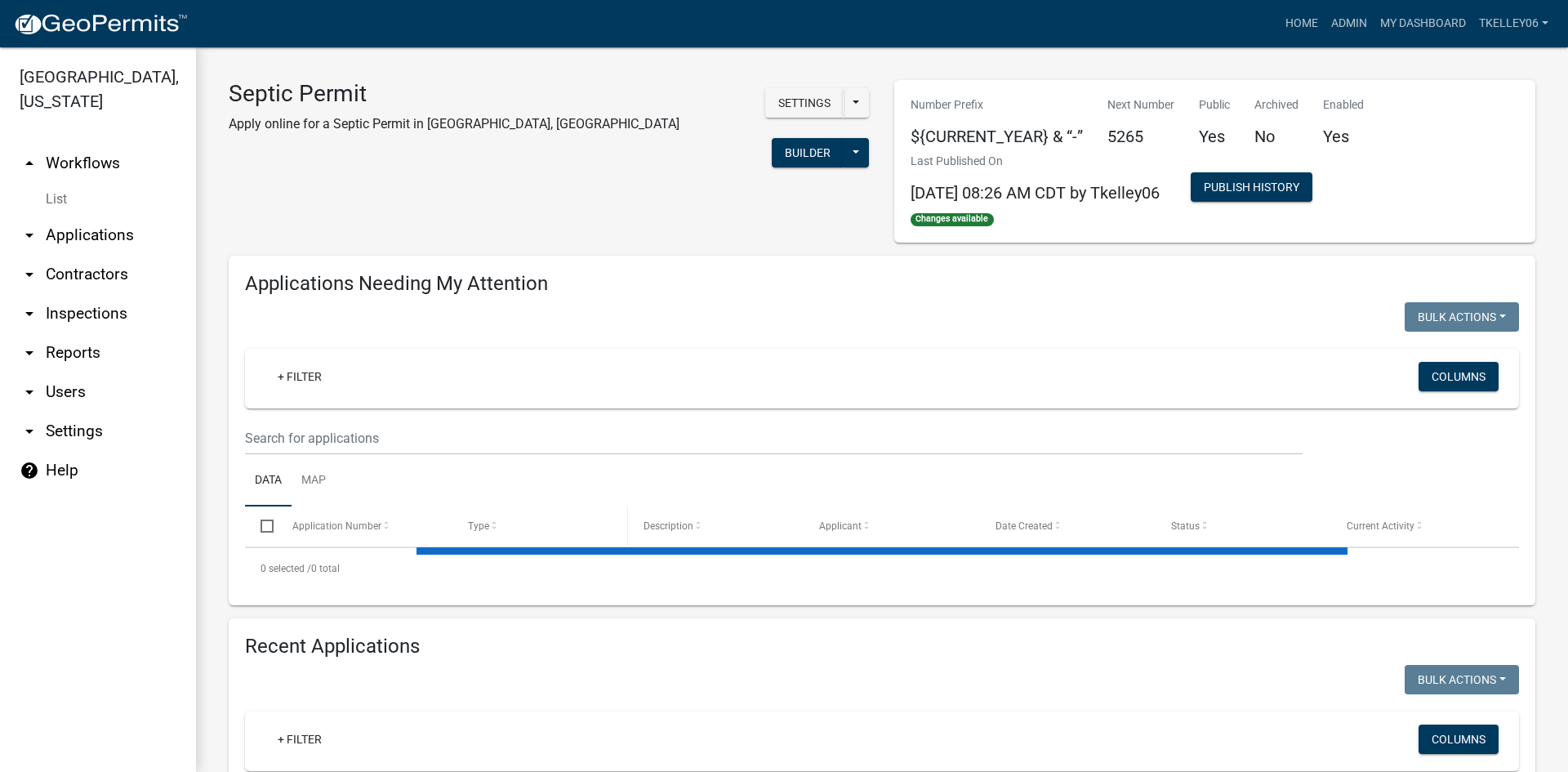
select select "3: 100"
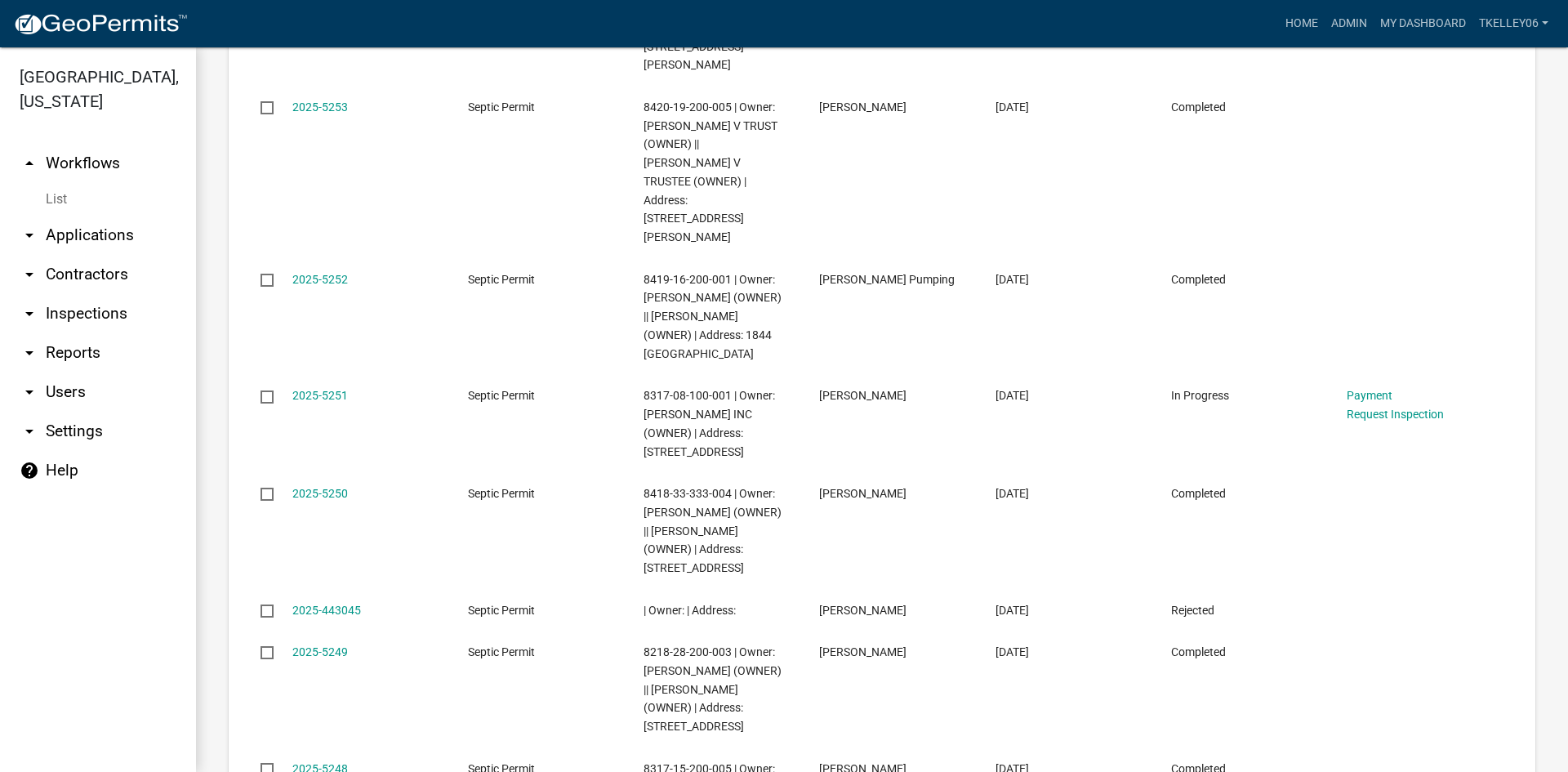
scroll to position [2124, 0]
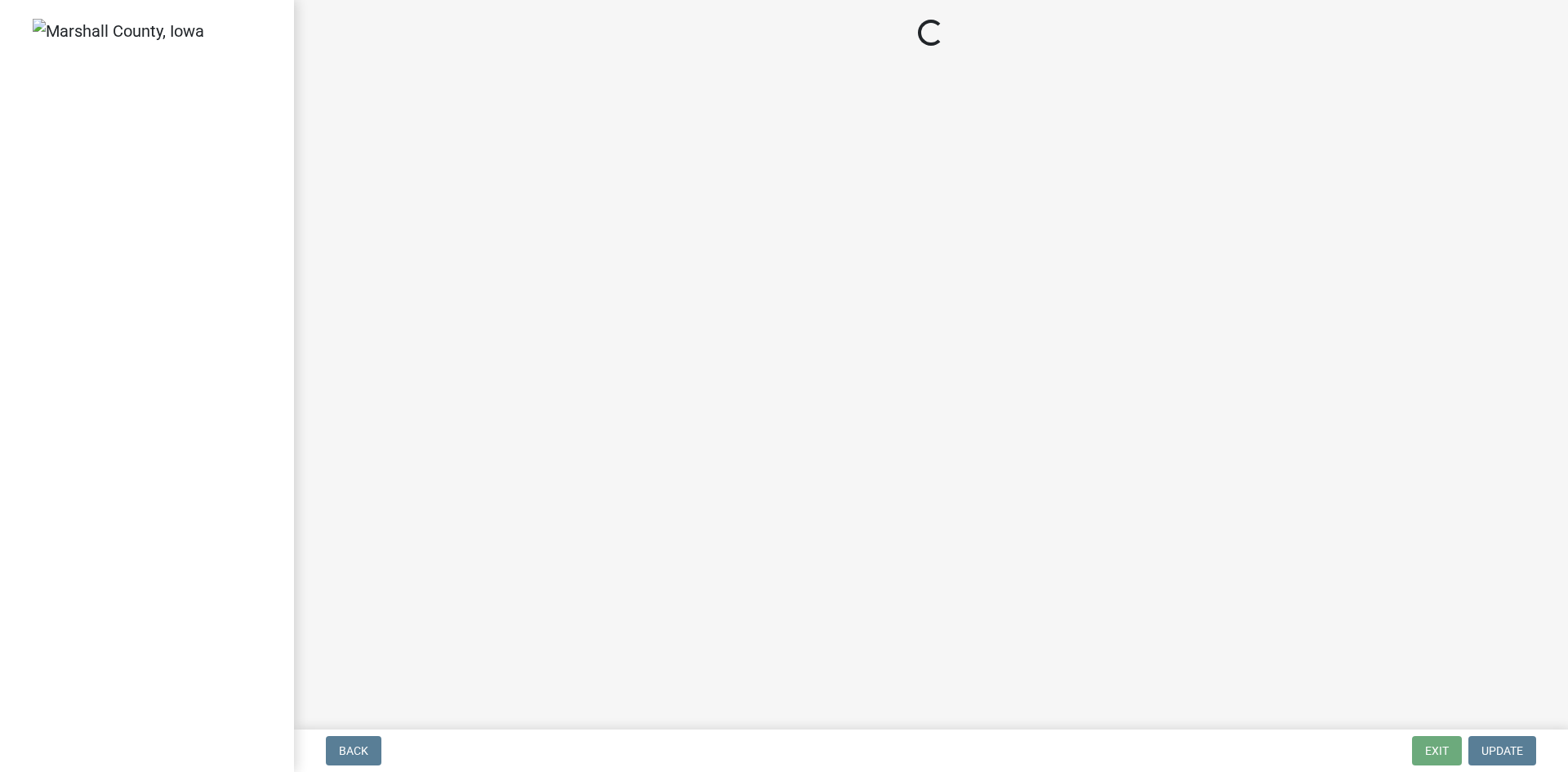
select select "3: 3"
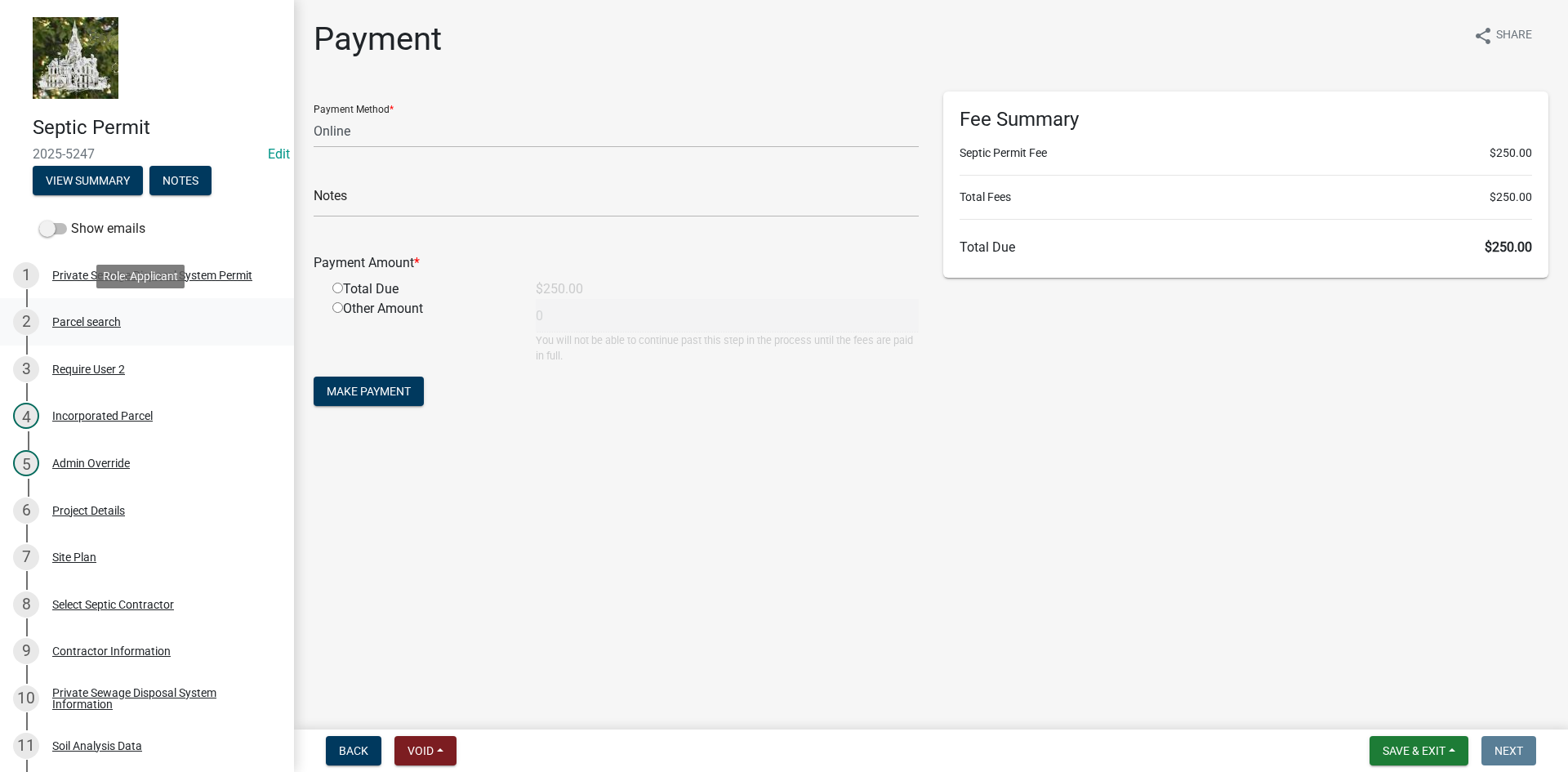
click at [109, 324] on div "Parcel search" at bounding box center [86, 322] width 69 height 12
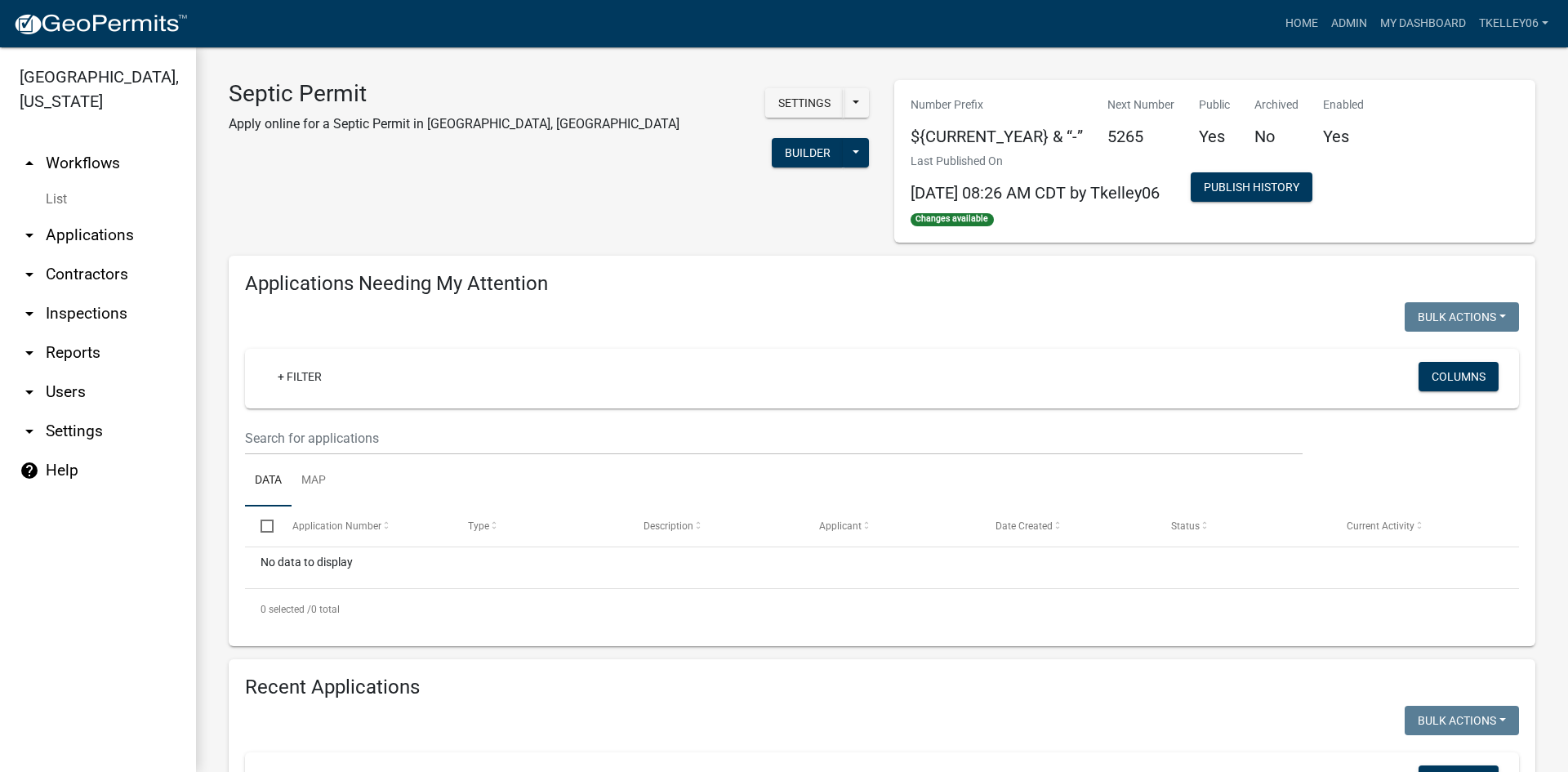
select select "3: 100"
click at [93, 215] on link "arrow_drop_down Applications" at bounding box center [98, 235] width 196 height 40
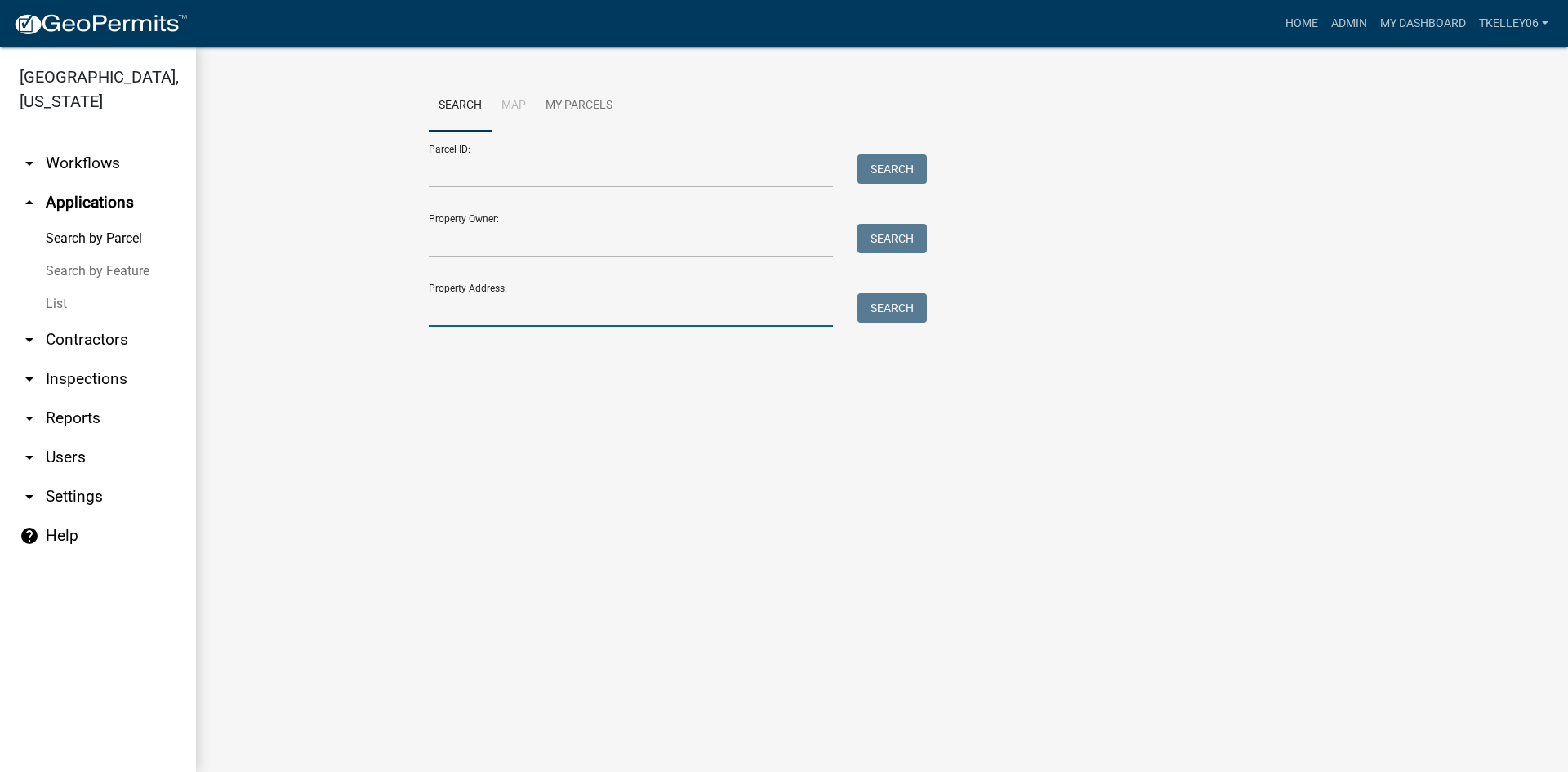
click at [489, 308] on input "Property Address:" at bounding box center [631, 309] width 404 height 34
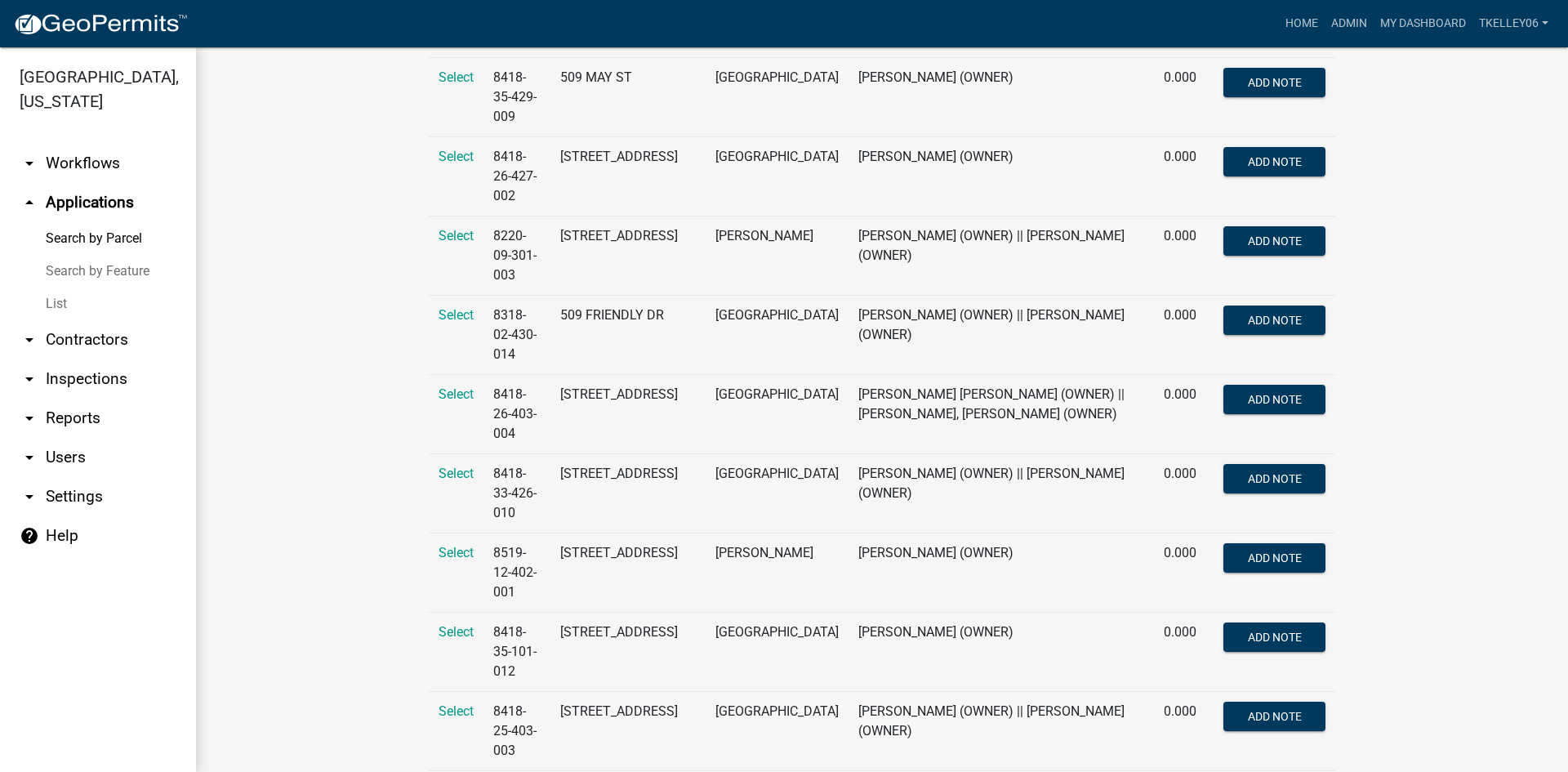
scroll to position [3827, 0]
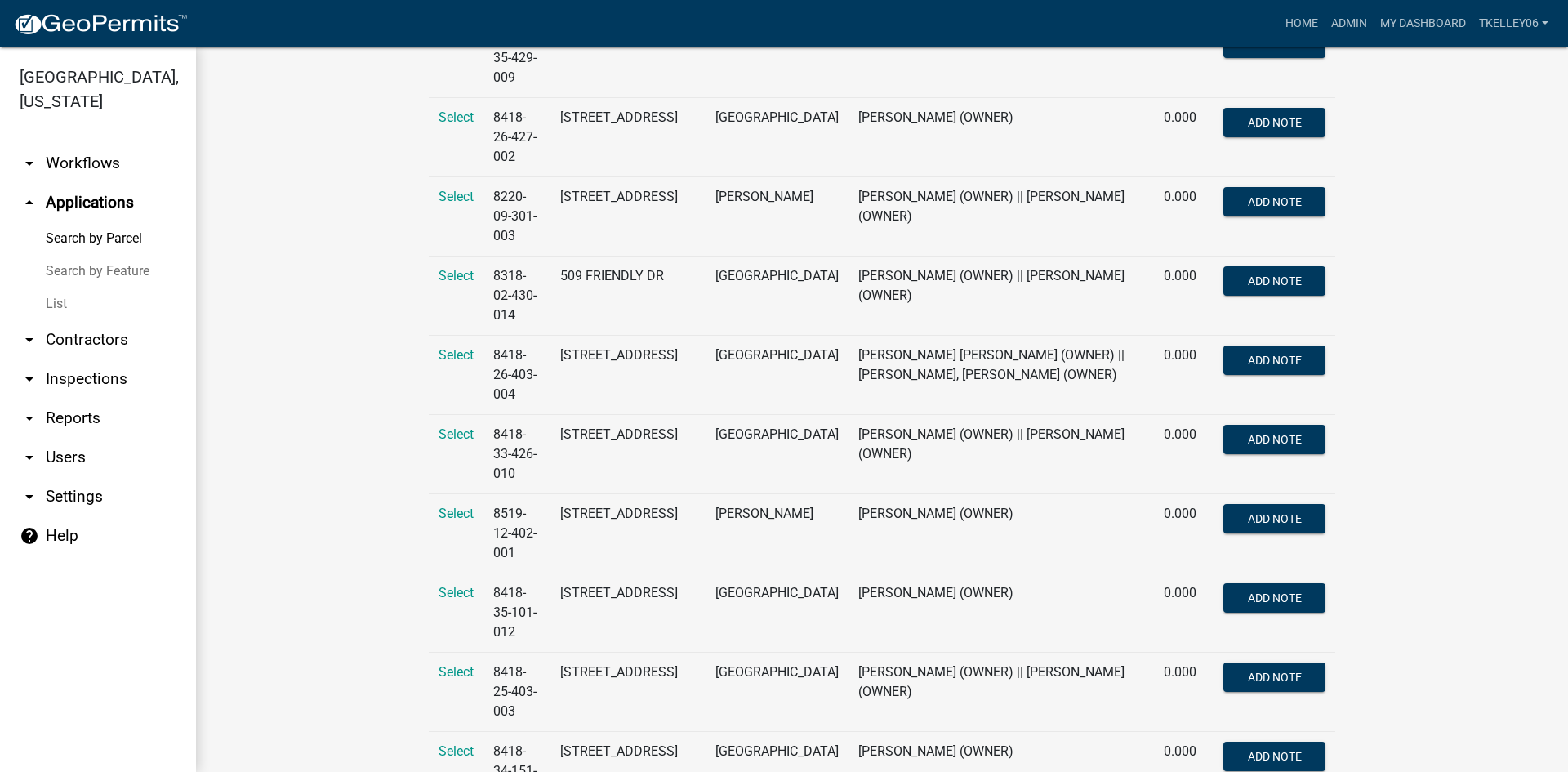
type input "509"
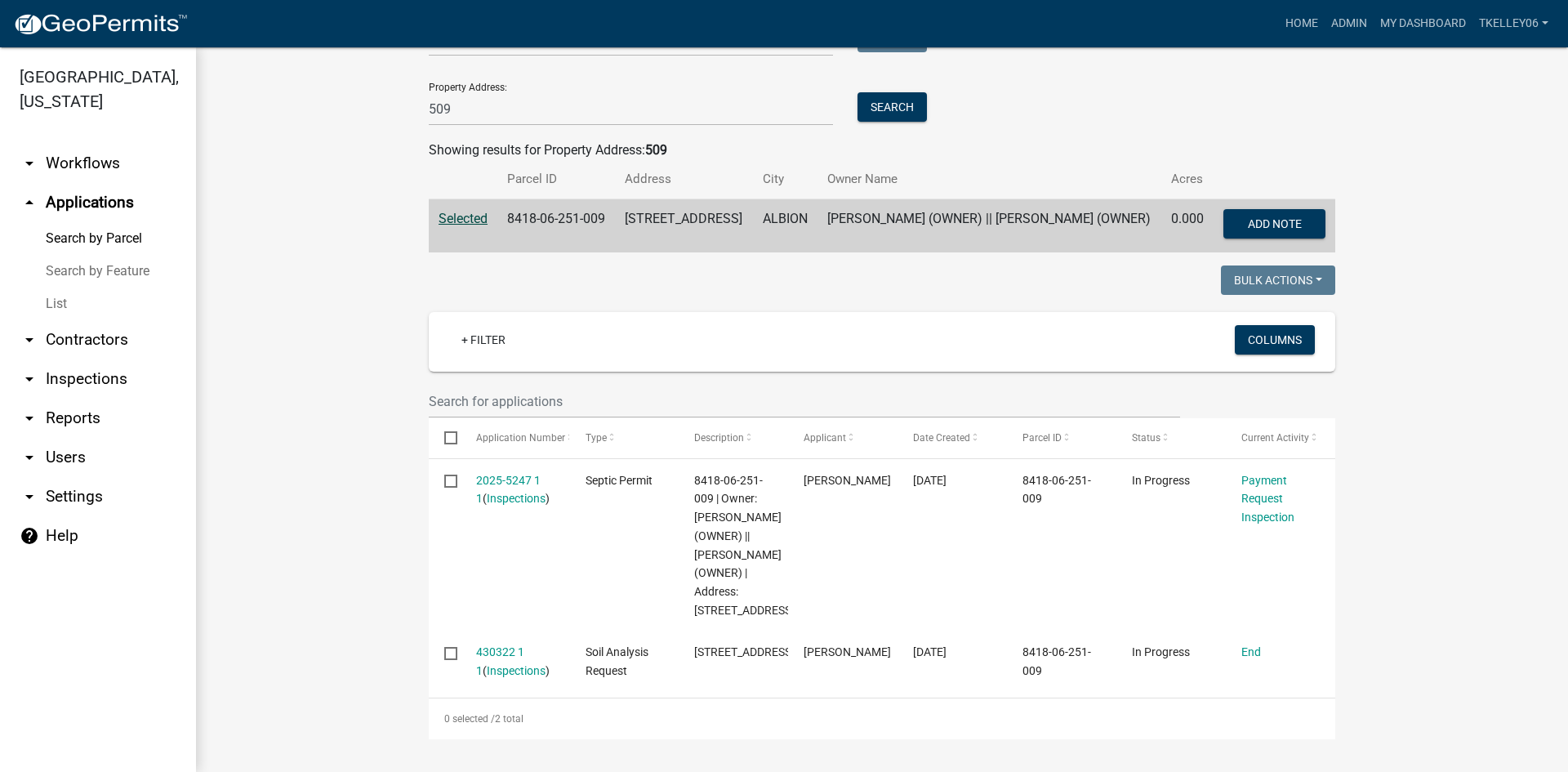
scroll to position [243, 0]
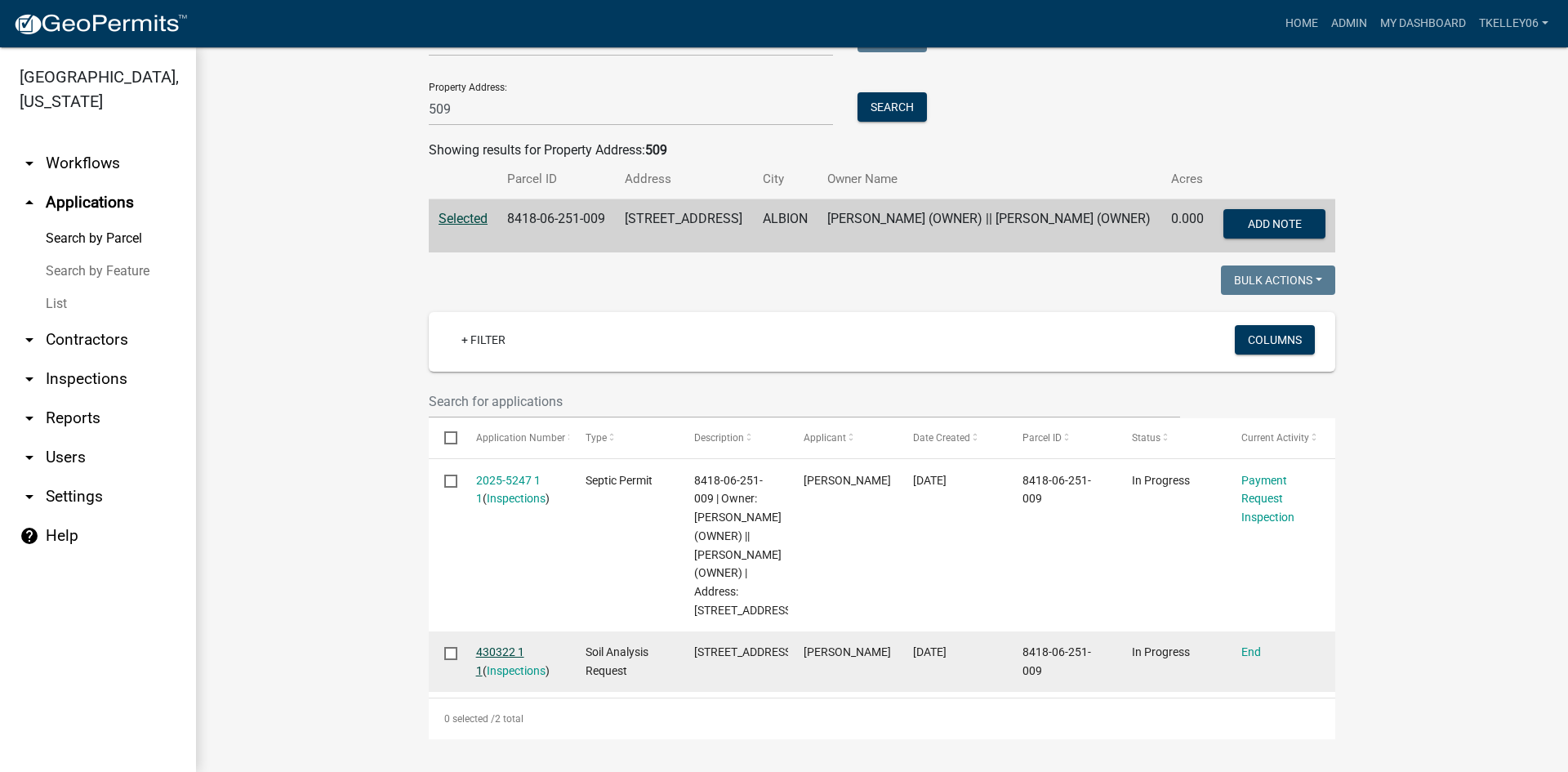
click at [499, 652] on link "430322 1 1" at bounding box center [500, 661] width 48 height 32
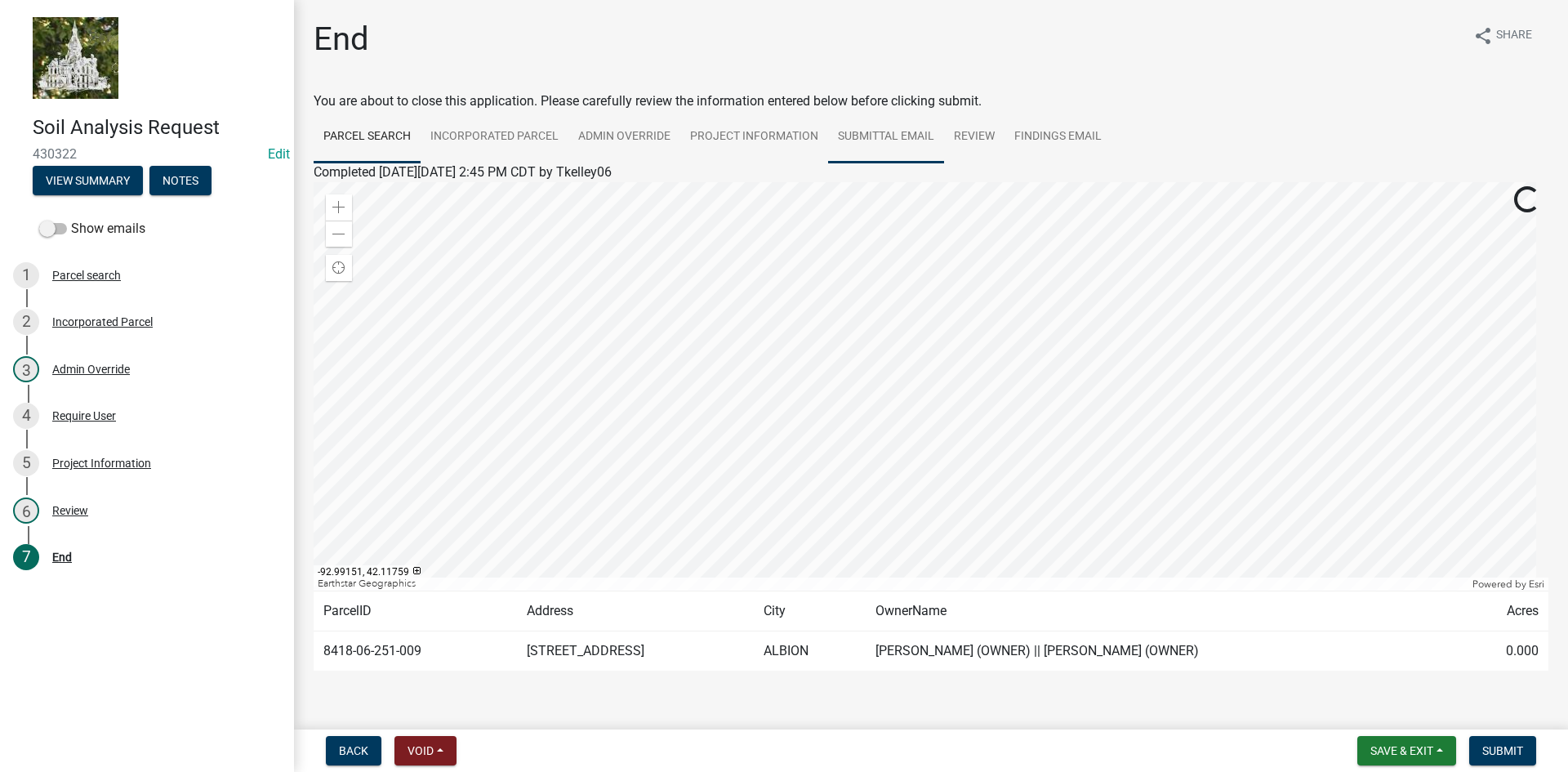
click at [877, 138] on link "Submittal Email" at bounding box center [886, 137] width 116 height 52
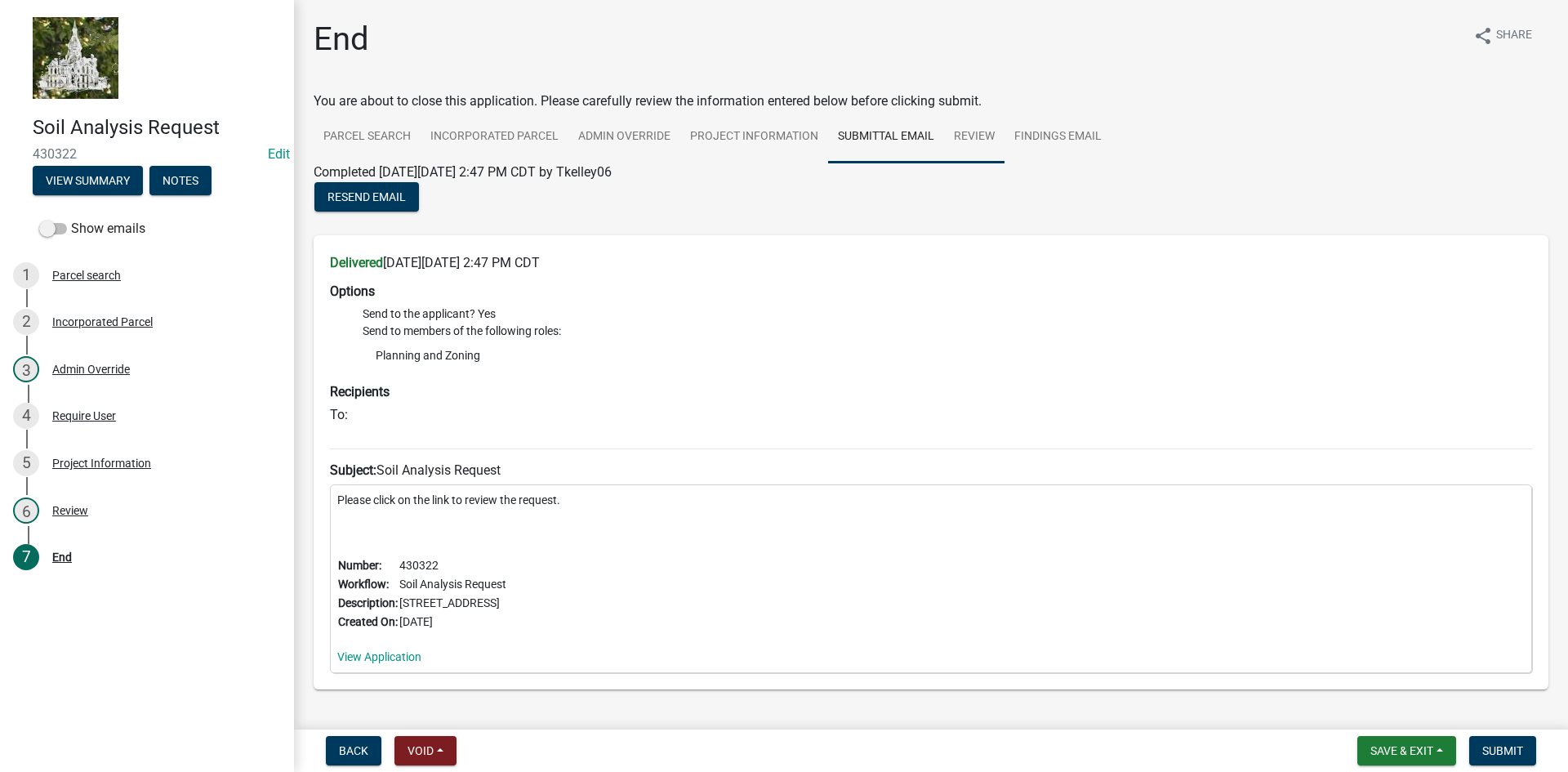
click at [958, 135] on link "Review" at bounding box center [974, 137] width 61 height 52
